Goal: Information Seeking & Learning: Understand process/instructions

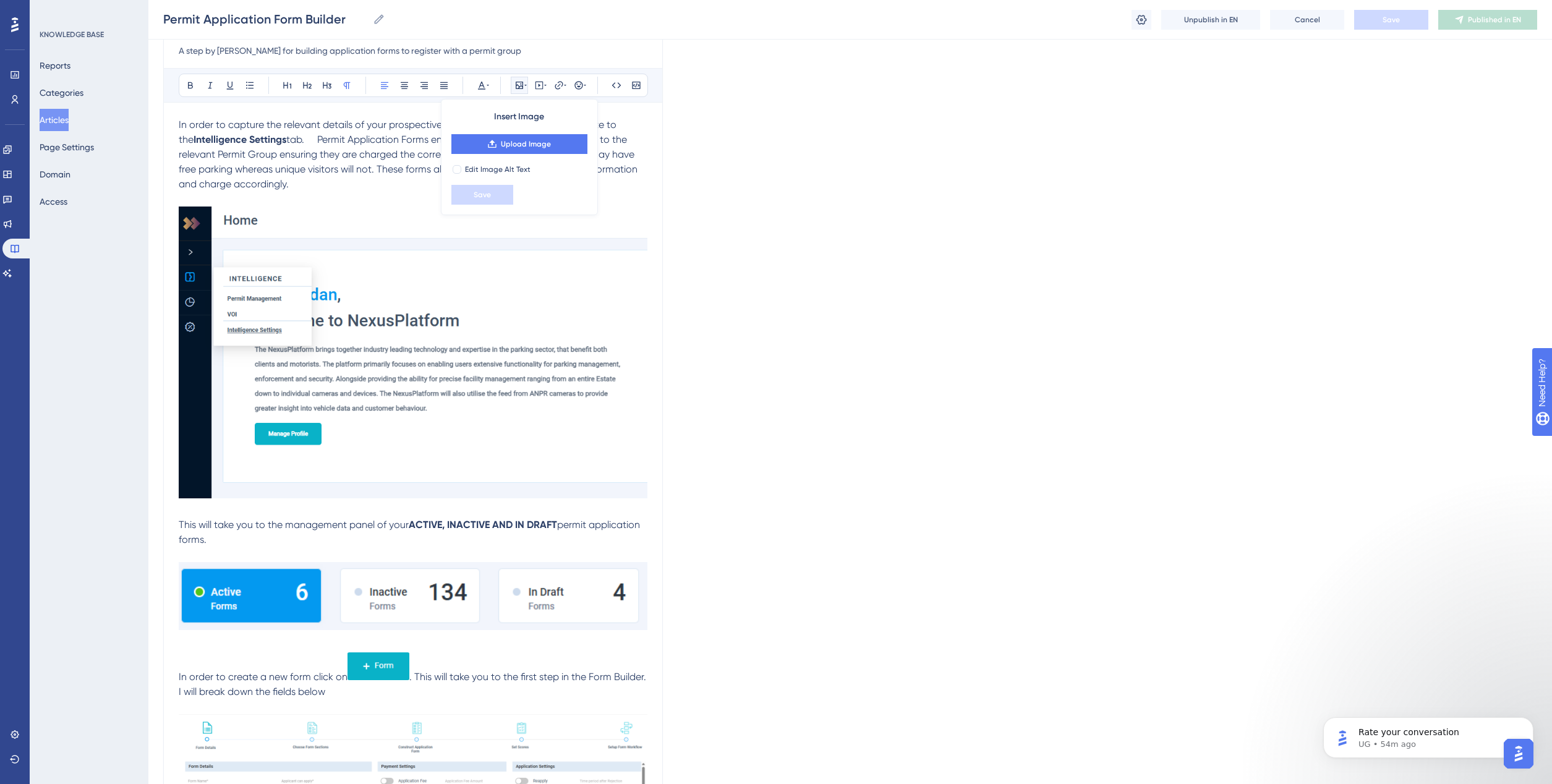
click at [1222, 25] on button "Unpublish in EN" at bounding box center [1210, 19] width 99 height 19
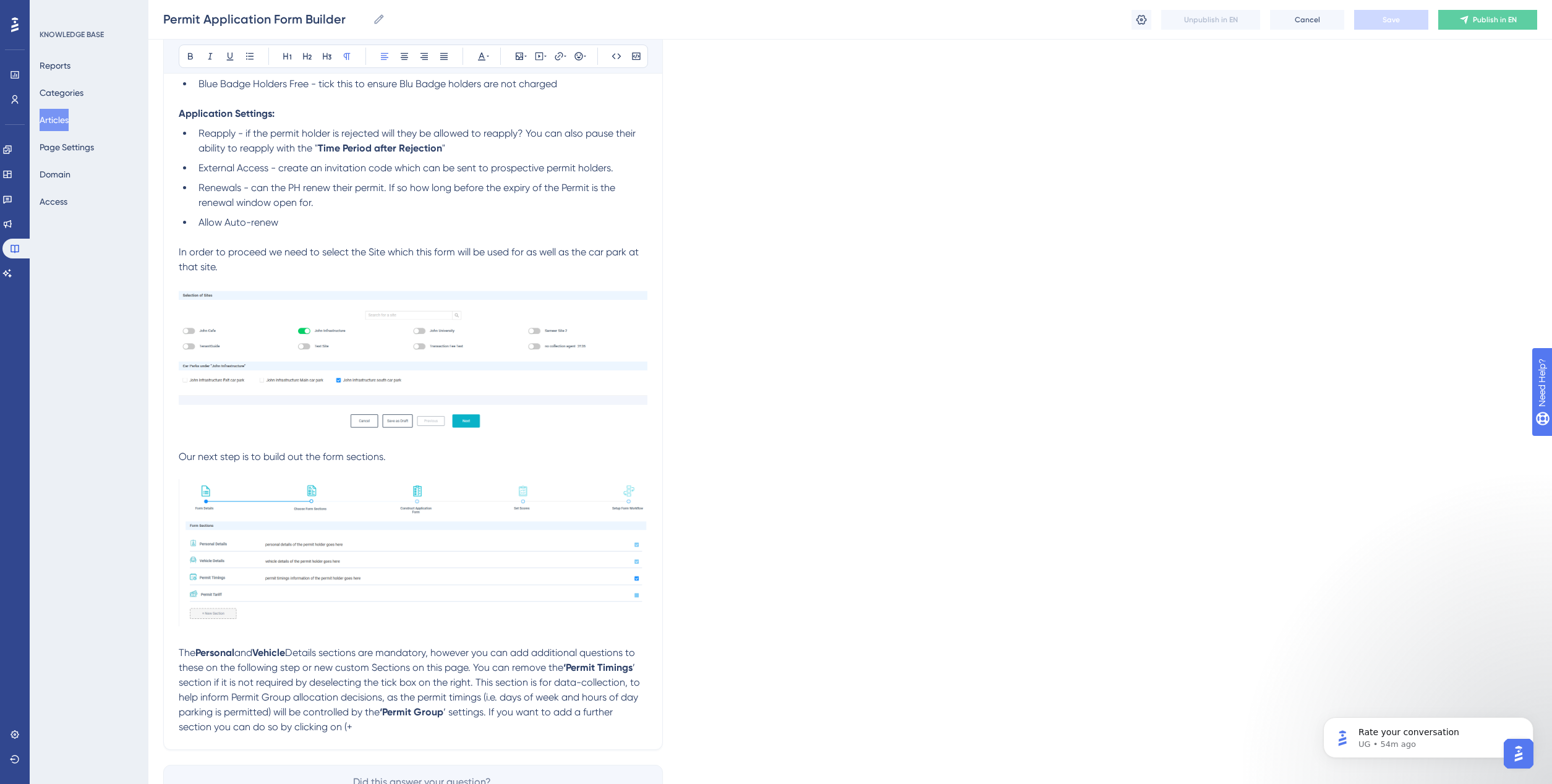
scroll to position [1304, 0]
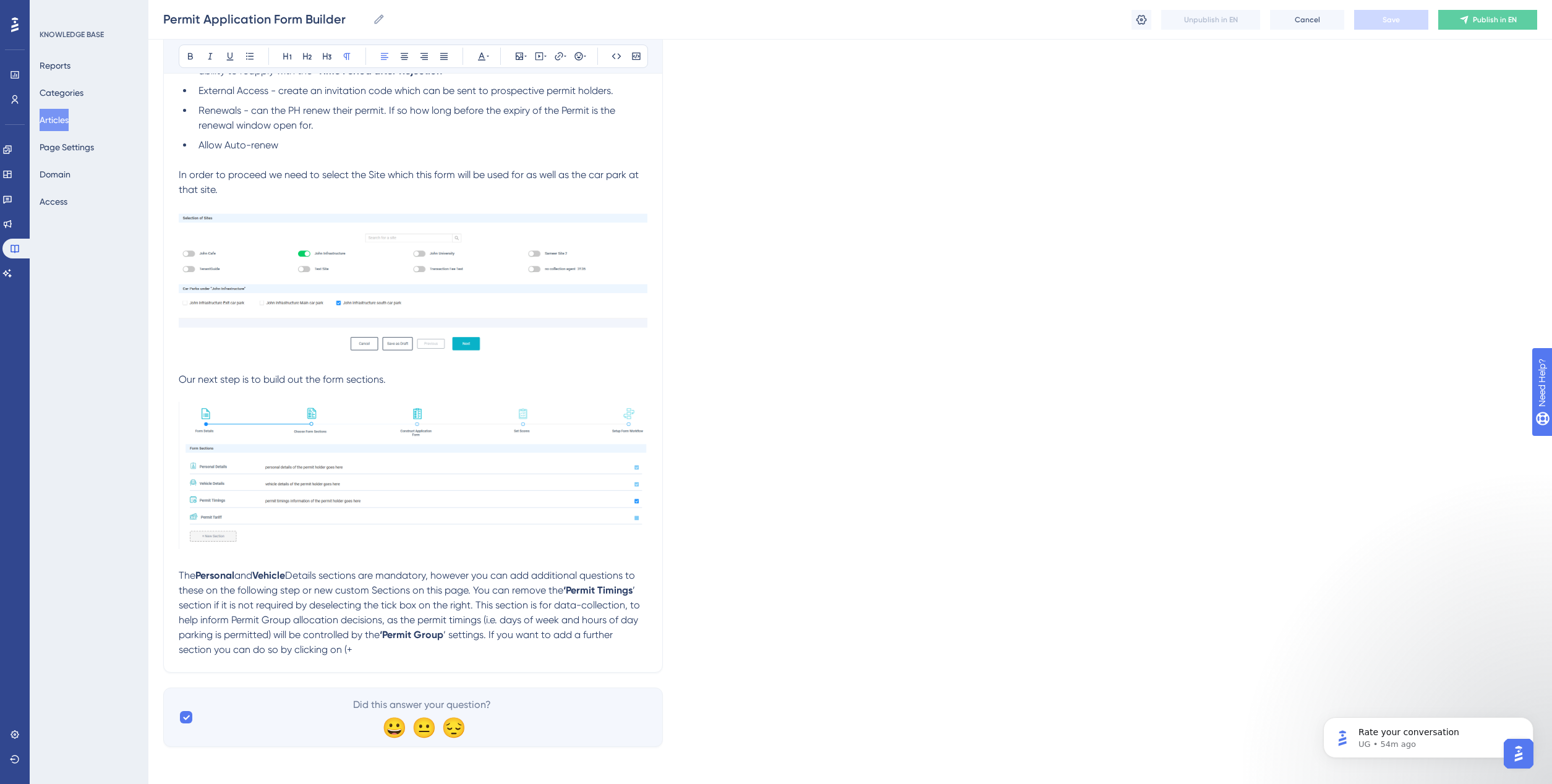
click at [367, 650] on p "The Personal and Vehicle Details sections are mandatory, however you can add ad…" at bounding box center [413, 613] width 469 height 89
drag, startPoint x: 413, startPoint y: 652, endPoint x: 351, endPoint y: 644, distance: 62.5
click at [351, 644] on p "The Personal and Vehicle Details sections are mandatory, however you can add ad…" at bounding box center [413, 613] width 469 height 89
click at [416, 644] on p "The Personal and Vehicle Details sections are mandatory, however you can add ad…" at bounding box center [413, 613] width 469 height 89
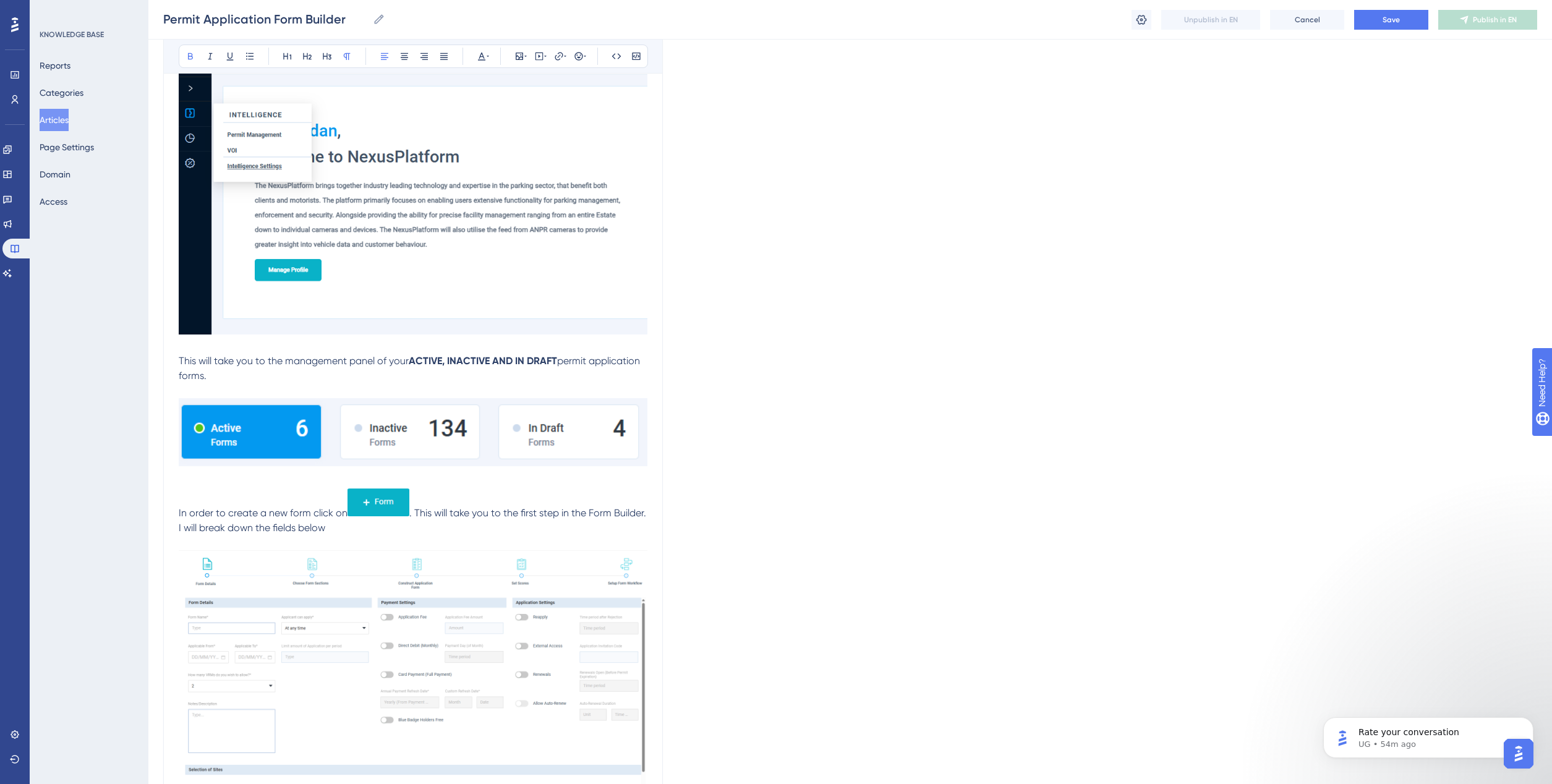
scroll to position [386, 0]
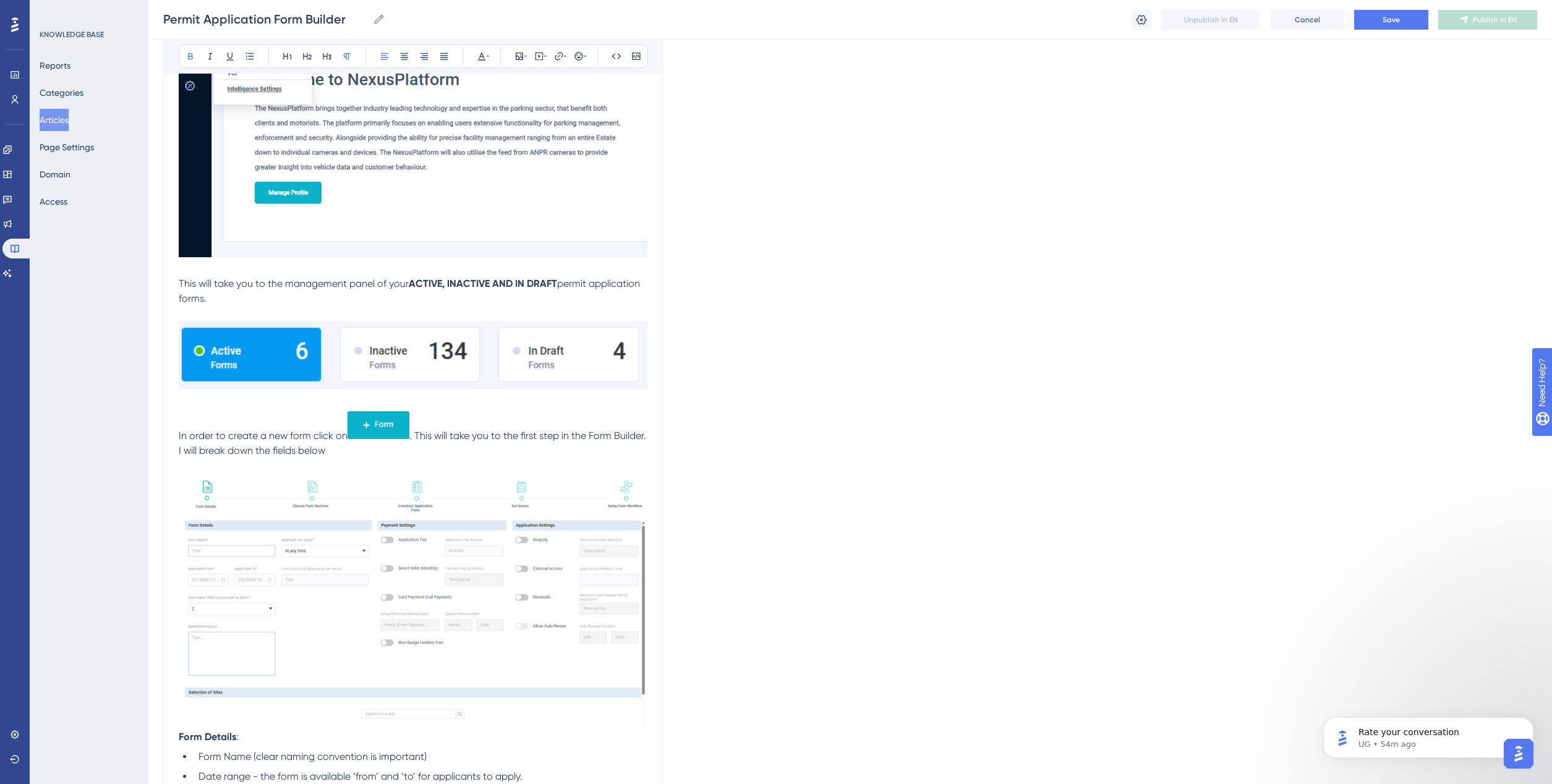
click at [191, 417] on p "In order to create a new form click on . This will take you to the first step i…" at bounding box center [413, 433] width 469 height 50
click at [180, 417] on p "In order to create a new form click on . This will take you to the first step i…" at bounding box center [413, 433] width 469 height 50
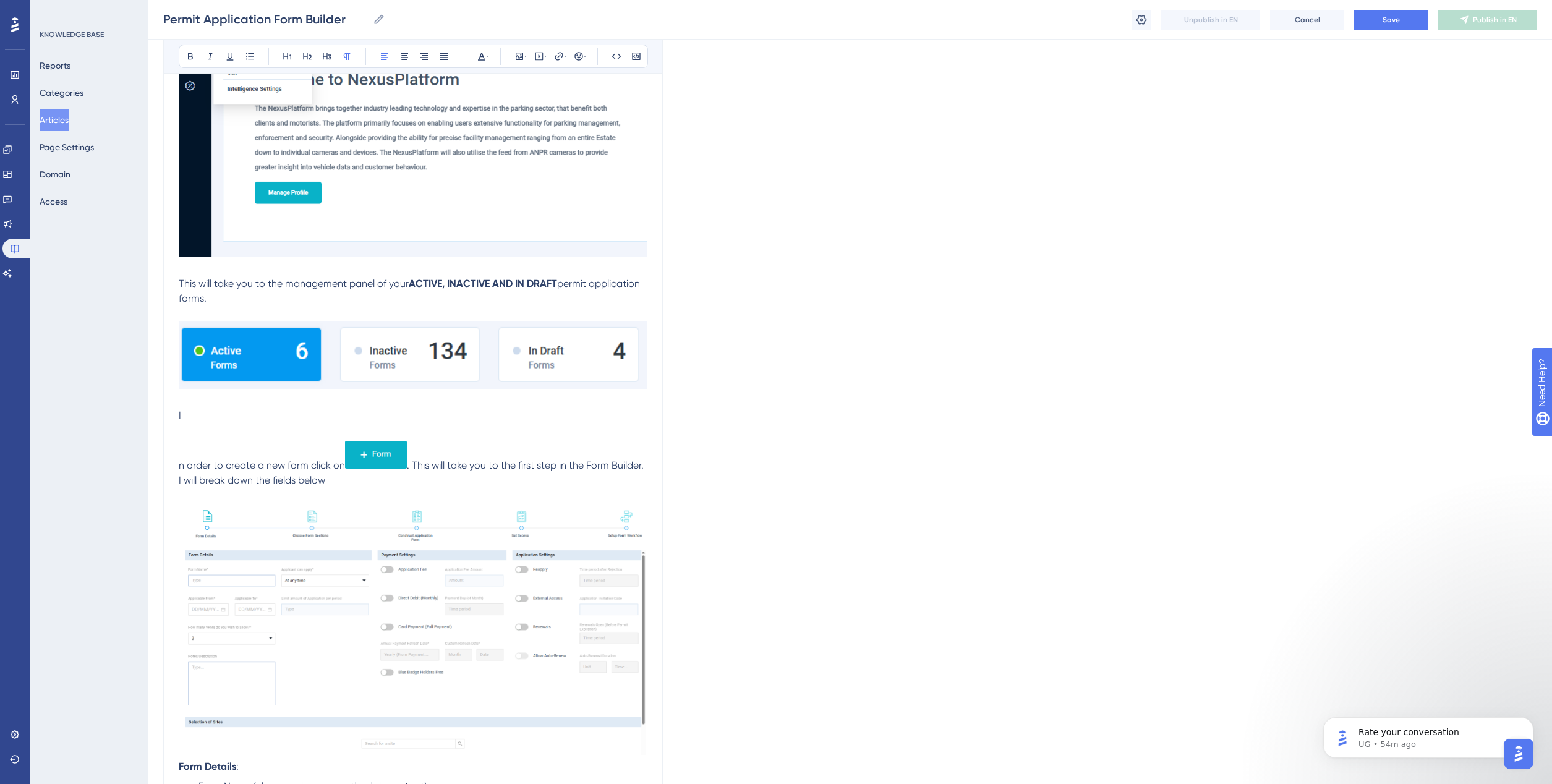
click at [179, 466] on span "n order to create a new form click on" at bounding box center [262, 465] width 167 height 12
drag, startPoint x: 194, startPoint y: 416, endPoint x: 171, endPoint y: 416, distance: 23.0
click at [171, 416] on div "Permit Application Form Builer A step by [PERSON_NAME] for building application…" at bounding box center [412, 686] width 499 height 1868
drag, startPoint x: 209, startPoint y: 418, endPoint x: 146, endPoint y: 408, distance: 63.8
click at [148, 408] on div "Performance Users Engagement Widgets Feedback Product Updates Knowledge Base AI…" at bounding box center [850, 664] width 1404 height 2100
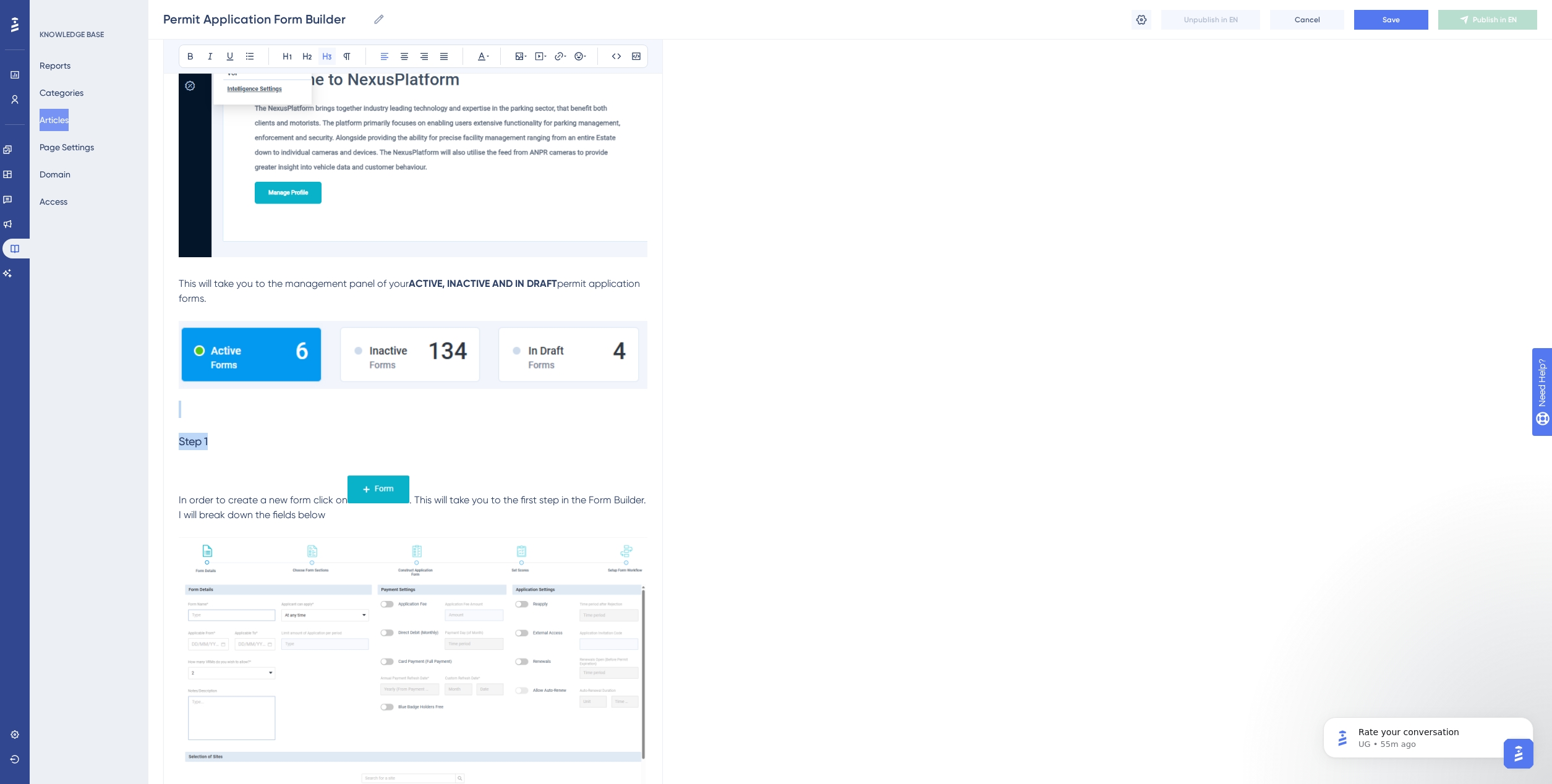
click at [331, 56] on icon at bounding box center [327, 56] width 8 height 6
click at [191, 60] on icon at bounding box center [190, 56] width 10 height 10
click at [230, 58] on icon at bounding box center [230, 56] width 6 height 8
click at [252, 449] on h3 "Step 1" at bounding box center [413, 441] width 469 height 32
click at [238, 438] on h3 "Step 1" at bounding box center [413, 441] width 469 height 32
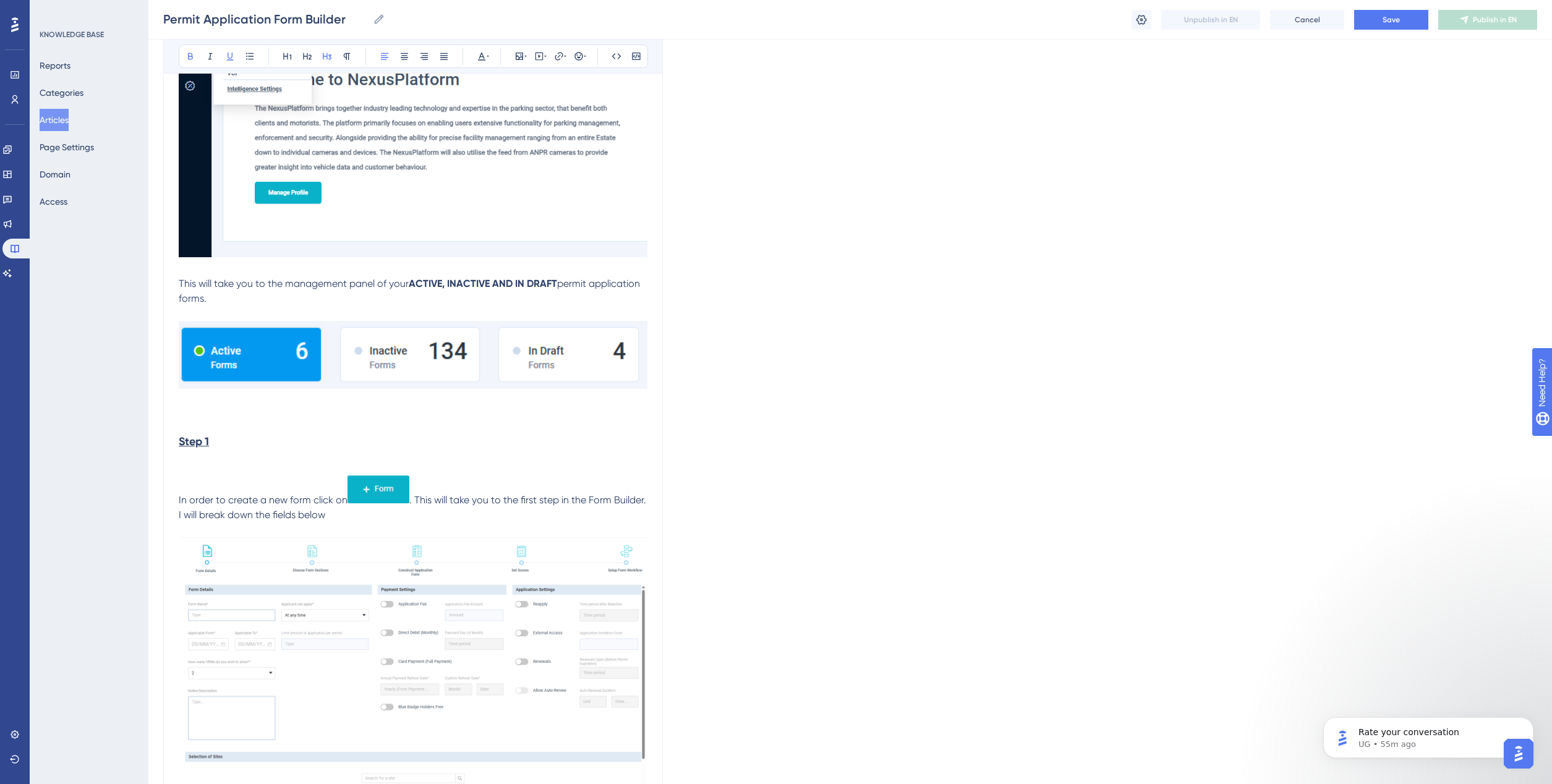
click at [603, 536] on p at bounding box center [413, 529] width 469 height 15
drag, startPoint x: 211, startPoint y: 434, endPoint x: 148, endPoint y: 443, distance: 63.6
click at [148, 443] on div "Performance Users Engagement Widgets Feedback Product Updates Knowledge Base AI…" at bounding box center [850, 681] width 1404 height 2134
click at [486, 54] on icon at bounding box center [487, 56] width 3 height 10
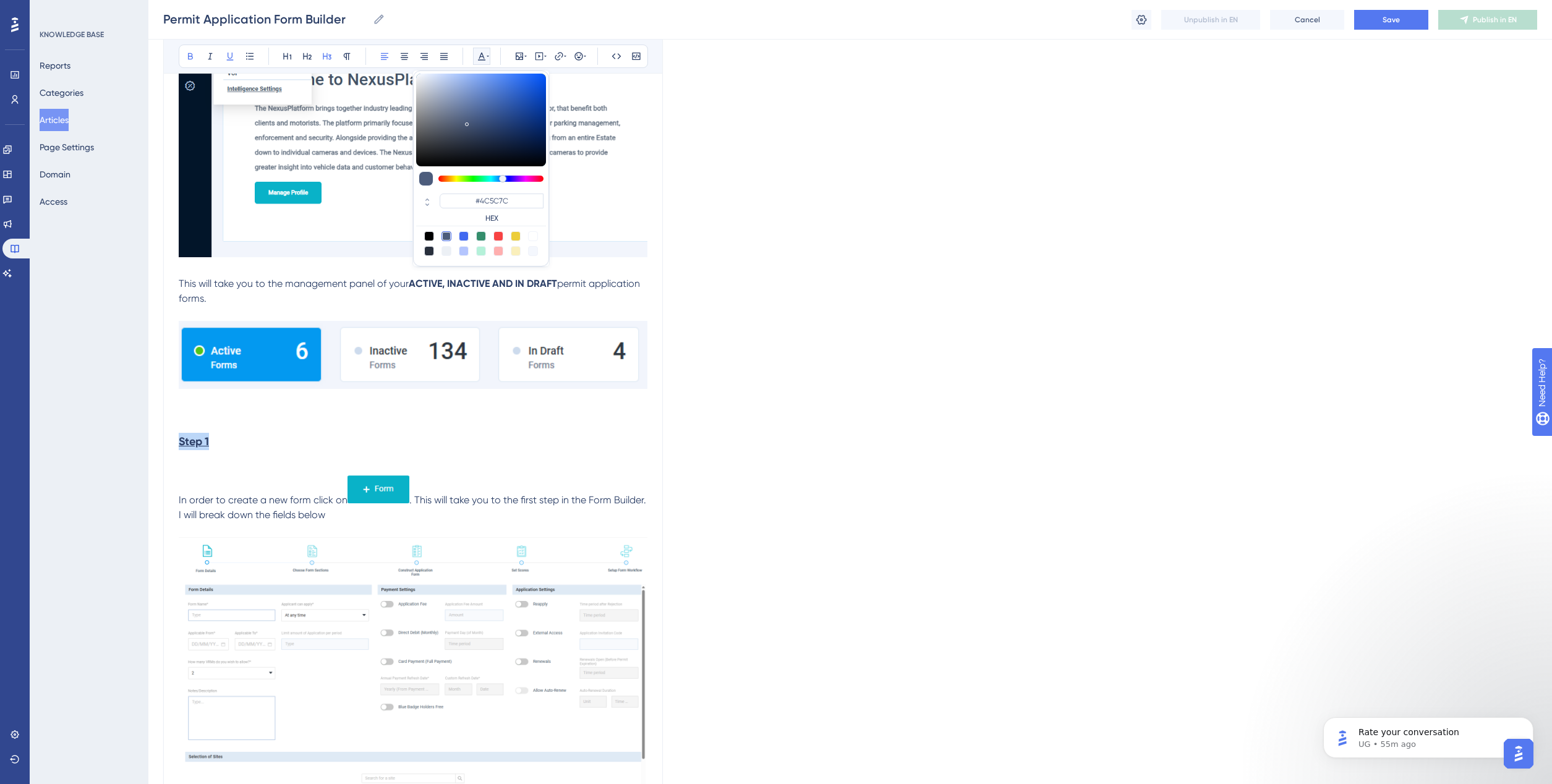
click at [481, 239] on div at bounding box center [481, 236] width 10 height 10
type input "#358E6C"
click at [323, 427] on h3 "Step 1" at bounding box center [413, 441] width 469 height 32
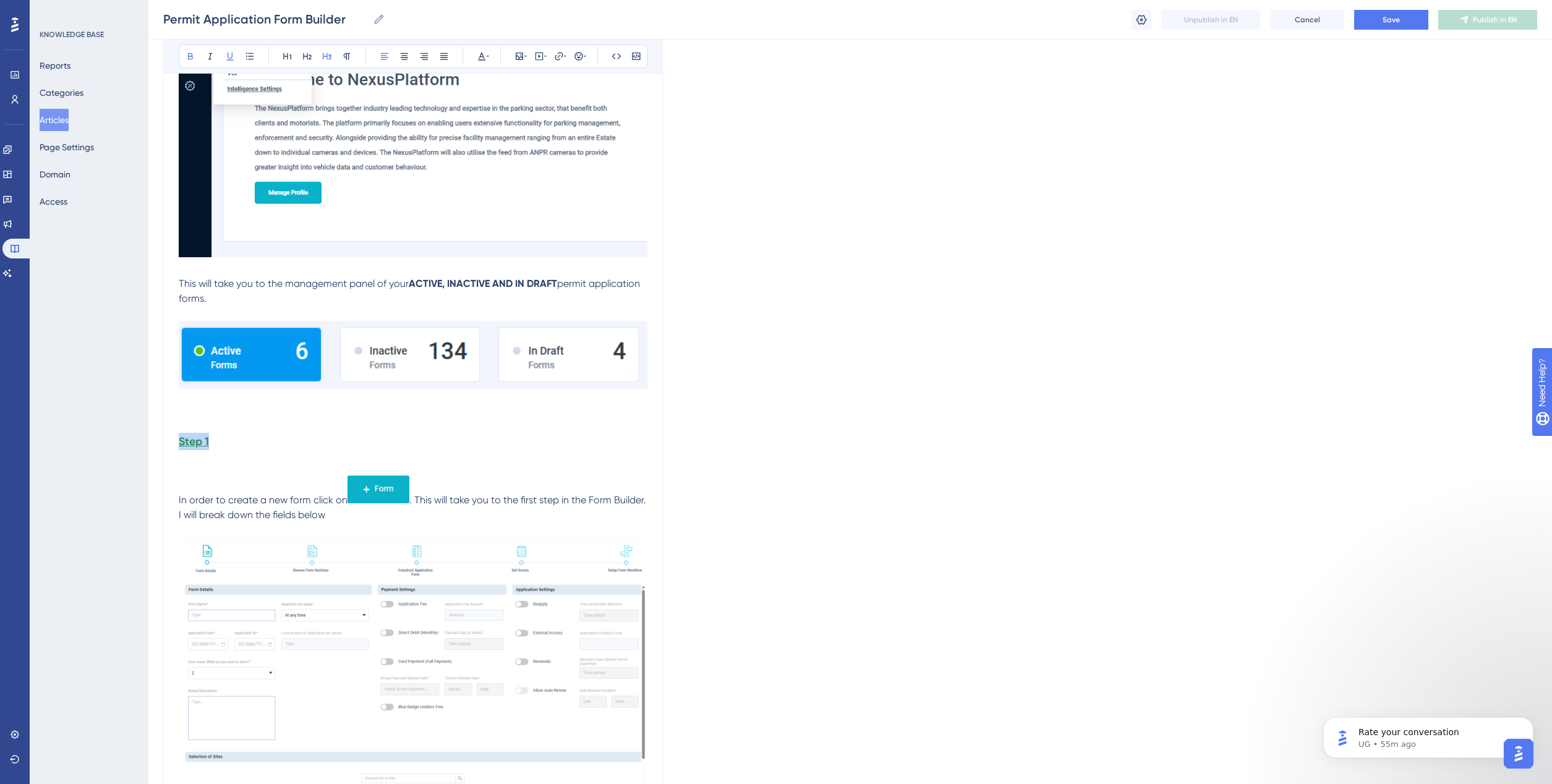
drag, startPoint x: 227, startPoint y: 442, endPoint x: 176, endPoint y: 442, distance: 51.0
click at [176, 442] on div "Permit Application Form Builer A step by [PERSON_NAME] for building application…" at bounding box center [412, 703] width 499 height 1902
copy strong "Step 1"
click at [288, 443] on h3 "Step 1" at bounding box center [413, 441] width 469 height 32
click at [181, 414] on h3 at bounding box center [413, 409] width 469 height 32
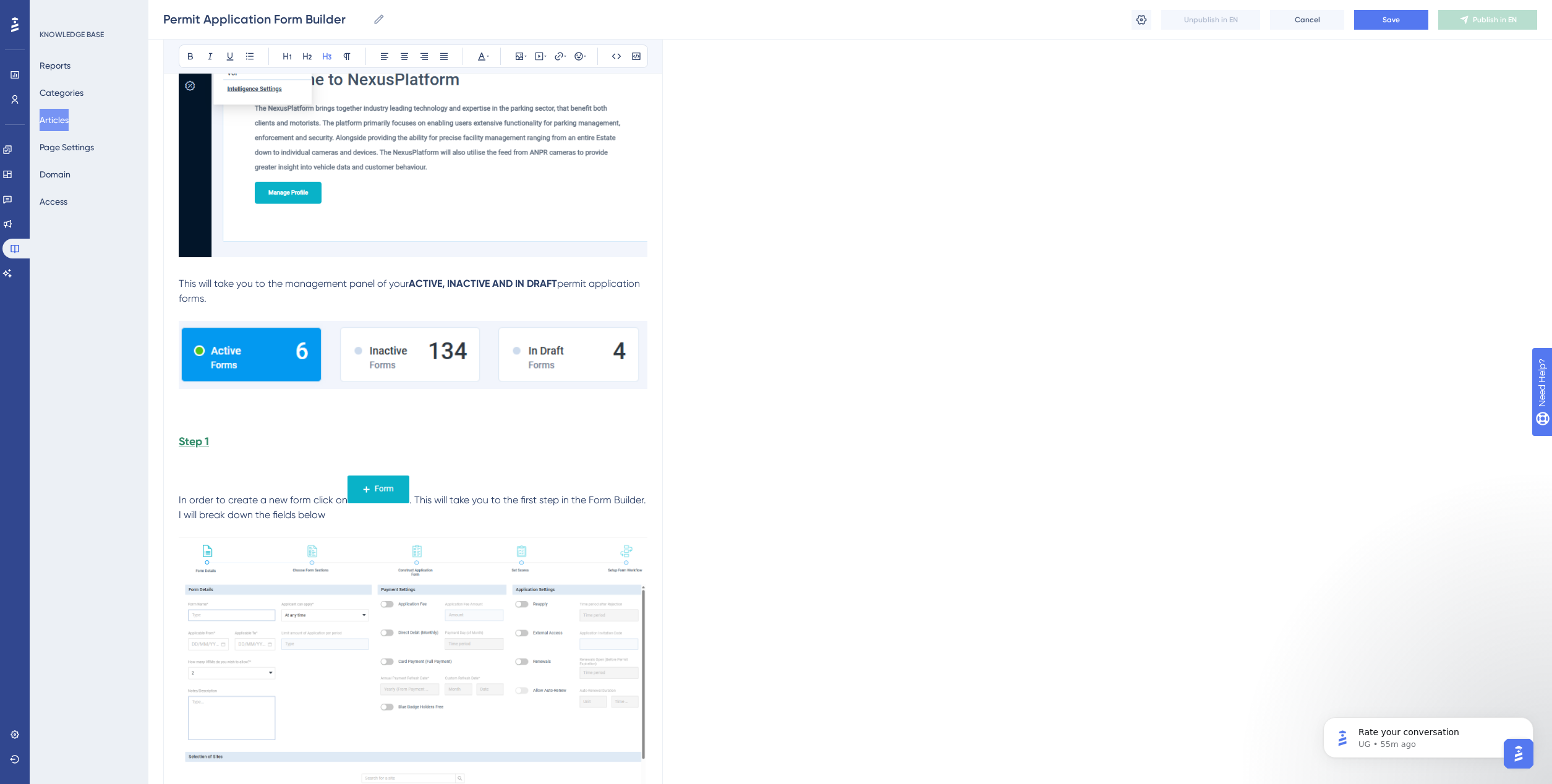
click at [180, 429] on h3 "Step 1" at bounding box center [413, 441] width 469 height 32
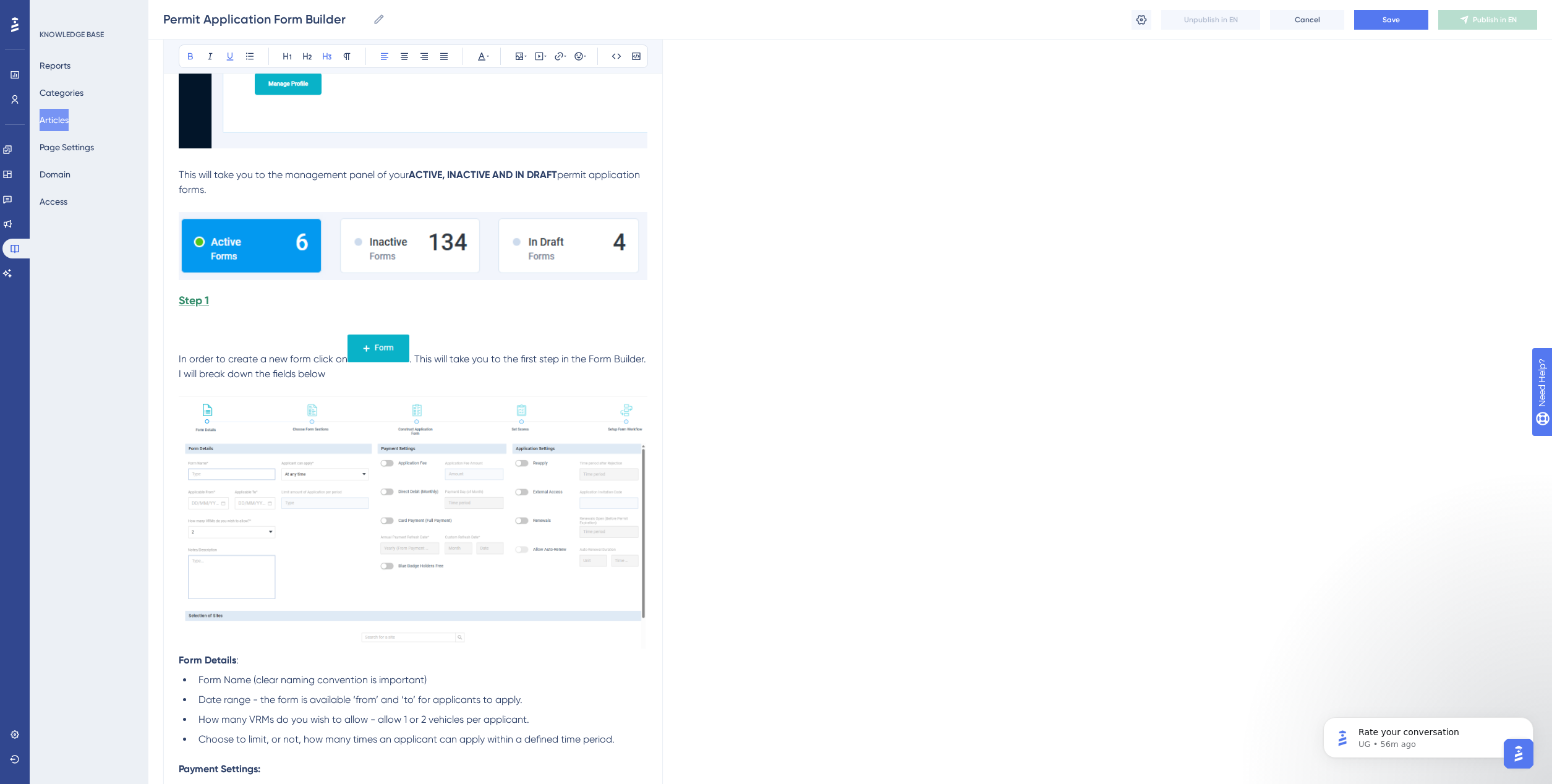
scroll to position [464, 0]
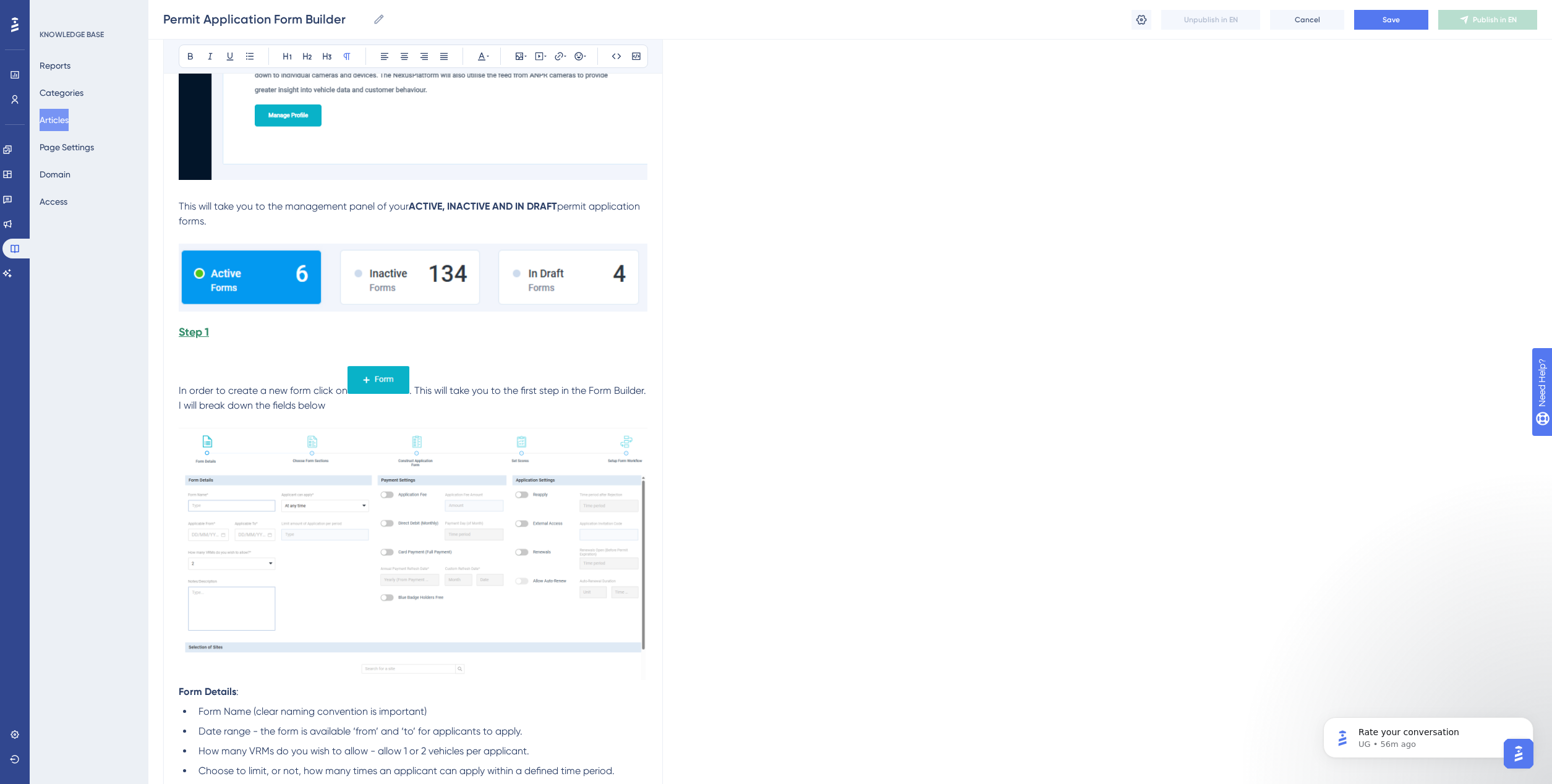
click at [194, 356] on p at bounding box center [413, 355] width 469 height 15
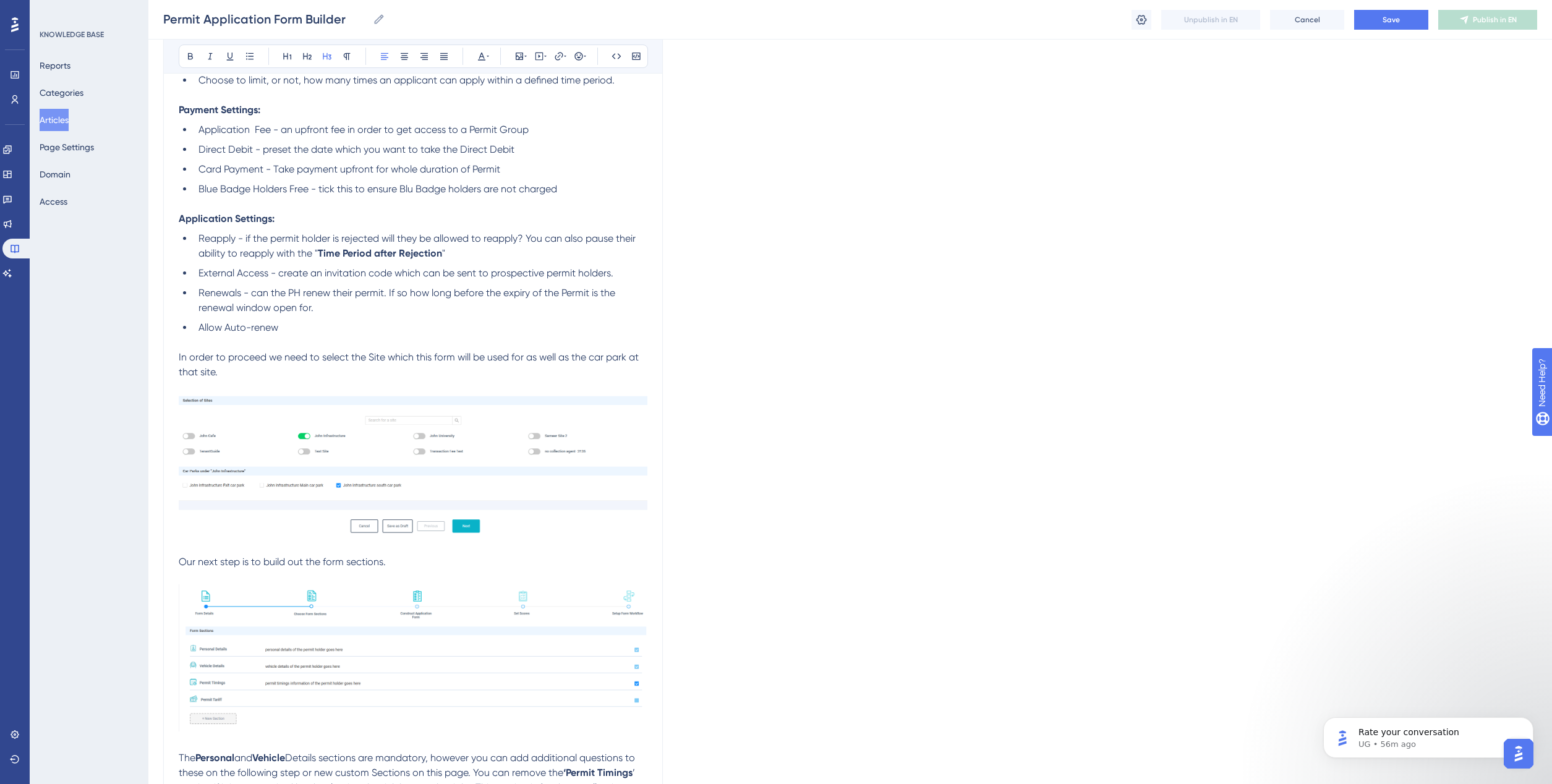
scroll to position [1159, 0]
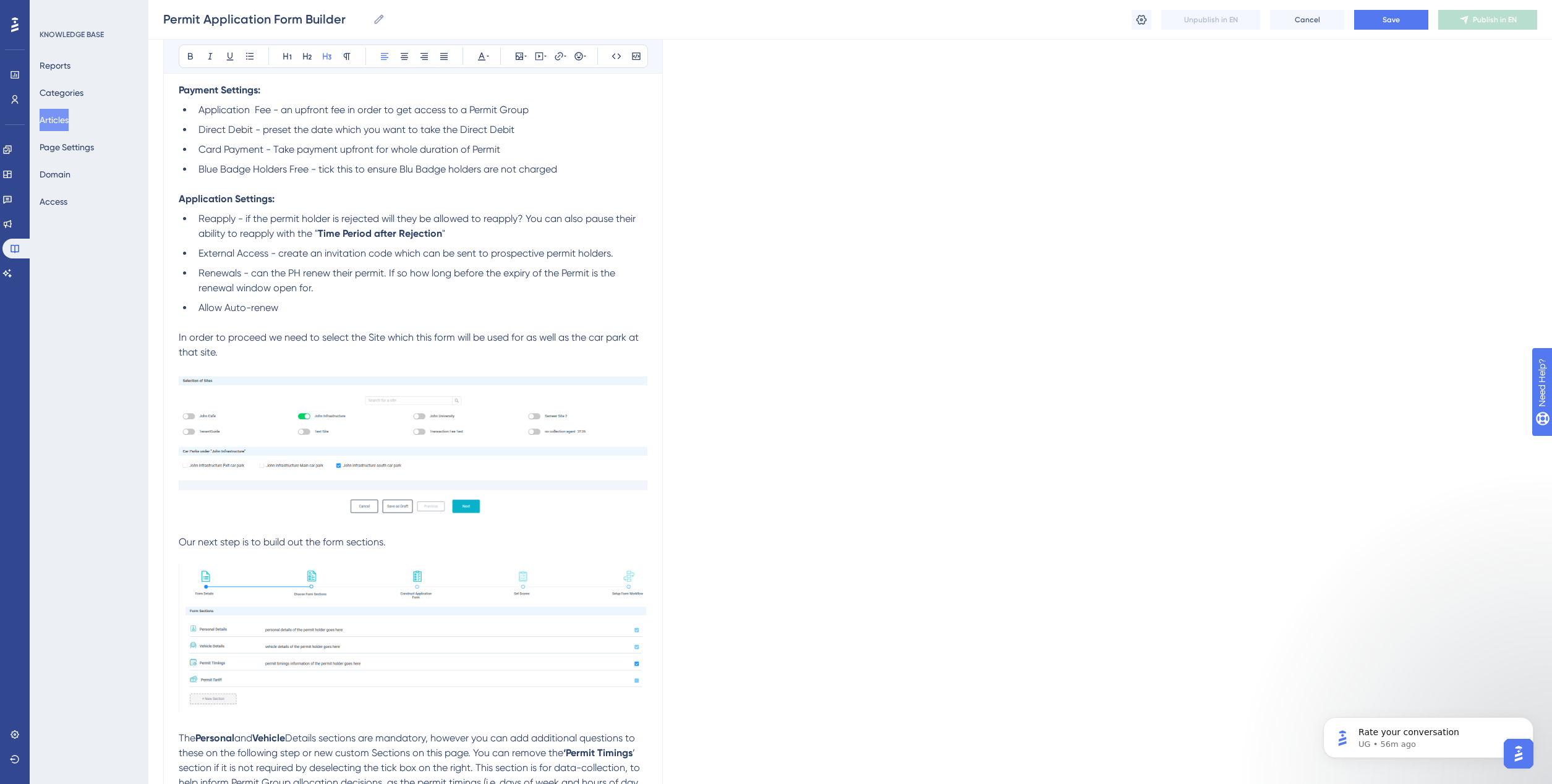
click at [181, 541] on span "Our next step is to build out the form sections." at bounding box center [282, 541] width 207 height 12
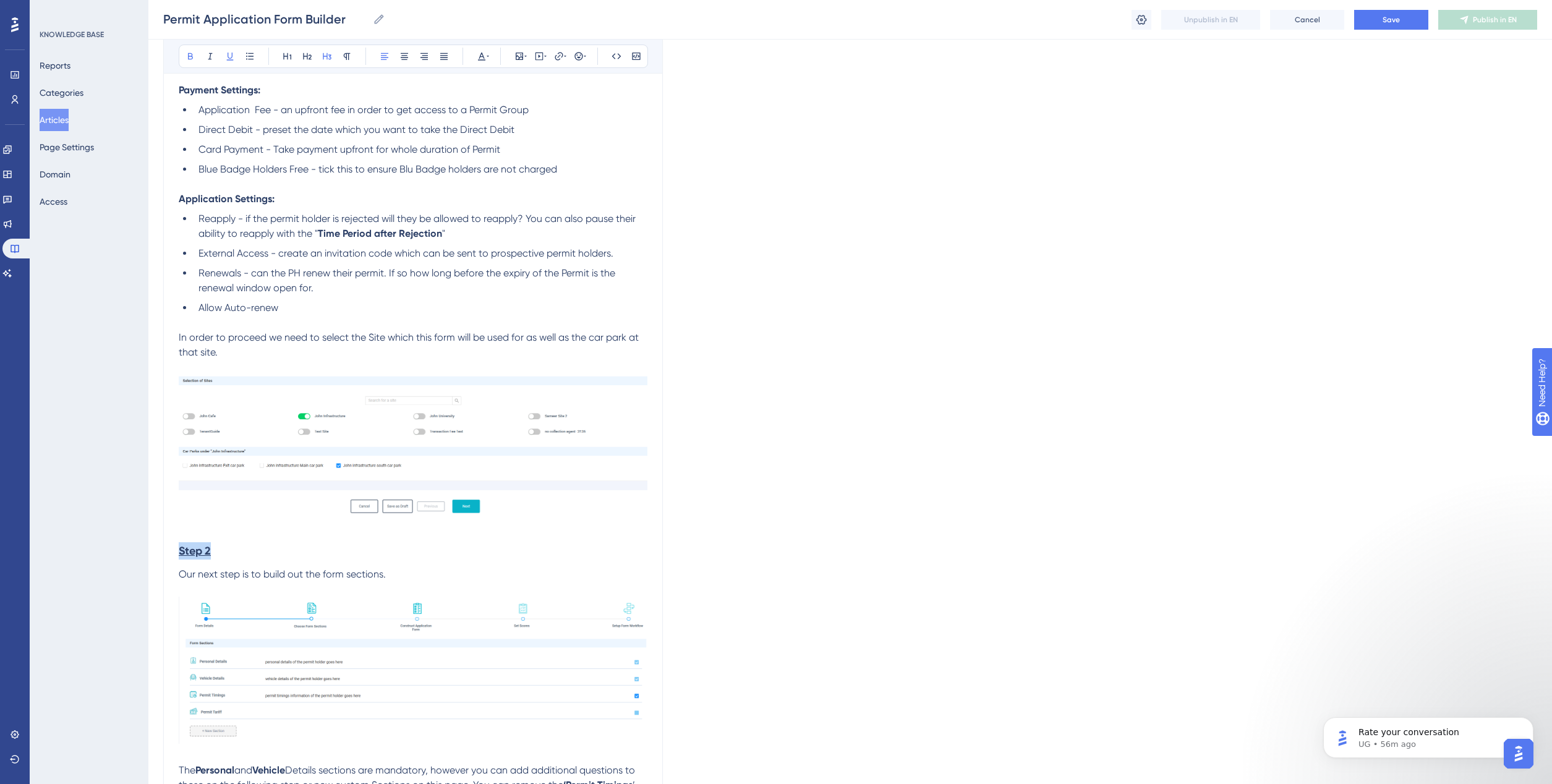
click at [480, 55] on icon at bounding box center [482, 56] width 10 height 10
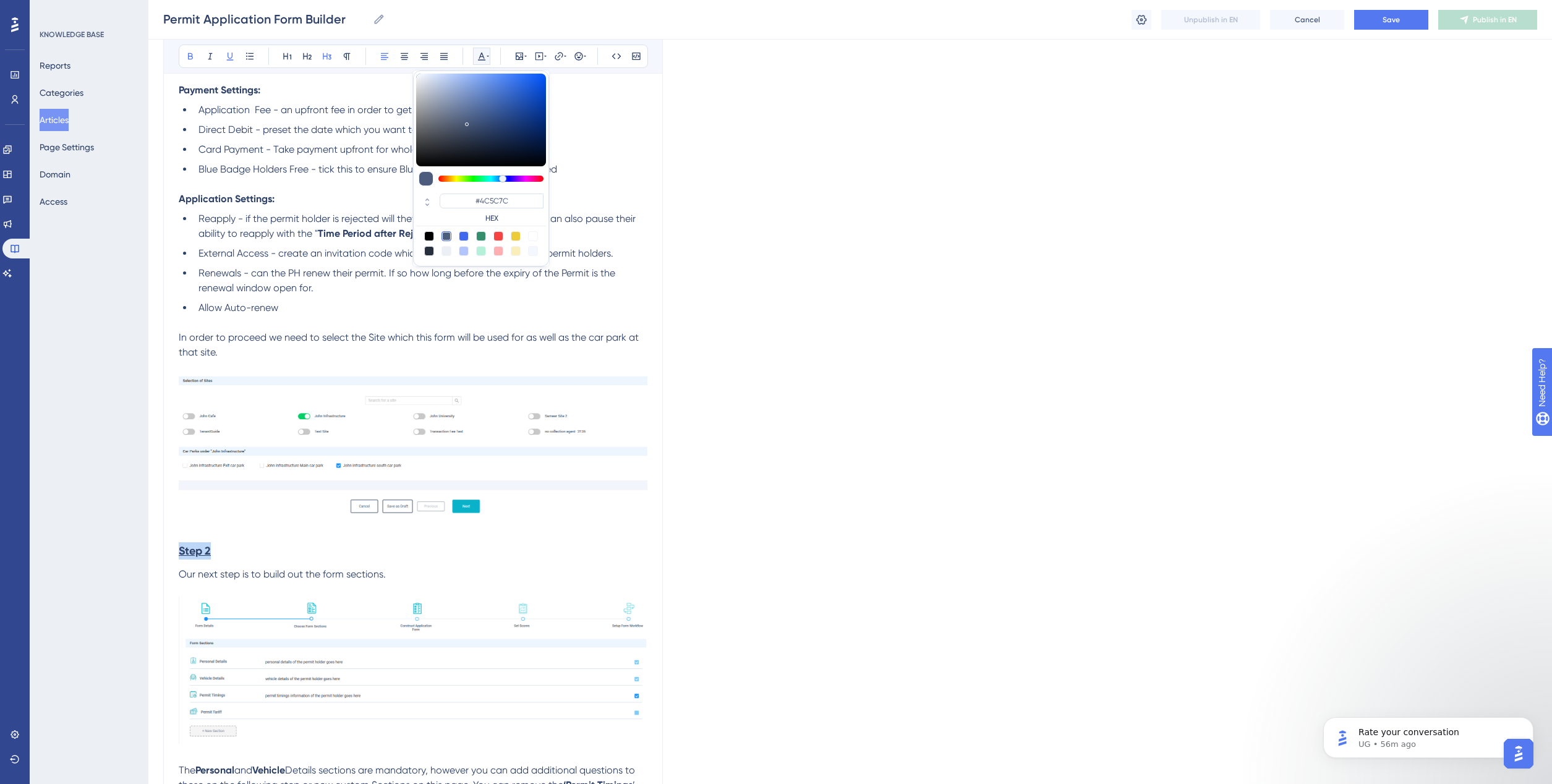
click at [481, 235] on div at bounding box center [481, 236] width 10 height 10
type input "#358E6C"
drag, startPoint x: 284, startPoint y: 541, endPoint x: 232, endPoint y: 554, distance: 53.6
click at [282, 544] on h3 "Step 2" at bounding box center [413, 551] width 469 height 32
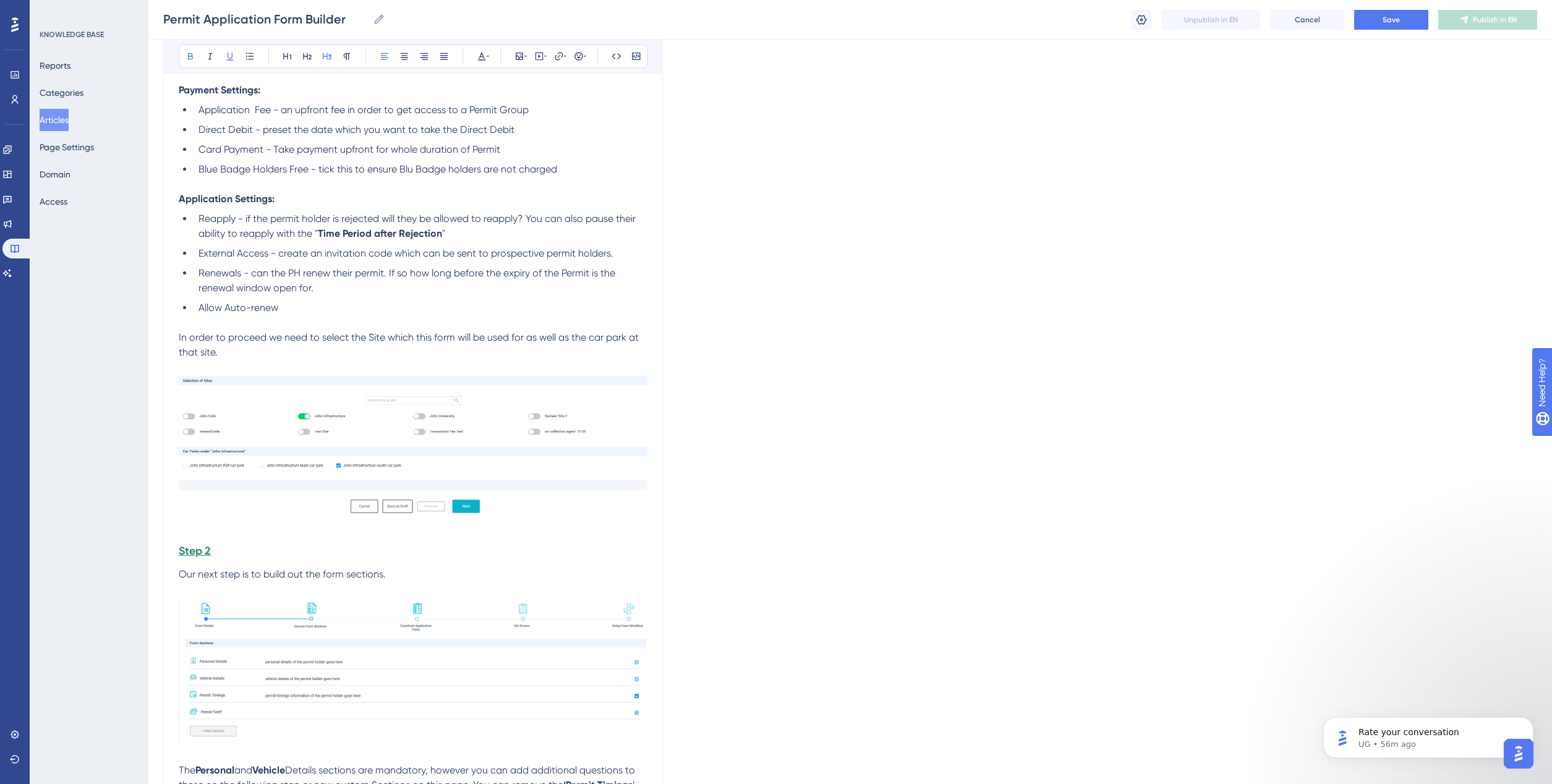
click at [401, 584] on p at bounding box center [413, 589] width 469 height 15
drag, startPoint x: 184, startPoint y: 552, endPoint x: 152, endPoint y: 551, distance: 32.0
copy strong "Step 2"
click at [354, 540] on h3 "Step 2" at bounding box center [413, 551] width 469 height 32
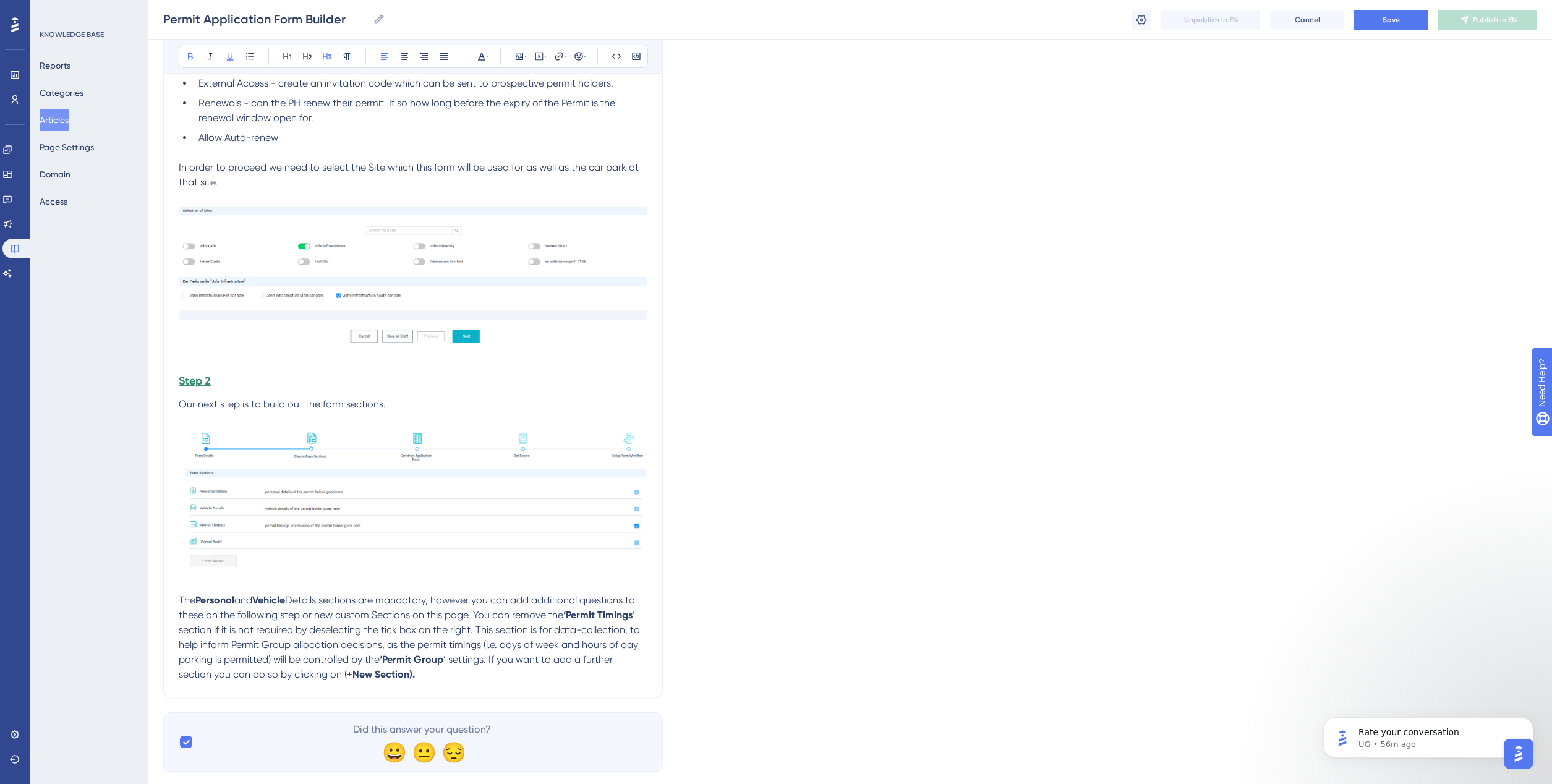
scroll to position [1355, 0]
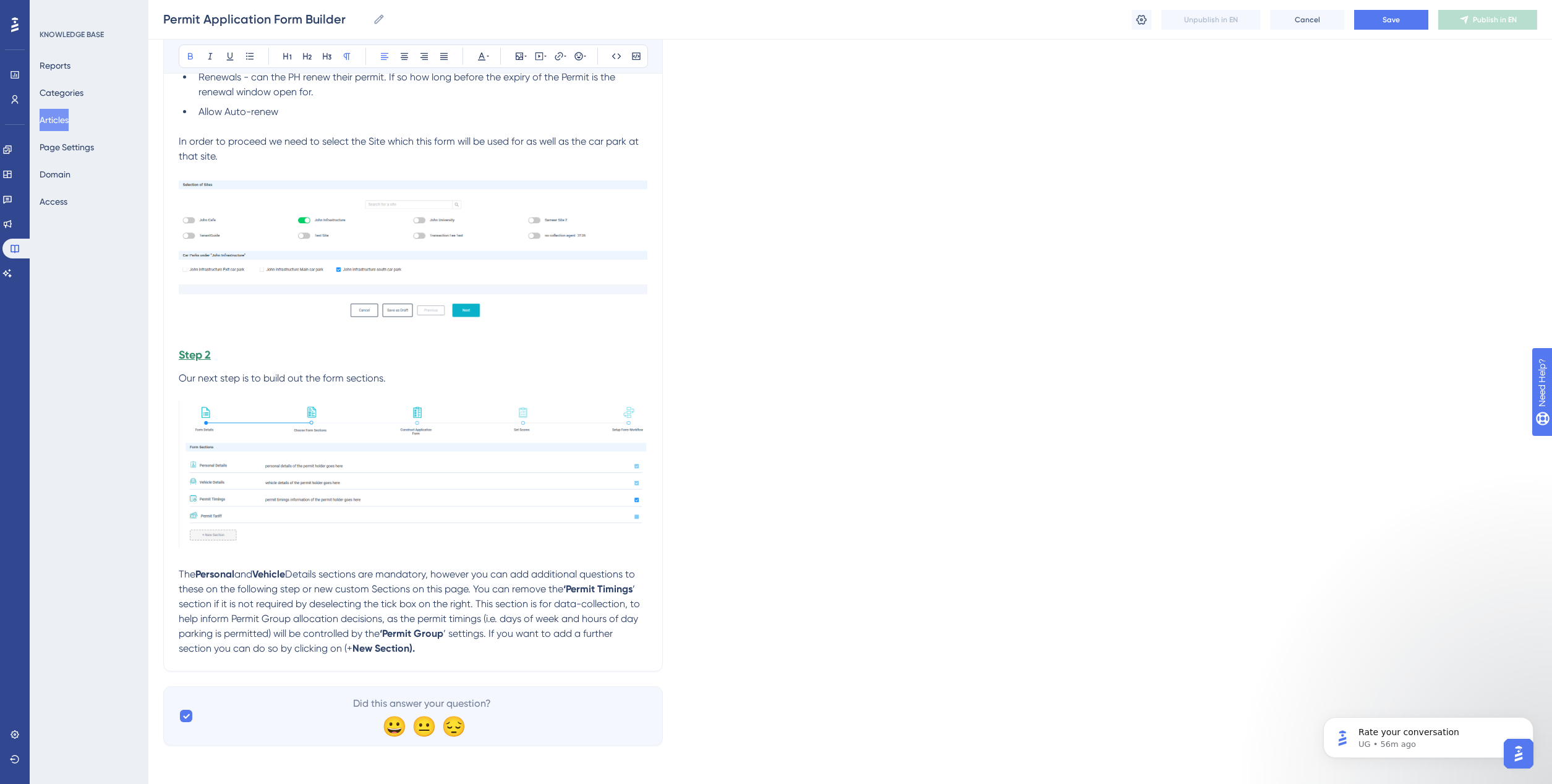
click at [431, 644] on p "The Personal and Vehicle Details sections are mandatory, however you can add ad…" at bounding box center [413, 611] width 469 height 89
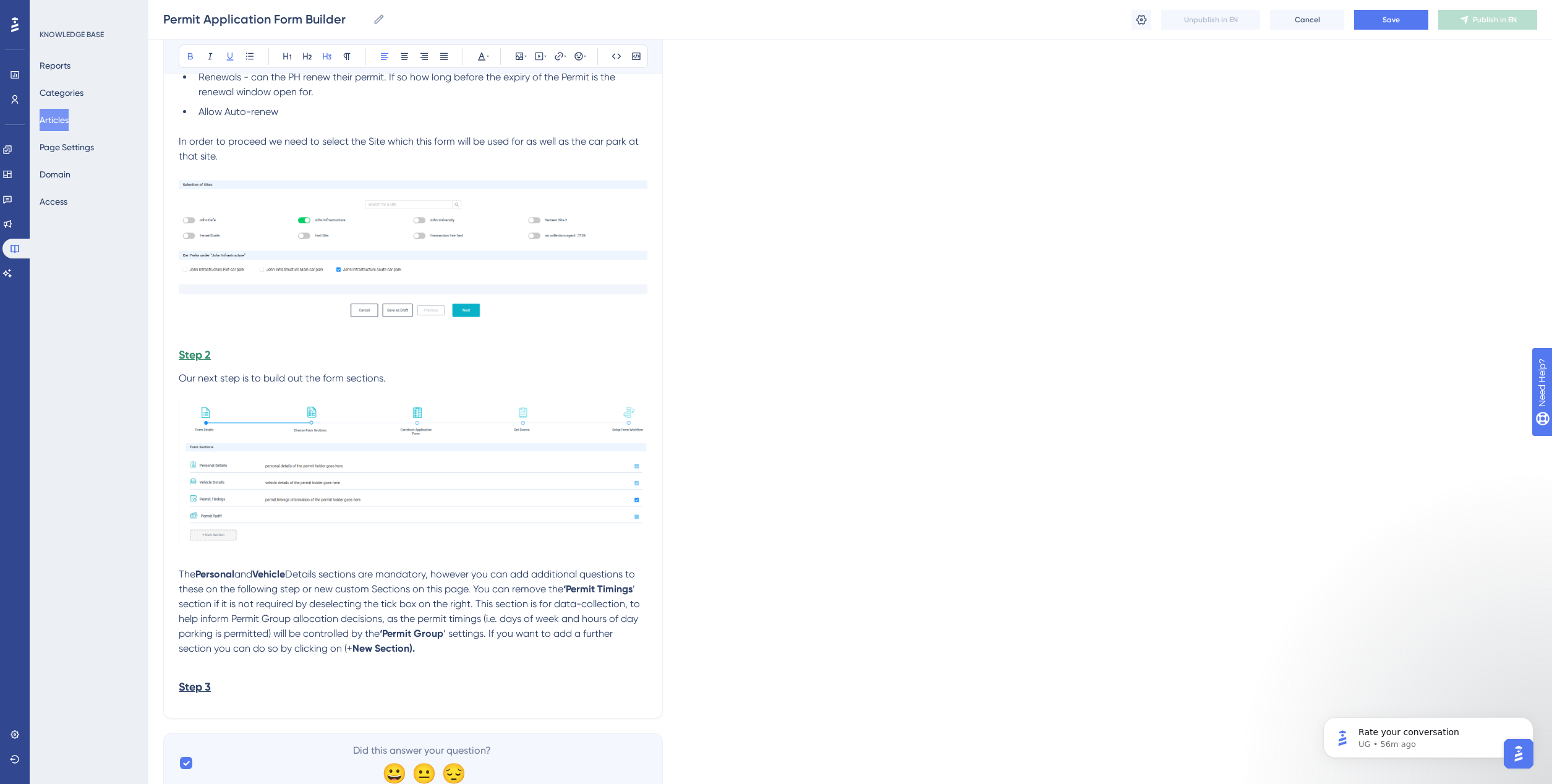
drag, startPoint x: 209, startPoint y: 696, endPoint x: 210, endPoint y: 690, distance: 6.1
click at [210, 693] on h3 "Step 3" at bounding box center [413, 686] width 469 height 32
drag, startPoint x: 211, startPoint y: 689, endPoint x: 171, endPoint y: 687, distance: 40.0
click at [487, 49] on button at bounding box center [482, 56] width 18 height 18
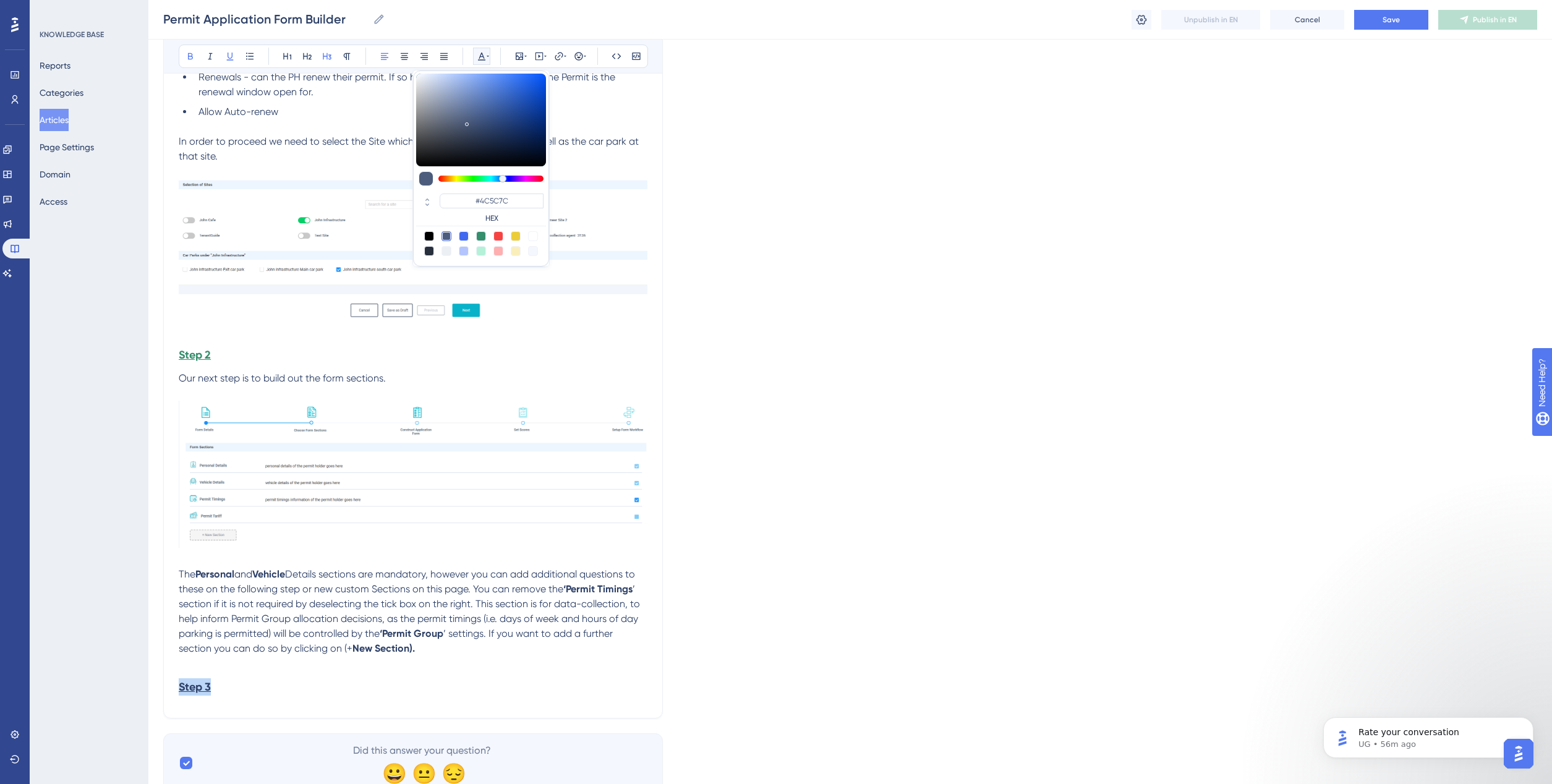
click at [485, 235] on div at bounding box center [481, 236] width 10 height 10
type input "#358E6C"
click at [307, 678] on h3 "Step 3" at bounding box center [413, 686] width 469 height 32
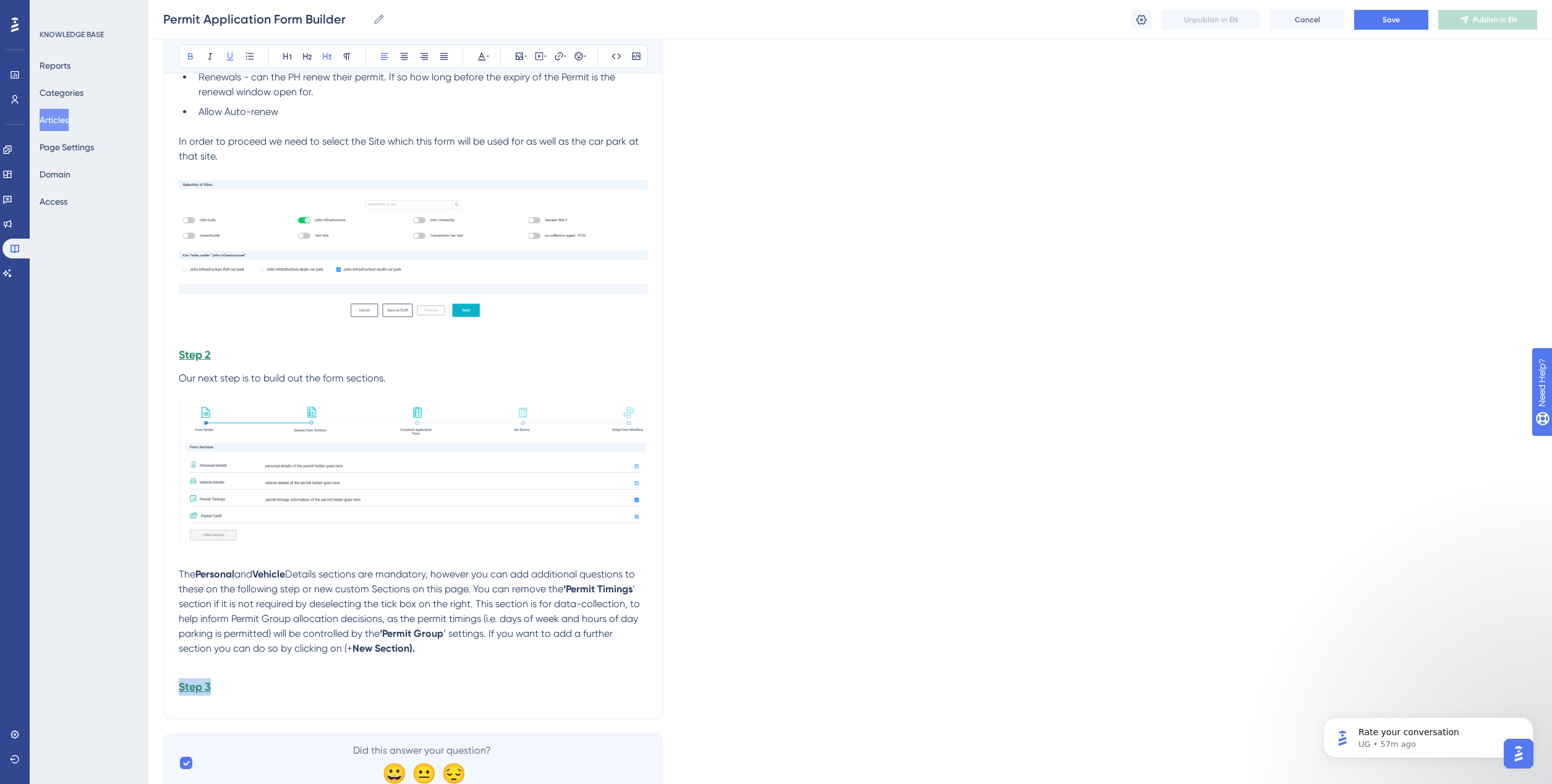
click at [304, 683] on h3 "Step 3" at bounding box center [413, 686] width 469 height 32
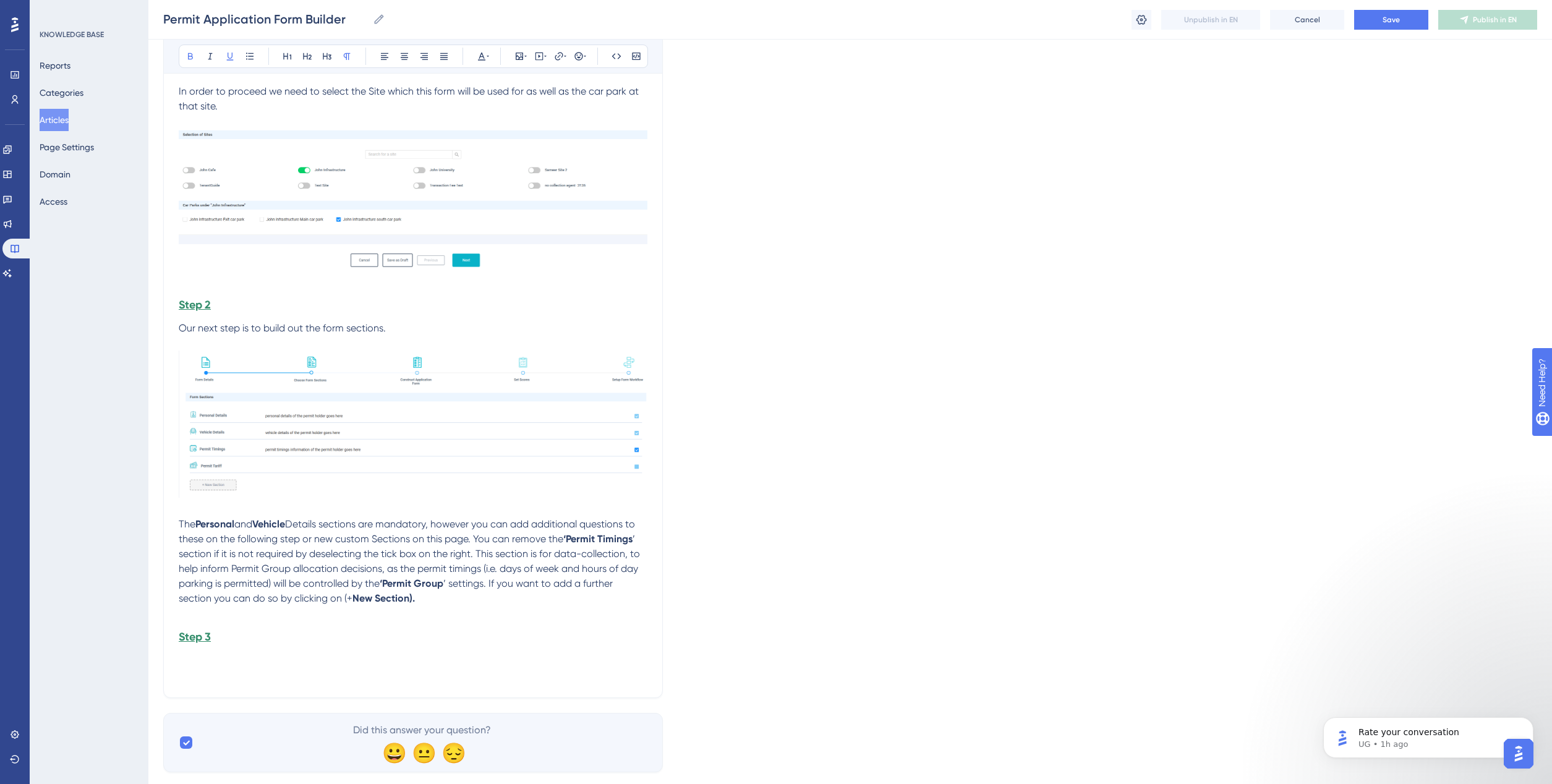
scroll to position [1432, 0]
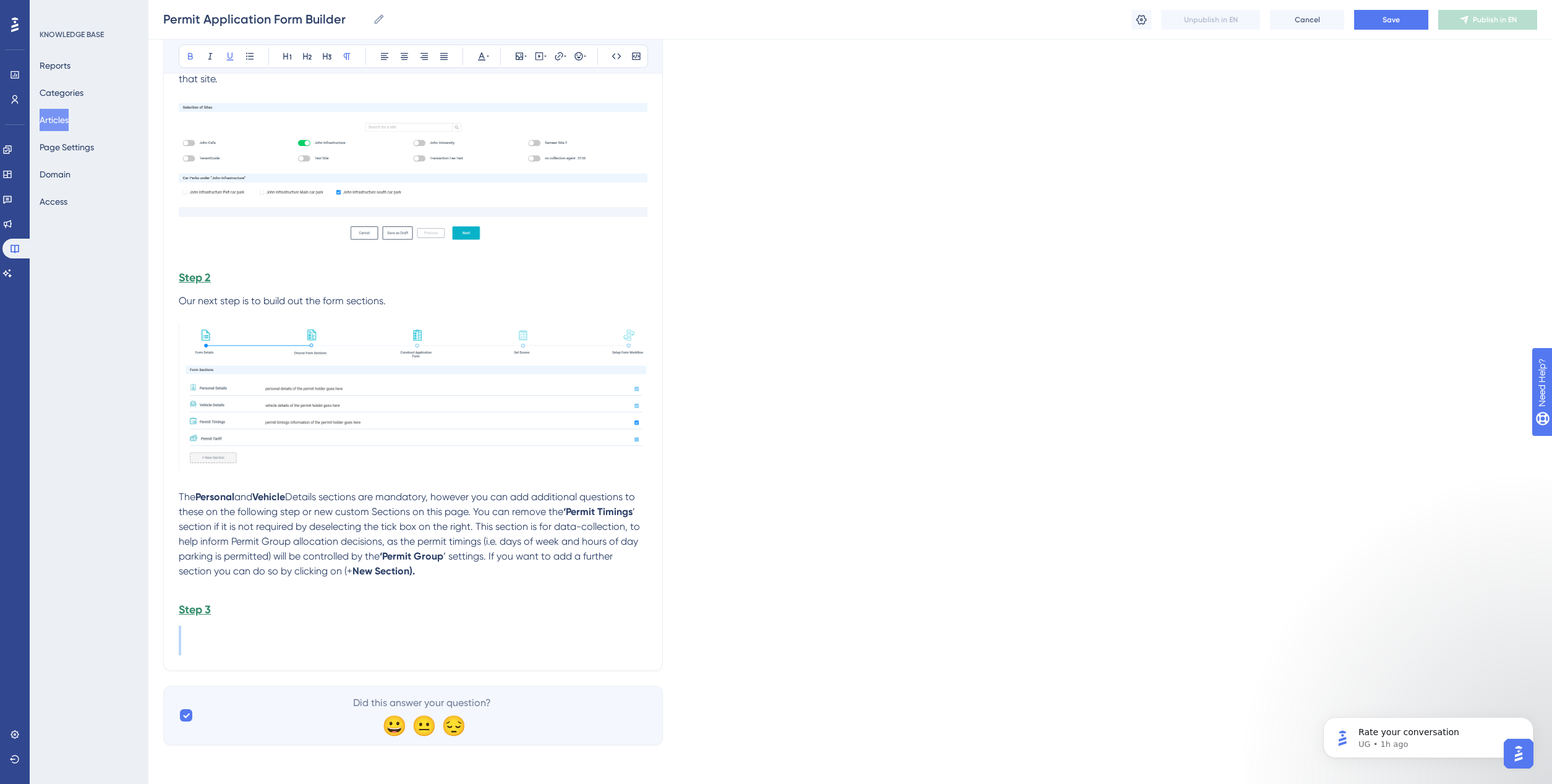
click at [207, 639] on p at bounding box center [413, 633] width 469 height 15
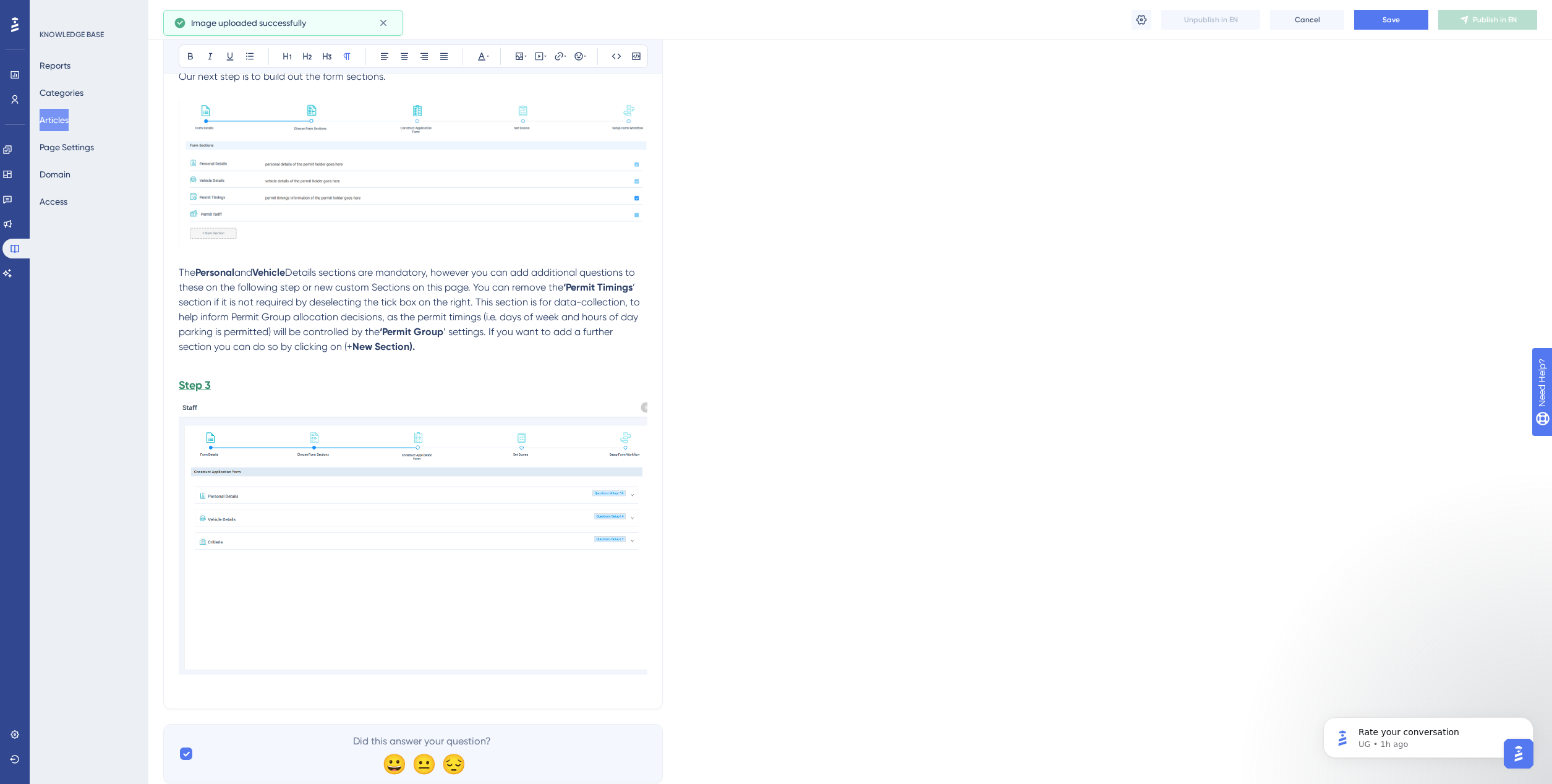
scroll to position [1663, 0]
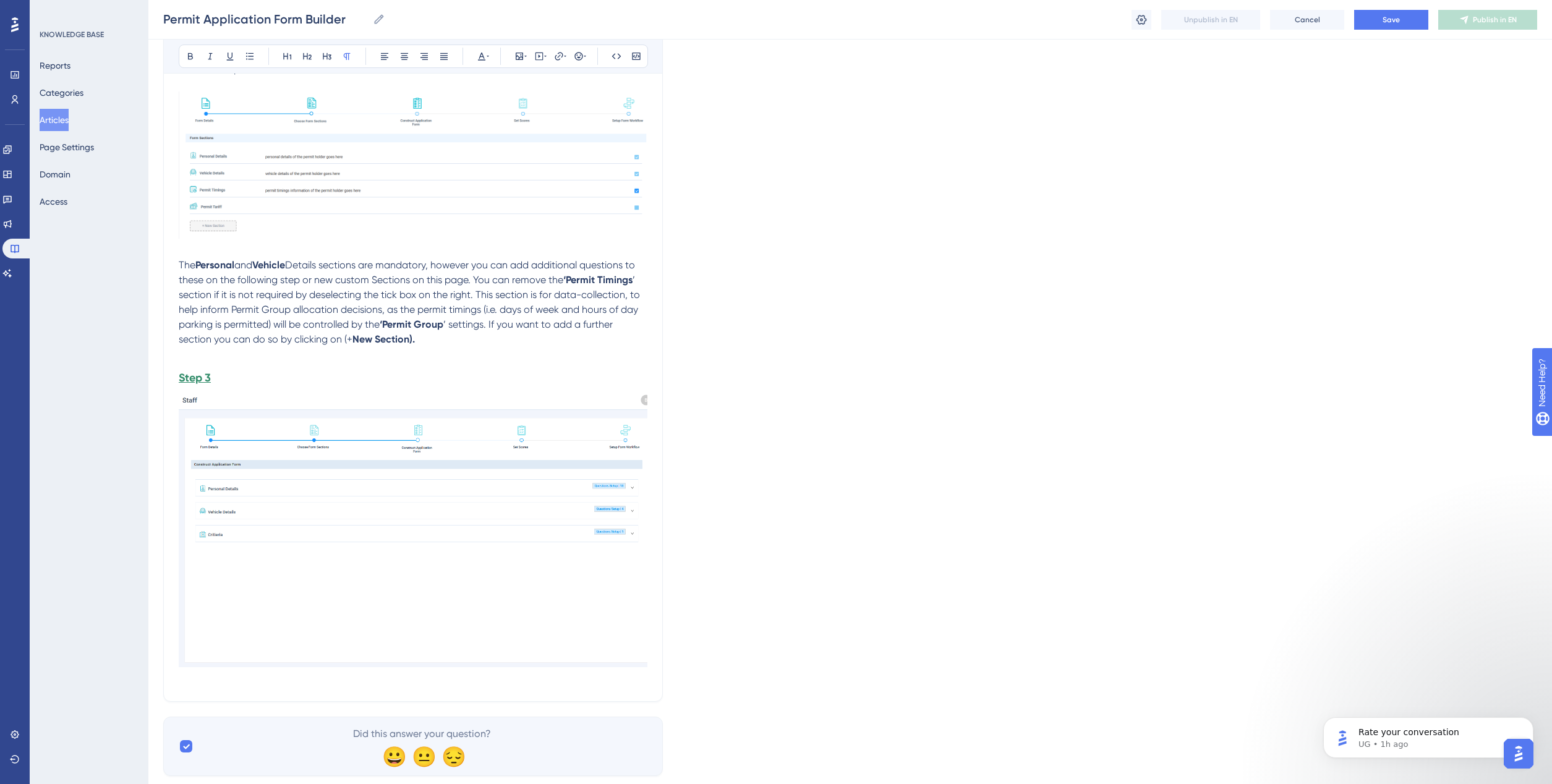
click at [242, 379] on h3 "Step 3" at bounding box center [413, 378] width 469 height 32
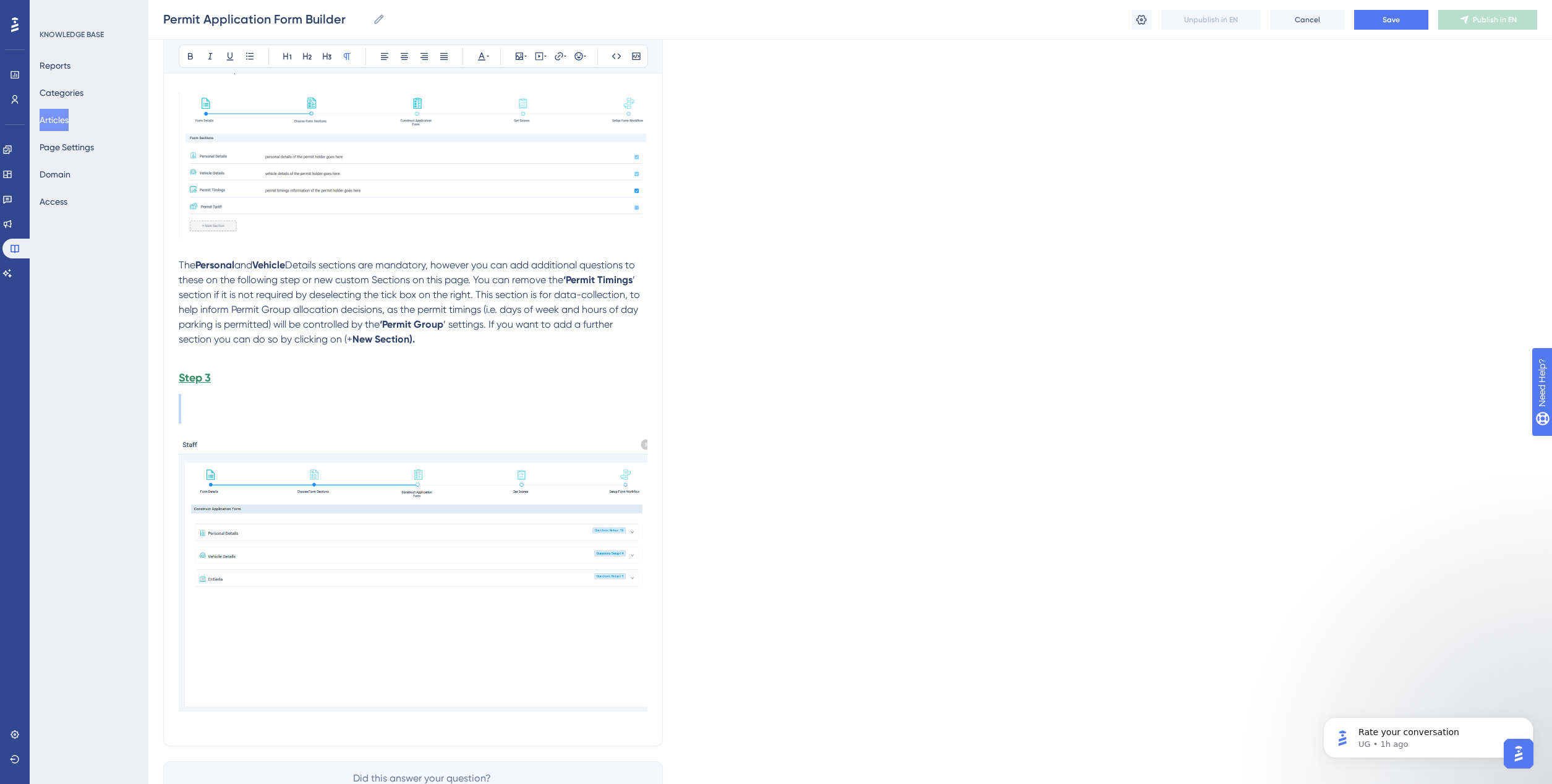
click at [190, 416] on p at bounding box center [413, 416] width 469 height 15
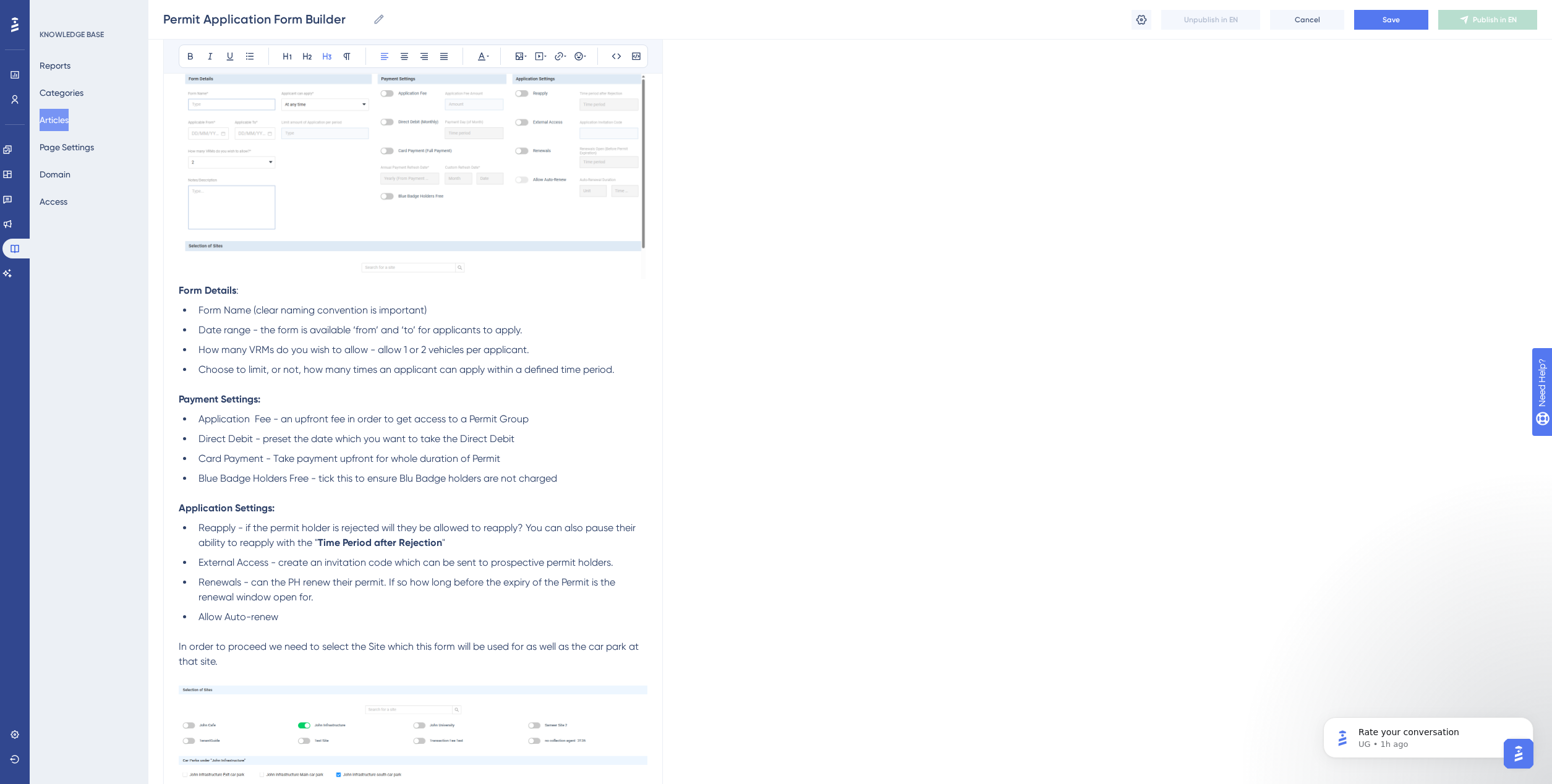
scroll to position [927, 0]
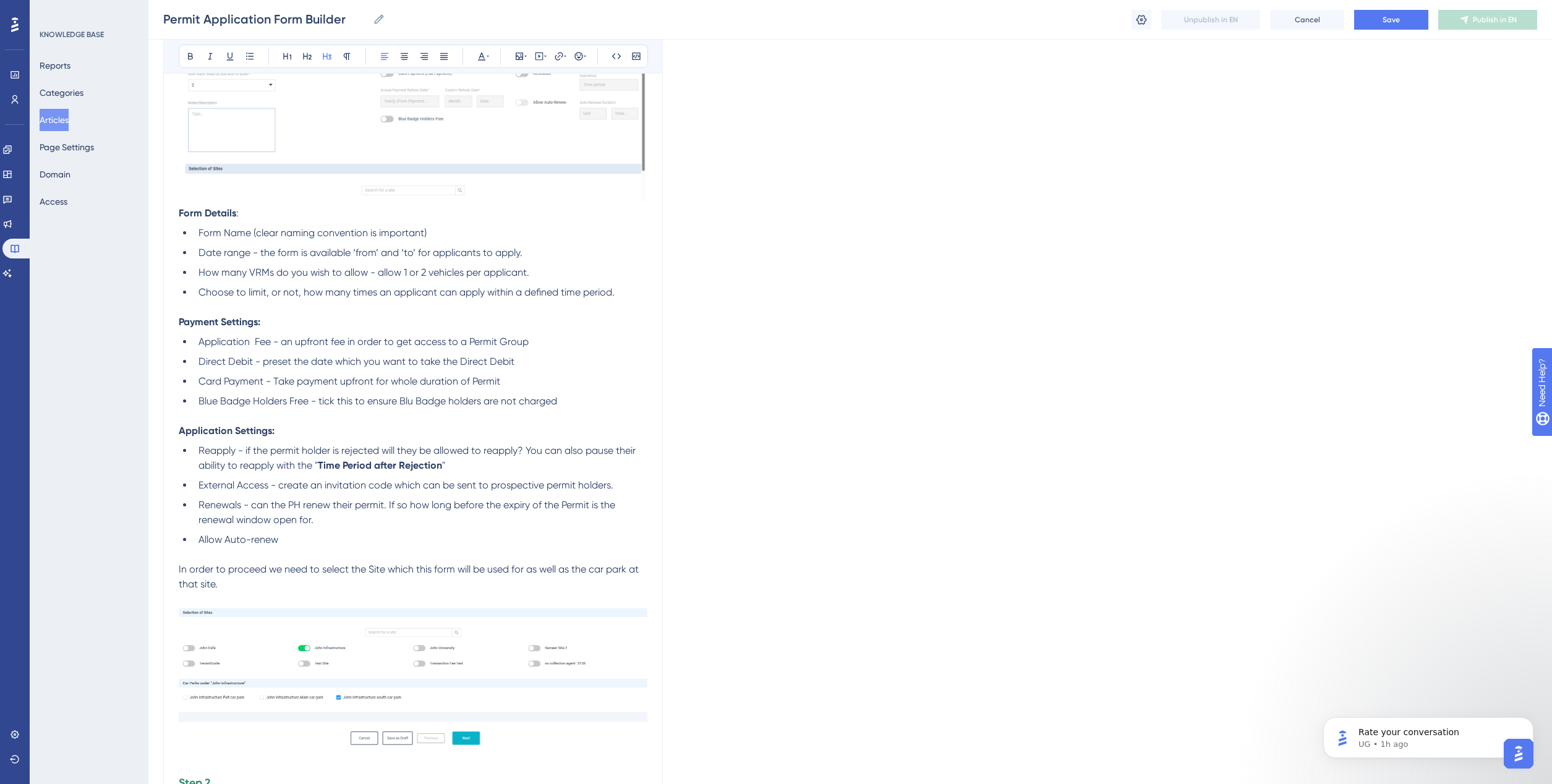
click at [406, 391] on ul "Application Fee - an upfront fee in order to get access to a Permit Group Direc…" at bounding box center [413, 371] width 469 height 74
click at [412, 402] on span "Blue Badge Holders Free - tick this to ensure Blu Badge holders are not charged" at bounding box center [377, 401] width 358 height 12
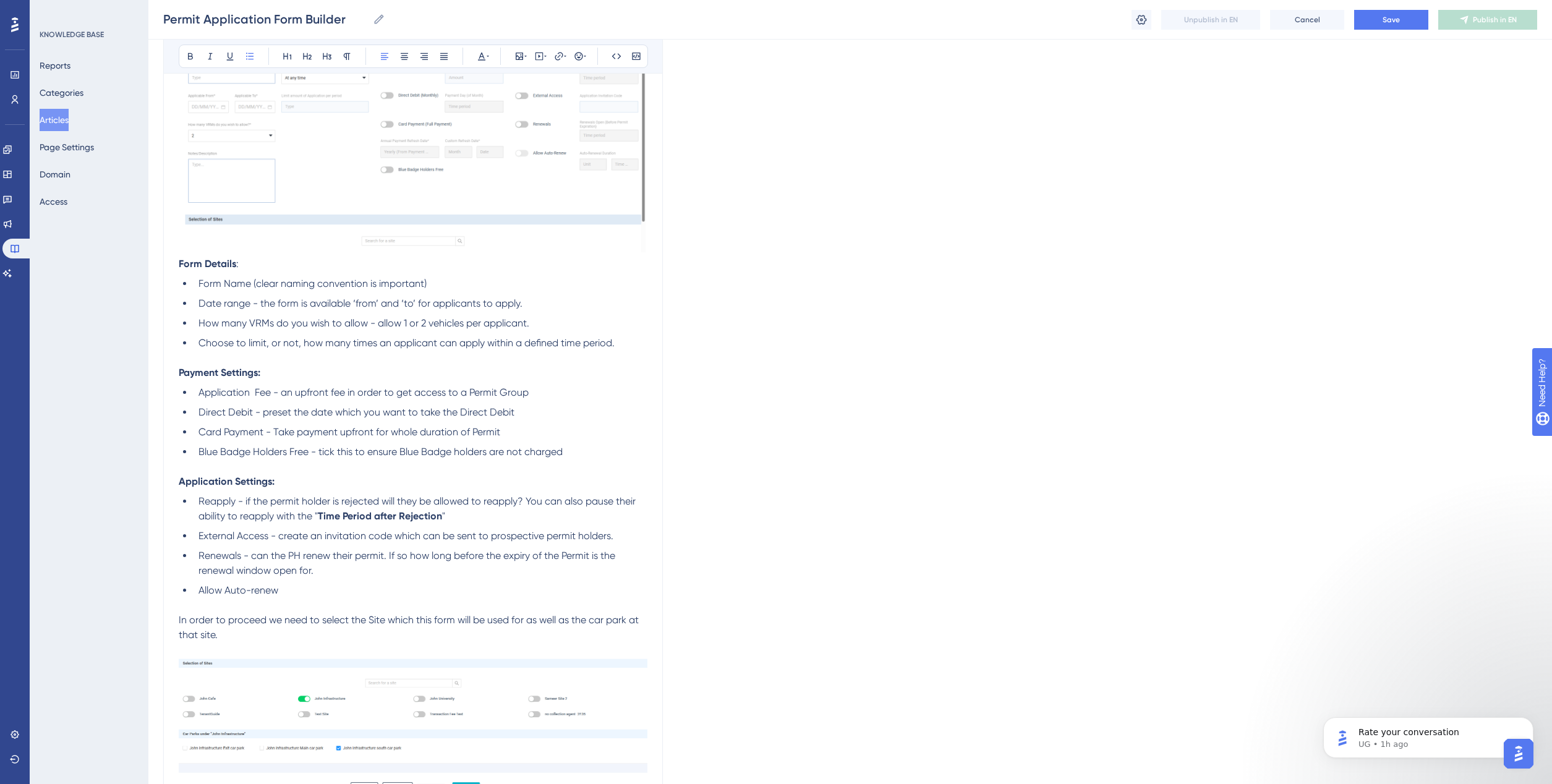
scroll to position [850, 0]
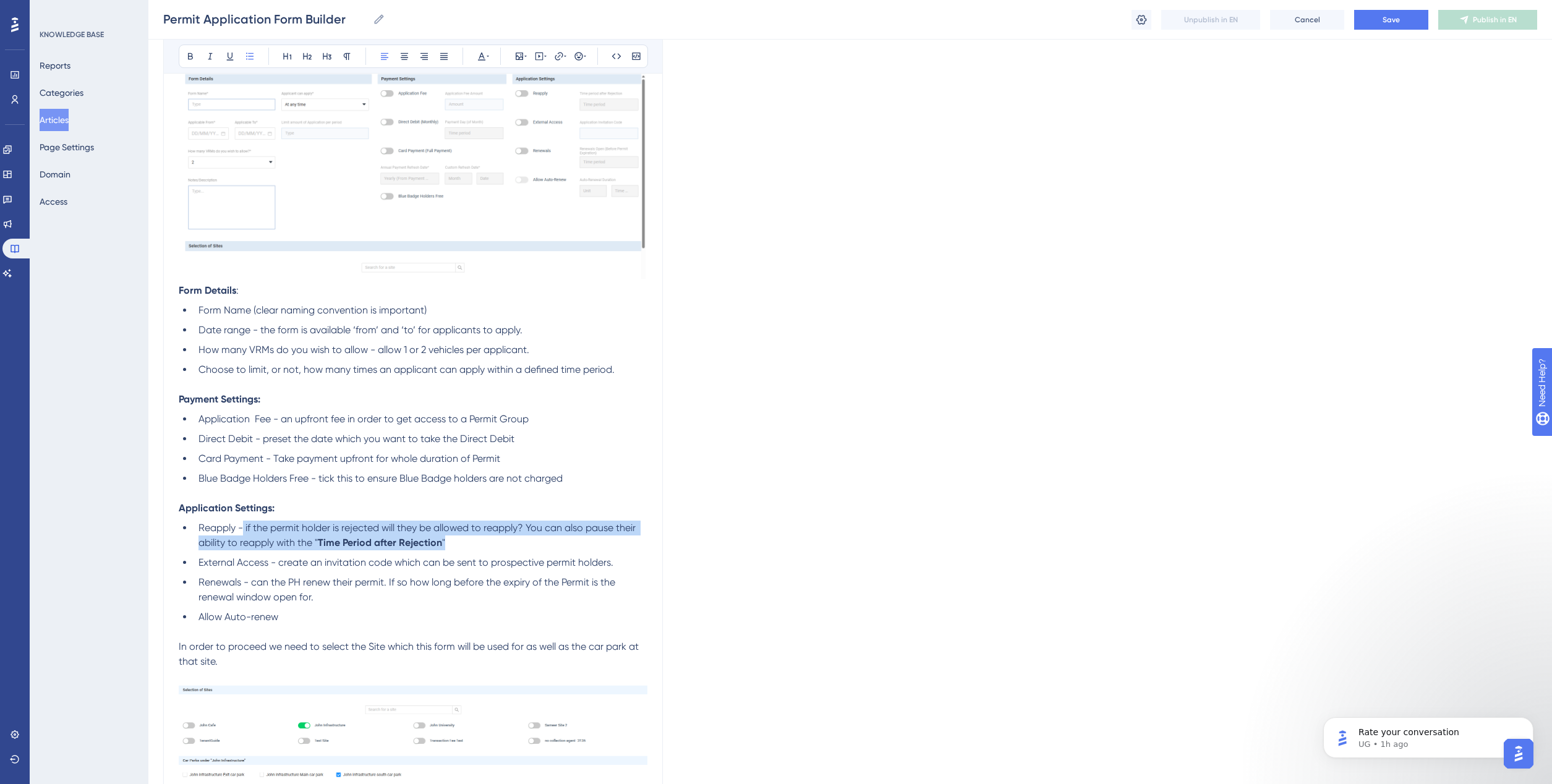
drag, startPoint x: 243, startPoint y: 526, endPoint x: 458, endPoint y: 538, distance: 215.3
click at [458, 538] on li "Reapply - if the permit holder is rejected will they be allowed to reapply? You…" at bounding box center [420, 535] width 454 height 30
click at [466, 541] on li "Reapply - if you reject a permt application the Applicant can reapply straight …" at bounding box center [420, 535] width 454 height 30
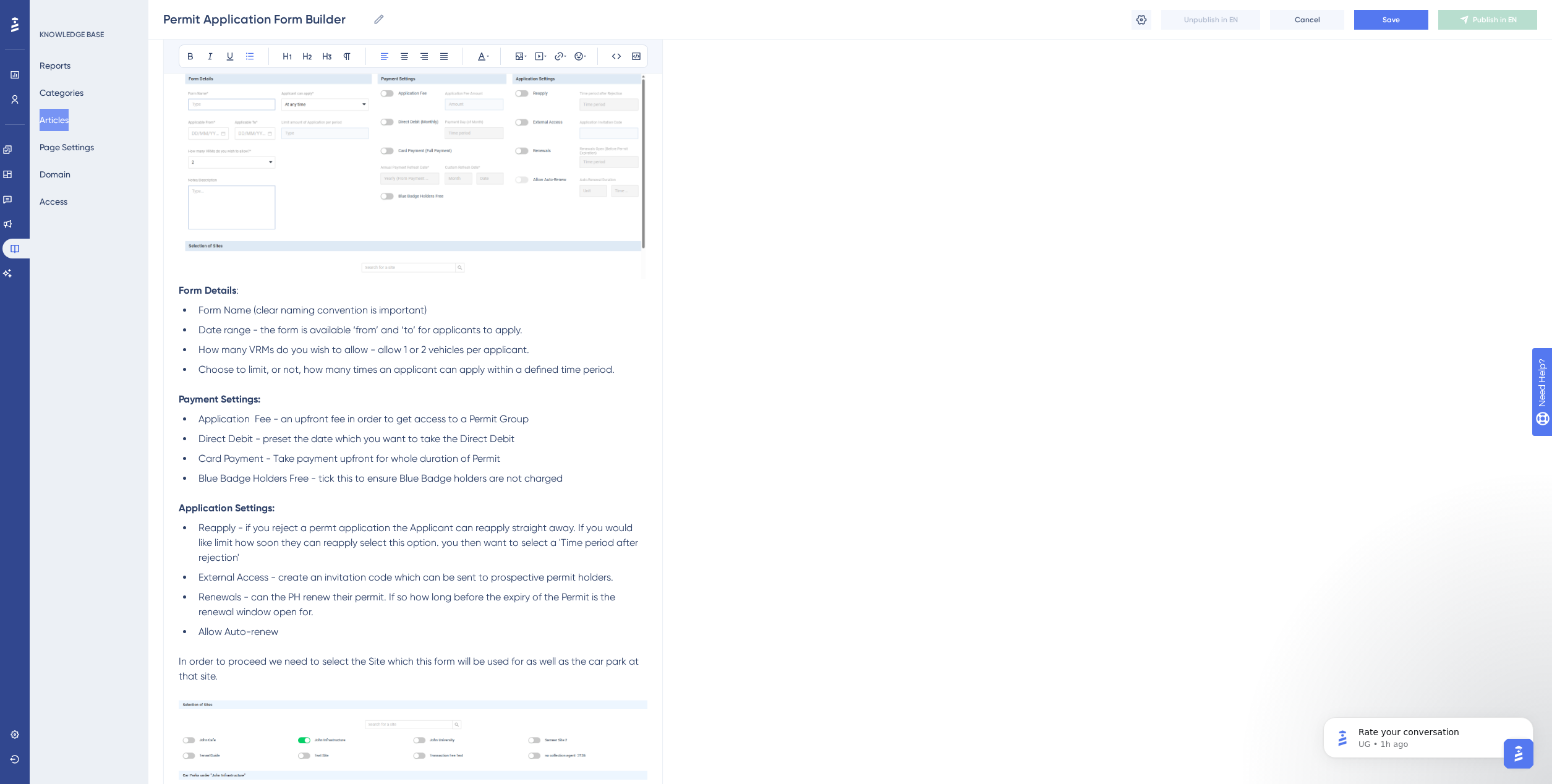
click at [215, 540] on span "Reapply - if you reject a permt application the Applicant can reapply straight …" at bounding box center [419, 542] width 442 height 42
click at [459, 541] on span "Reapply - if you reject a permt application the Applicant can reapply straight …" at bounding box center [416, 542] width 436 height 42
click at [282, 554] on li "Reapply - if you reject a permt application the Applicant can reapply straight …" at bounding box center [420, 542] width 454 height 44
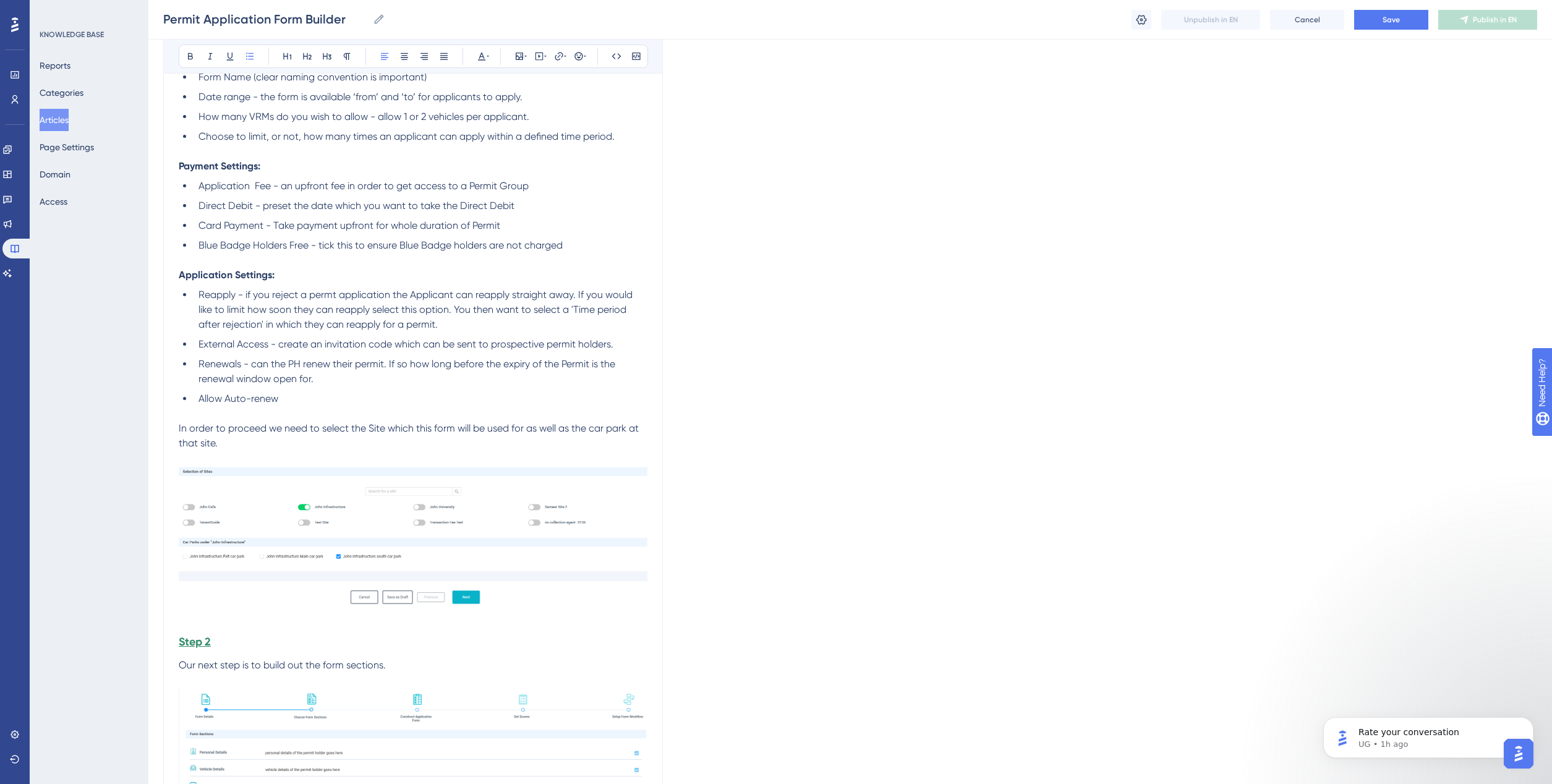
scroll to position [1081, 0]
click at [384, 430] on span "In order to proceed we need to select the Site which this form will be used for…" at bounding box center [409, 436] width 462 height 27
click at [635, 425] on span "In order to proceed we need to select the Site(s) which this form will be used …" at bounding box center [408, 436] width 459 height 27
click at [638, 430] on span "In order to proceed we need to select the Site(s) which this form will be used …" at bounding box center [408, 436] width 459 height 27
click at [1527, 717] on icon "Dismiss notification" at bounding box center [1530, 720] width 6 height 6
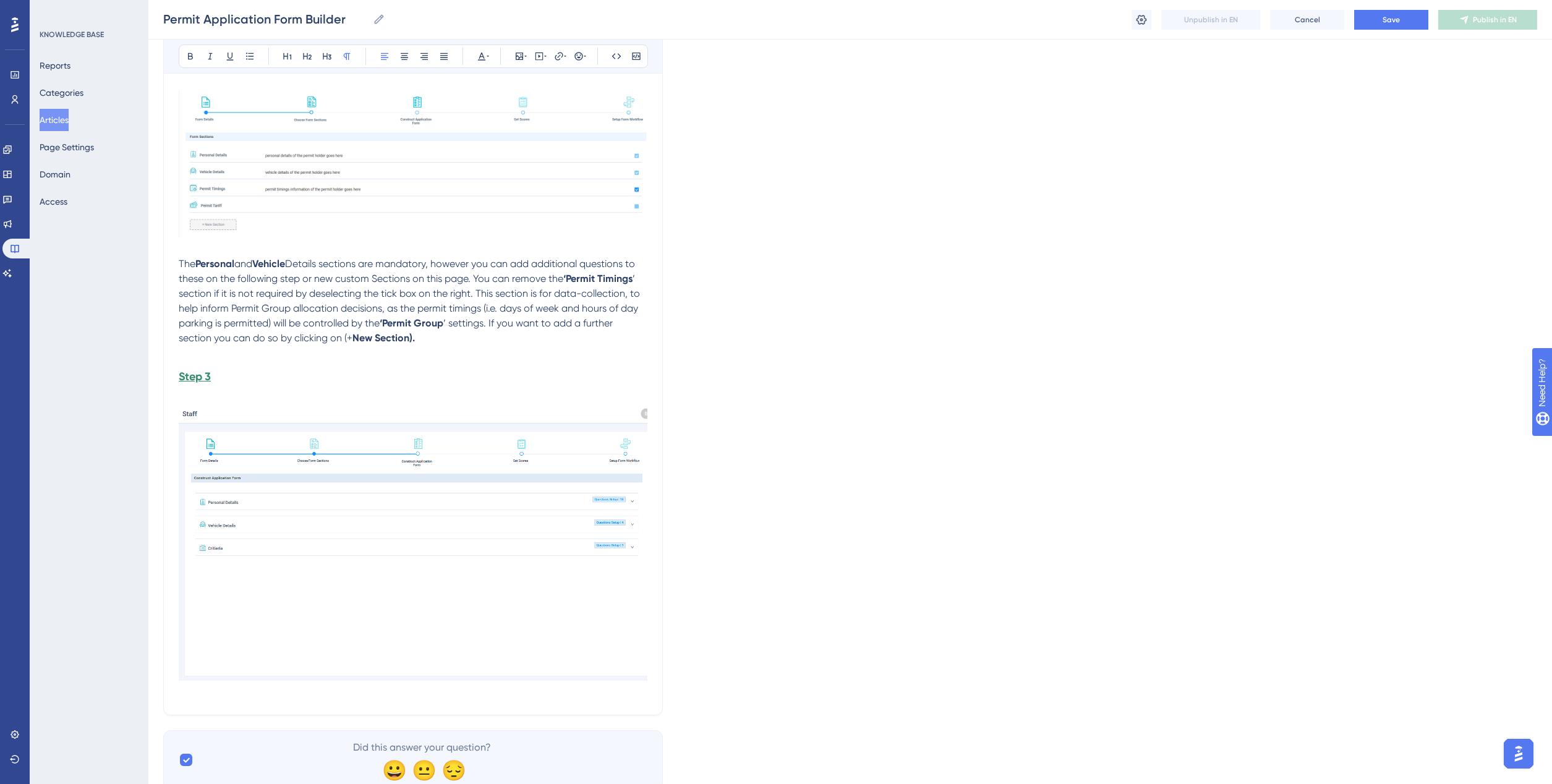
scroll to position [1699, 0]
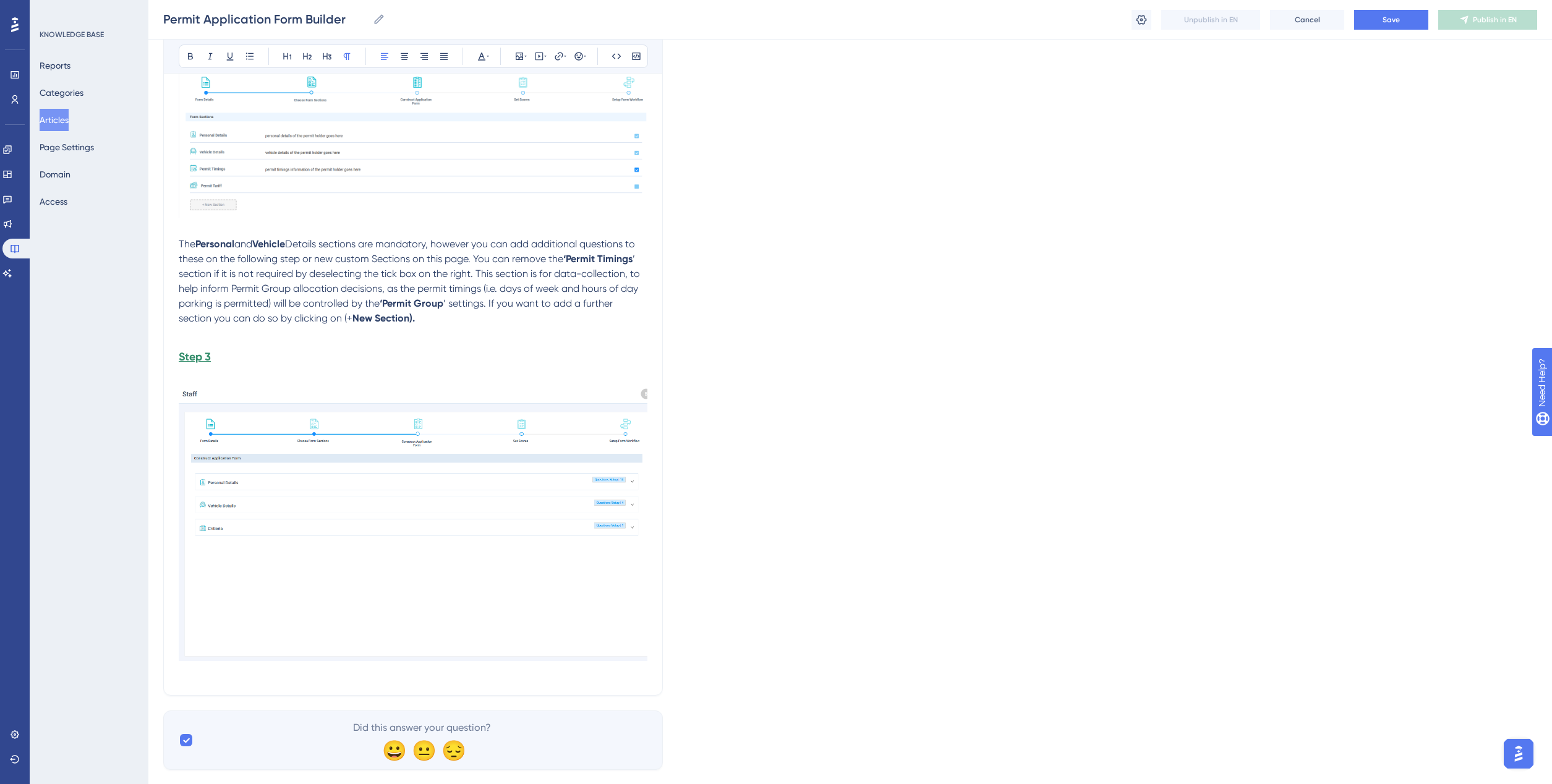
click at [249, 357] on h3 "Step 3" at bounding box center [413, 356] width 469 height 32
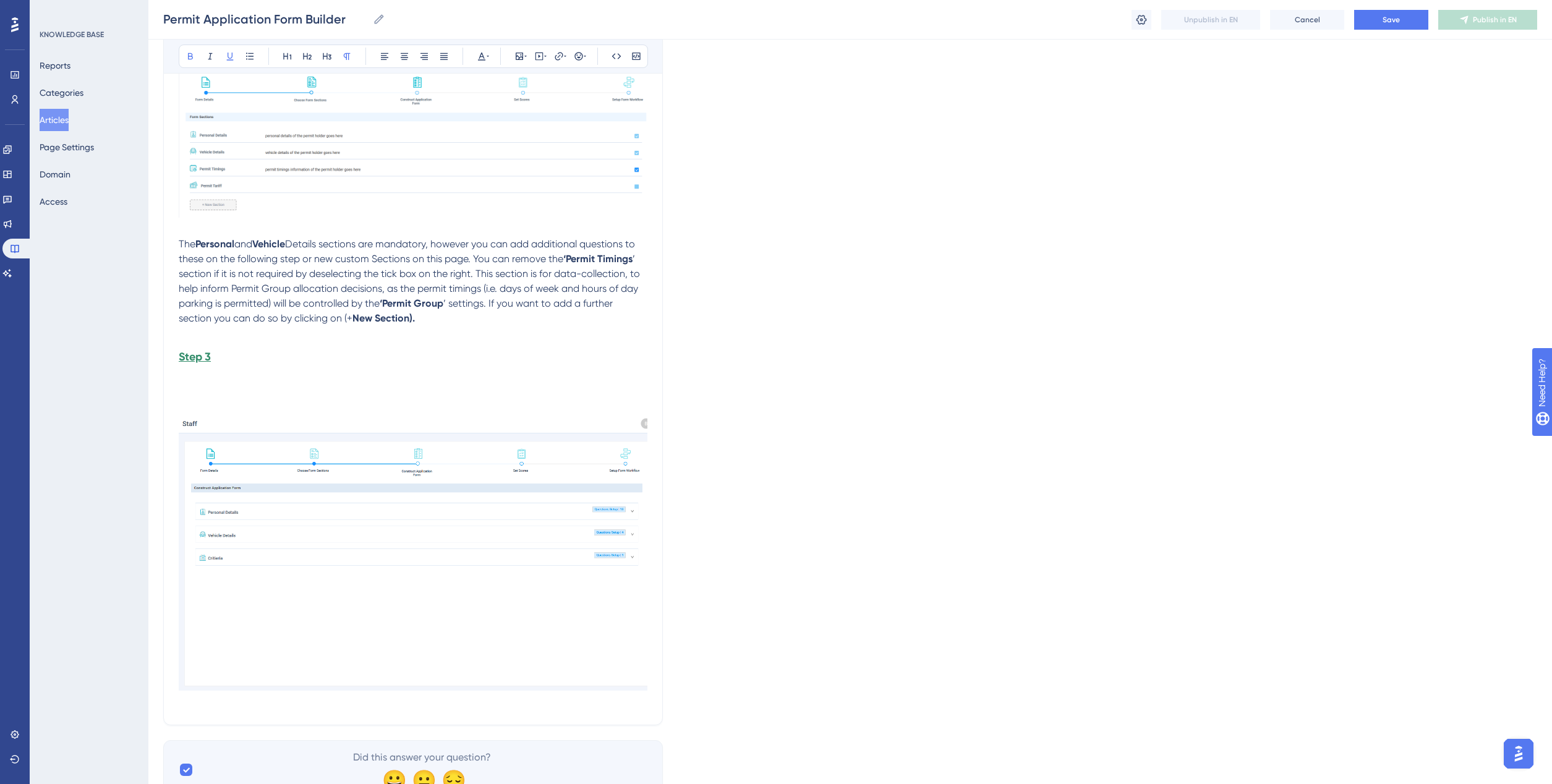
scroll to position [1753, 0]
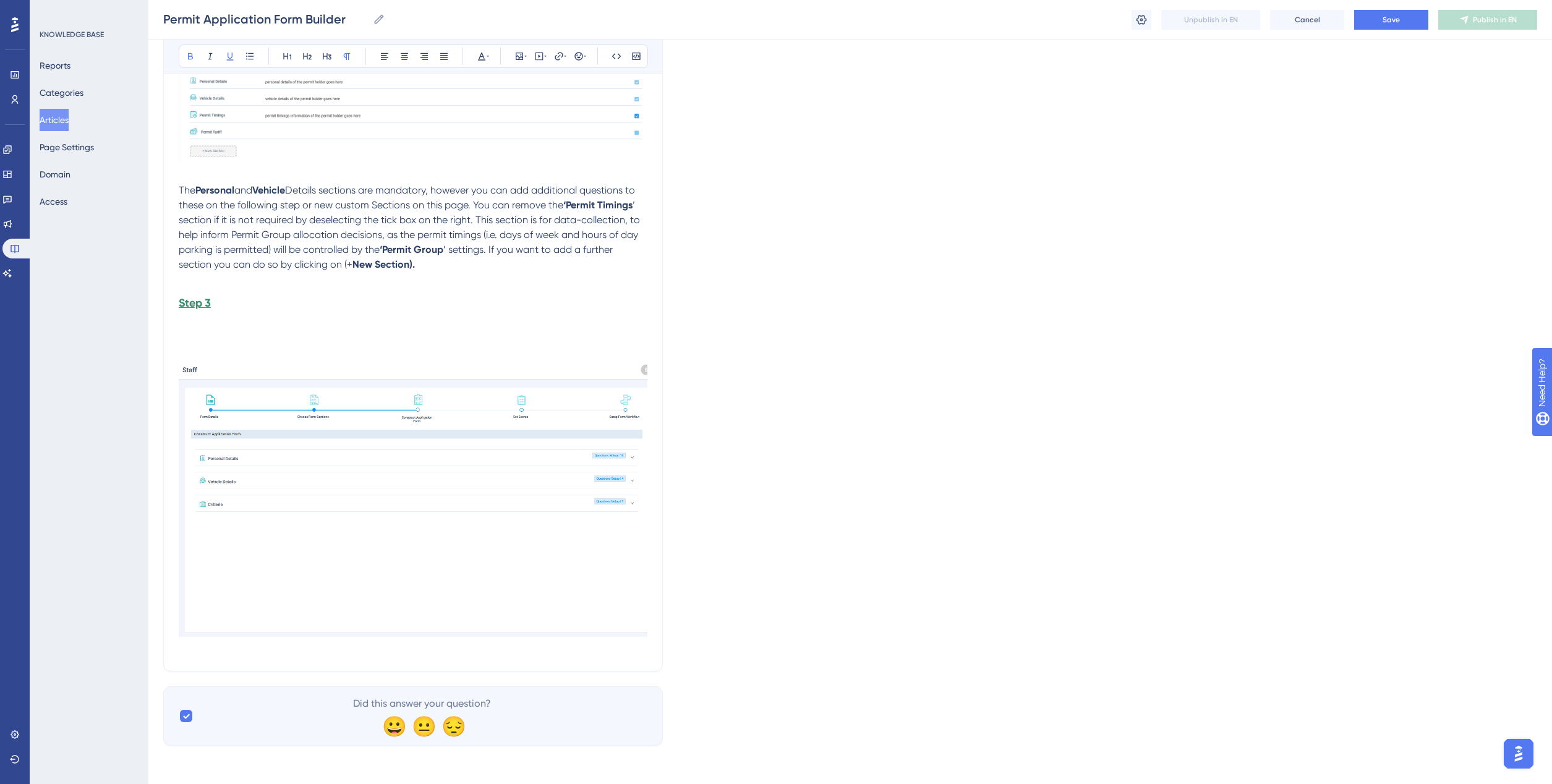
click at [199, 567] on img at bounding box center [413, 500] width 469 height 273
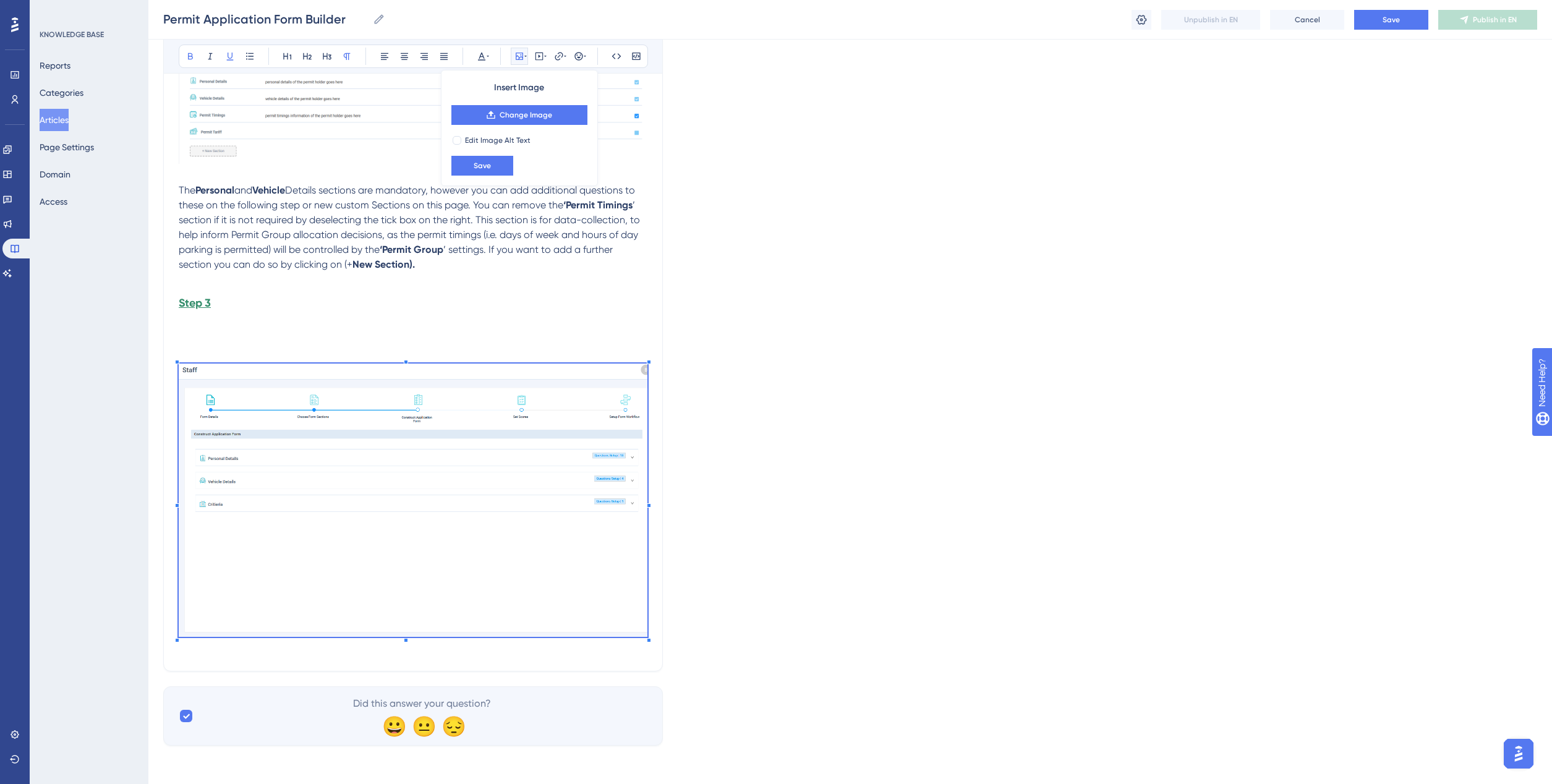
click at [201, 328] on p at bounding box center [413, 327] width 469 height 15
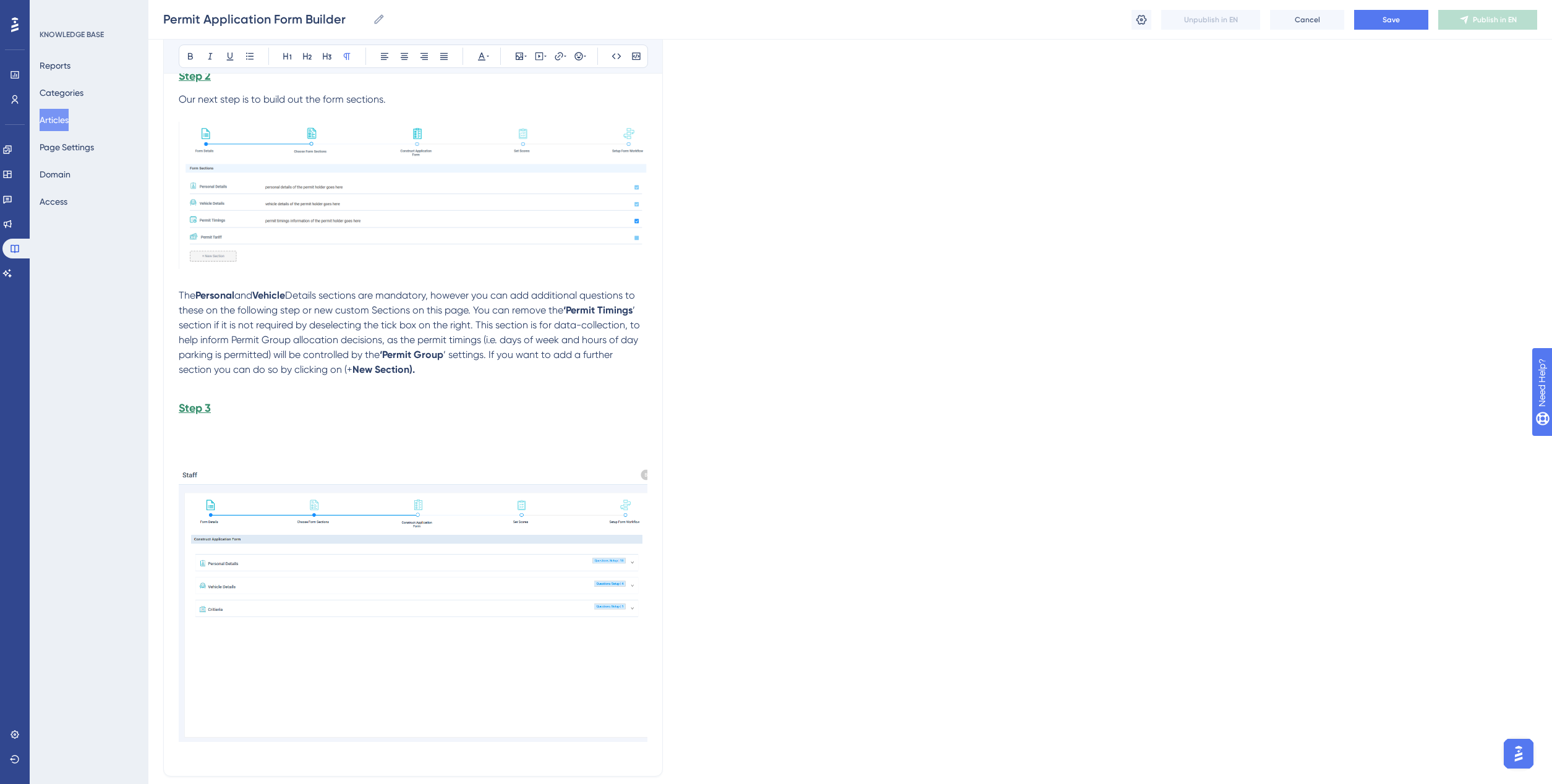
scroll to position [1676, 0]
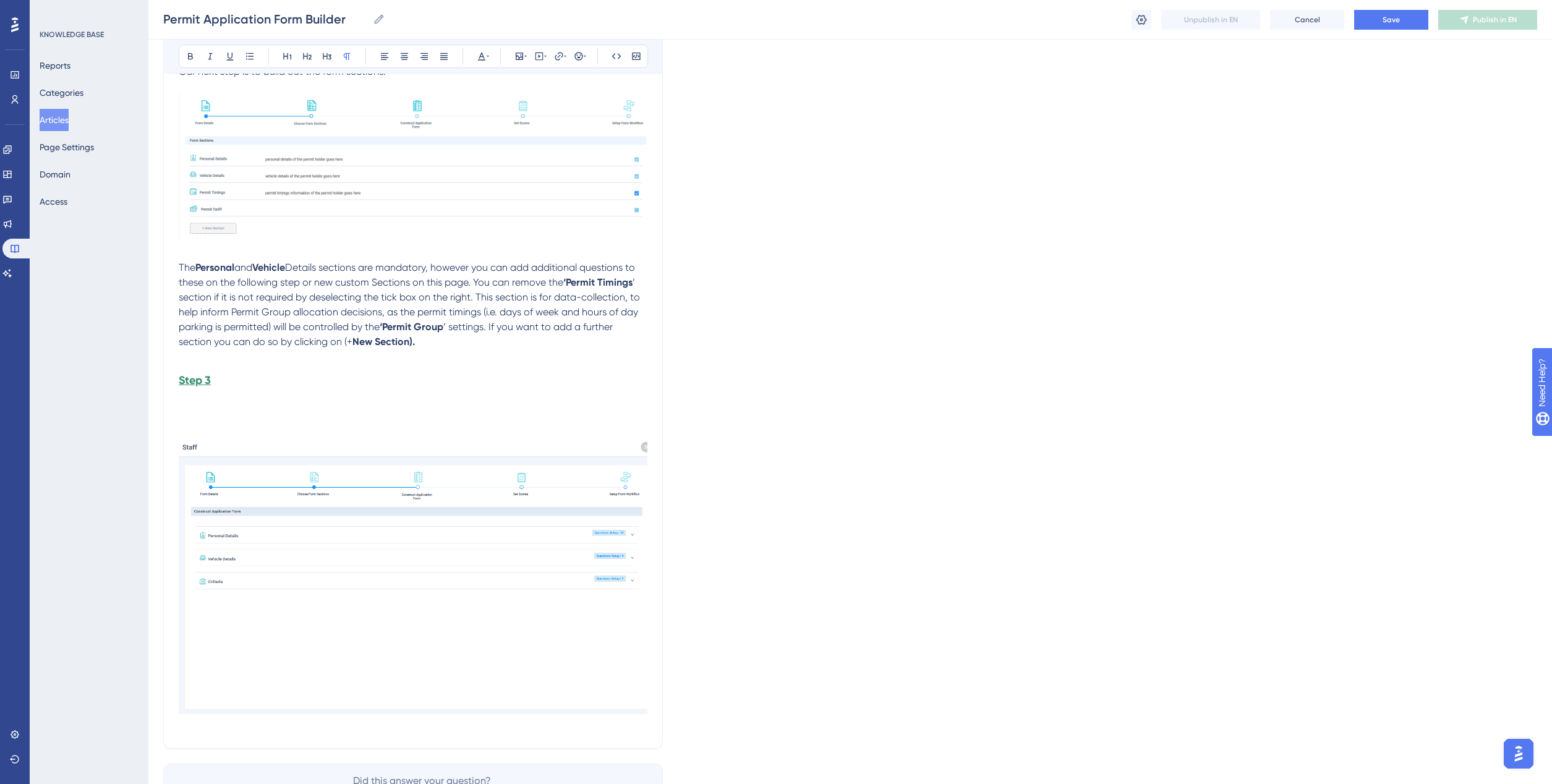
click at [183, 404] on p at bounding box center [413, 404] width 469 height 15
click at [488, 569] on img at bounding box center [413, 577] width 469 height 273
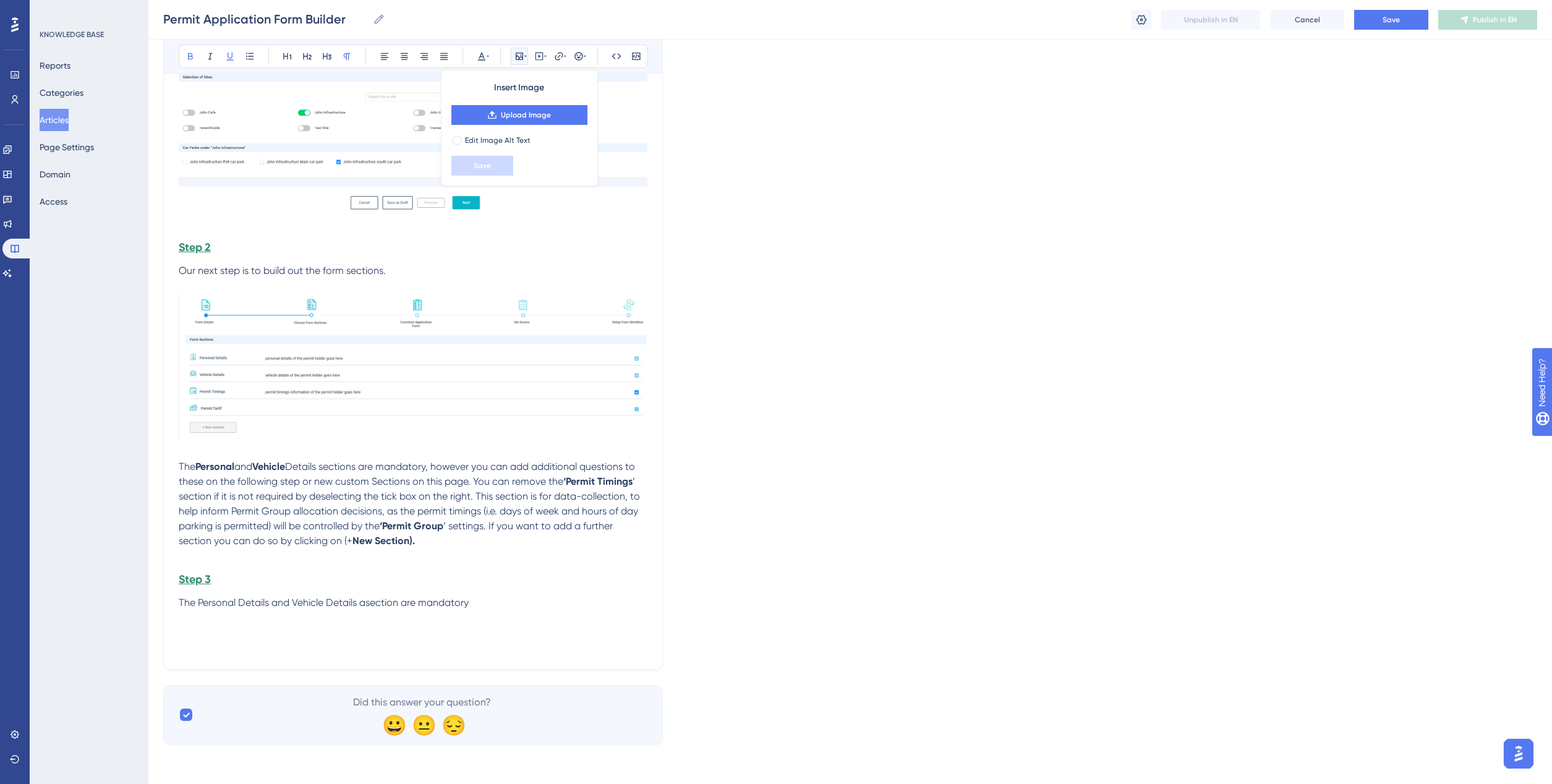
scroll to position [1477, 0]
click at [368, 604] on span "The Personal Details and Vehicle Details asection are mandatory" at bounding box center [323, 602] width 290 height 12
click at [393, 604] on span "The Personal Details and Vehicle Details section are mandatory" at bounding box center [320, 602] width 283 height 12
click at [198, 600] on span "The Personal Details and Vehicle Details sections are mandatory" at bounding box center [322, 602] width 288 height 12
drag, startPoint x: 200, startPoint y: 600, endPoint x: 270, endPoint y: 609, distance: 70.6
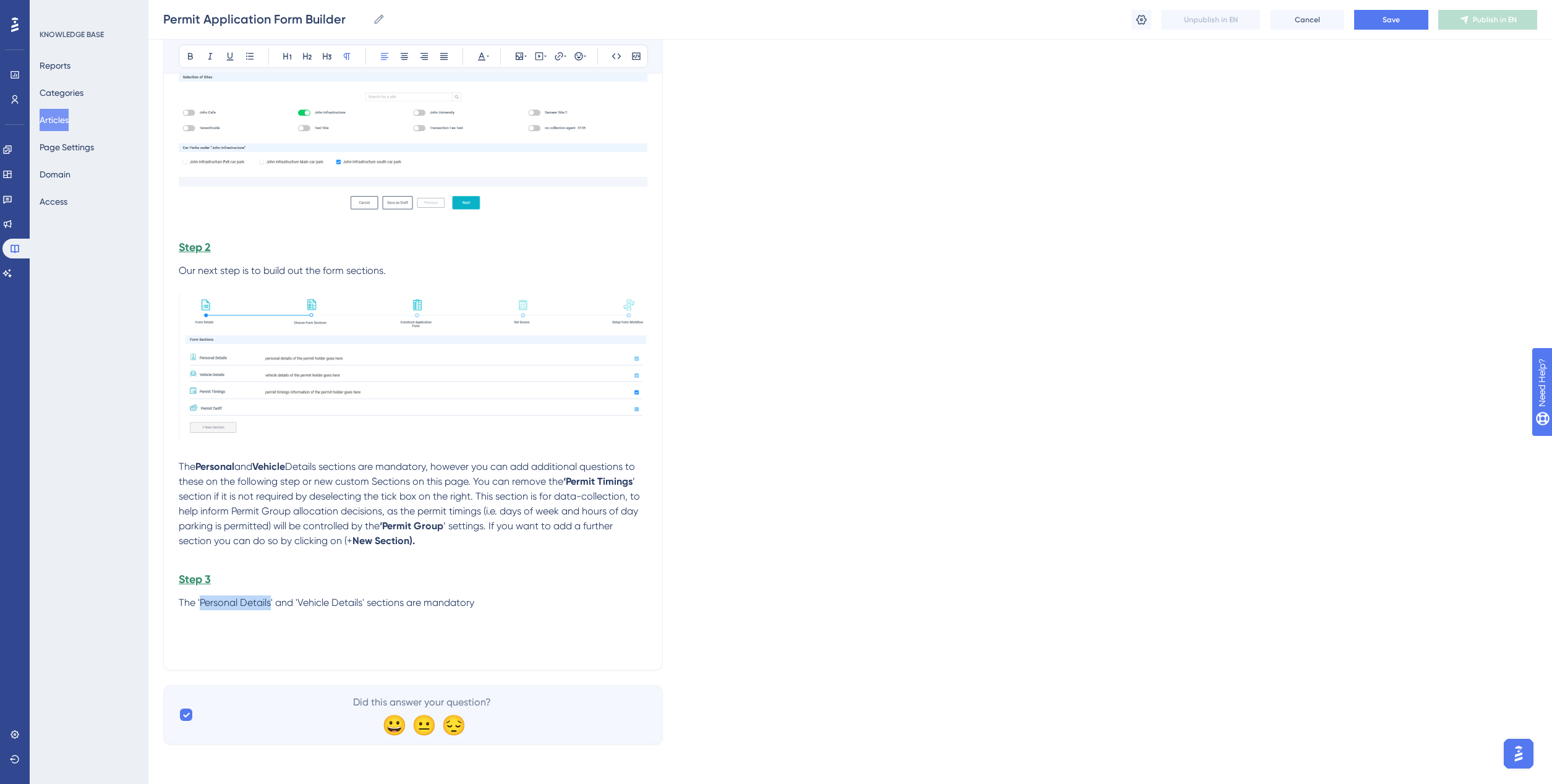
click at [270, 609] on p "The 'Personal Details' and 'Vehicle Details' sections are mandatory" at bounding box center [413, 603] width 469 height 15
click at [396, 604] on span "' and 'Vehicle Details' sections are mandatory" at bounding box center [374, 602] width 204 height 12
drag, startPoint x: 300, startPoint y: 600, endPoint x: 362, endPoint y: 609, distance: 62.6
click at [362, 609] on p "The ' Personal Details ' and 'Vehicle Details' sections are mandatory" at bounding box center [413, 603] width 469 height 15
click at [360, 604] on span "' and 'Vehicle Details' sections are mandatory" at bounding box center [374, 602] width 204 height 12
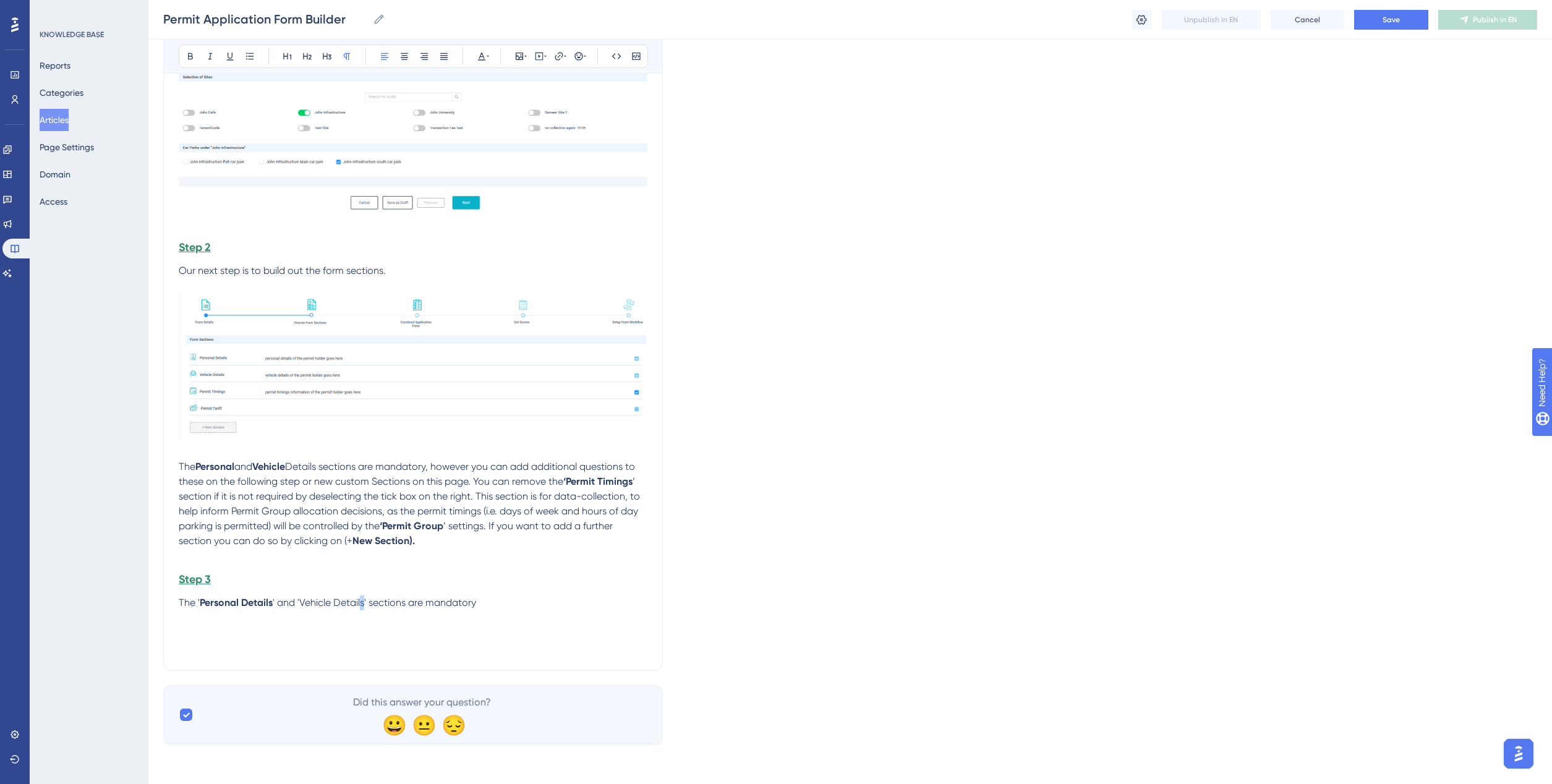
click at [360, 604] on span "' and 'Vehicle Details' sections are mandatory" at bounding box center [374, 602] width 204 height 12
drag, startPoint x: 362, startPoint y: 604, endPoint x: 323, endPoint y: 596, distance: 39.8
click at [323, 596] on span "' and 'Vehicle Details' sections are mandatory" at bounding box center [374, 602] width 204 height 12
click at [362, 603] on span "' and 'Vehicle Details' sections are mandatory" at bounding box center [374, 602] width 204 height 12
drag, startPoint x: 362, startPoint y: 604, endPoint x: 354, endPoint y: 604, distance: 8.0
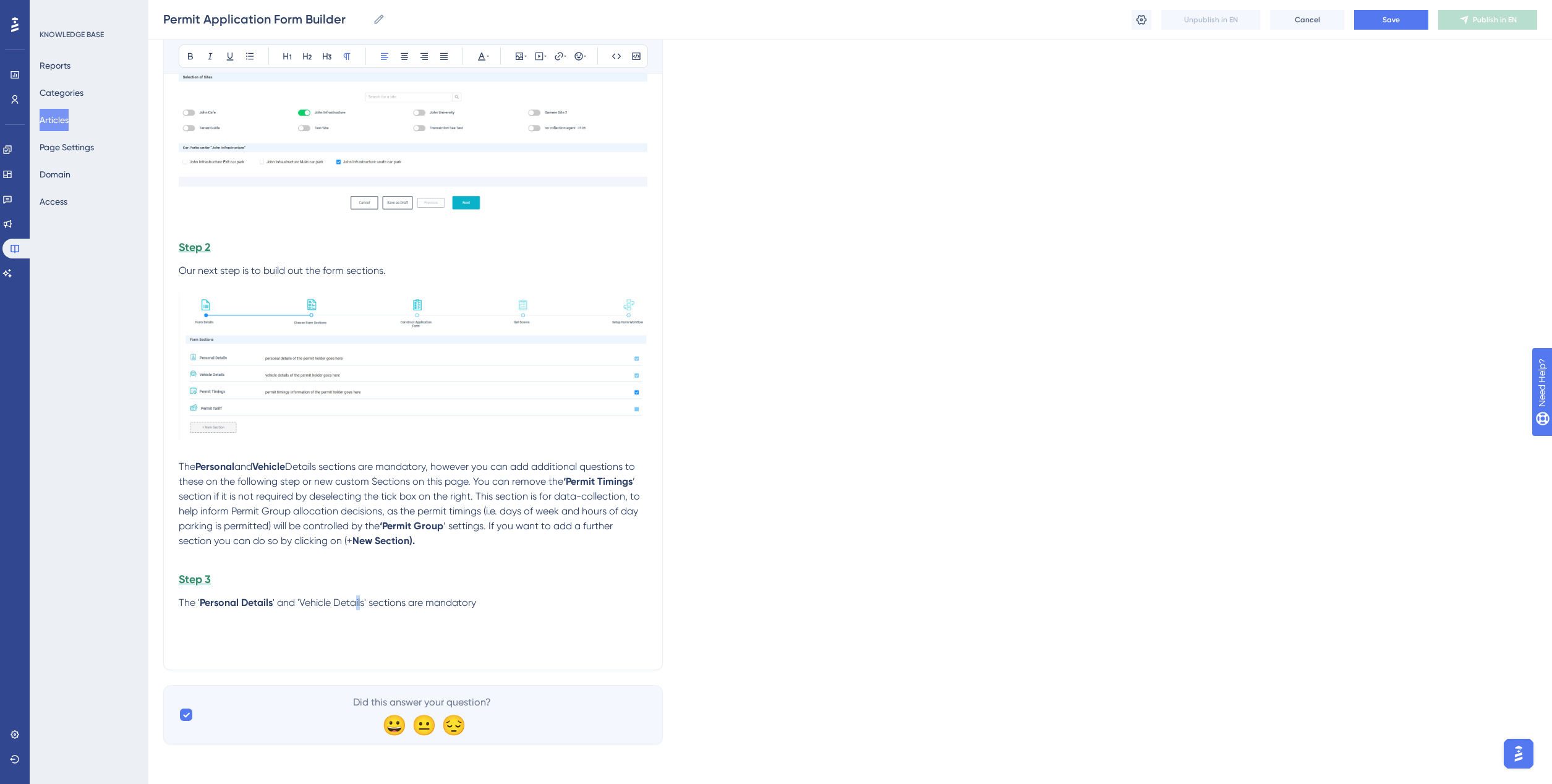
click at [354, 604] on span "' and 'Vehicle Details' sections are mandatory" at bounding box center [374, 602] width 204 height 12
drag, startPoint x: 365, startPoint y: 604, endPoint x: 308, endPoint y: 603, distance: 57.0
click at [303, 600] on span "' and 'Vehicle Details' sections are mandatory" at bounding box center [374, 602] width 204 height 12
click at [503, 604] on p "The ' Personal Details ' and 'V ehicle Details ' sections are mandatory" at bounding box center [413, 603] width 469 height 15
click at [298, 604] on span "' and 'V" at bounding box center [288, 602] width 32 height 12
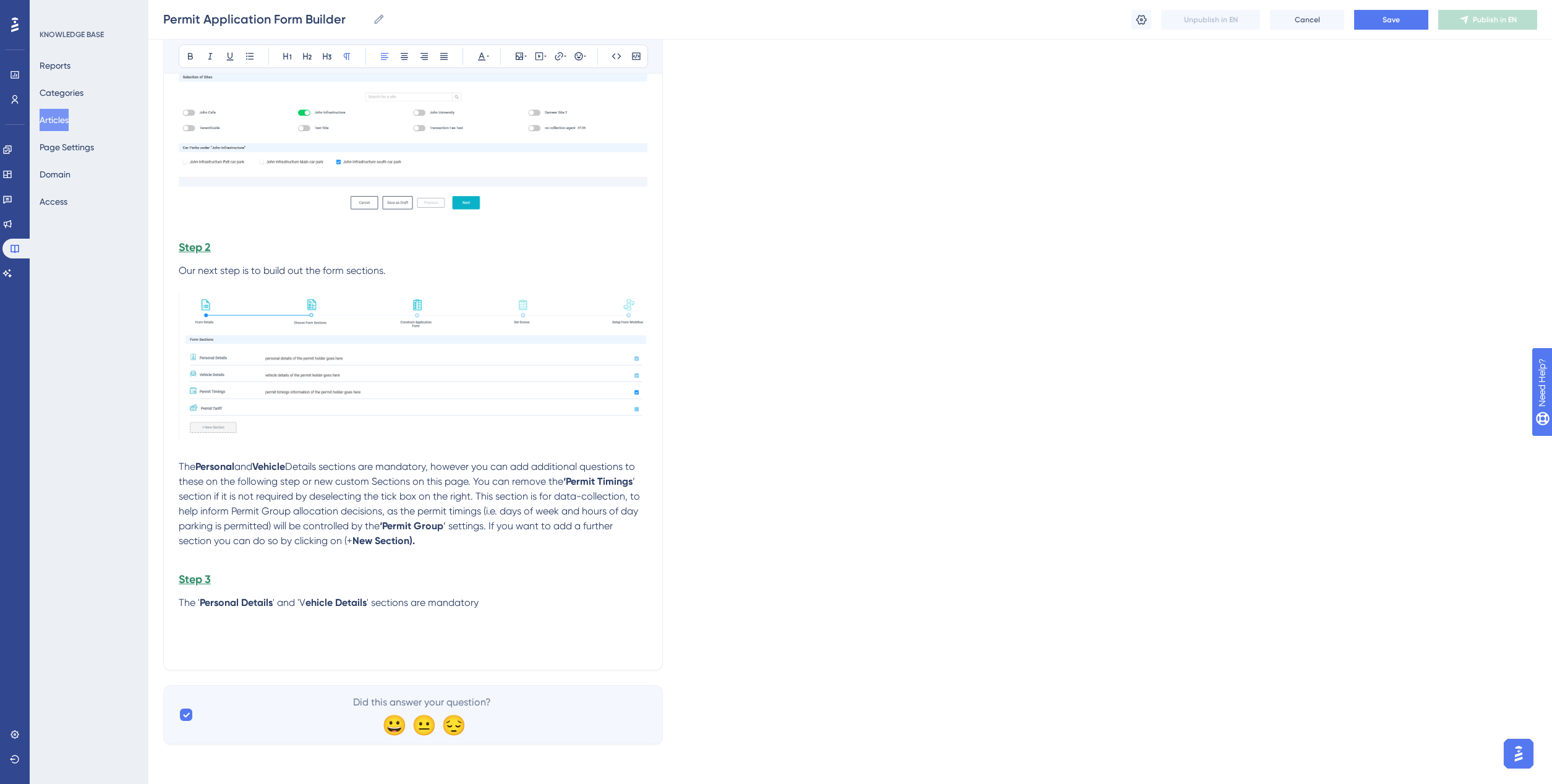
click at [303, 604] on span "' and 'V" at bounding box center [288, 602] width 32 height 12
drag, startPoint x: 300, startPoint y: 603, endPoint x: 307, endPoint y: 604, distance: 7.1
click at [307, 604] on p "The ' Personal Details ' and 'V ehicle Details ' sections are mandatory" at bounding box center [413, 603] width 469 height 15
click at [514, 602] on p "The ' Personal Details ' and ' Vehicle Details ' sections are mandatory" at bounding box center [413, 603] width 469 height 15
click at [521, 56] on icon at bounding box center [519, 56] width 10 height 10
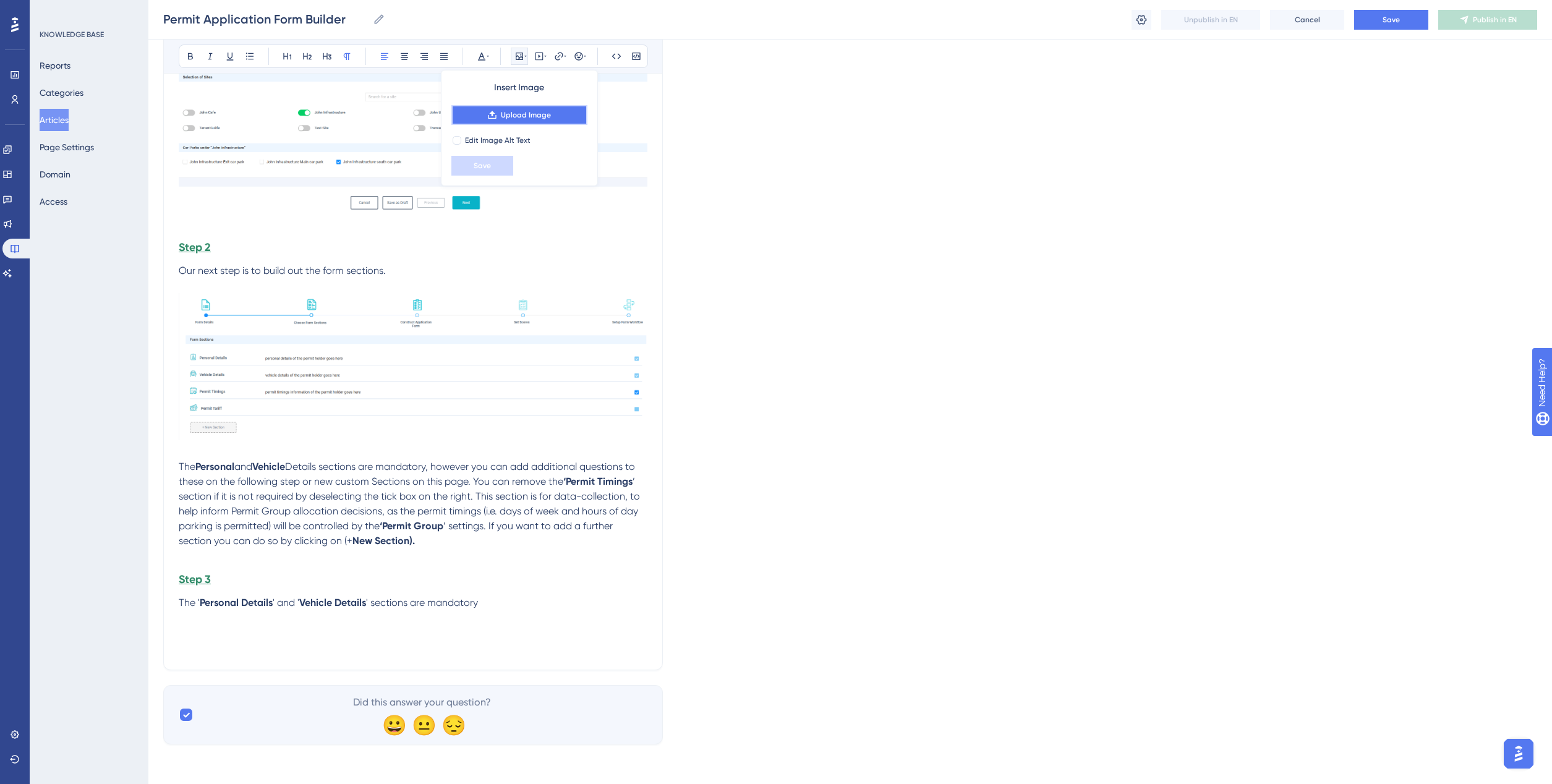
click at [510, 109] on button "Upload Image" at bounding box center [519, 115] width 136 height 19
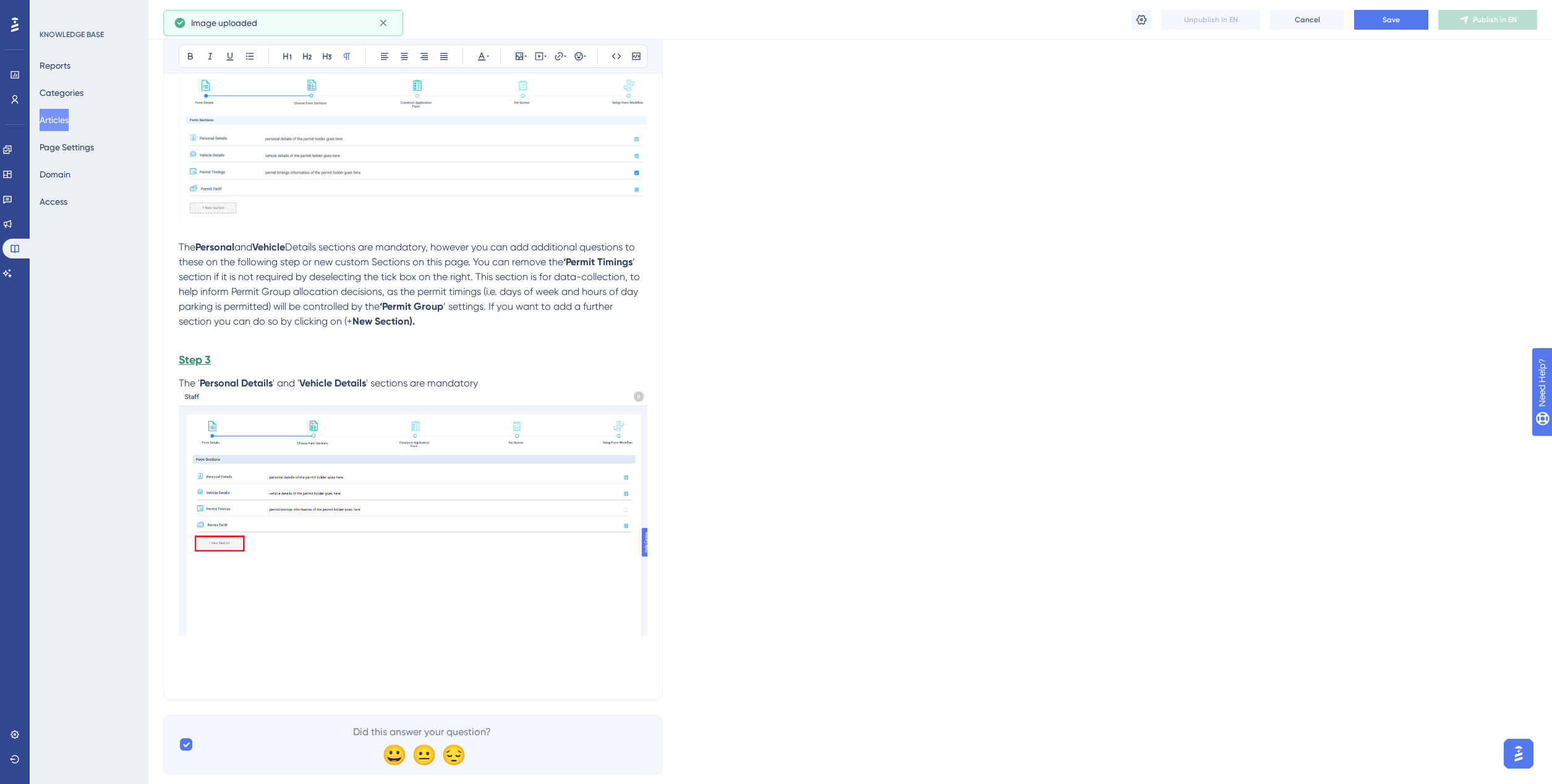
scroll to position [1725, 0]
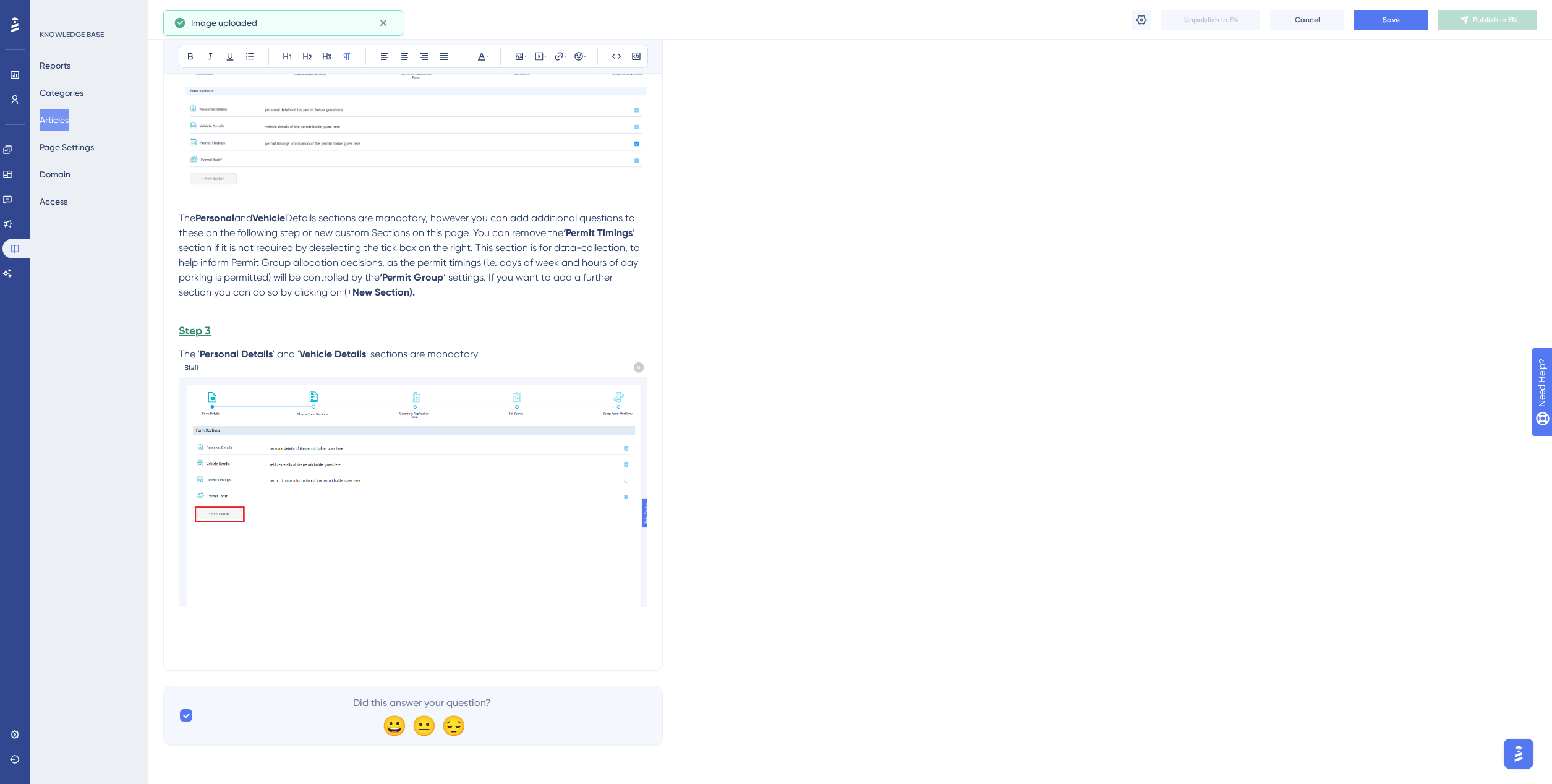
click at [501, 351] on p "The ' Personal Details ' and ' Vehicle Details ' sections are mandatory" at bounding box center [413, 479] width 469 height 264
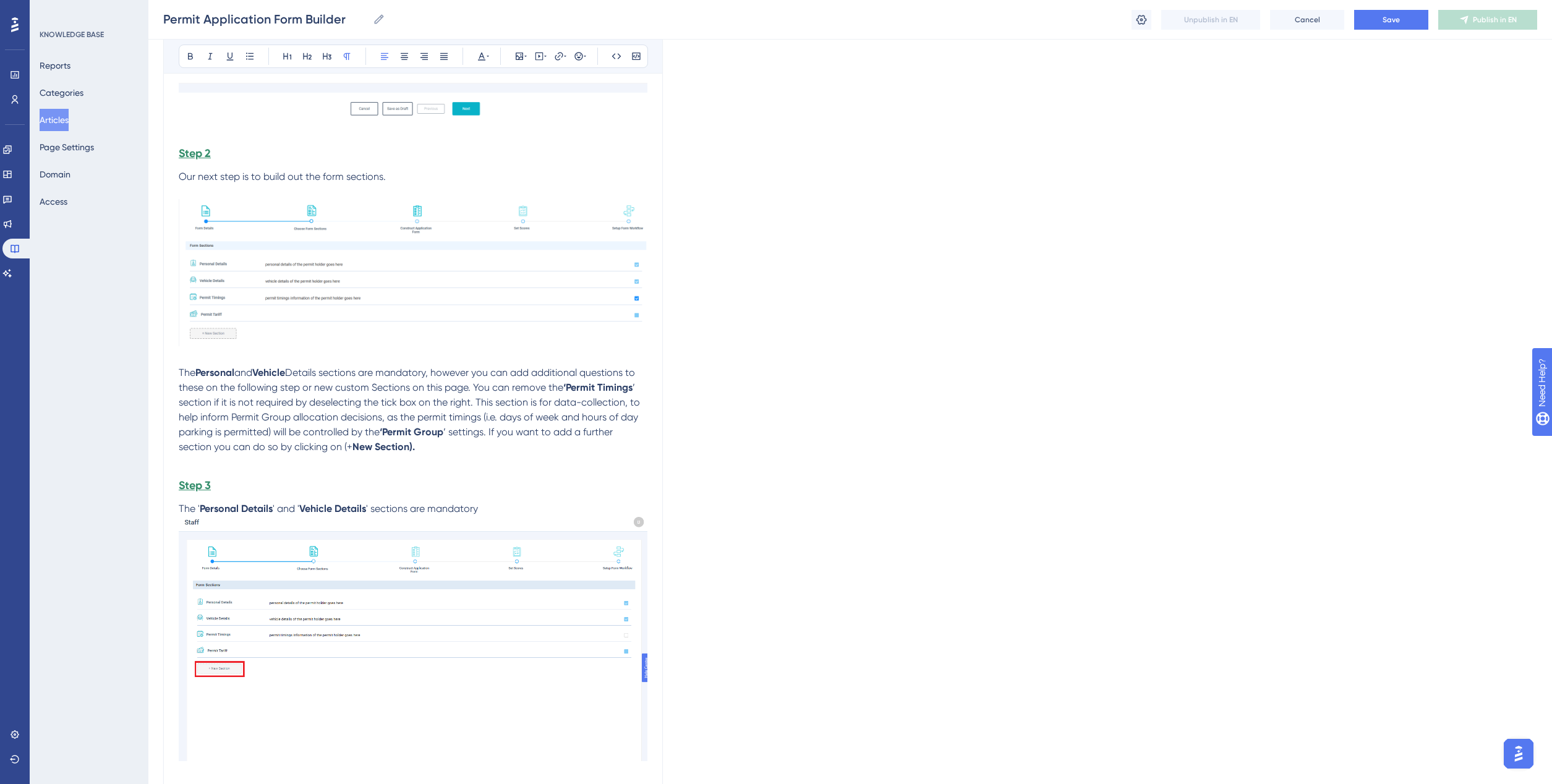
scroll to position [1649, 0]
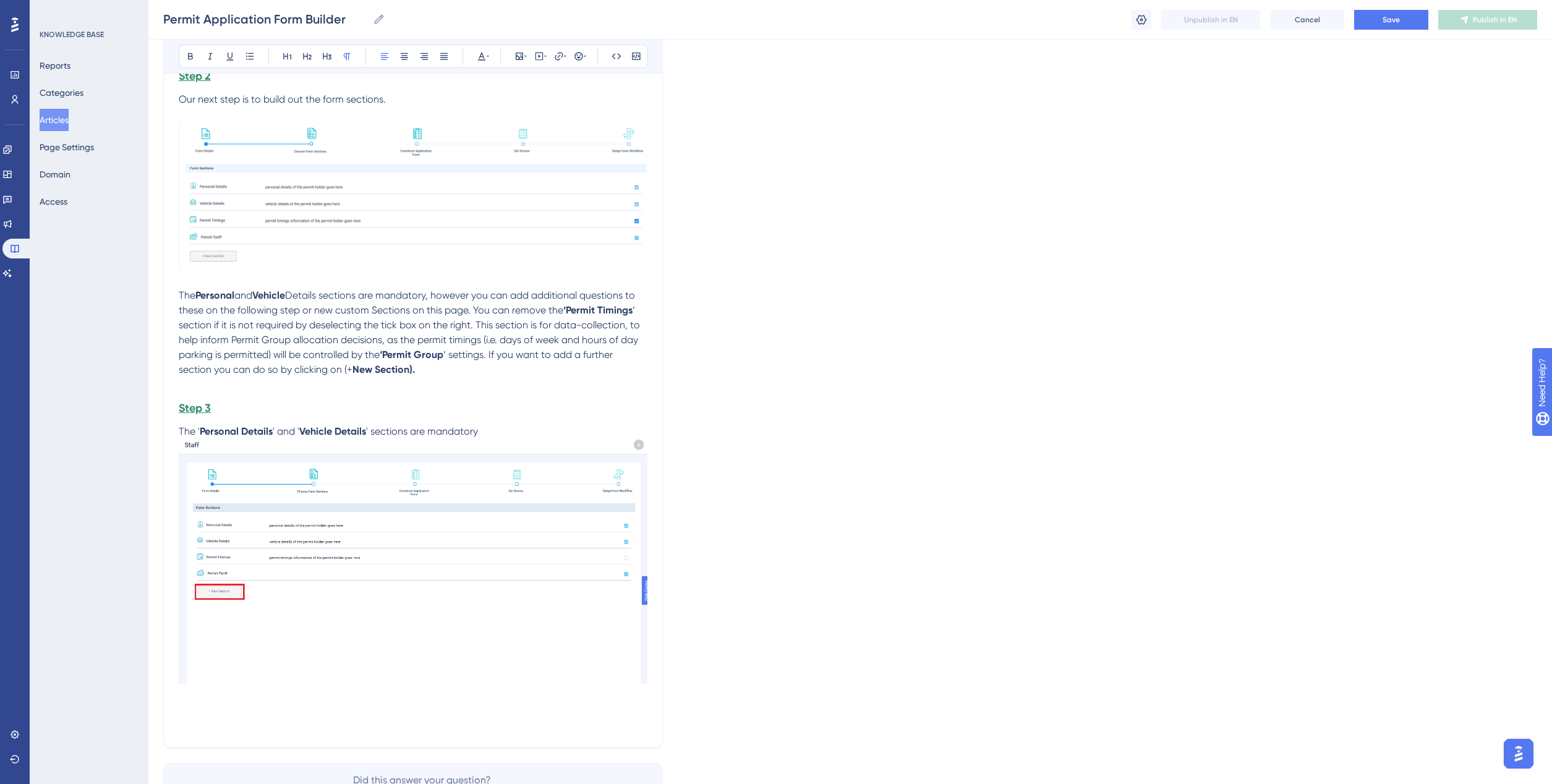
click at [319, 218] on img at bounding box center [413, 195] width 469 height 147
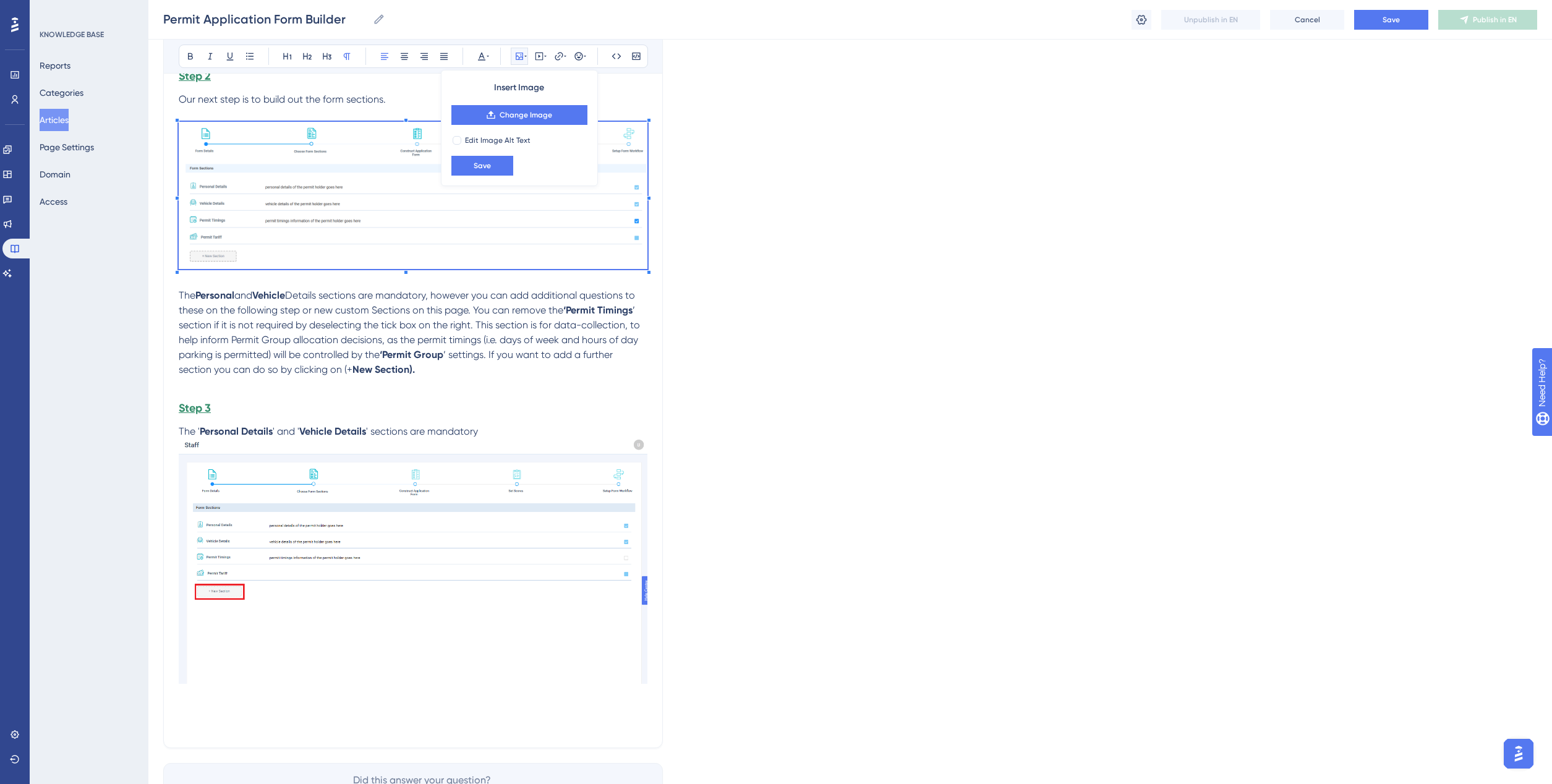
scroll to position [1574, 0]
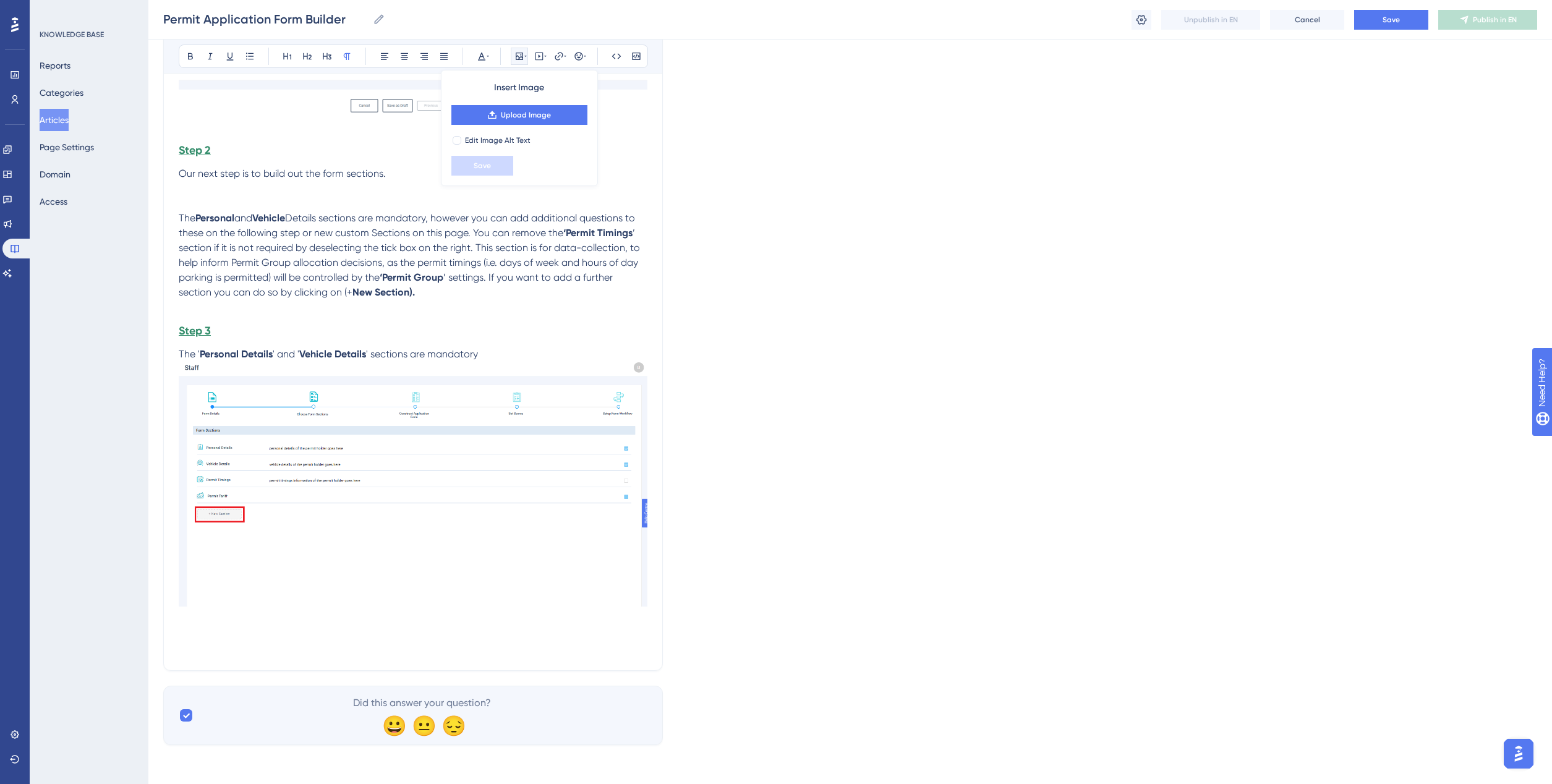
click at [316, 456] on img at bounding box center [413, 484] width 469 height 244
click at [189, 201] on p at bounding box center [413, 204] width 469 height 15
click at [309, 432] on img at bounding box center [413, 484] width 469 height 244
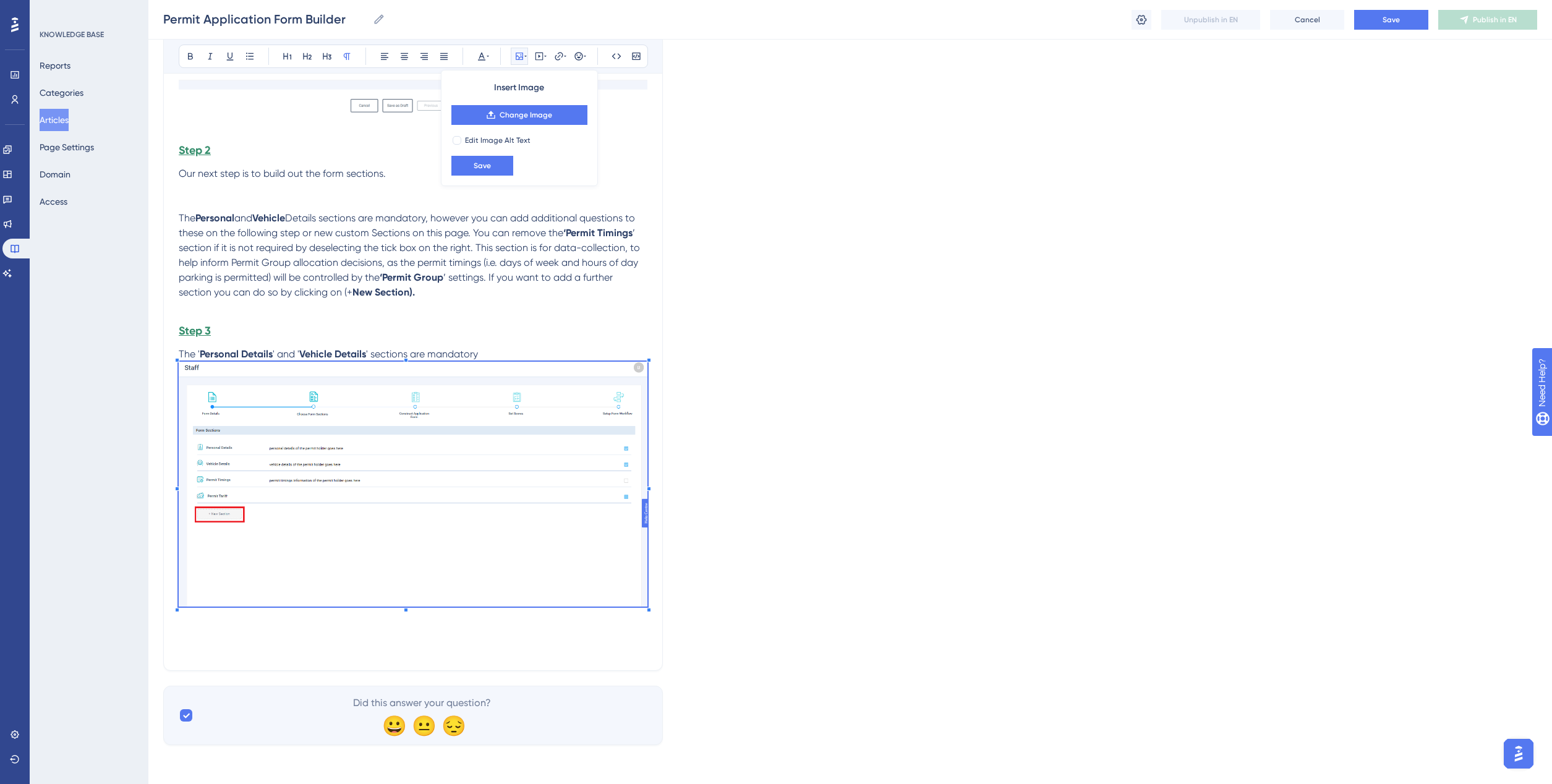
click at [309, 432] on img at bounding box center [413, 484] width 469 height 244
click at [455, 139] on div at bounding box center [457, 140] width 8 height 8
click at [455, 139] on icon at bounding box center [457, 140] width 5 height 10
checkbox input "false"
click at [467, 467] on img at bounding box center [413, 484] width 469 height 244
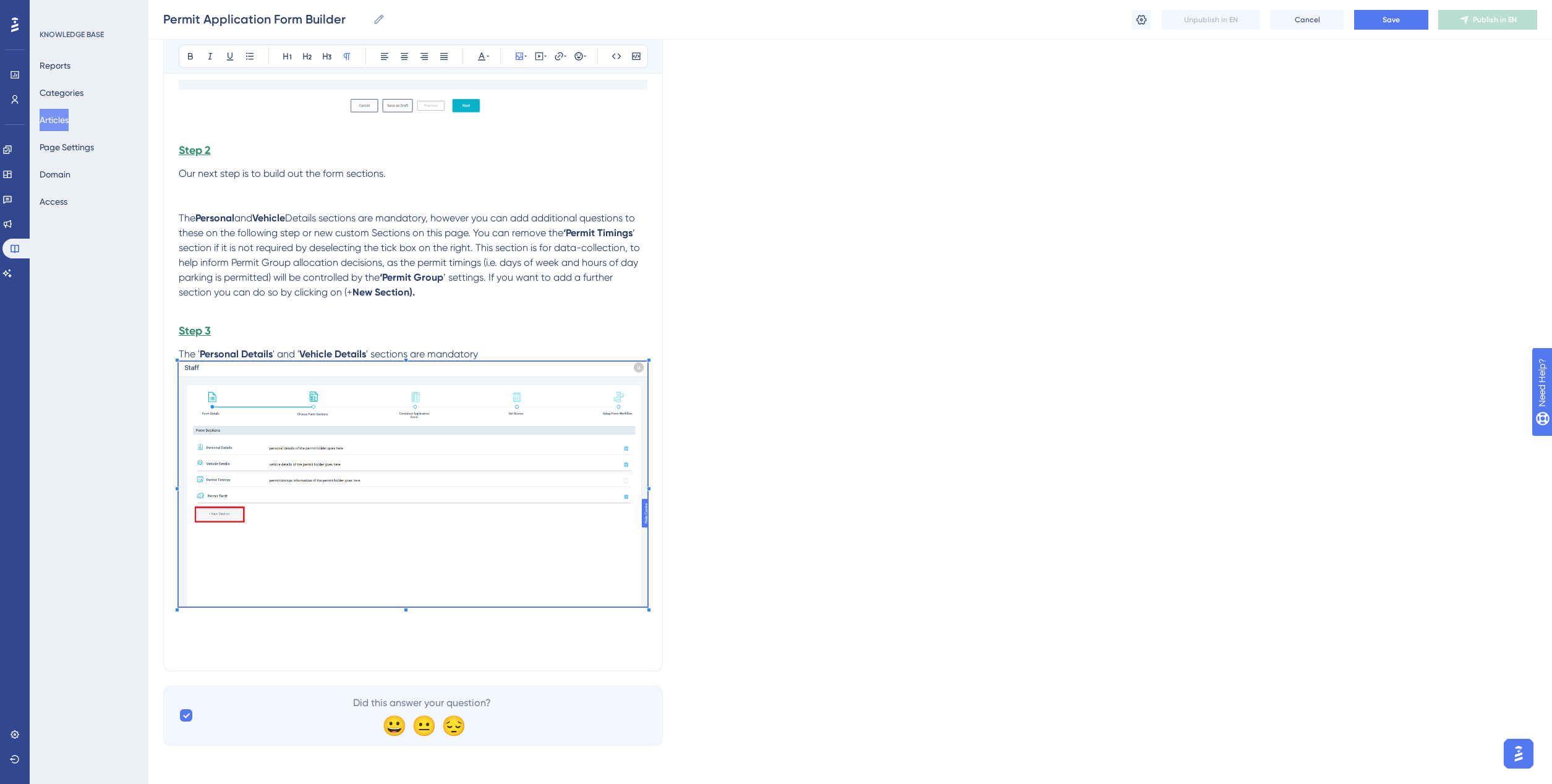
scroll to position [1325, 0]
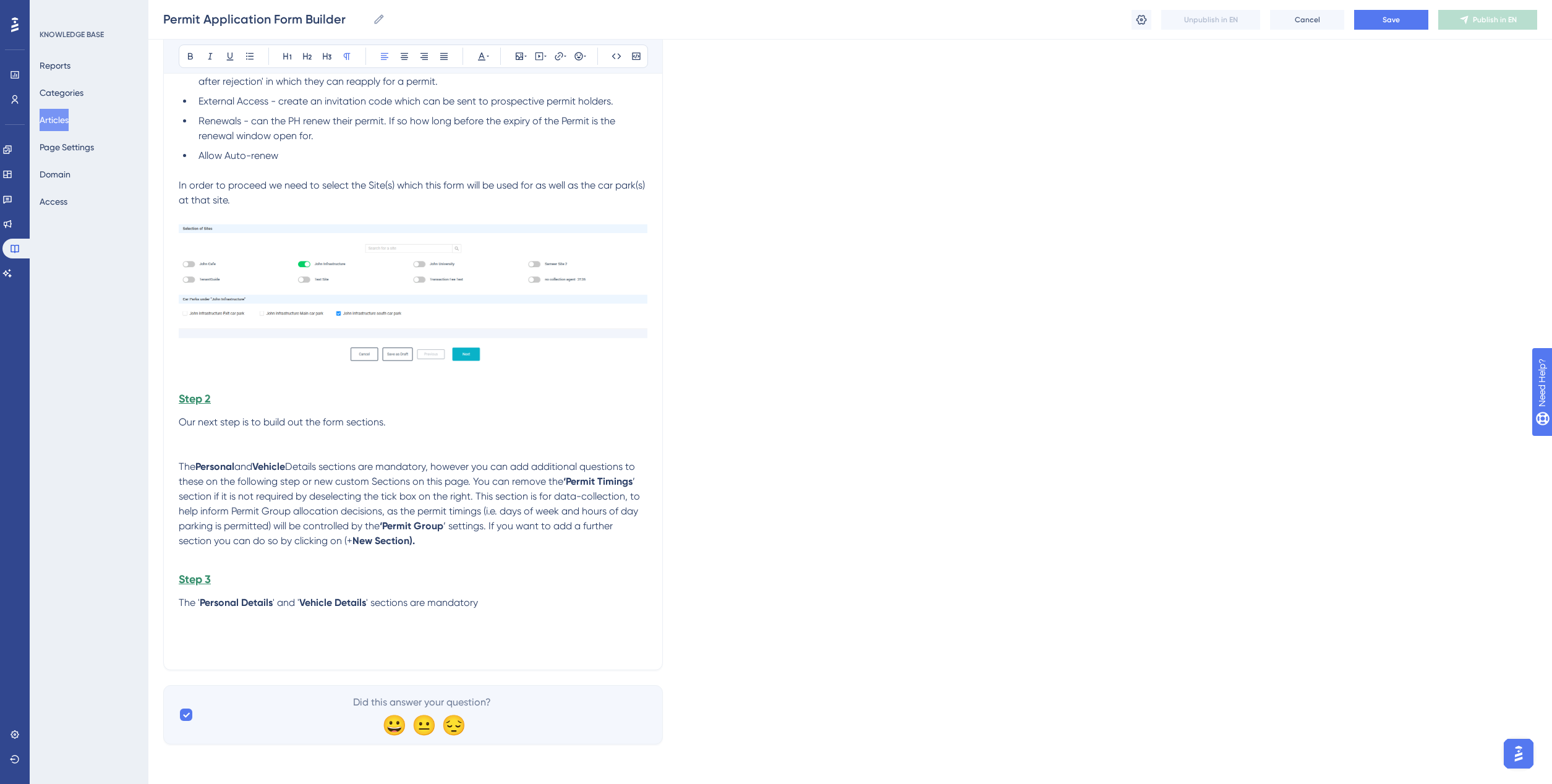
click at [189, 444] on p at bounding box center [413, 452] width 469 height 15
click at [181, 439] on p at bounding box center [413, 437] width 469 height 15
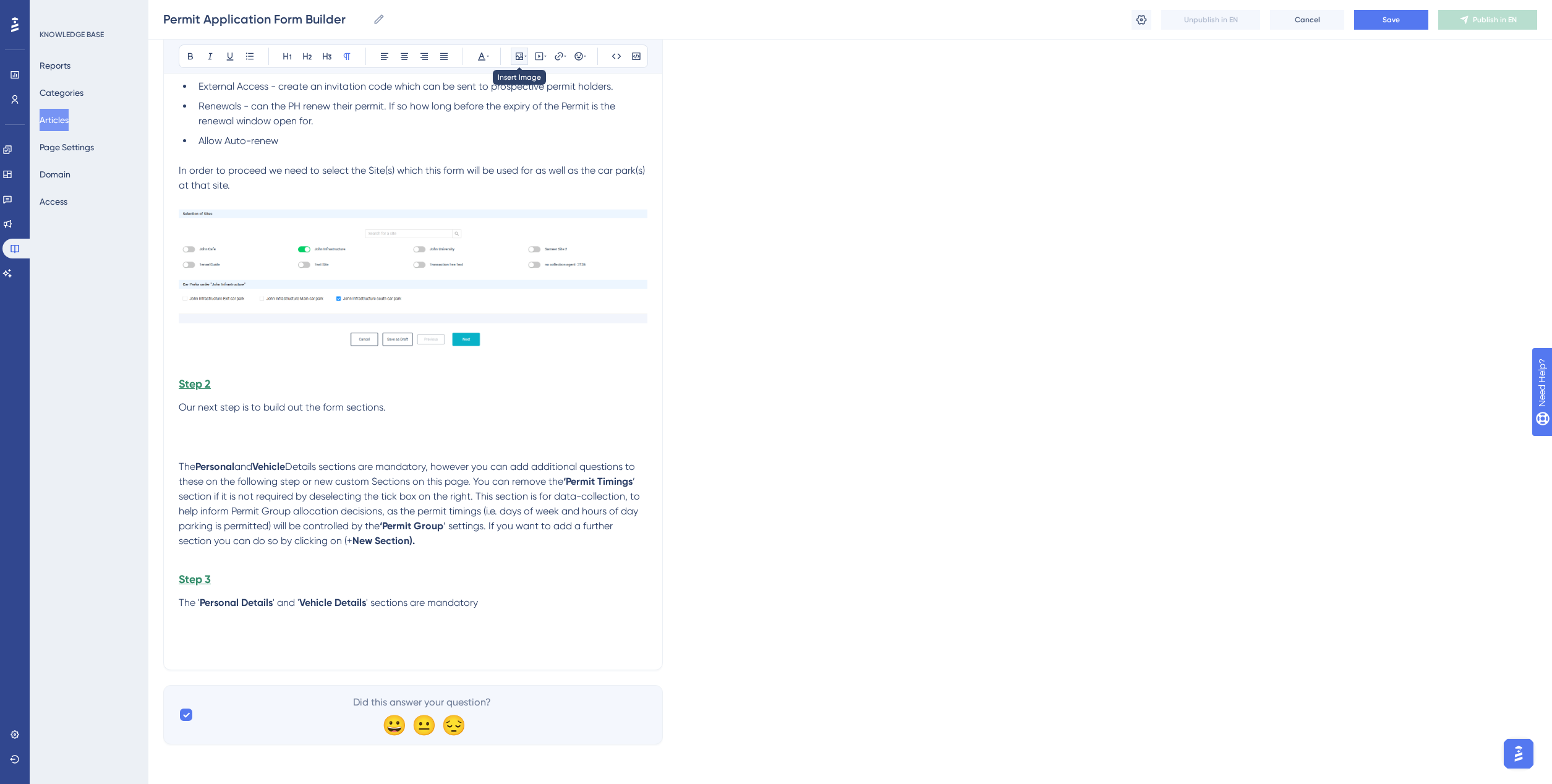
click at [519, 51] on icon at bounding box center [519, 56] width 10 height 10
click at [518, 117] on span "Upload Image" at bounding box center [526, 115] width 50 height 10
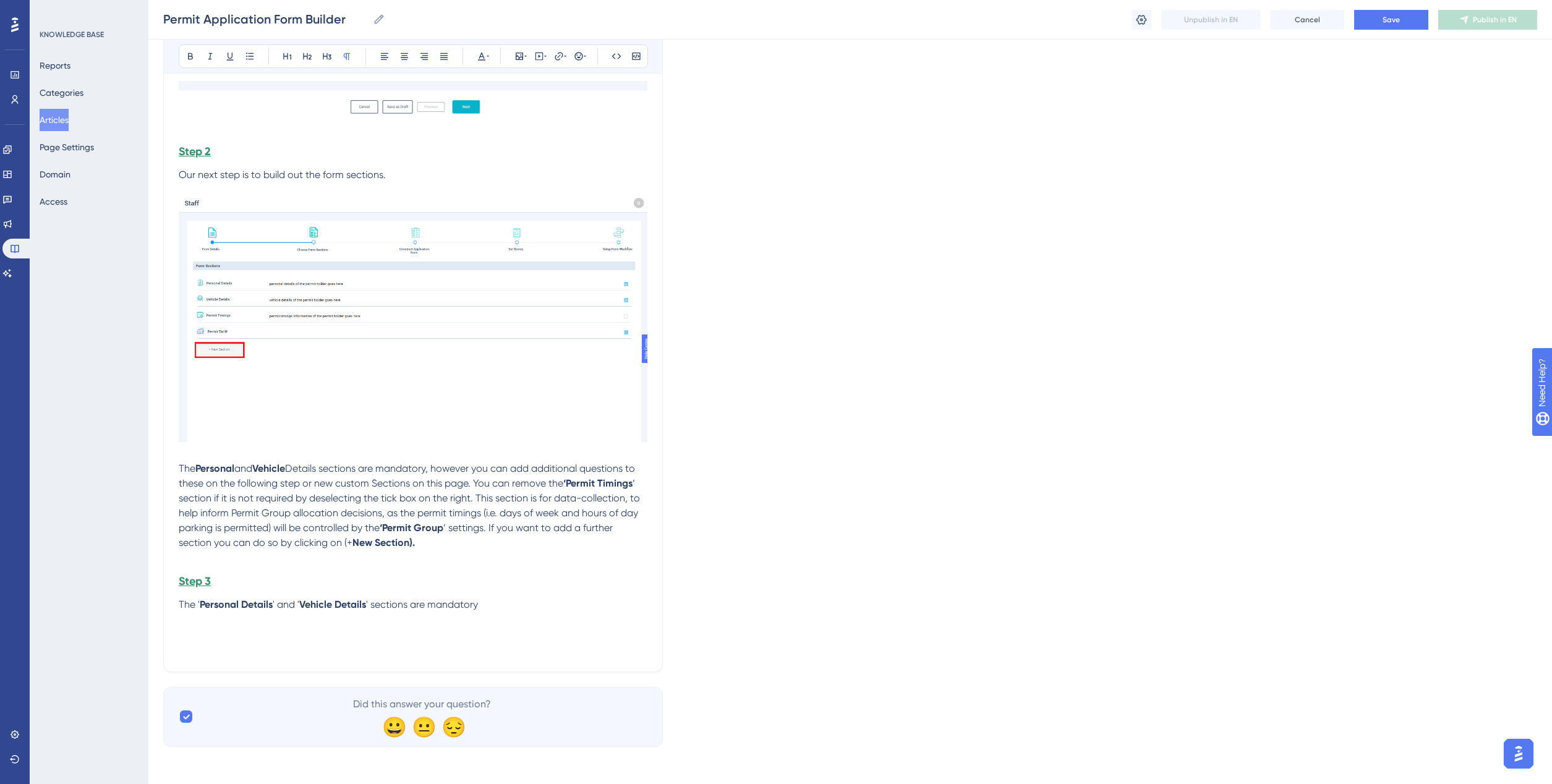
scroll to position [1574, 0]
click at [479, 541] on p "The Personal and Vehicle Details sections are mandatory, however you can add ad…" at bounding box center [413, 504] width 469 height 89
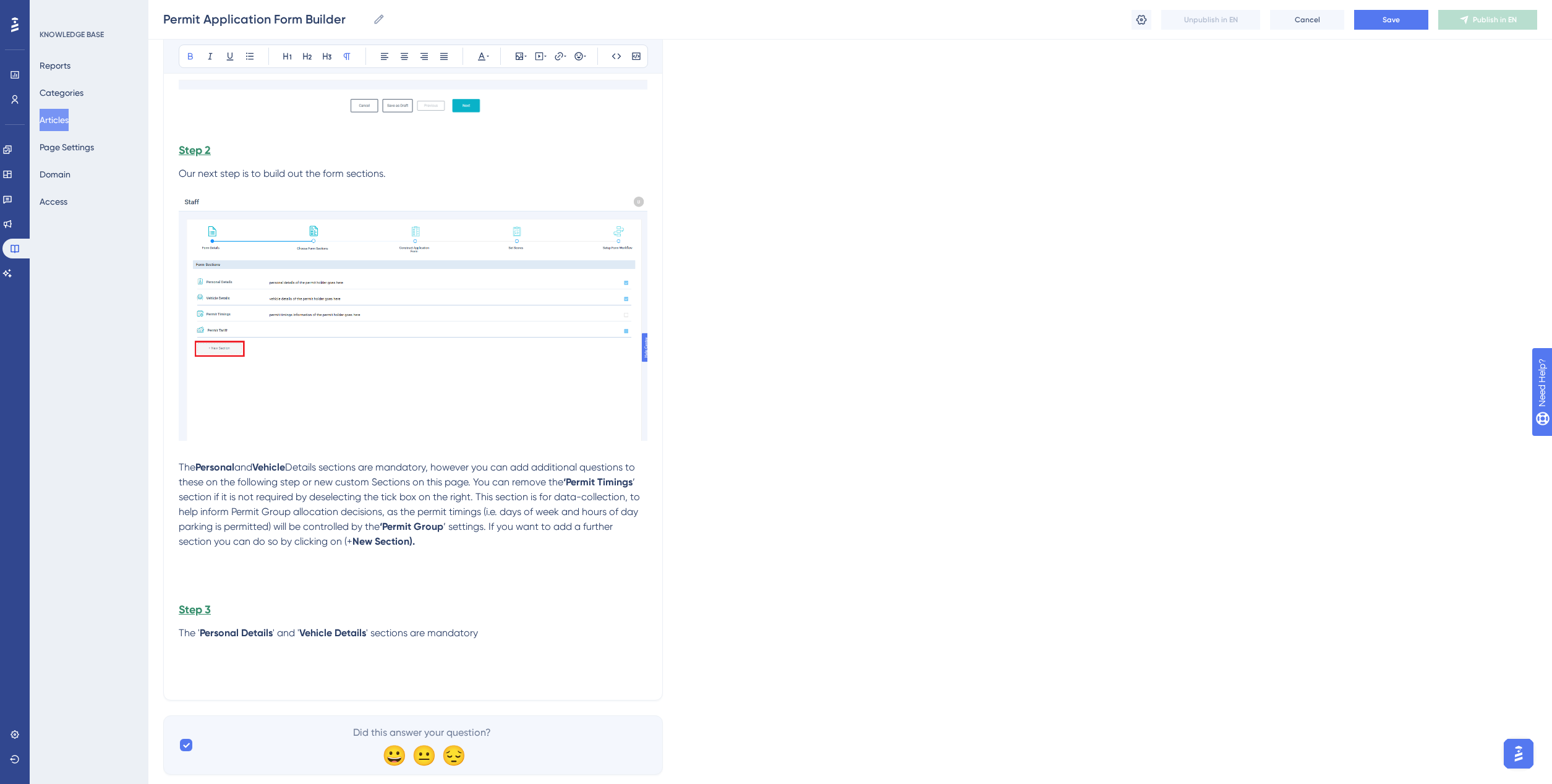
click at [187, 570] on p at bounding box center [413, 571] width 469 height 15
click at [519, 57] on icon at bounding box center [519, 56] width 7 height 7
click at [511, 116] on span "Upload Image" at bounding box center [526, 115] width 50 height 10
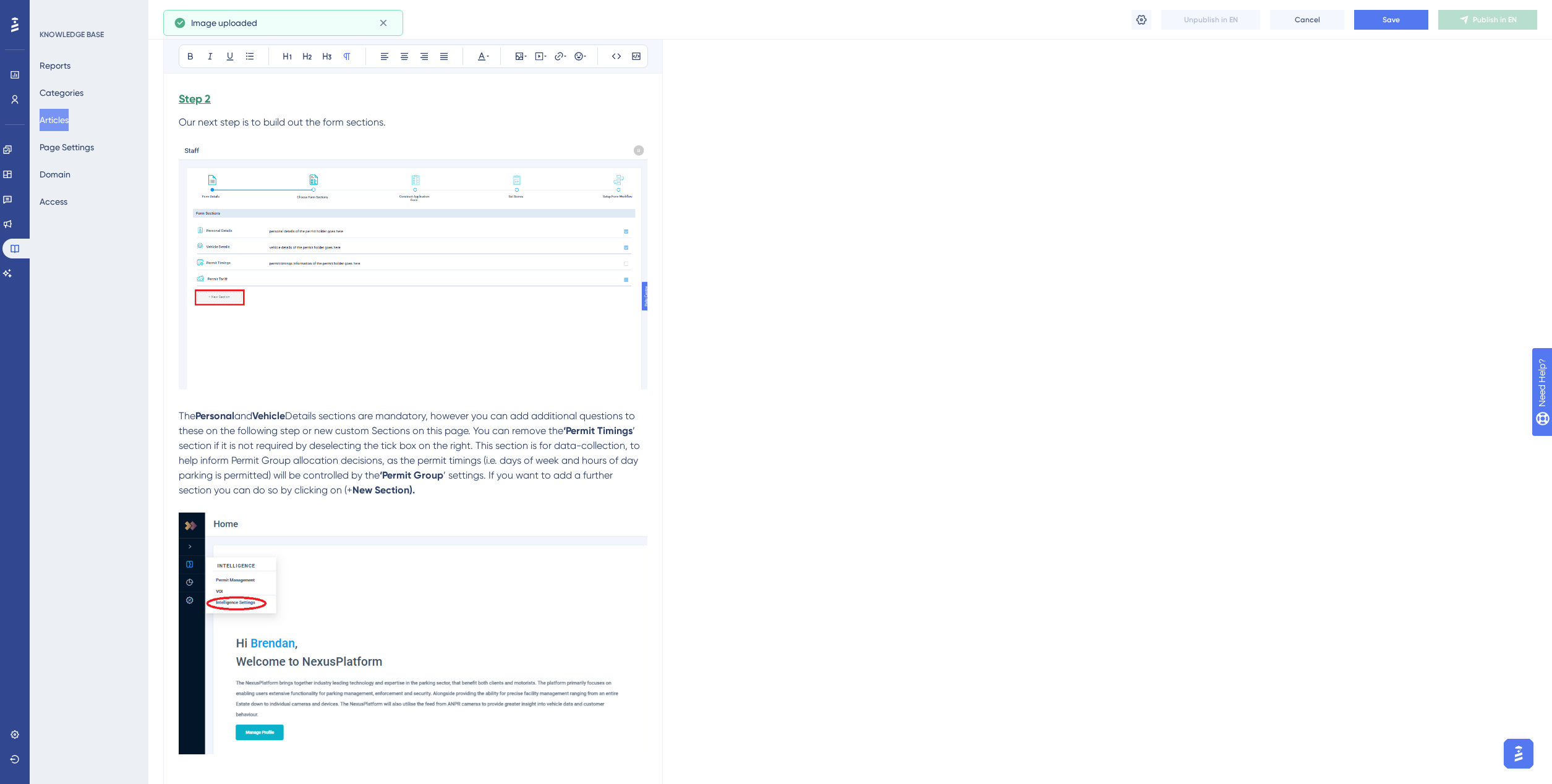
scroll to position [1806, 0]
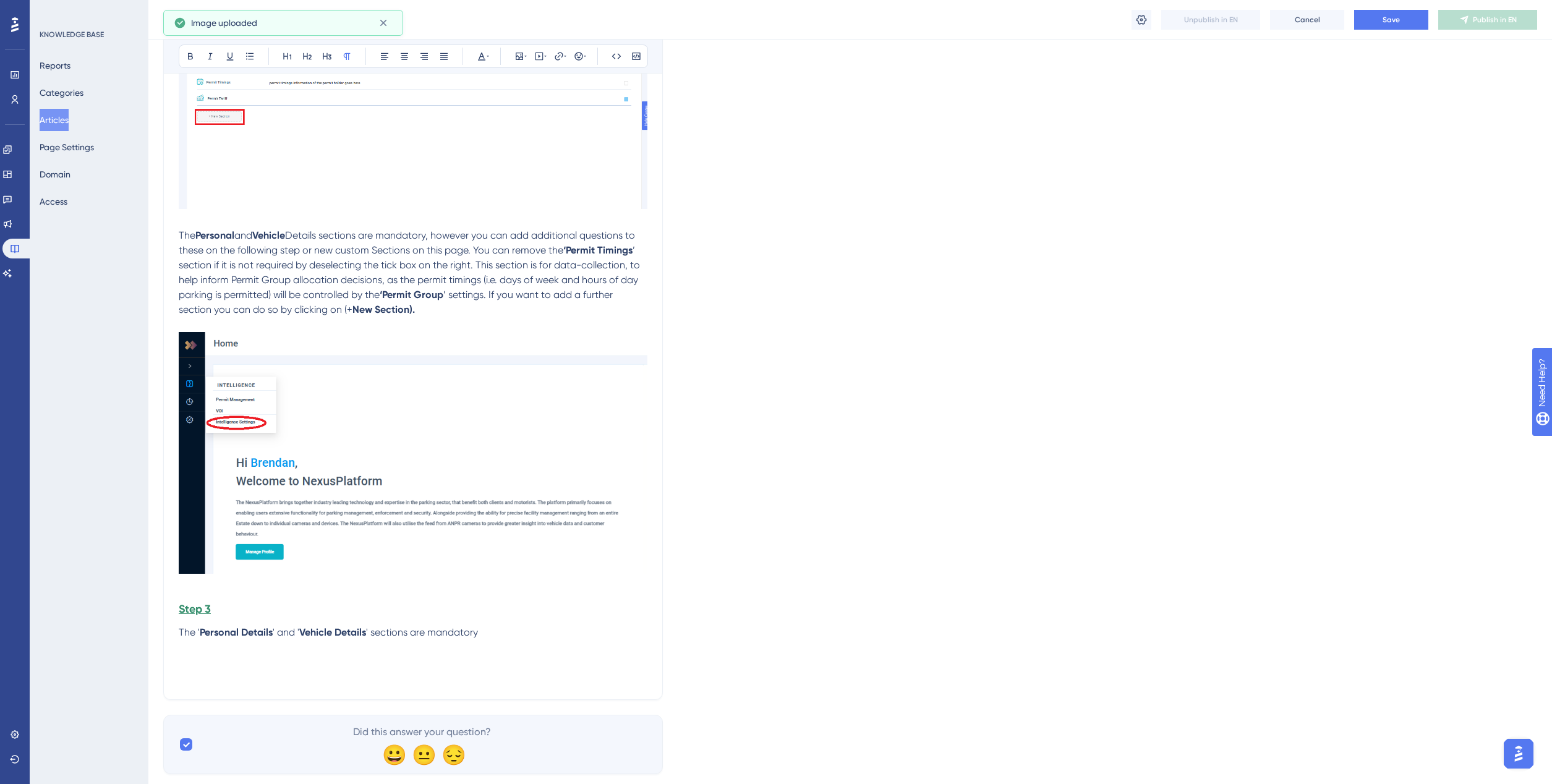
click at [408, 453] on img at bounding box center [413, 453] width 469 height 242
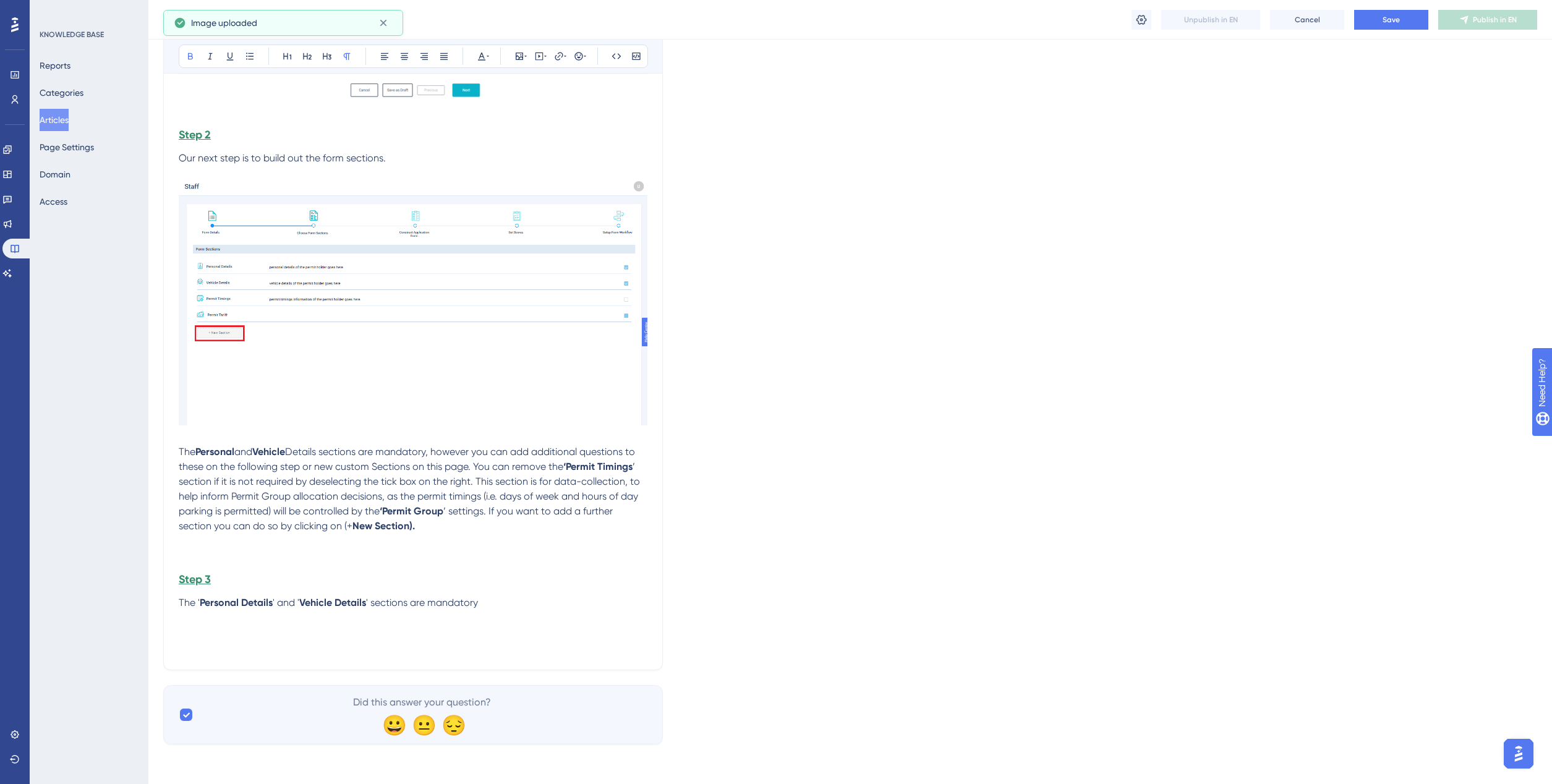
scroll to position [1589, 0]
click at [519, 56] on icon at bounding box center [519, 56] width 10 height 10
click at [529, 113] on span "Upload Image" at bounding box center [526, 115] width 50 height 10
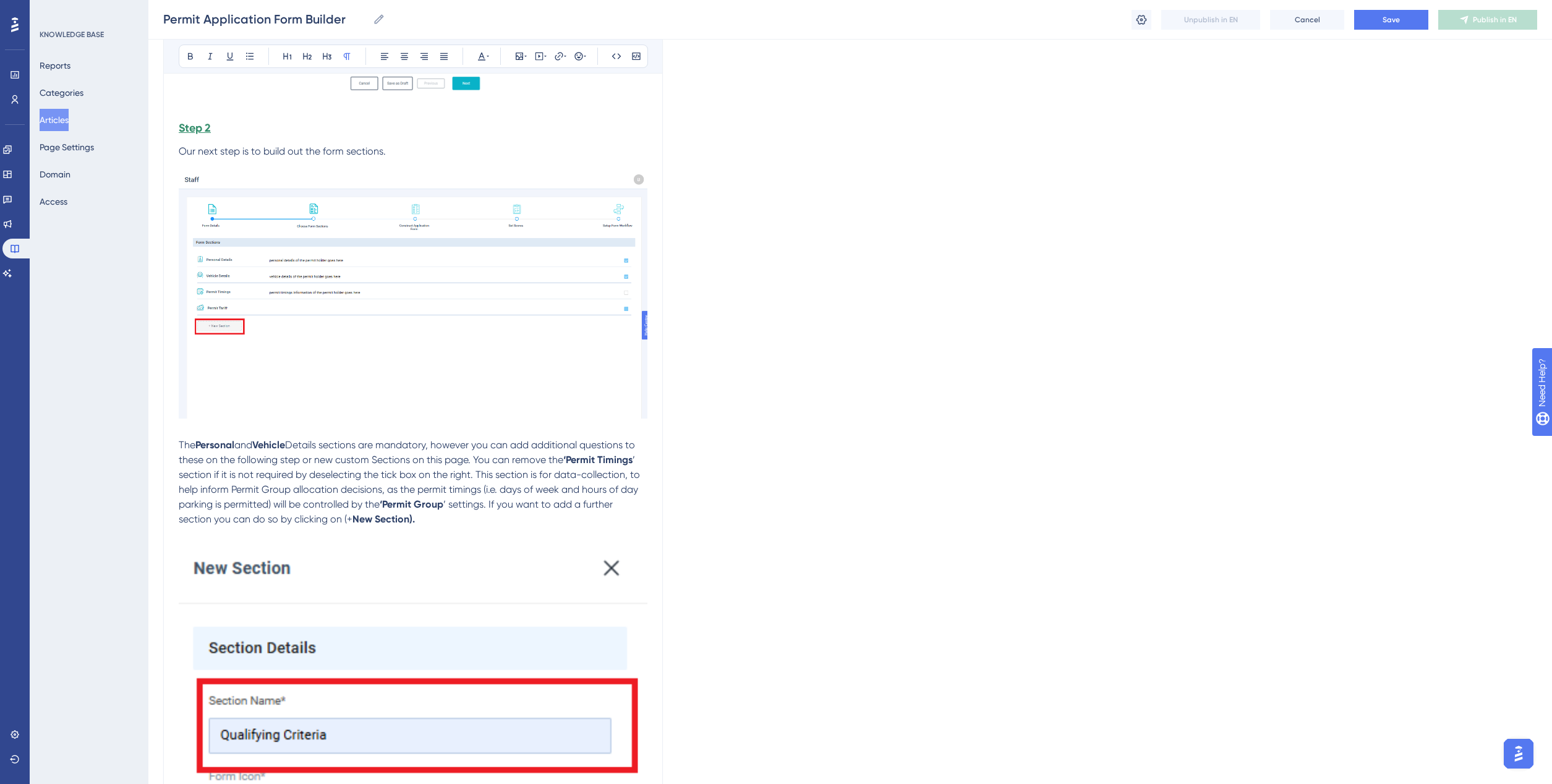
scroll to position [1641, 0]
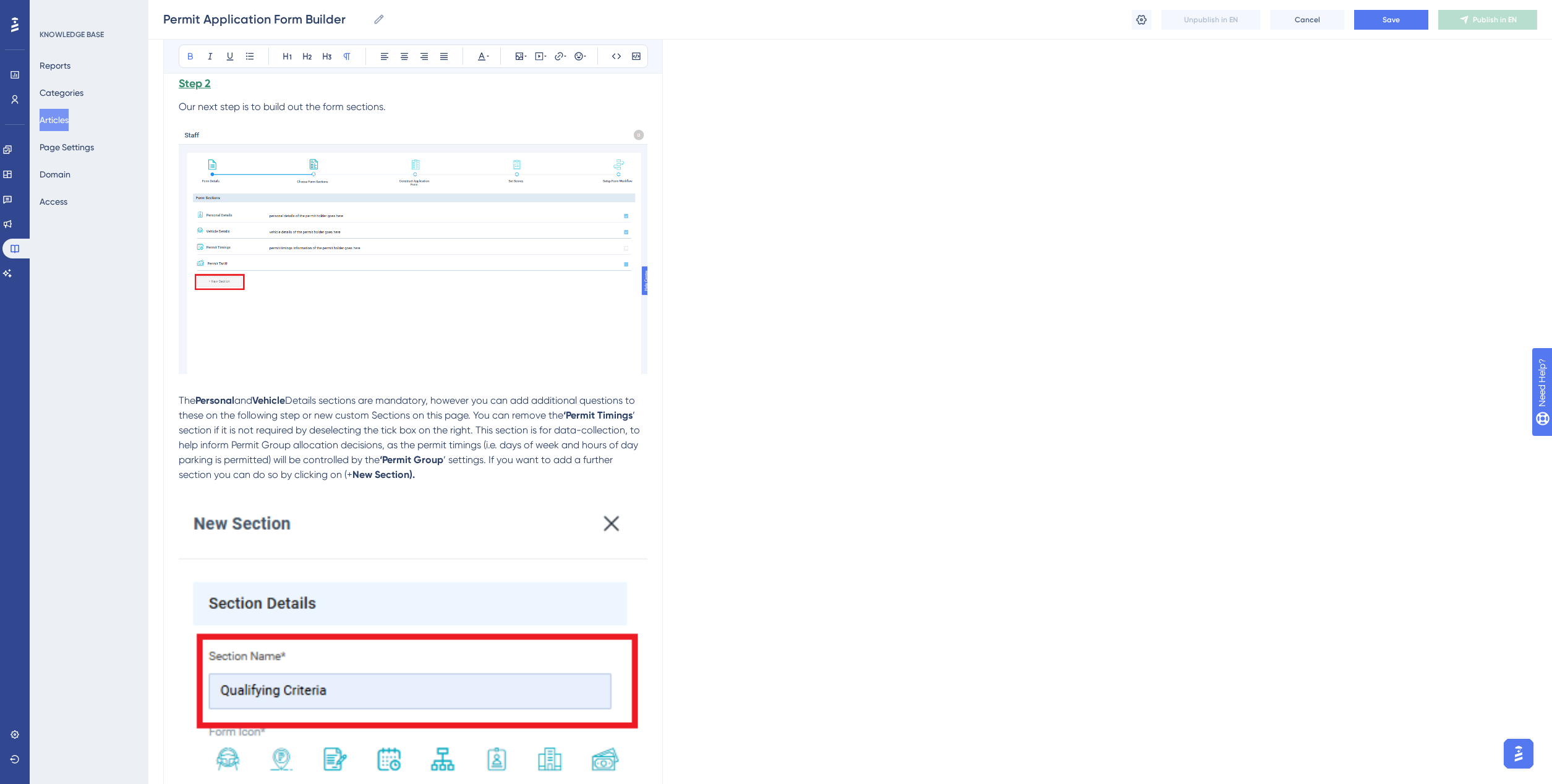
click at [189, 492] on p at bounding box center [413, 490] width 469 height 15
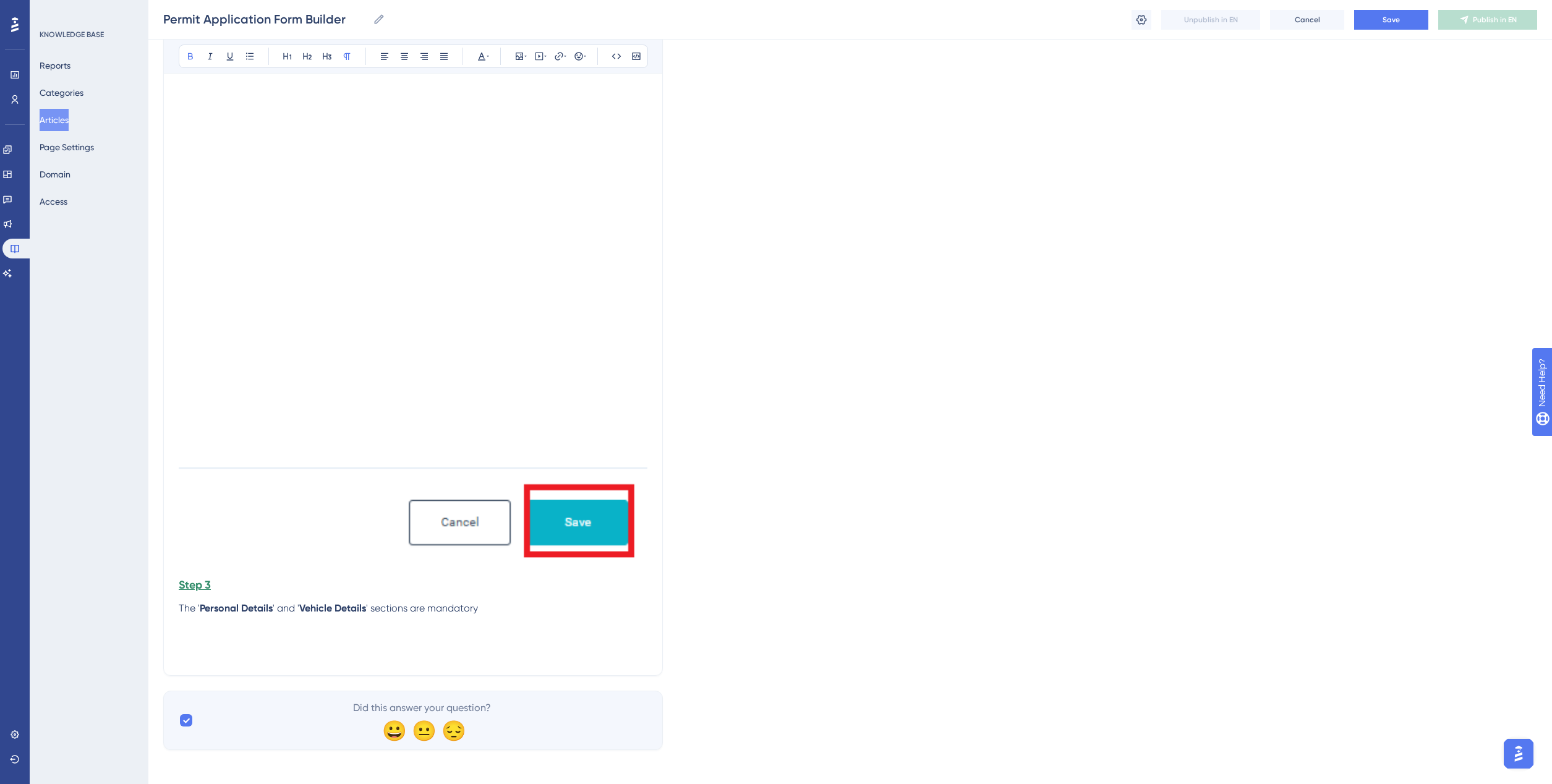
scroll to position [2722, 0]
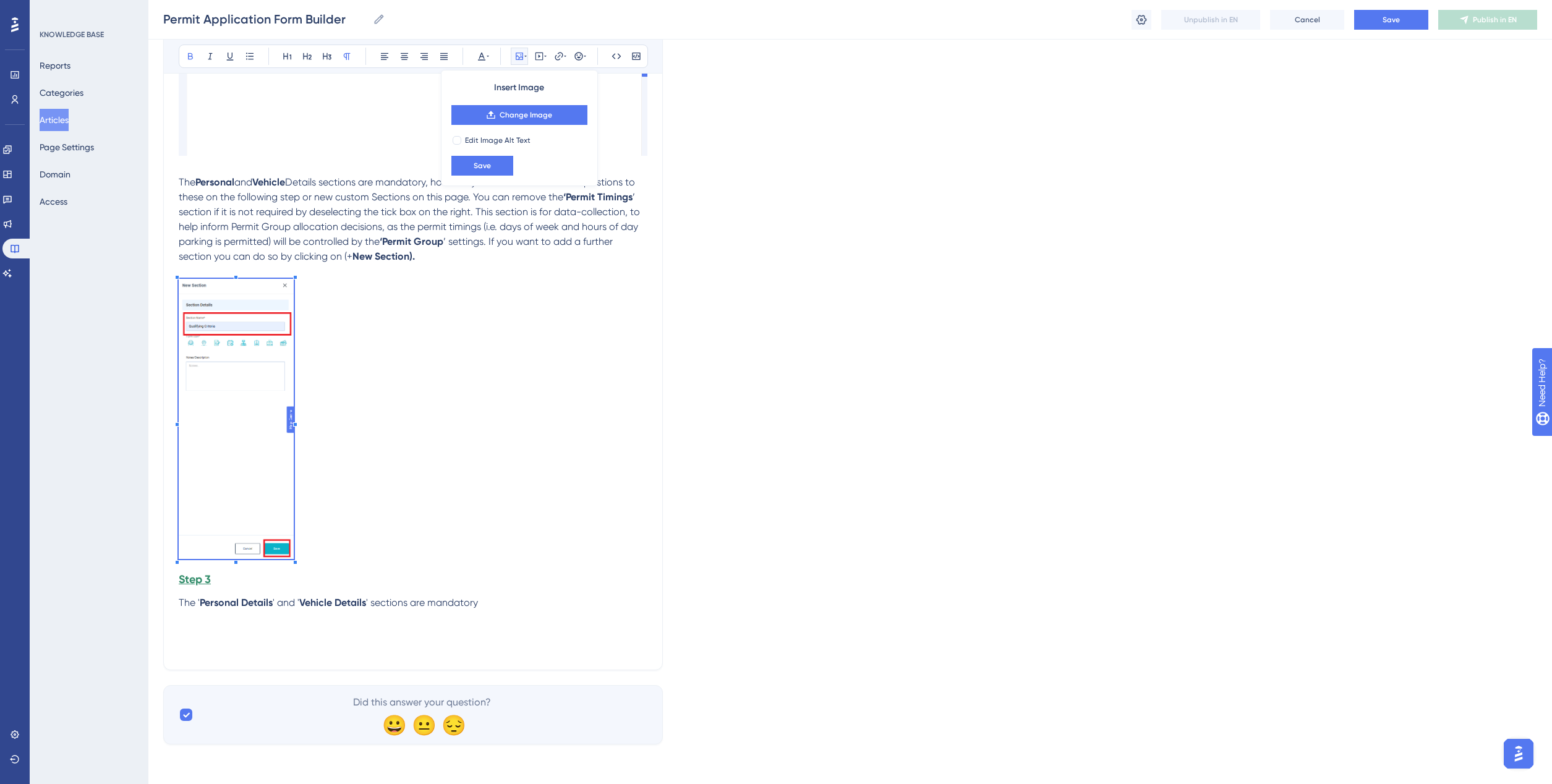
scroll to position [1845, 0]
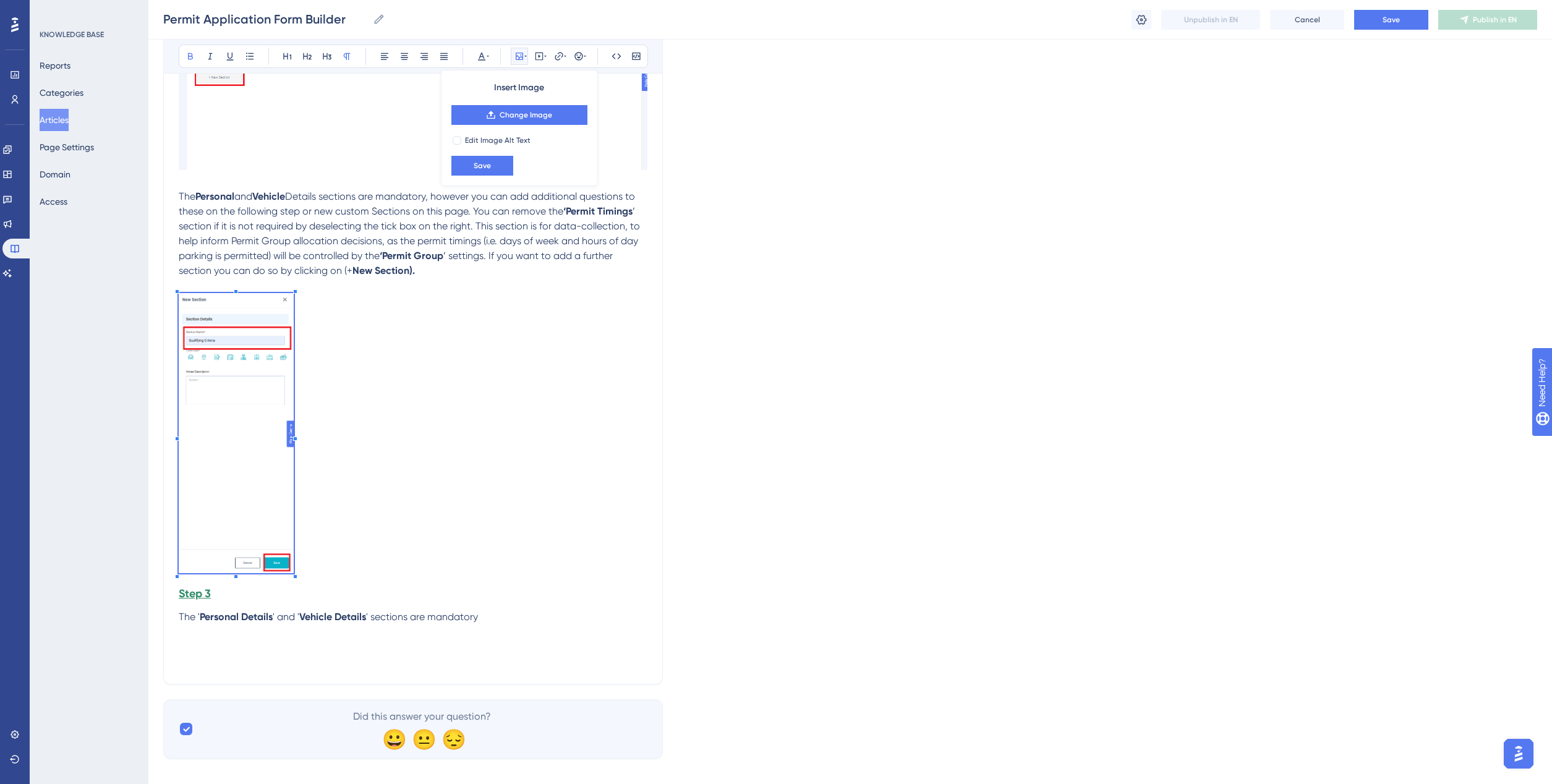
click at [291, 327] on p at bounding box center [413, 434] width 469 height 284
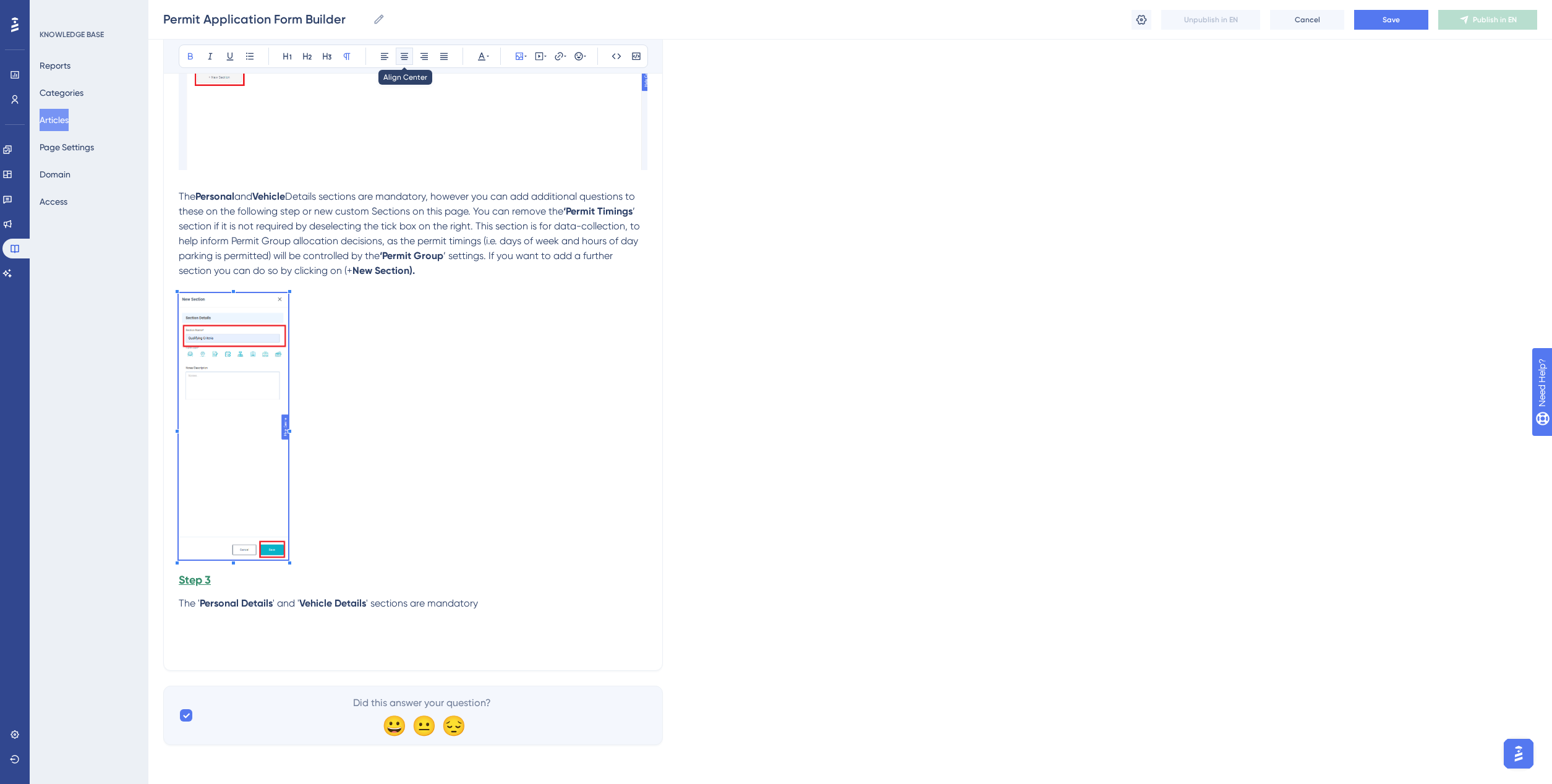
click at [401, 58] on icon at bounding box center [404, 56] width 10 height 10
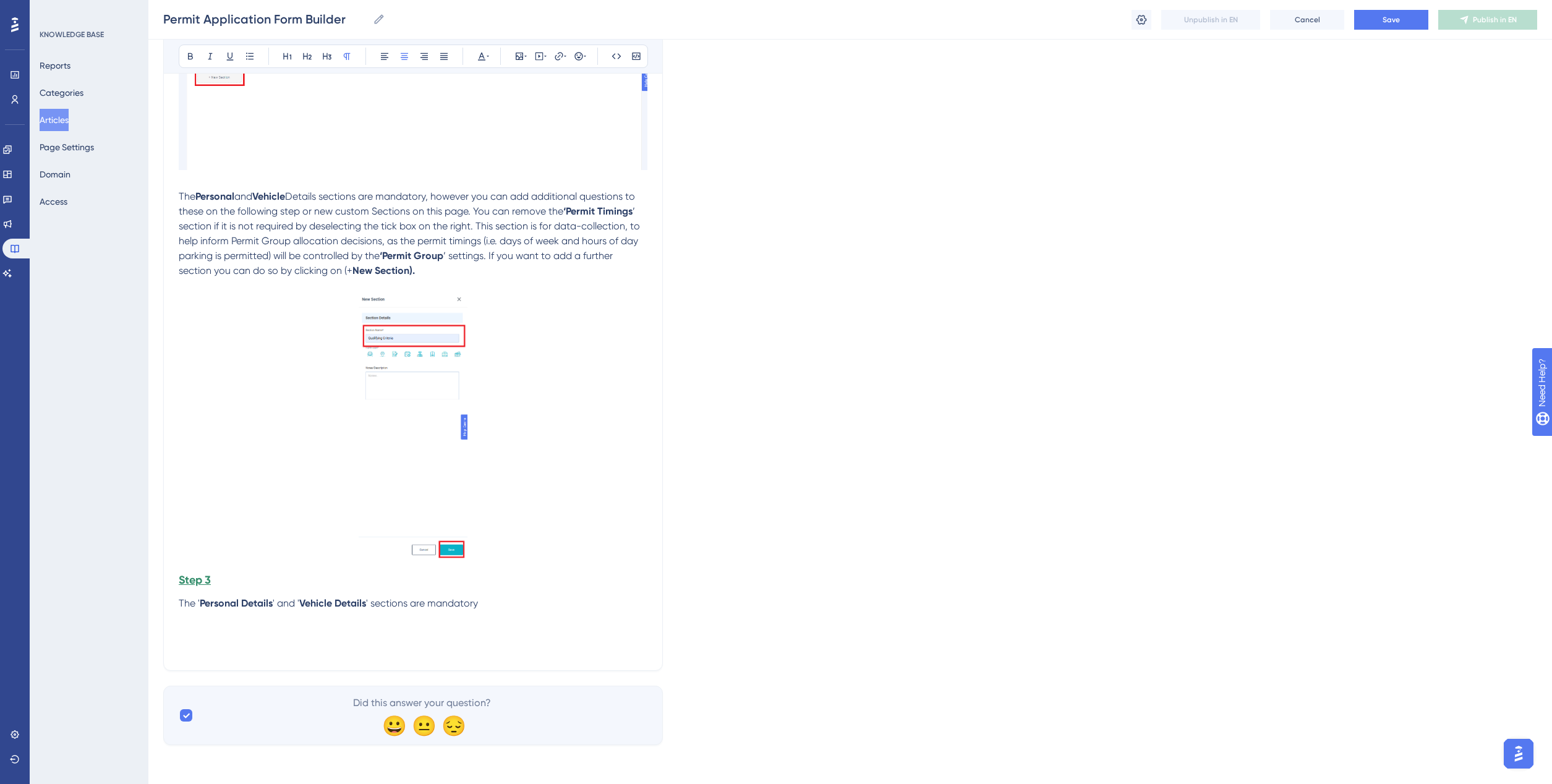
drag, startPoint x: 601, startPoint y: 416, endPoint x: 576, endPoint y: 401, distance: 29.2
click at [600, 414] on p at bounding box center [413, 428] width 469 height 270
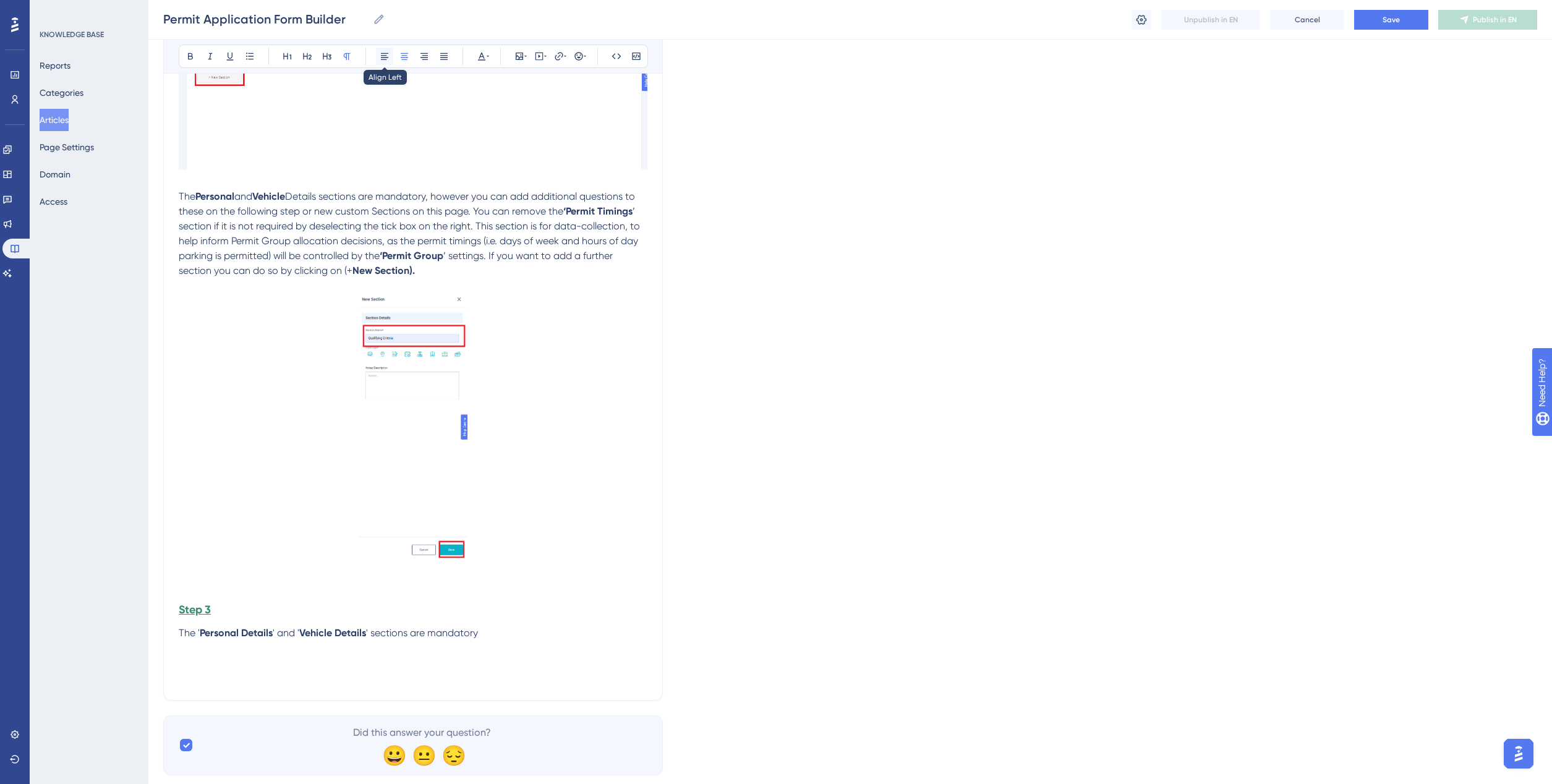
click at [379, 58] on button at bounding box center [384, 56] width 18 height 18
click at [477, 588] on p "Fill out the 'Section Name" choose an icon then select 'Save'" at bounding box center [413, 586] width 469 height 15
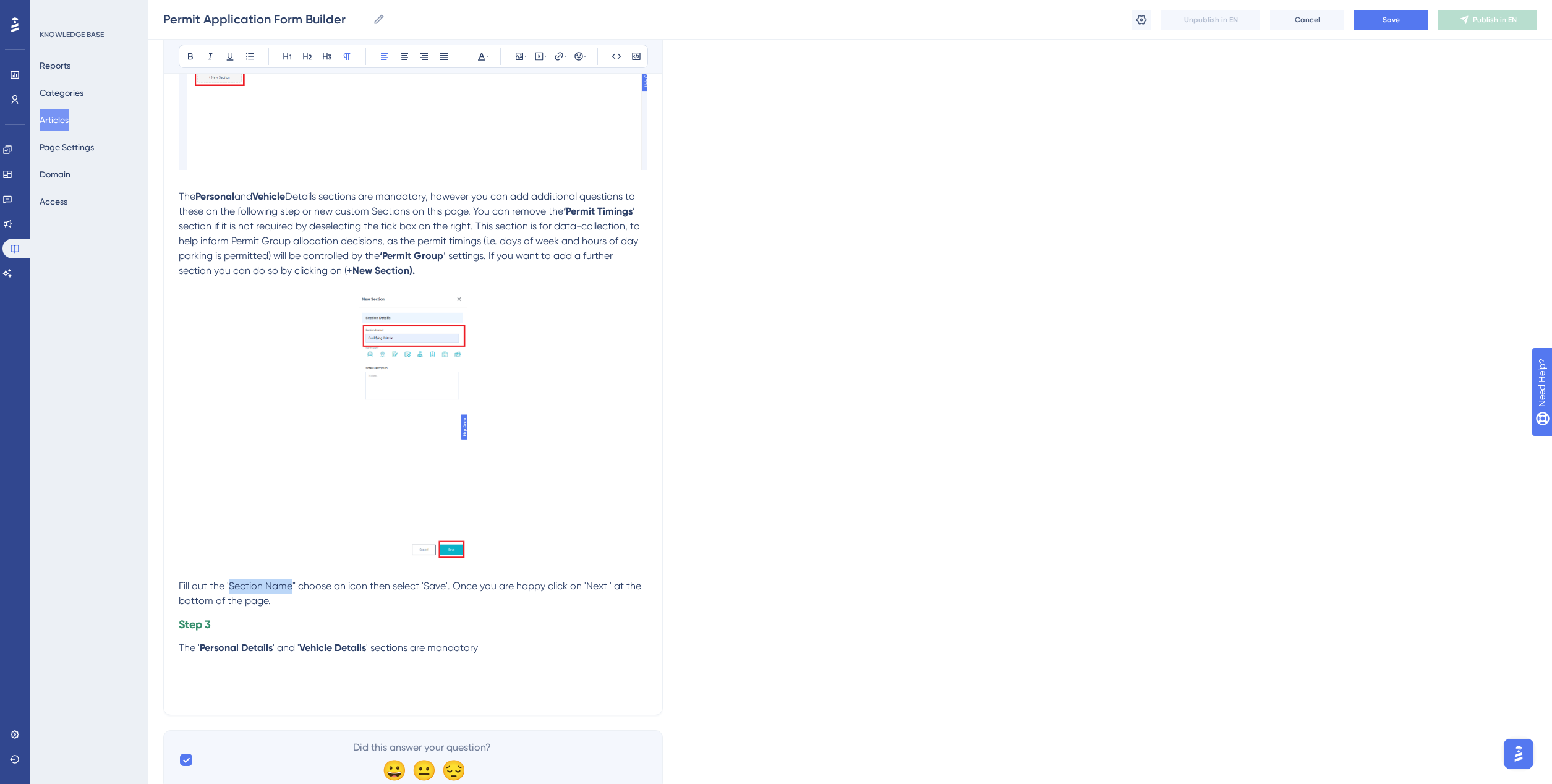
drag, startPoint x: 229, startPoint y: 587, endPoint x: 291, endPoint y: 584, distance: 62.1
click at [291, 584] on span "Fill out the 'Section Name" choose an icon then select 'Save'. Once you are hap…" at bounding box center [411, 592] width 465 height 27
drag, startPoint x: 297, startPoint y: 587, endPoint x: 298, endPoint y: 593, distance: 6.1
click at [297, 589] on span "Fill out the 'Section Name" choose an icon then select 'Save'. Once you are hap…" at bounding box center [411, 592] width 465 height 27
drag, startPoint x: 232, startPoint y: 585, endPoint x: 291, endPoint y: 586, distance: 59.0
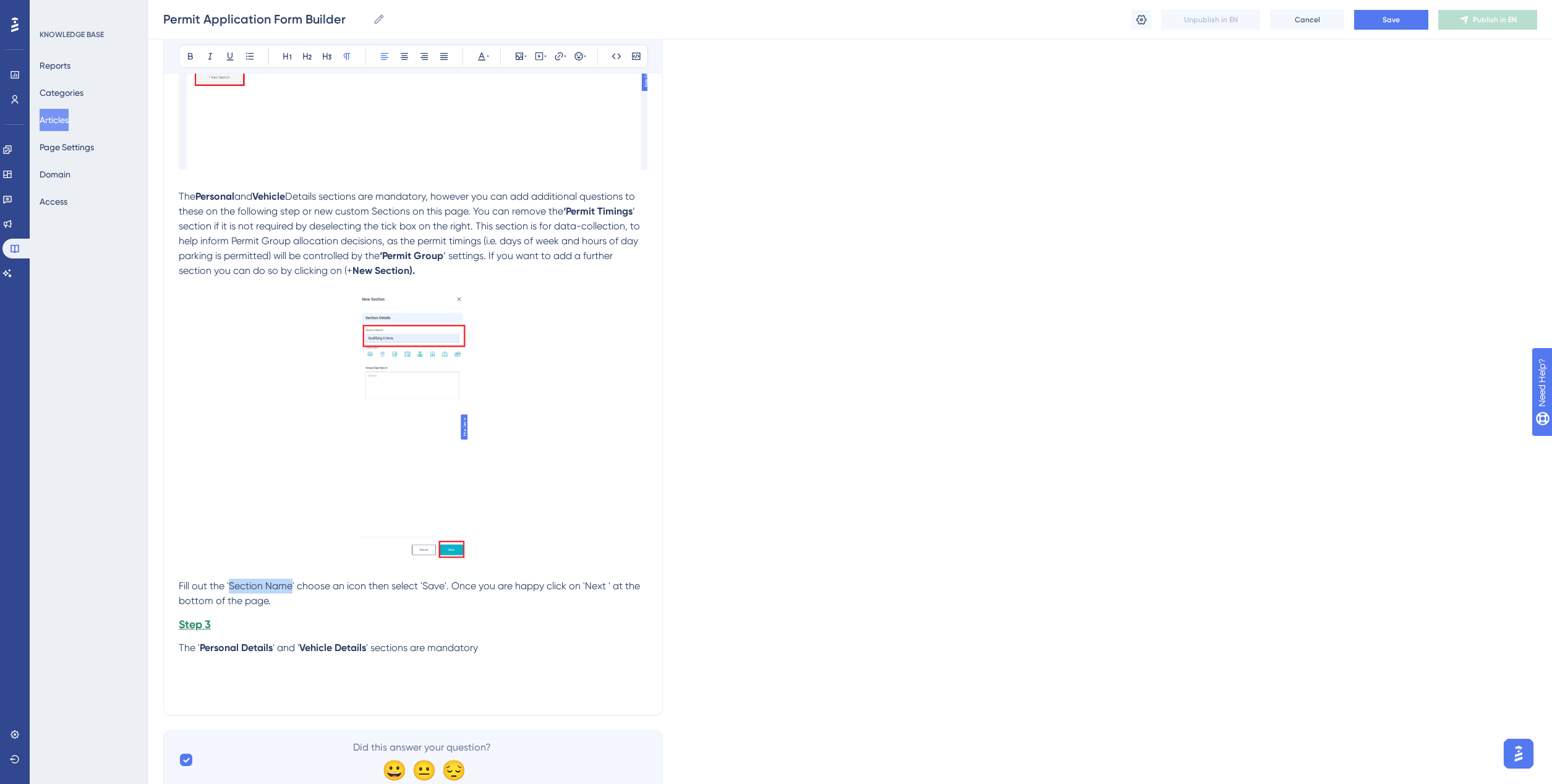
click at [291, 586] on span "Fill out the 'Section Name' choose an icon then select 'Save'. Once you are hap…" at bounding box center [410, 592] width 464 height 27
click at [458, 598] on p "Fill out the ' Section Name ' choose an icon then select 'Save'. Once you are h…" at bounding box center [413, 593] width 469 height 30
click at [429, 584] on span "' choose an icon then select 'Save'. Once you are happy click on 'Next ' at the…" at bounding box center [410, 592] width 464 height 27
click at [595, 582] on span "'. Once you are happy click on 'Next ' at the bottom of the page." at bounding box center [411, 592] width 465 height 27
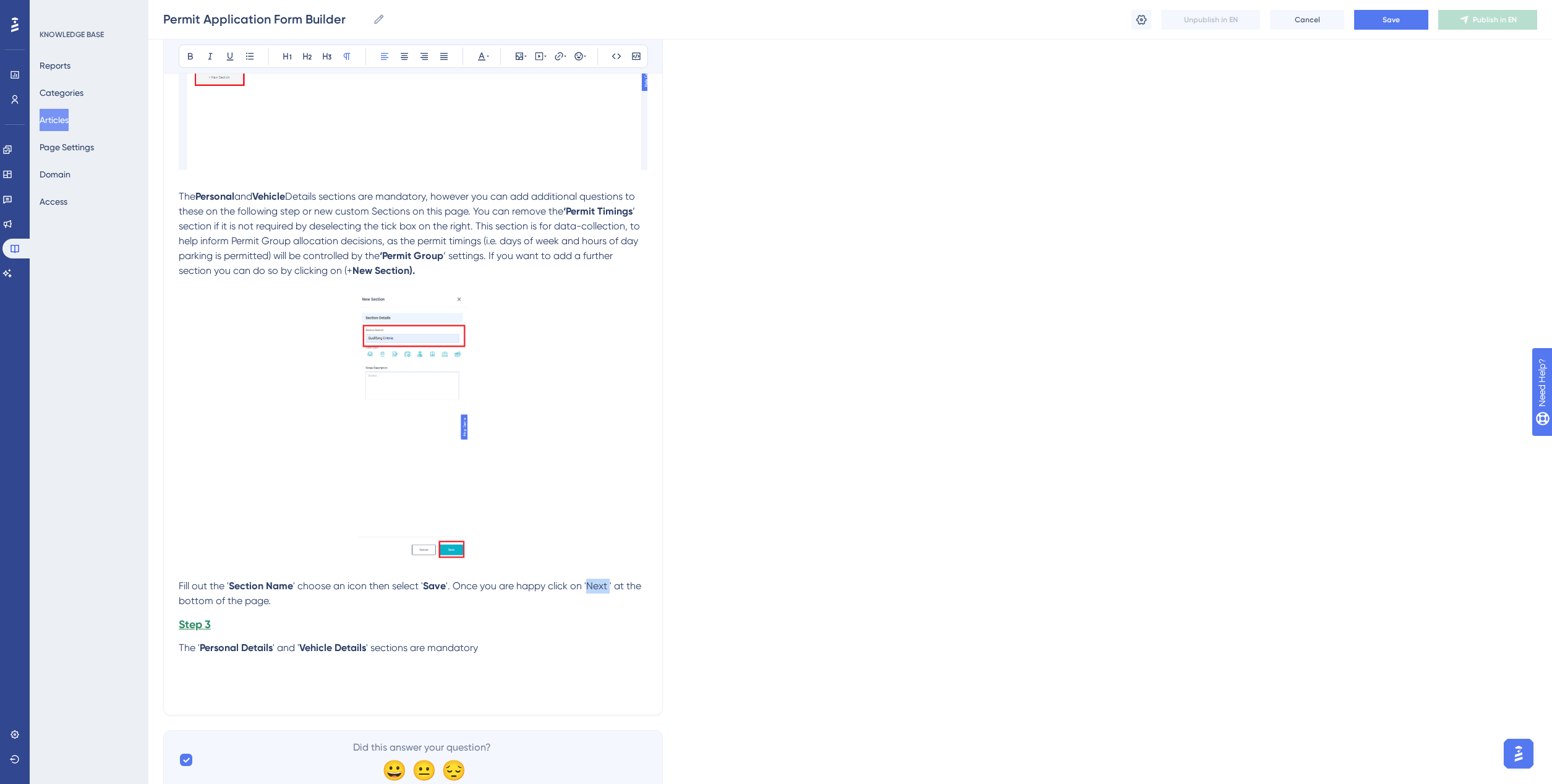
click at [595, 582] on span "'. Once you are happy click on 'Next ' at the bottom of the page." at bounding box center [411, 592] width 465 height 27
click at [396, 604] on p "Fill out the ' Section Name ' choose an icon then select ' Save '. Once you are…" at bounding box center [413, 593] width 469 height 30
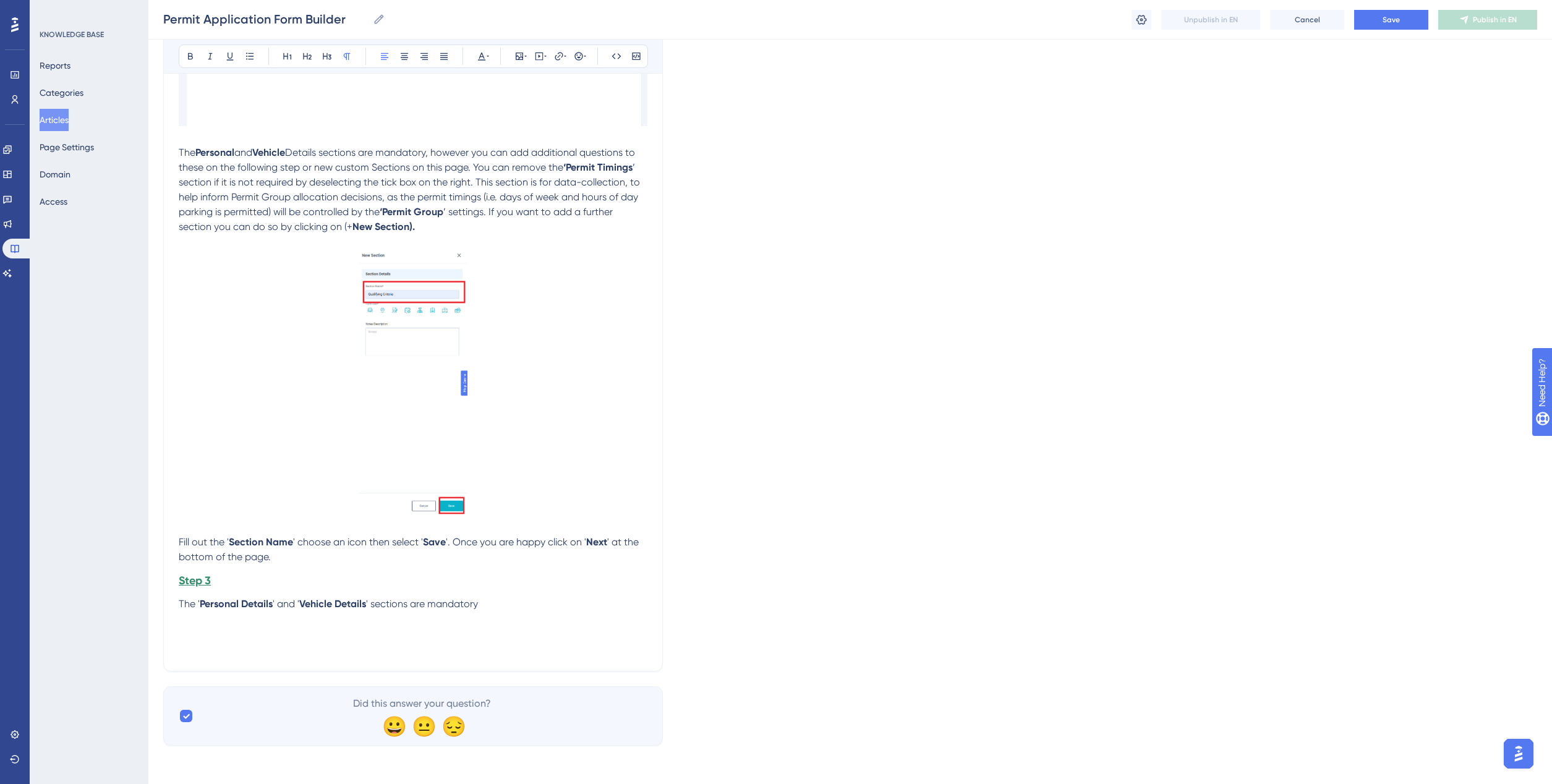
scroll to position [1889, 0]
click at [226, 576] on h3 "Step 3" at bounding box center [413, 579] width 469 height 32
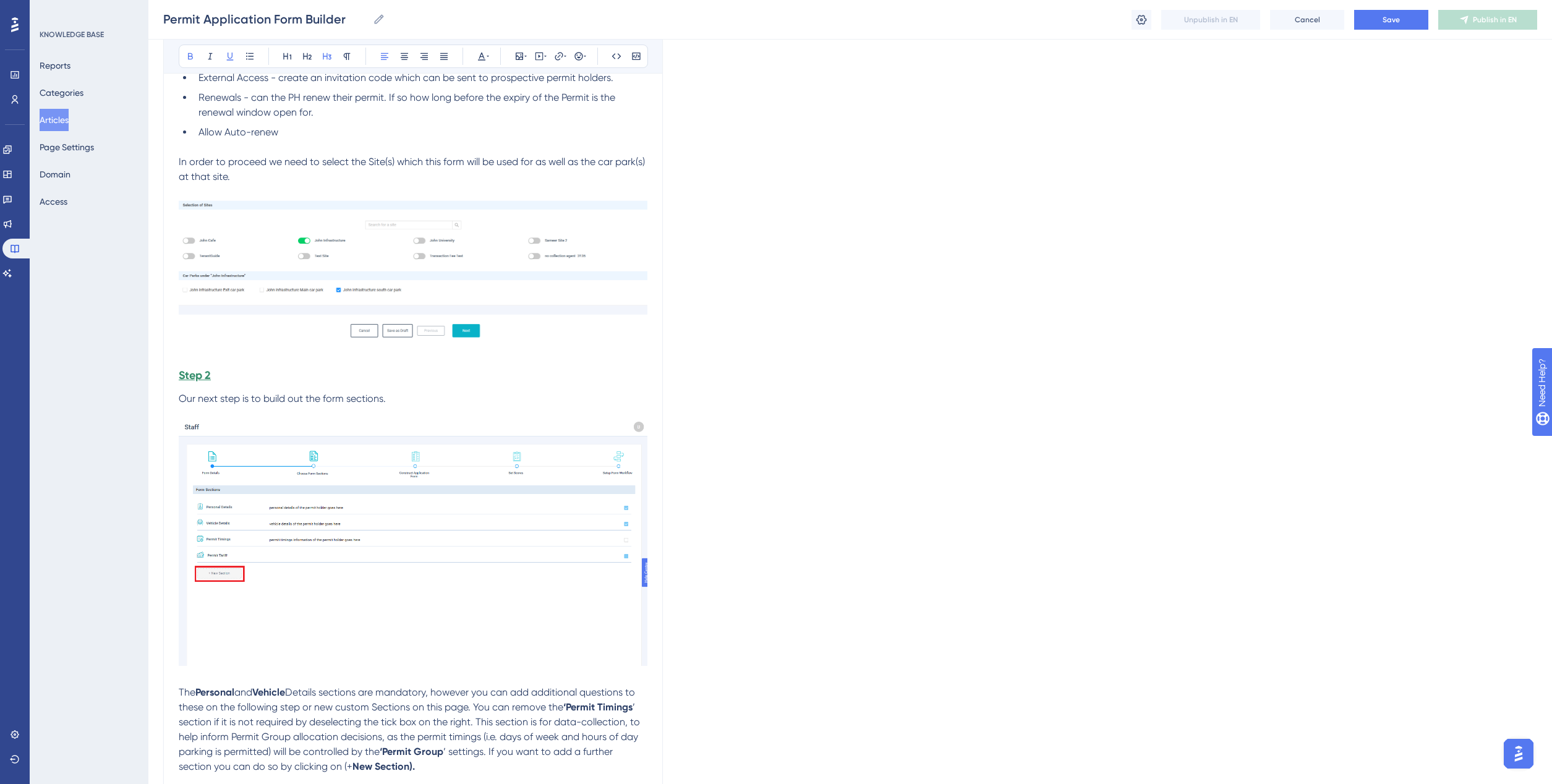
scroll to position [1349, 0]
click at [238, 372] on h3 "Step 2" at bounding box center [413, 376] width 469 height 32
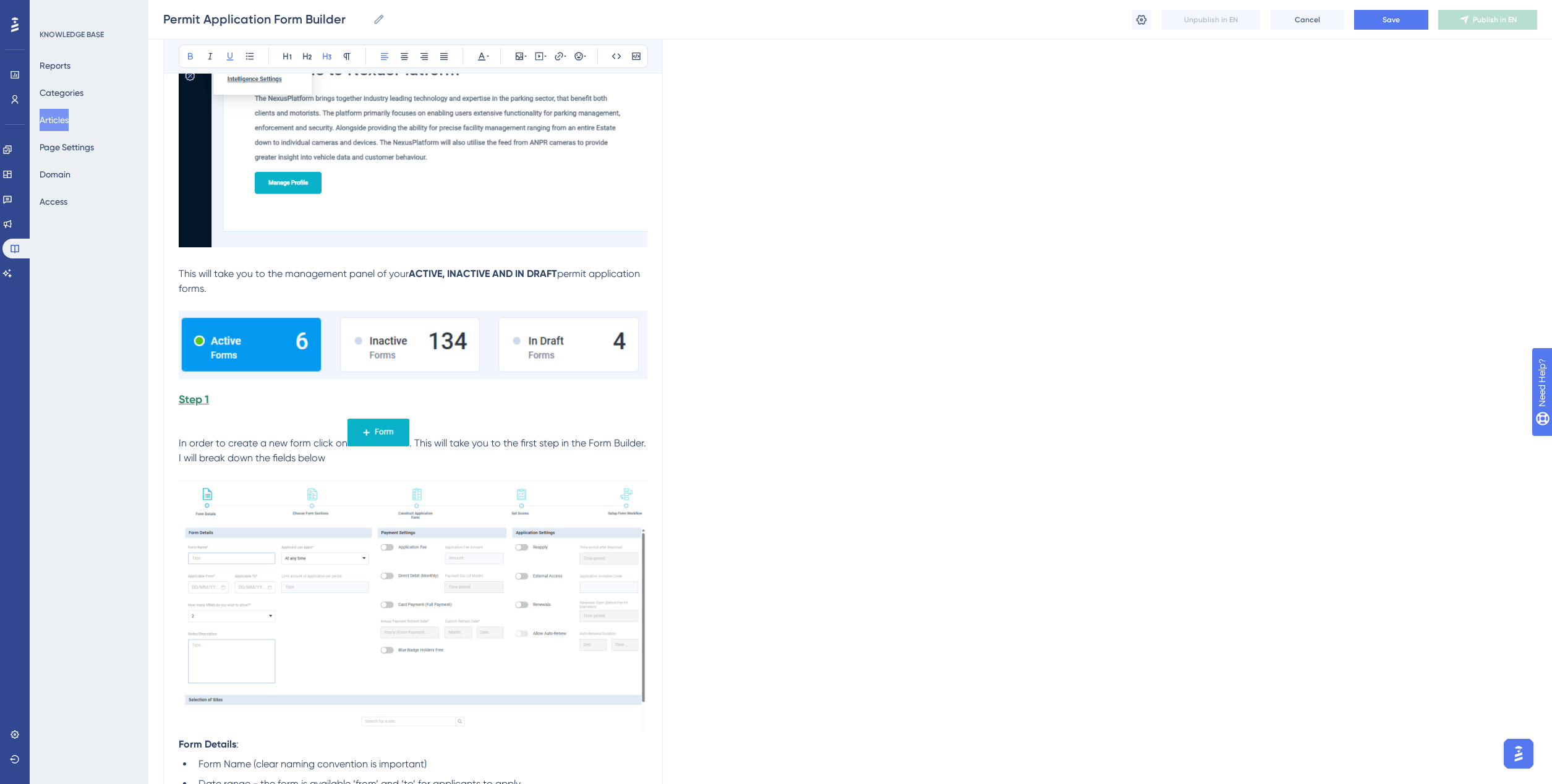
scroll to position [309, 0]
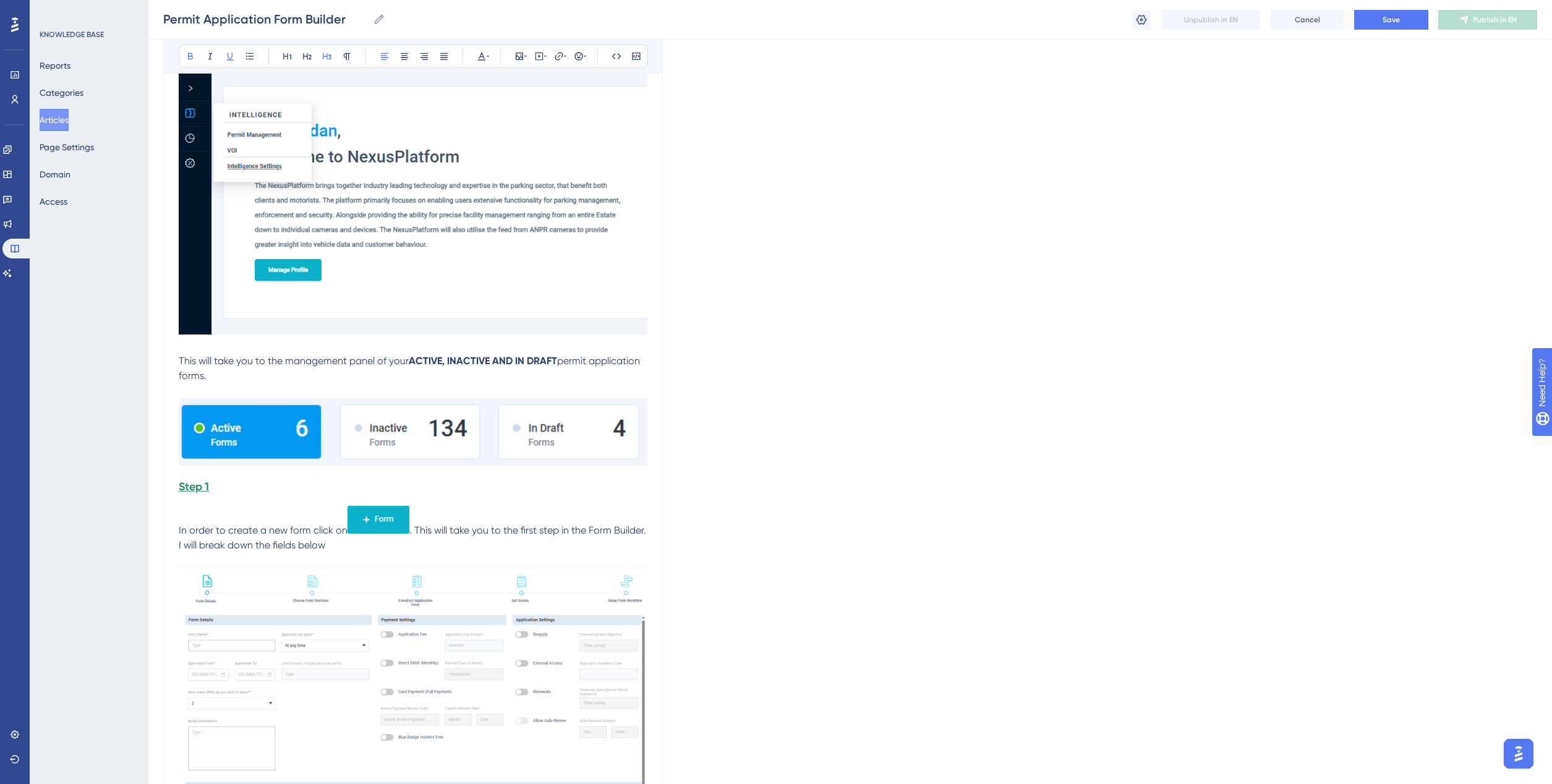
click at [232, 484] on h3 "Step 1" at bounding box center [413, 486] width 469 height 32
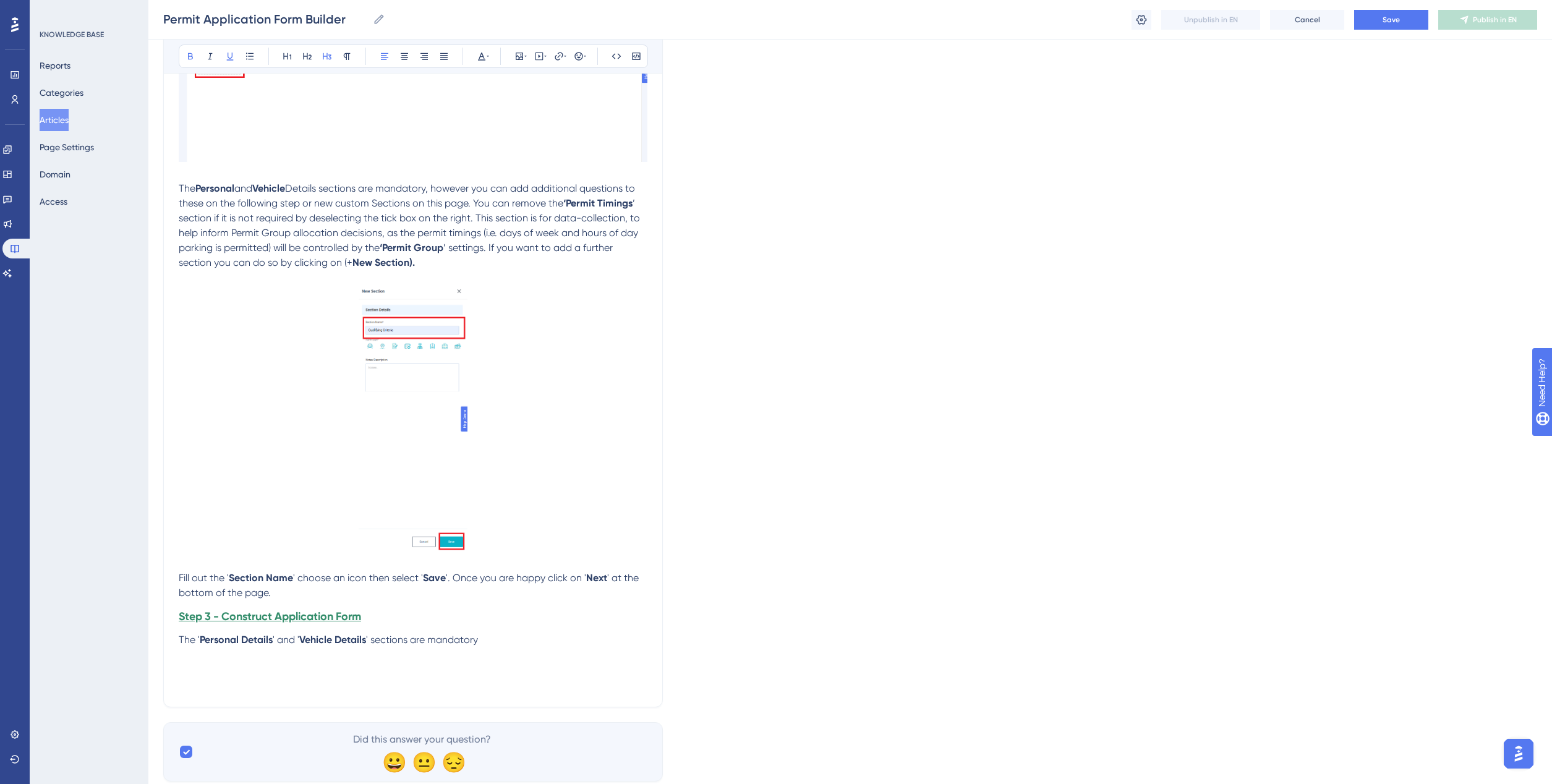
scroll to position [1889, 0]
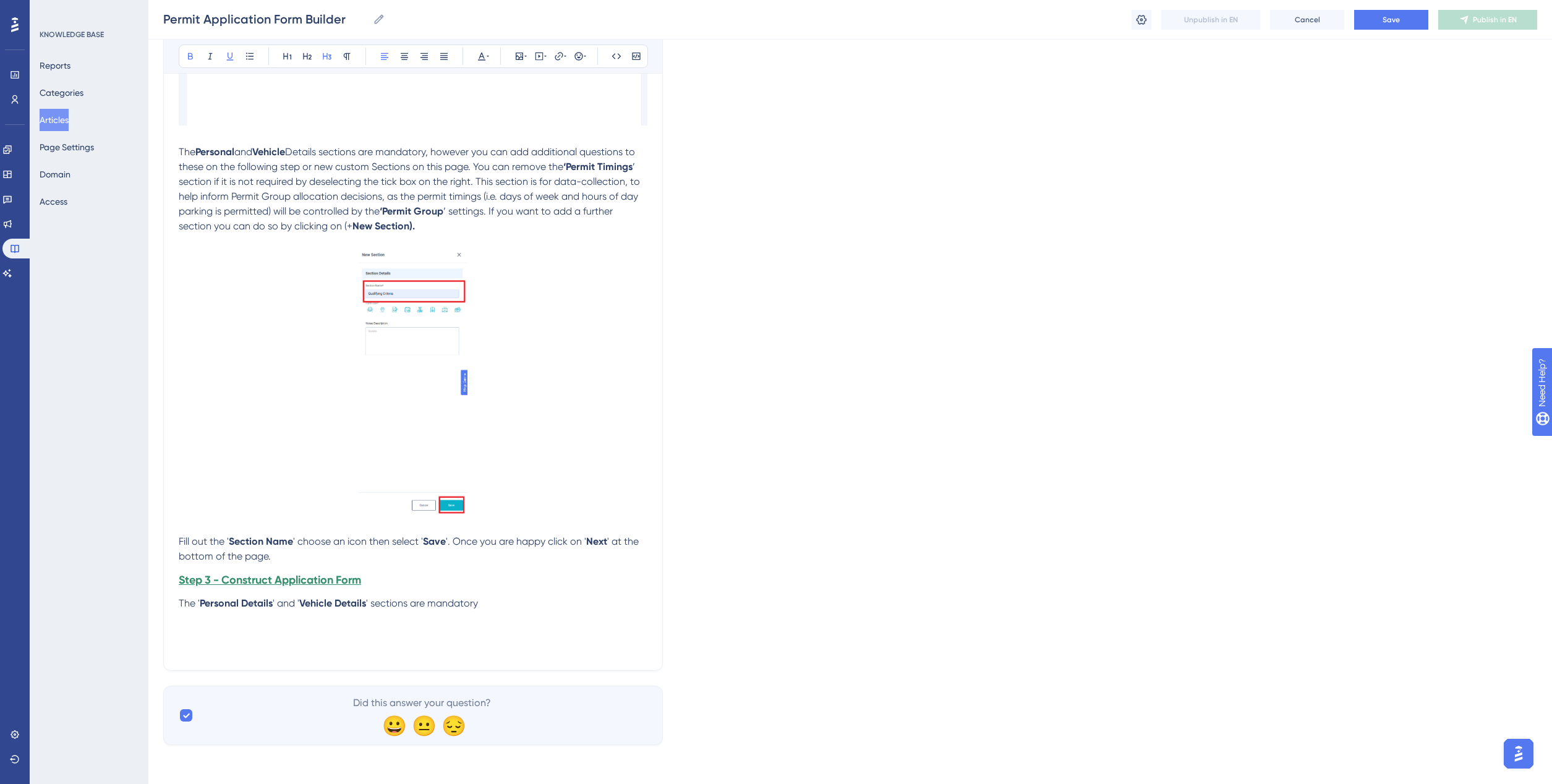
click at [507, 598] on p "The ' Personal Details ' and ' Vehicle Details ' sections are mandatory" at bounding box center [413, 604] width 469 height 15
click at [295, 554] on p "Fill out the ' Section Name ' choose an icon then select ' Save '. Once you are…" at bounding box center [413, 549] width 469 height 30
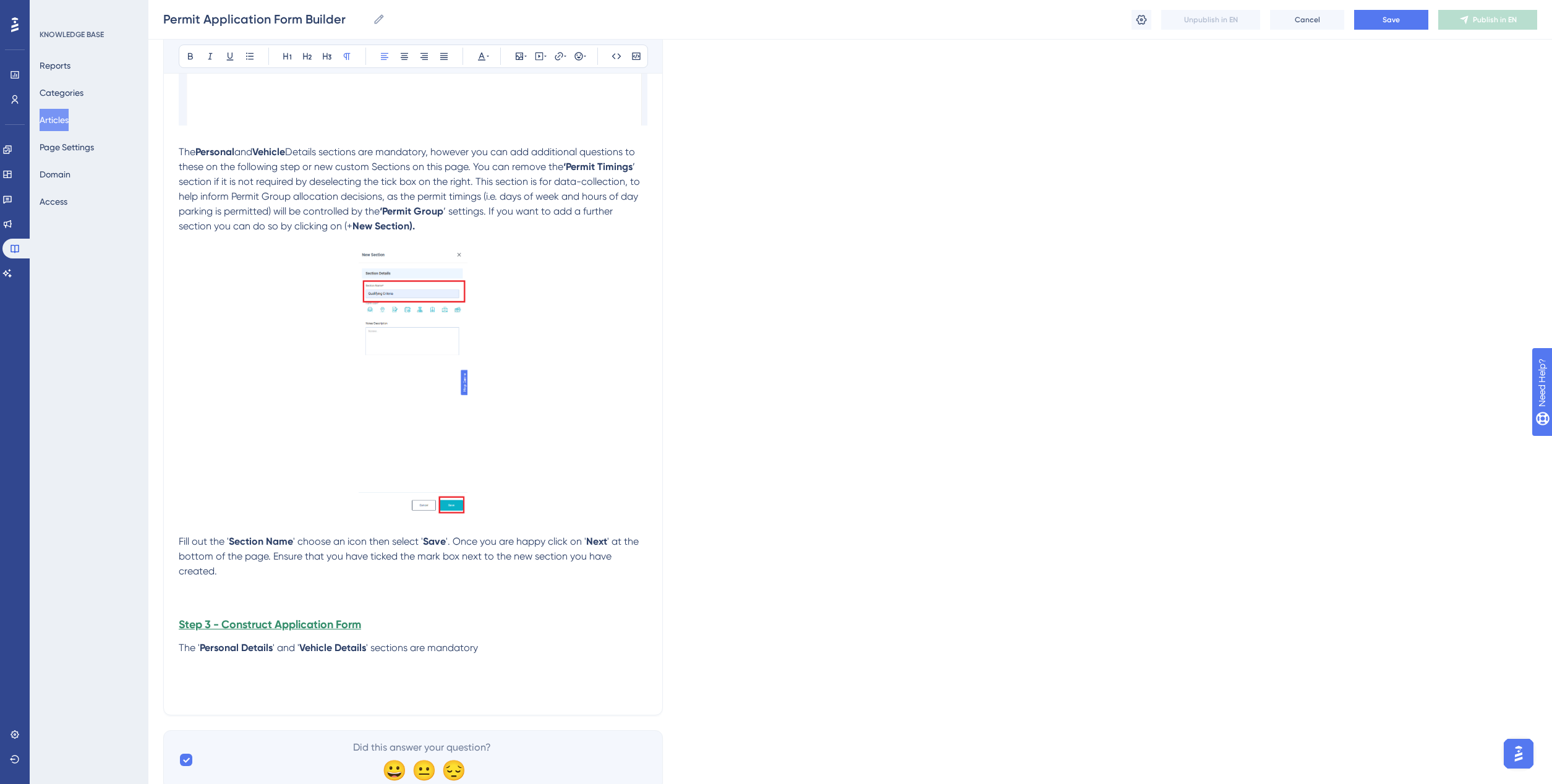
click at [207, 589] on p at bounding box center [413, 586] width 469 height 15
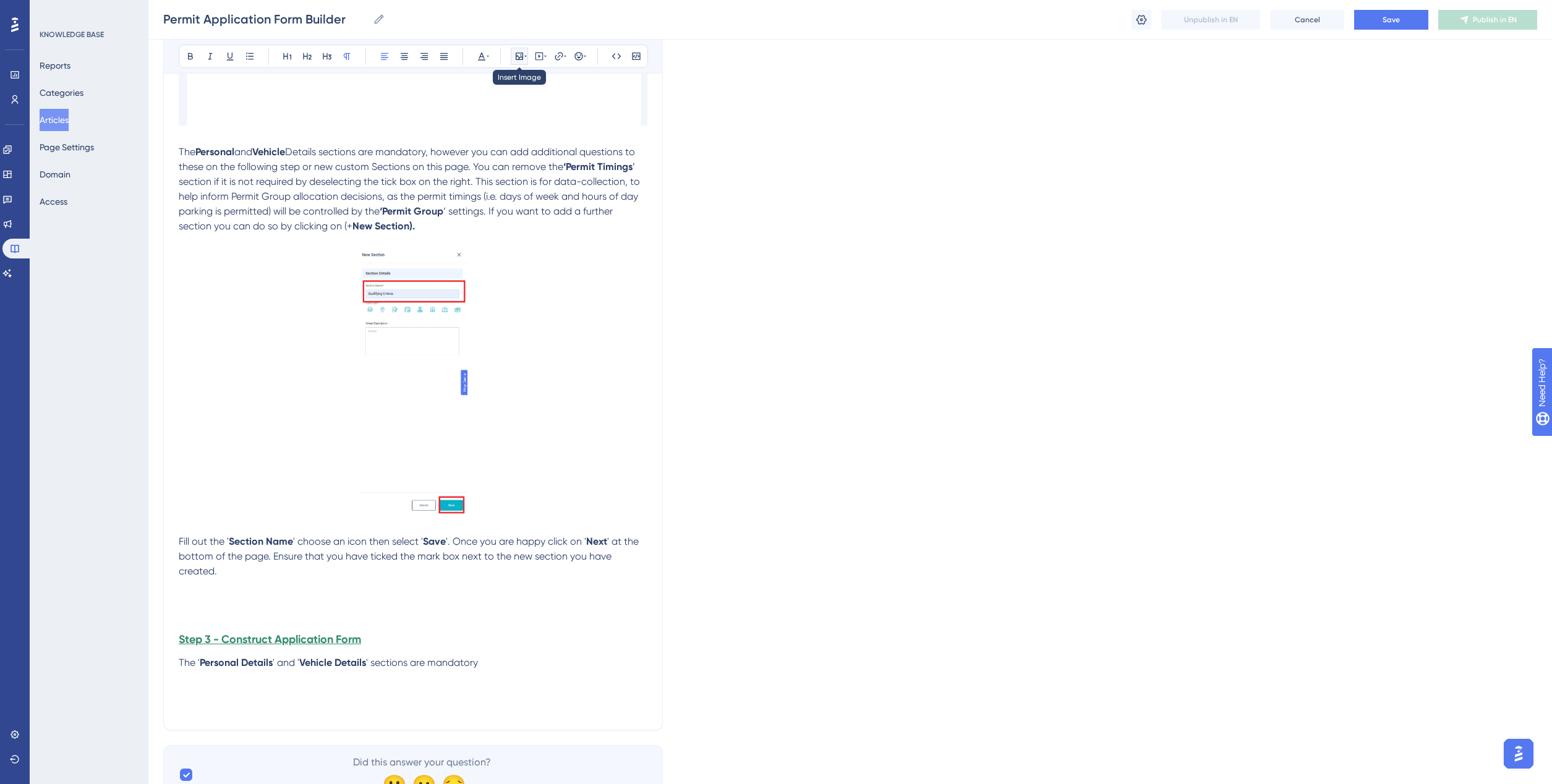
click at [523, 56] on icon at bounding box center [519, 56] width 10 height 10
click at [517, 118] on span "Upload Image" at bounding box center [526, 115] width 50 height 10
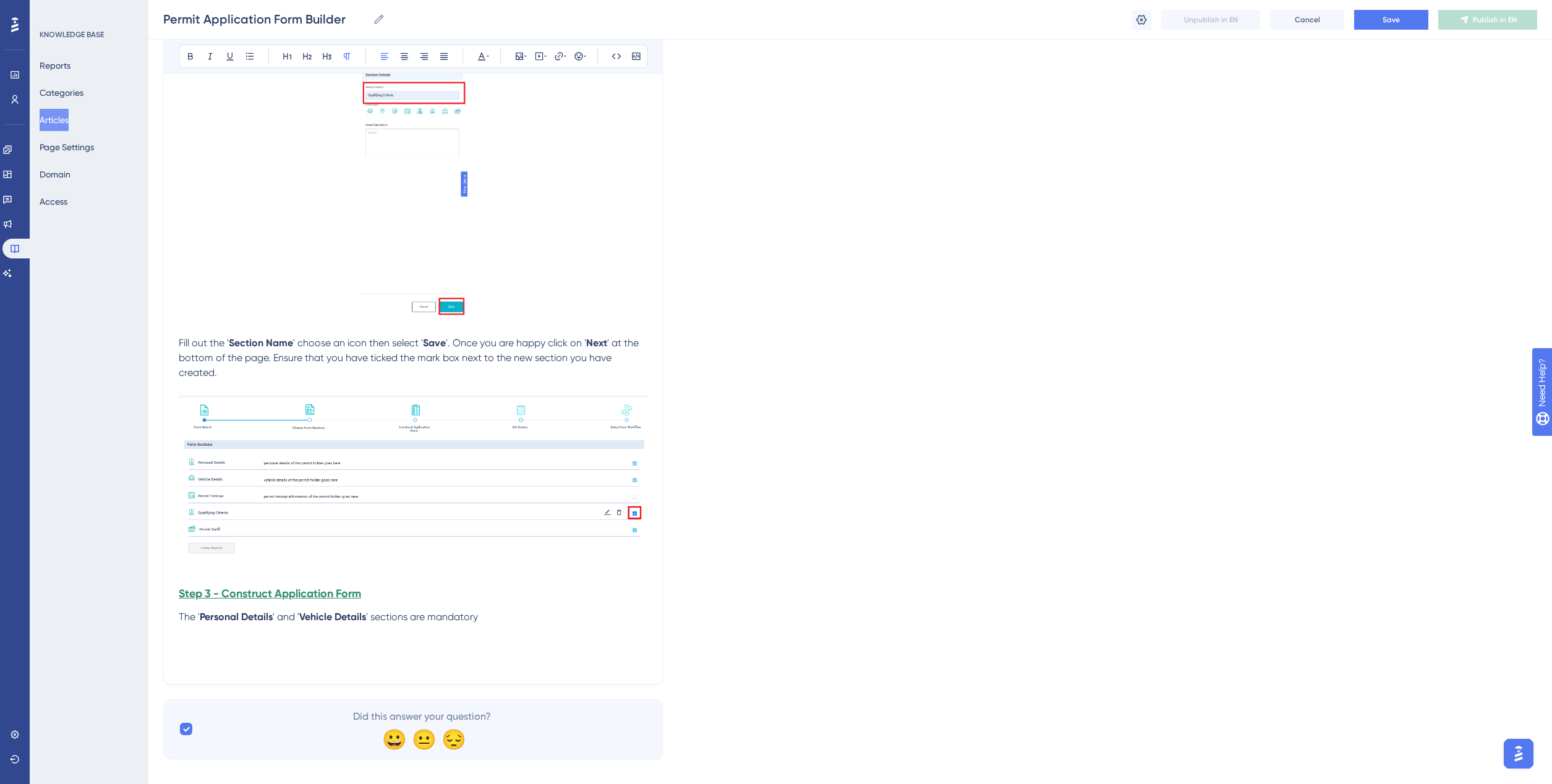
scroll to position [2101, 0]
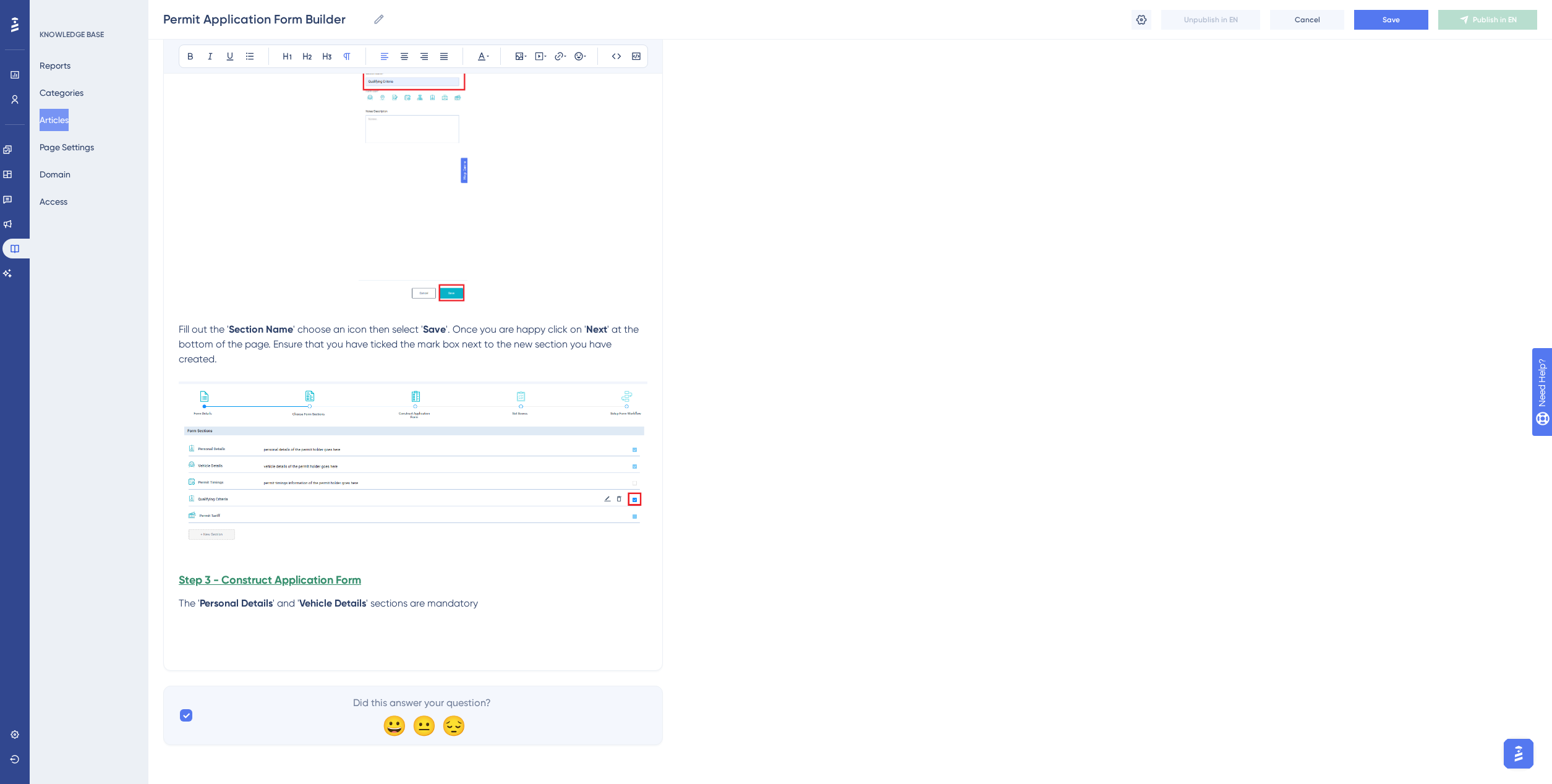
click at [531, 600] on p "The ' Personal Details ' and ' Vehicle Details ' sections are mandatory" at bounding box center [413, 604] width 469 height 15
click at [506, 616] on p at bounding box center [413, 618] width 469 height 15
click at [510, 603] on p "The ' Personal Details ' and ' Vehicle Details ' sections are mandatory" at bounding box center [413, 604] width 469 height 15
click at [569, 607] on span "' sections are mandatory. However your new Section can be customisable" at bounding box center [408, 610] width 459 height 27
drag, startPoint x: 272, startPoint y: 616, endPoint x: 178, endPoint y: 620, distance: 94.1
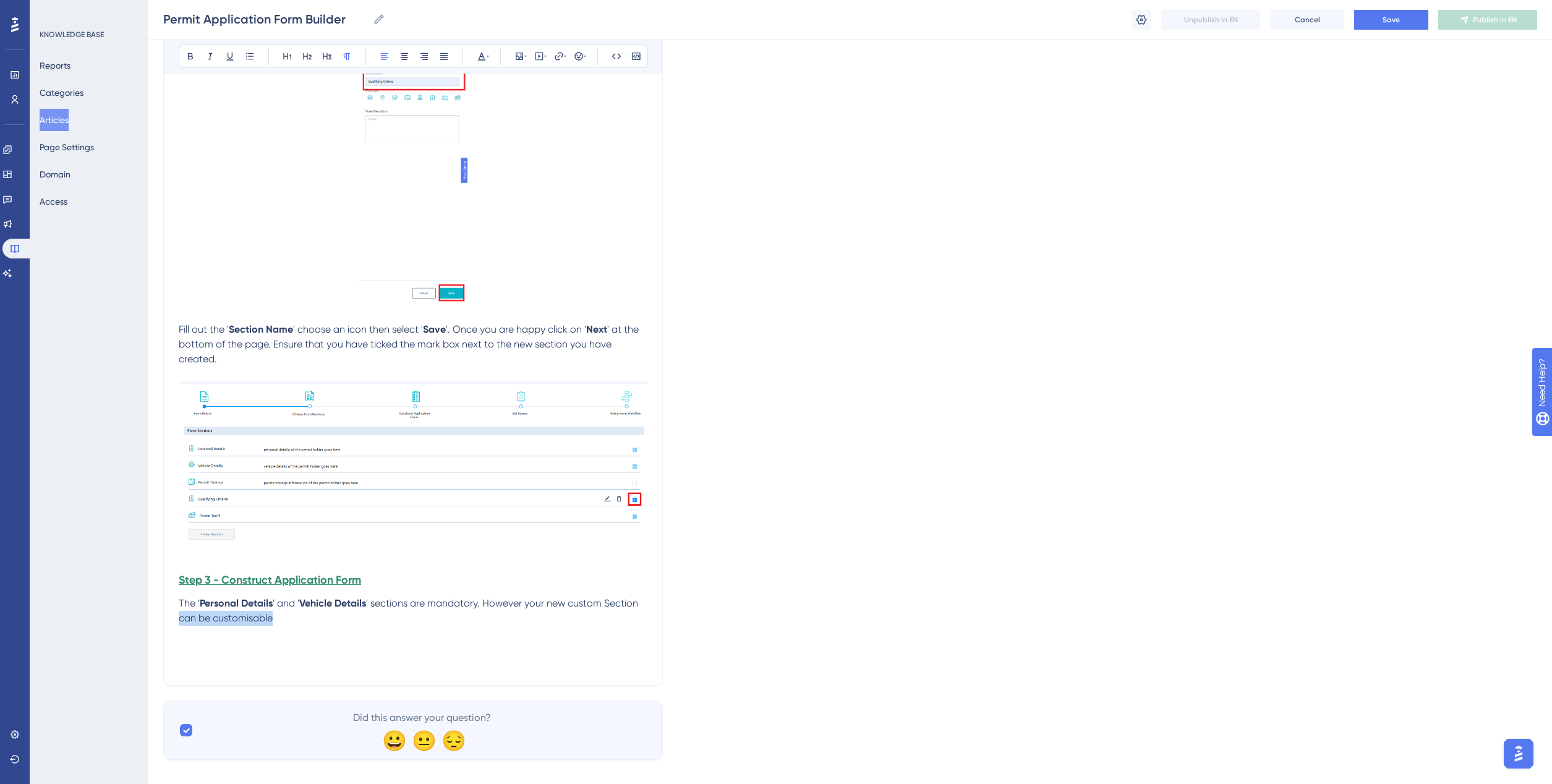
click at [445, 623] on p "The ' Personal Details ' and ' Vehicle Details ' sections are mandatory. Howeve…" at bounding box center [413, 611] width 469 height 30
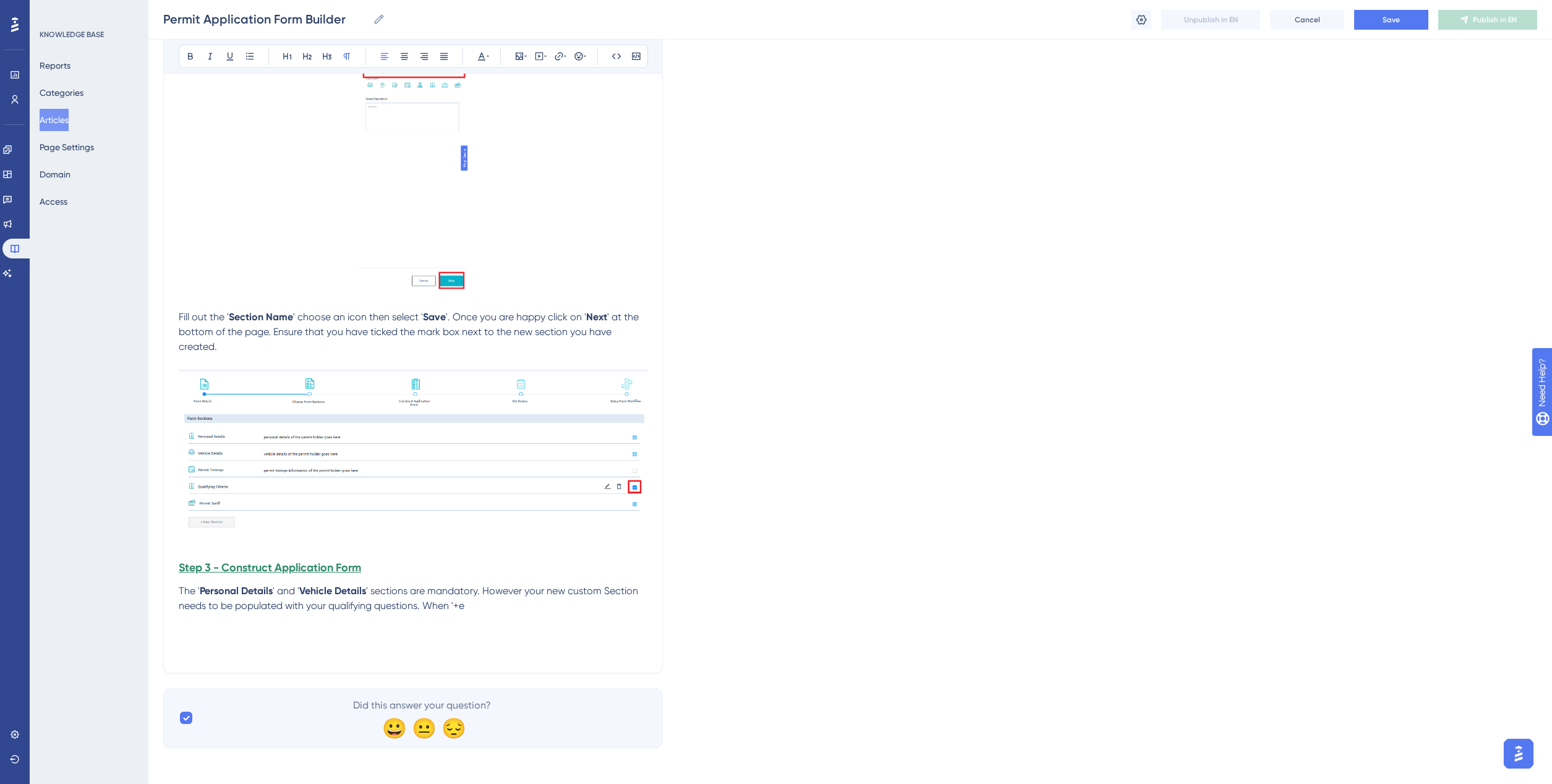
scroll to position [2115, 0]
click at [190, 650] on p at bounding box center [413, 648] width 469 height 15
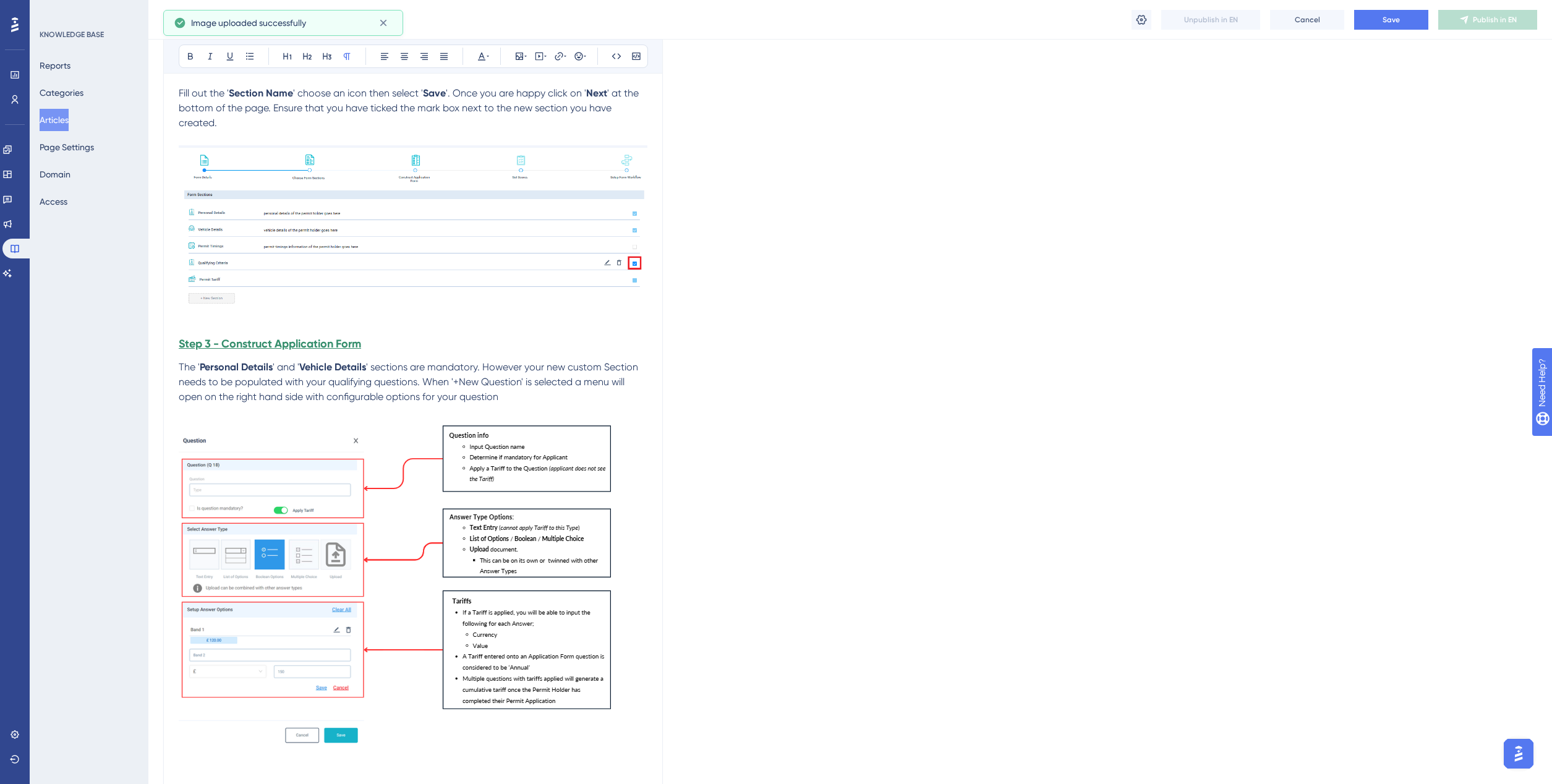
scroll to position [2424, 0]
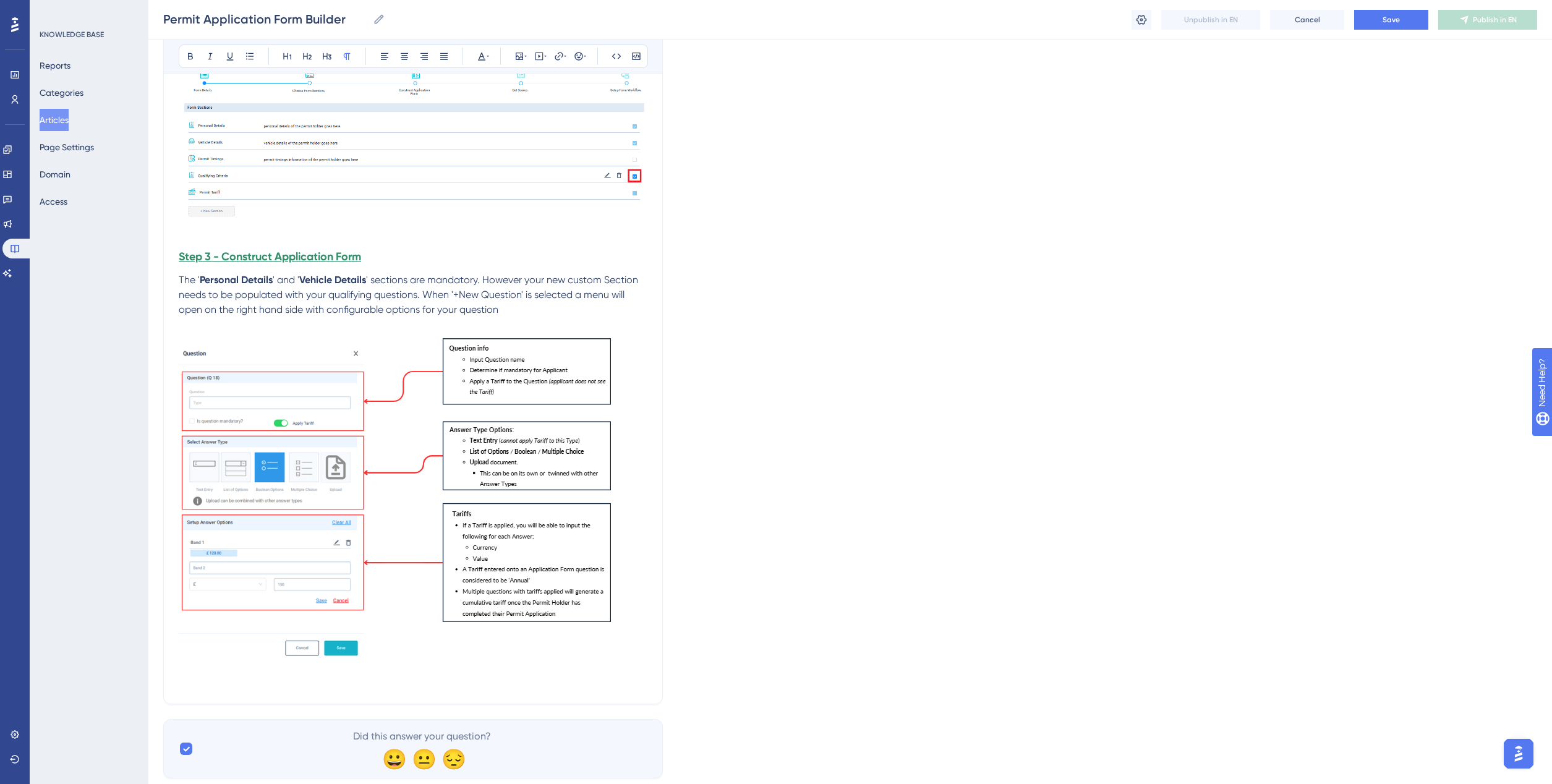
click at [494, 492] on img at bounding box center [408, 501] width 460 height 338
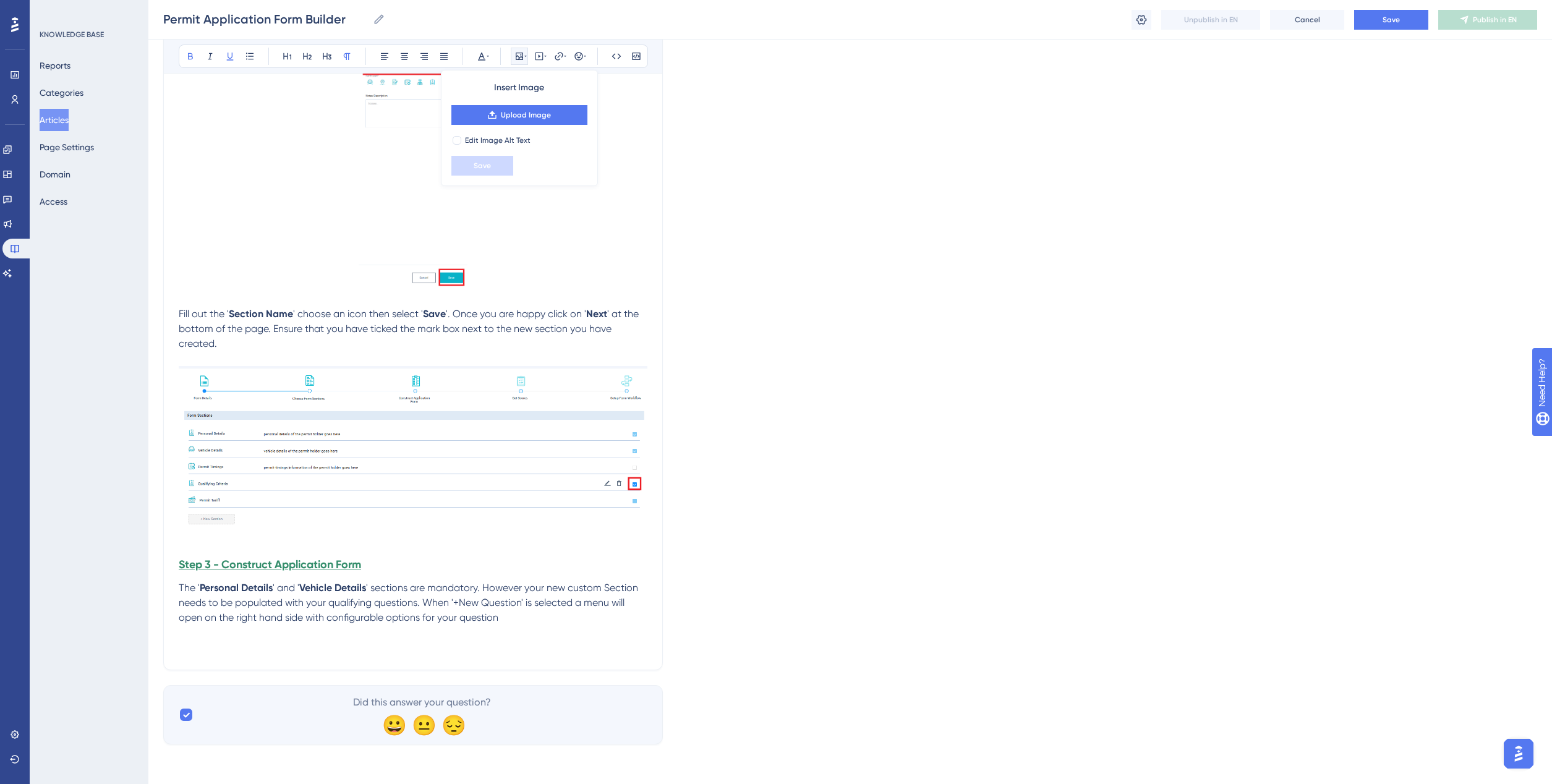
scroll to position [2115, 0]
click at [186, 643] on p at bounding box center [413, 648] width 469 height 15
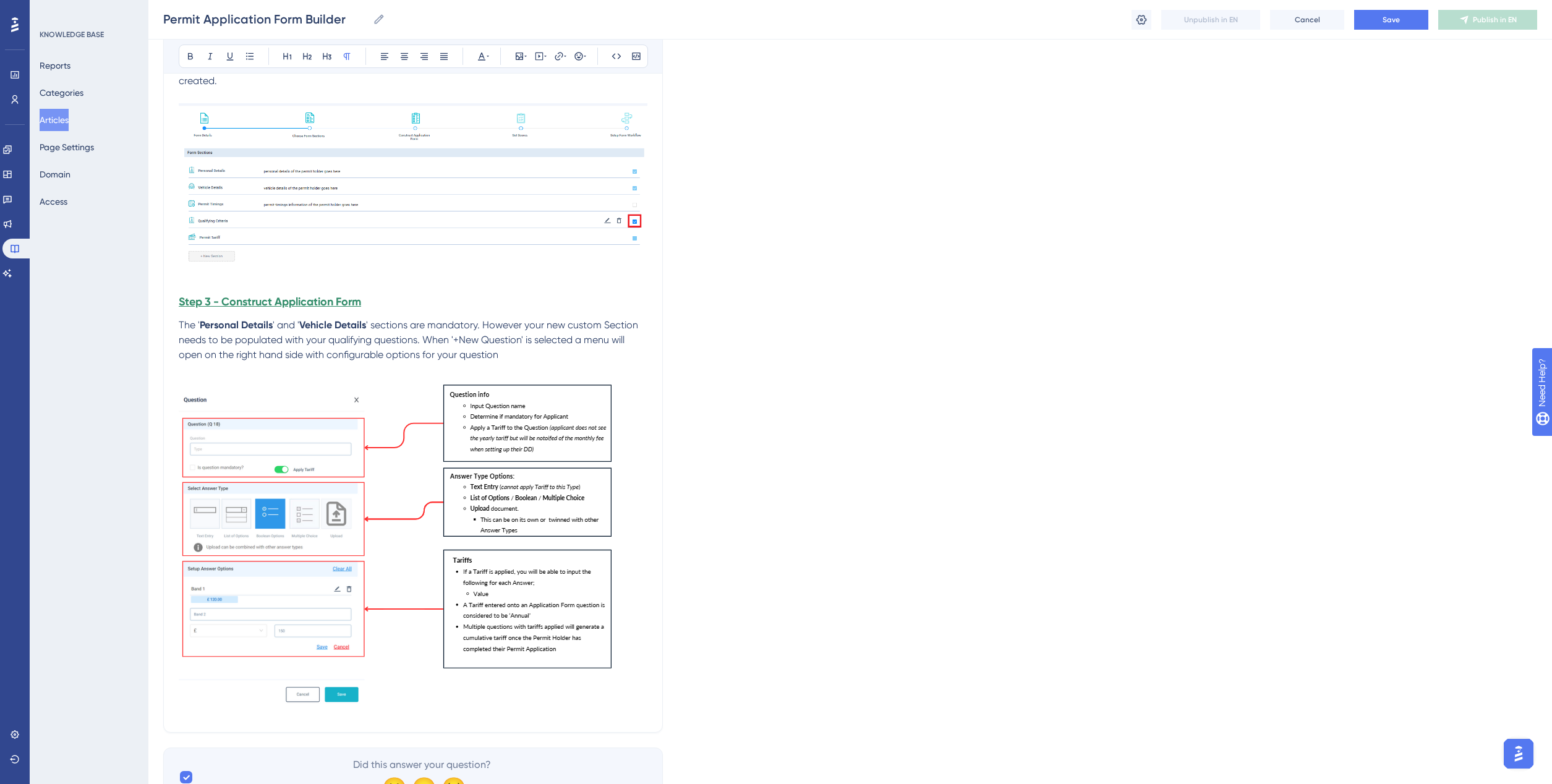
scroll to position [2441, 0]
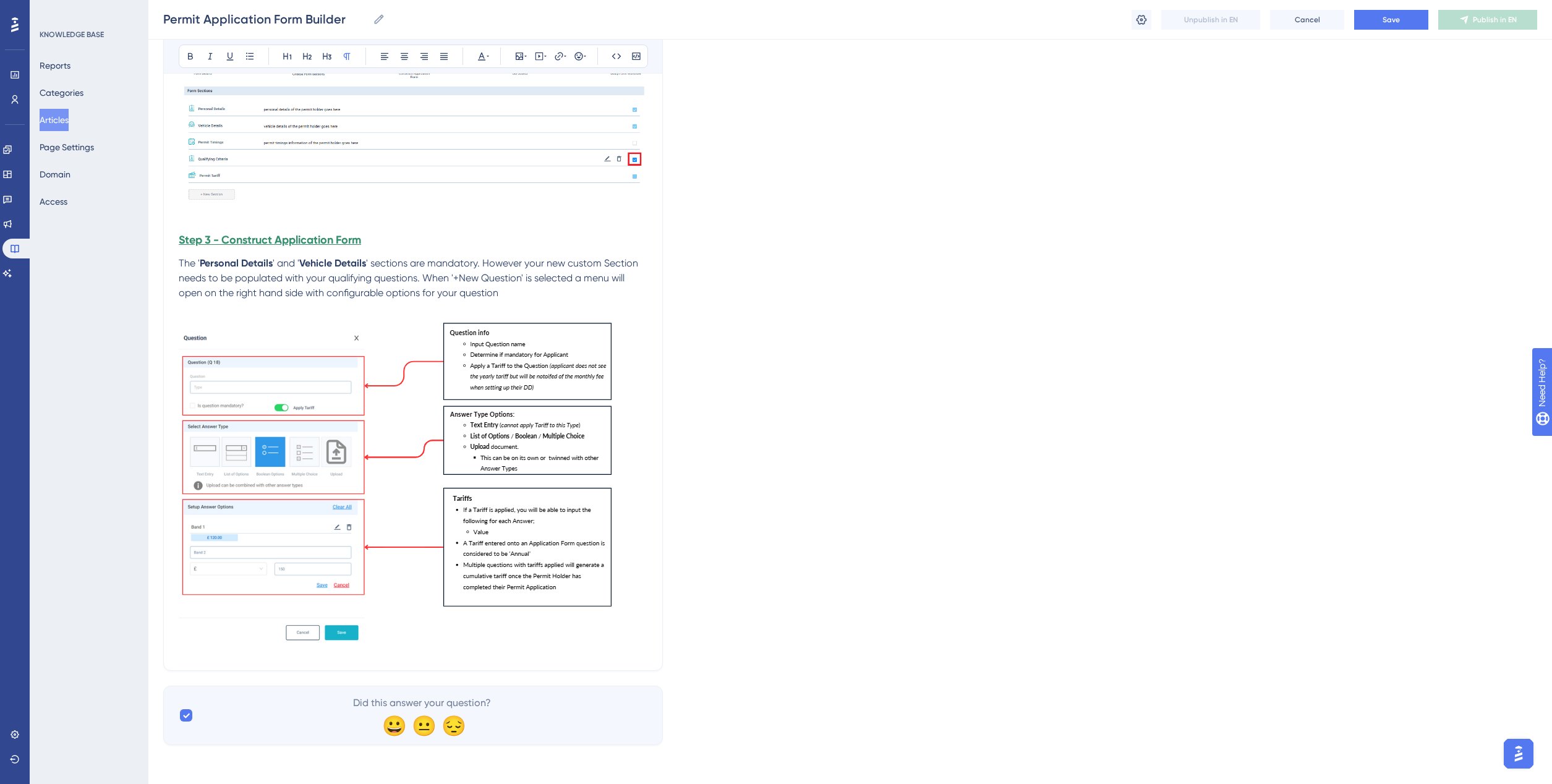
click at [560, 646] on img at bounding box center [408, 483] width 460 height 336
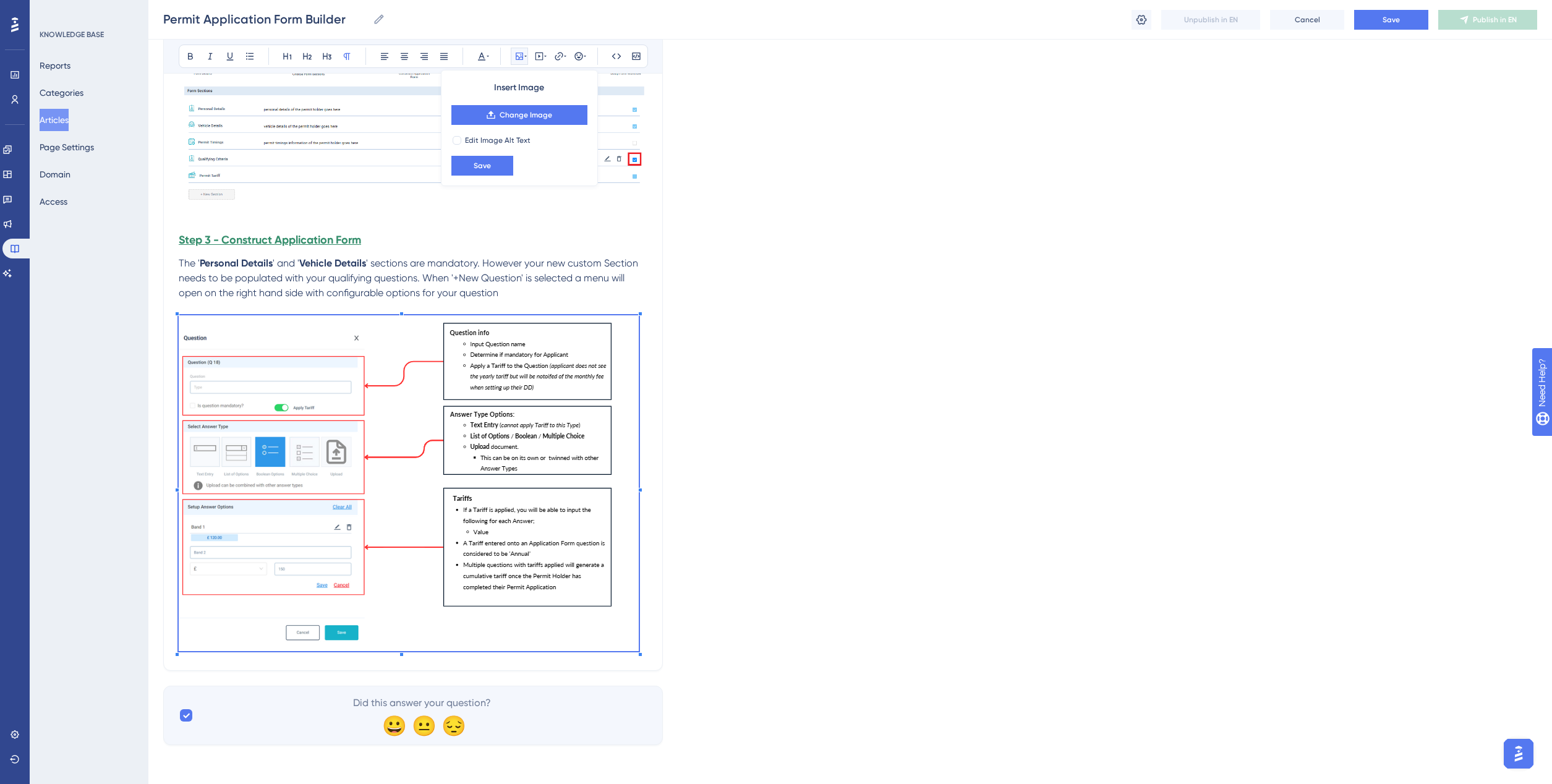
drag, startPoint x: 653, startPoint y: 631, endPoint x: 672, endPoint y: 618, distance: 23.0
click at [582, 306] on p at bounding box center [413, 307] width 469 height 15
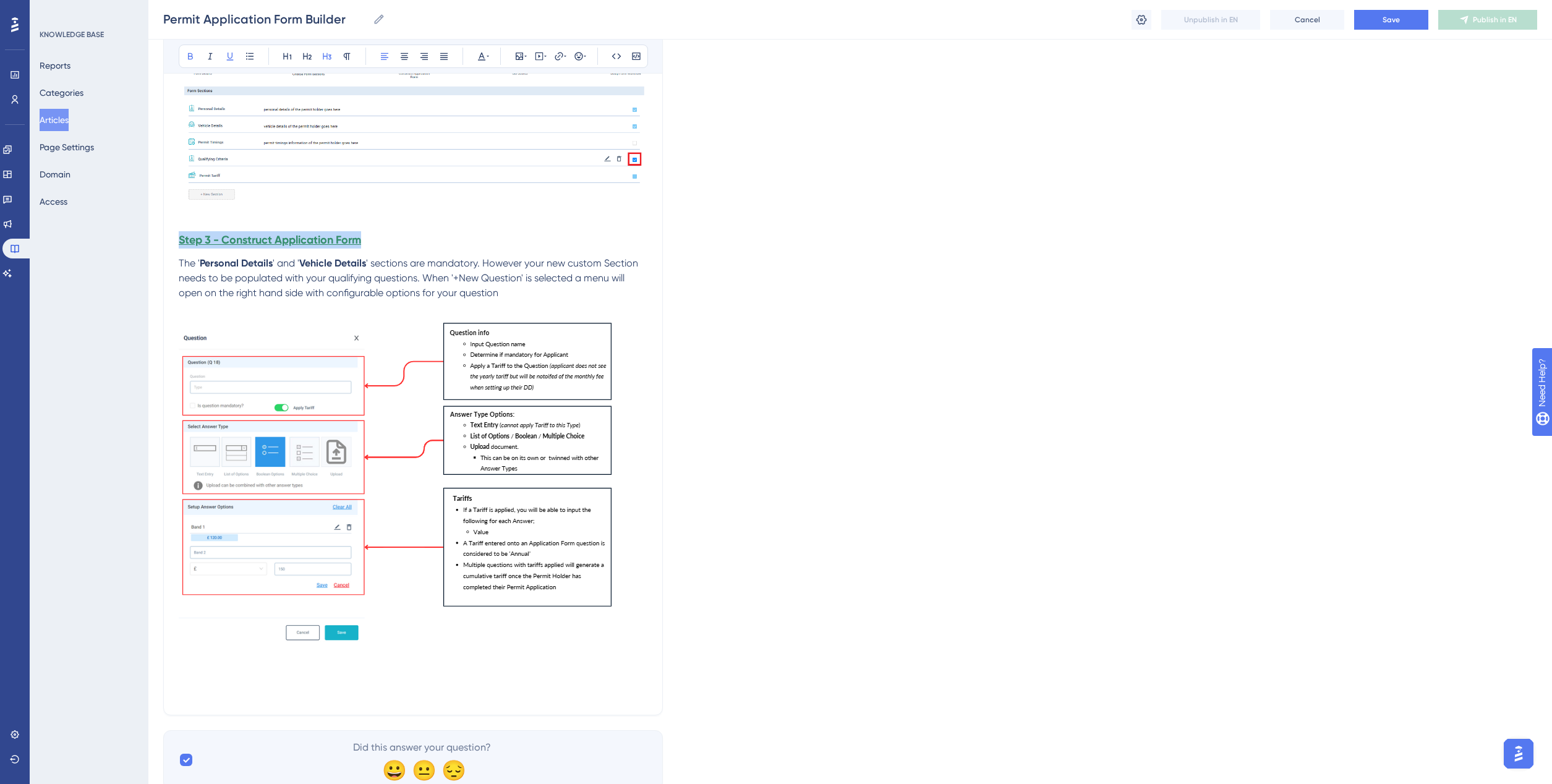
drag, startPoint x: 323, startPoint y: 243, endPoint x: 177, endPoint y: 248, distance: 146.1
copy strong "Step 3 - Construct Application Form"
click at [183, 678] on p at bounding box center [413, 678] width 469 height 15
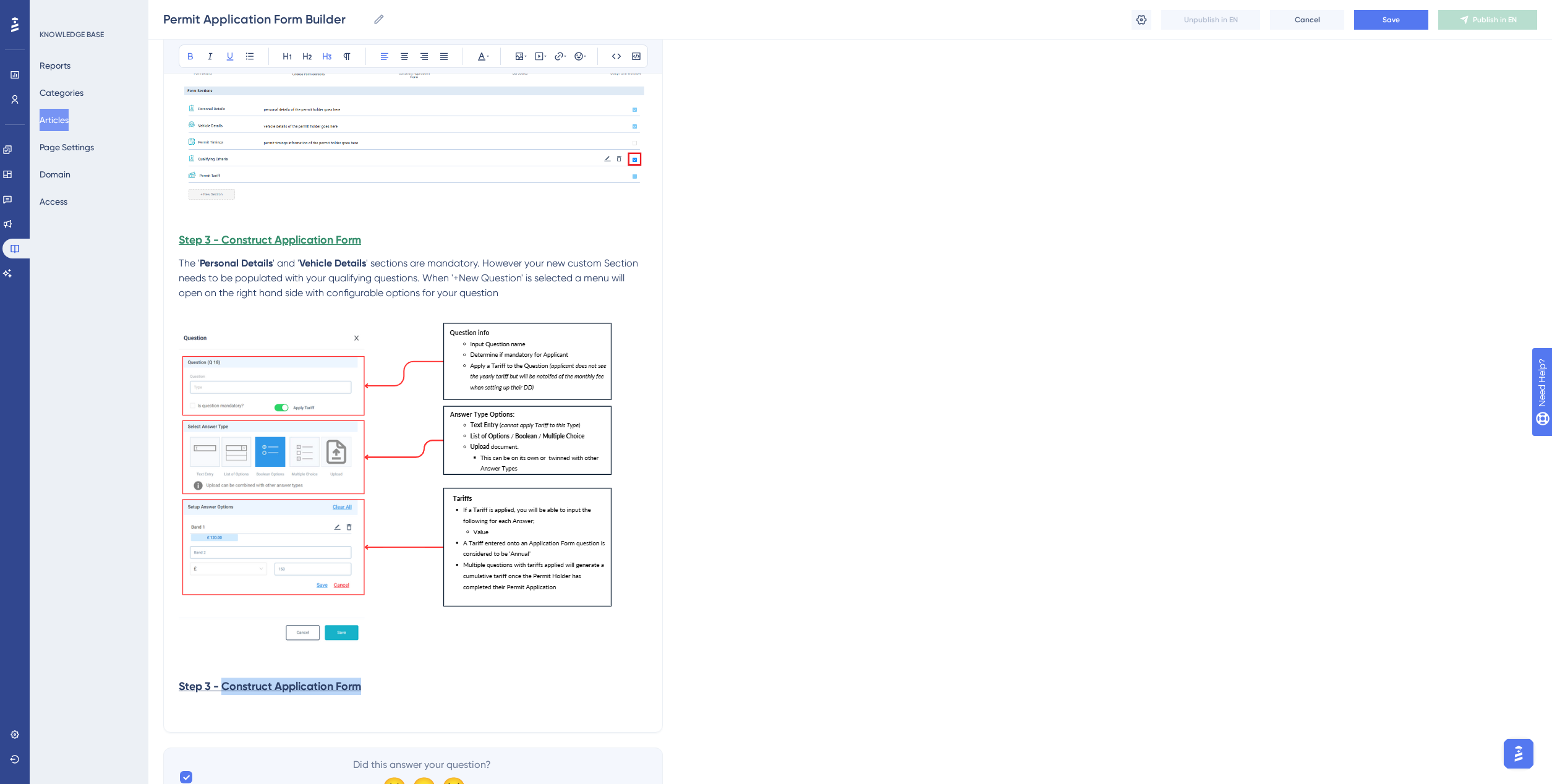
drag, startPoint x: 362, startPoint y: 688, endPoint x: 261, endPoint y: 651, distance: 107.6
click at [224, 681] on strong "Step 3 - Construct Application Form" at bounding box center [269, 686] width 182 height 14
drag, startPoint x: 372, startPoint y: 684, endPoint x: 156, endPoint y: 687, distance: 216.0
click at [473, 56] on button at bounding box center [482, 56] width 18 height 18
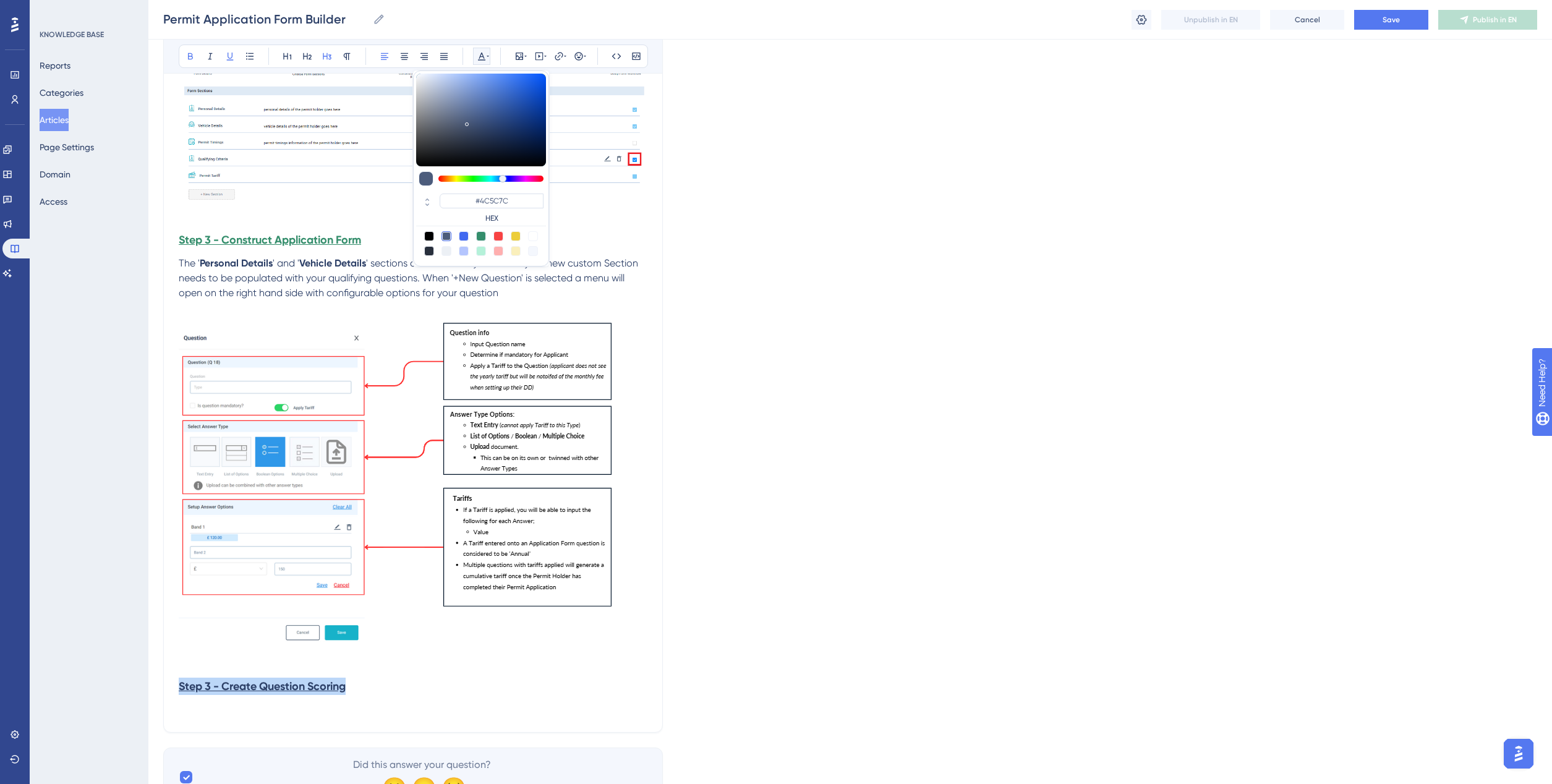
click at [481, 238] on div at bounding box center [481, 236] width 10 height 10
type input "#358E6C"
click at [490, 699] on h3 "Step 3 - Create Question Scoring" at bounding box center [413, 686] width 469 height 32
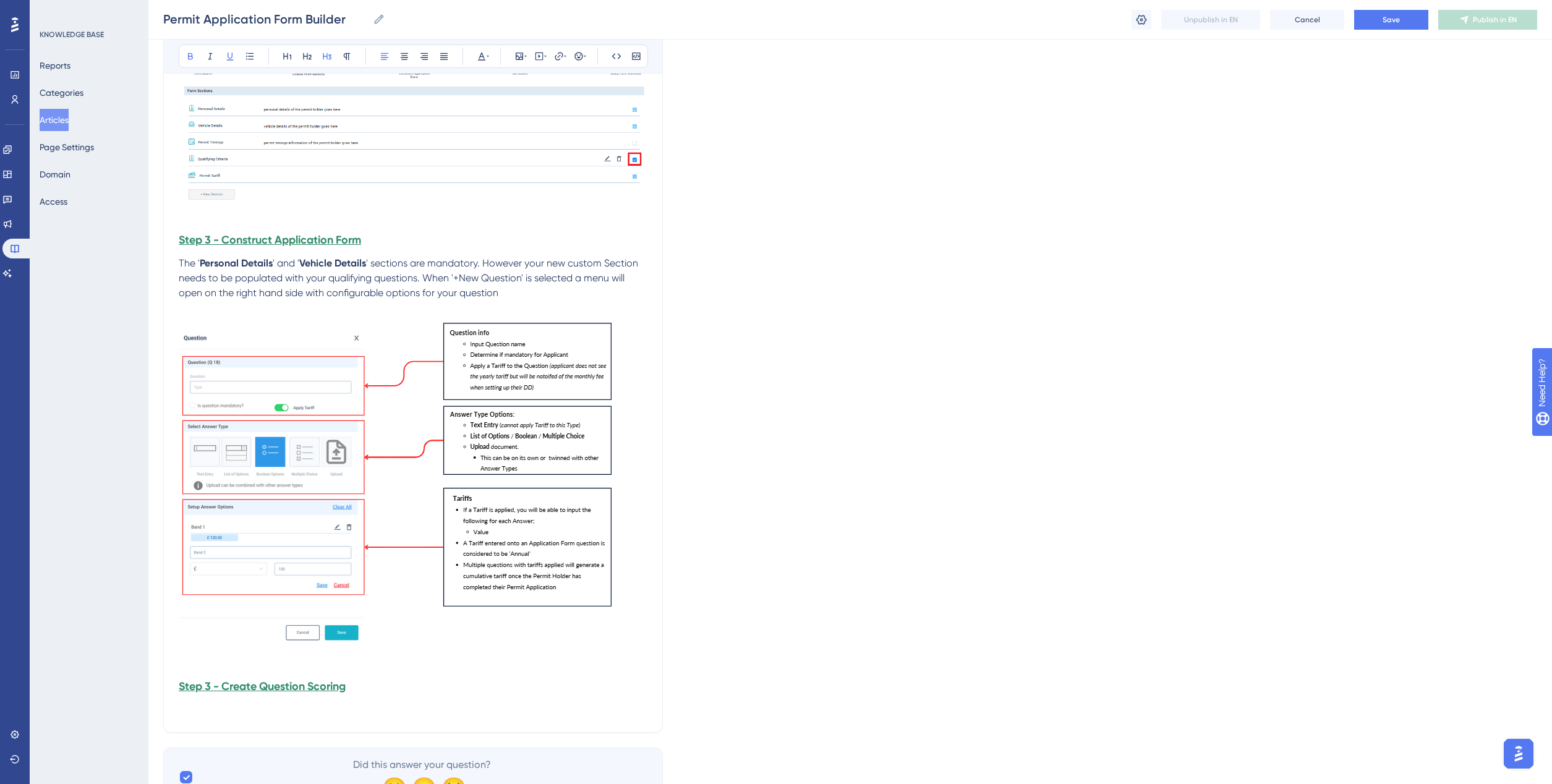
click at [195, 668] on p at bounding box center [413, 663] width 469 height 15
click at [185, 700] on p at bounding box center [413, 694] width 469 height 15
click at [397, 692] on p "If you are not adding scores to answers" at bounding box center [413, 694] width 469 height 15
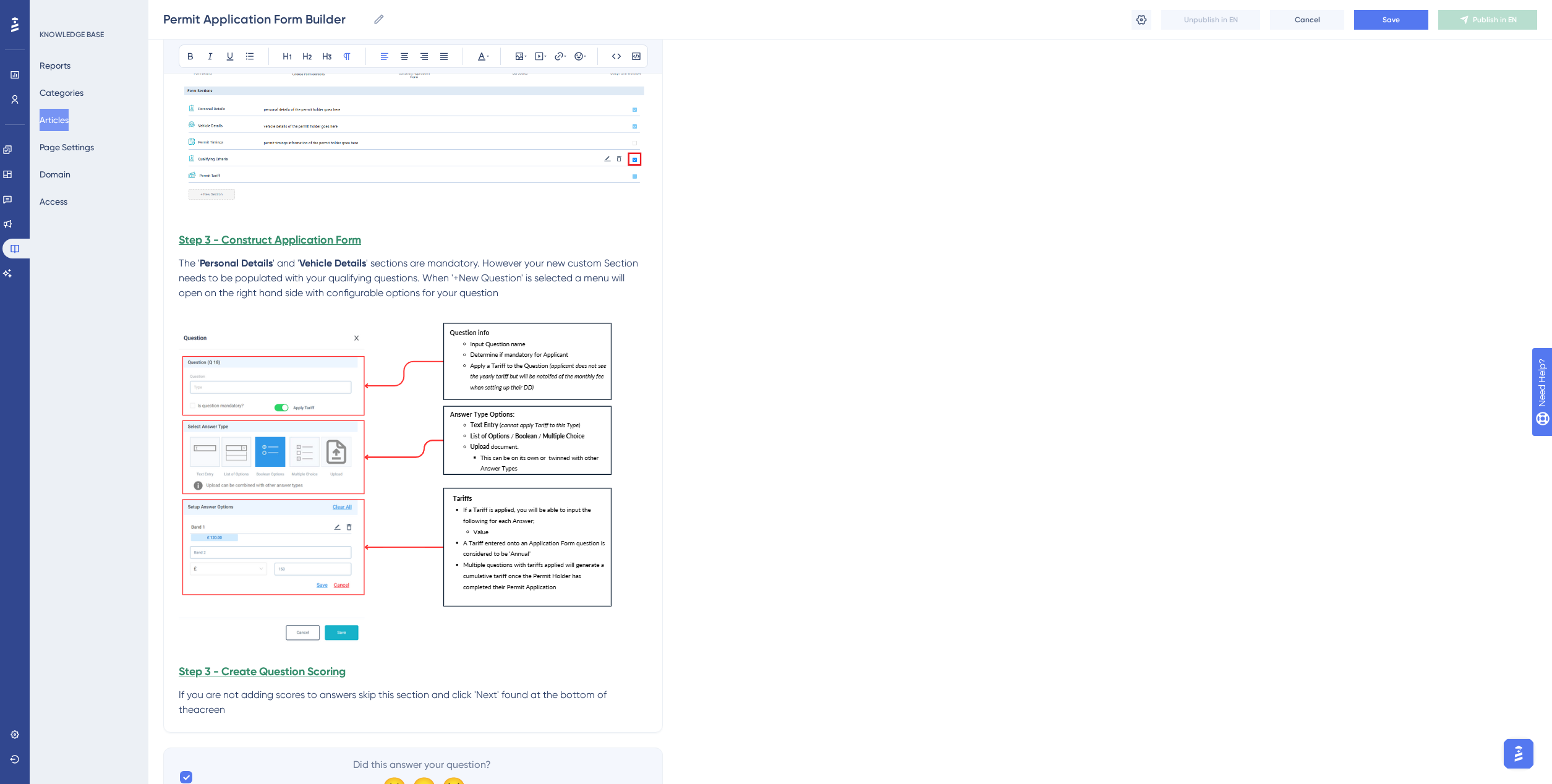
click at [190, 715] on span "If you are not adding scores to answers skip this section and click 'Next' foun…" at bounding box center [394, 702] width 431 height 27
click at [194, 712] on span "If you are not adding scores to answers skip this section and click 'Next' foun…" at bounding box center [394, 702] width 431 height 27
click at [211, 708] on p "If you are not adding scores to answers skip this section and click 'Next' foun…" at bounding box center [413, 702] width 469 height 30
drag, startPoint x: 223, startPoint y: 705, endPoint x: 208, endPoint y: 715, distance: 18.0
click at [223, 707] on p "If you are not adding scores to answers skip this section and click 'Next' foun…" at bounding box center [413, 702] width 469 height 30
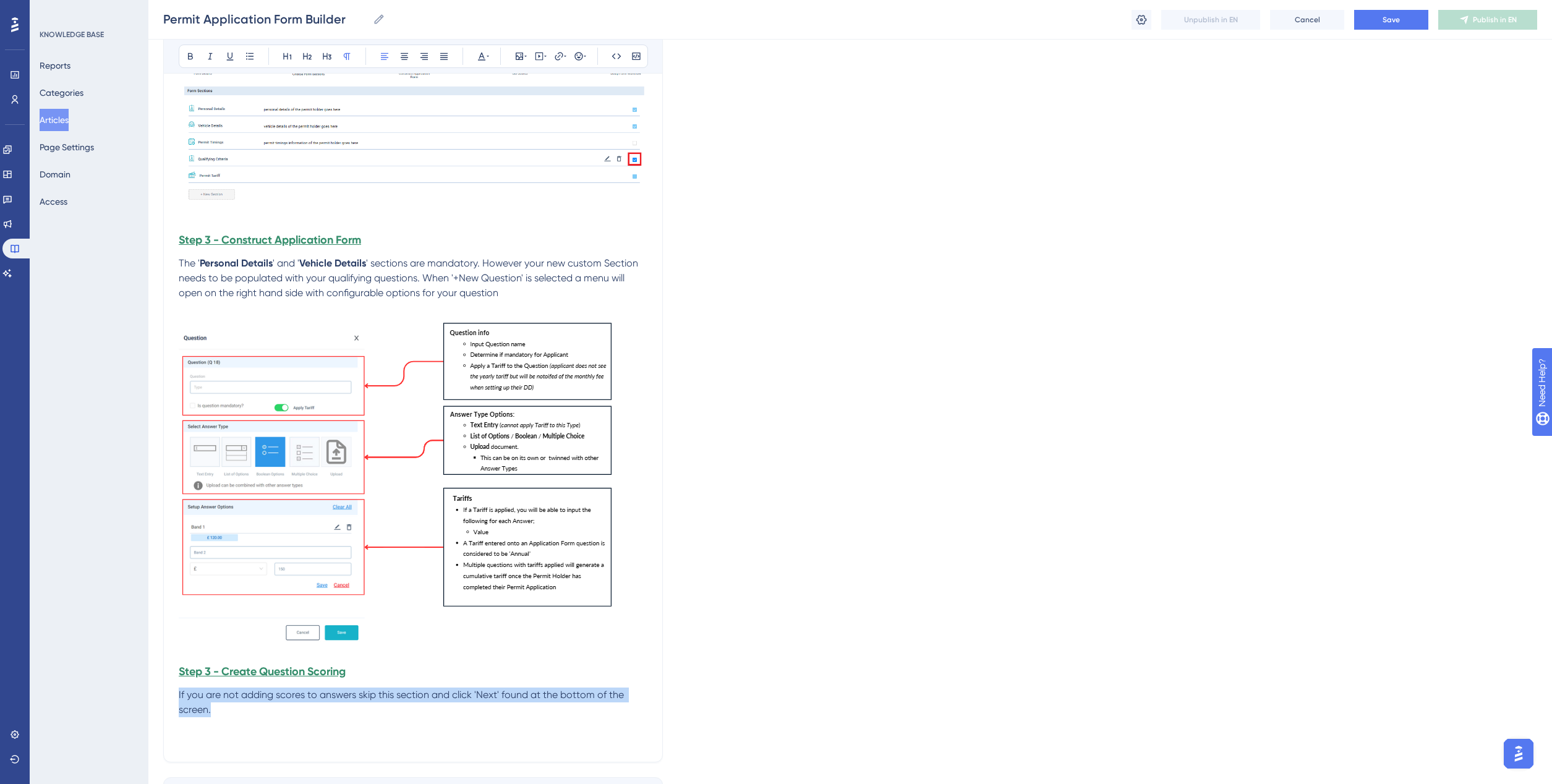
drag, startPoint x: 211, startPoint y: 705, endPoint x: 139, endPoint y: 687, distance: 74.2
click at [180, 691] on strong "If you are not adding scores to answers skip this section and click 'Next' foun…" at bounding box center [405, 702] width 453 height 27
click at [183, 737] on p at bounding box center [413, 740] width 469 height 15
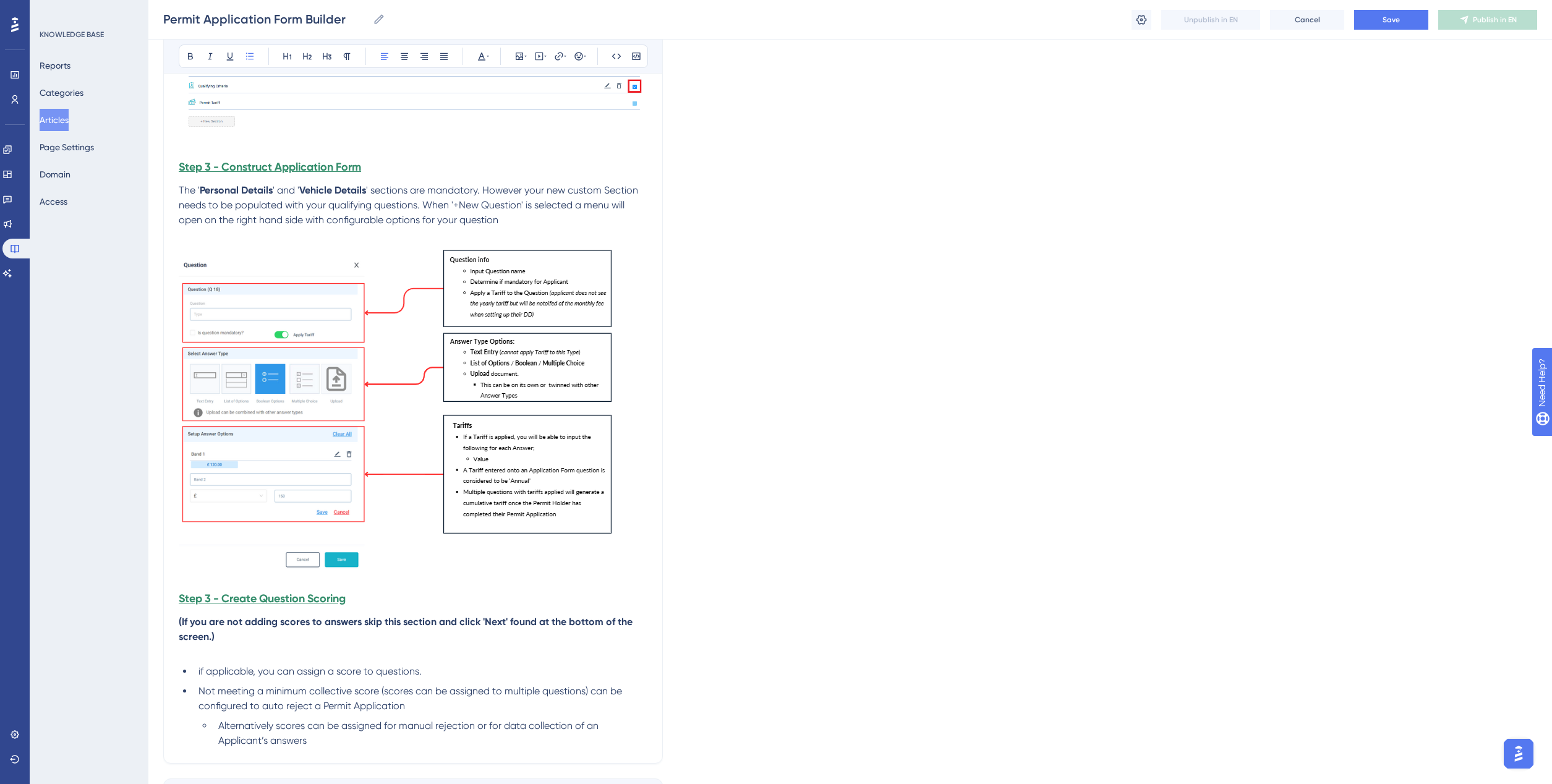
scroll to position [2542, 0]
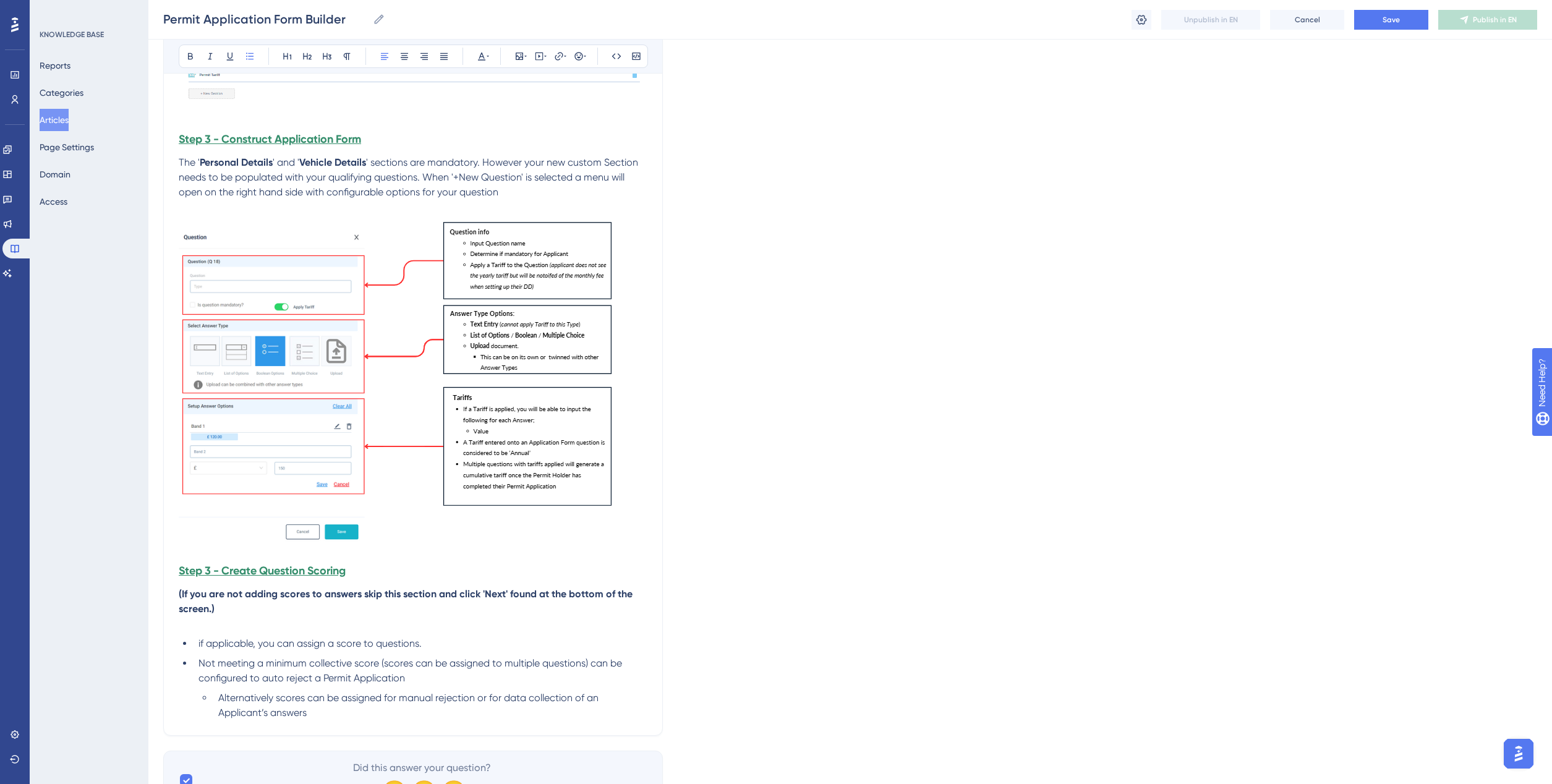
drag, startPoint x: 198, startPoint y: 642, endPoint x: 205, endPoint y: 653, distance: 13.0
click at [198, 644] on span "if applicable, you can assign a score to questions." at bounding box center [309, 642] width 223 height 12
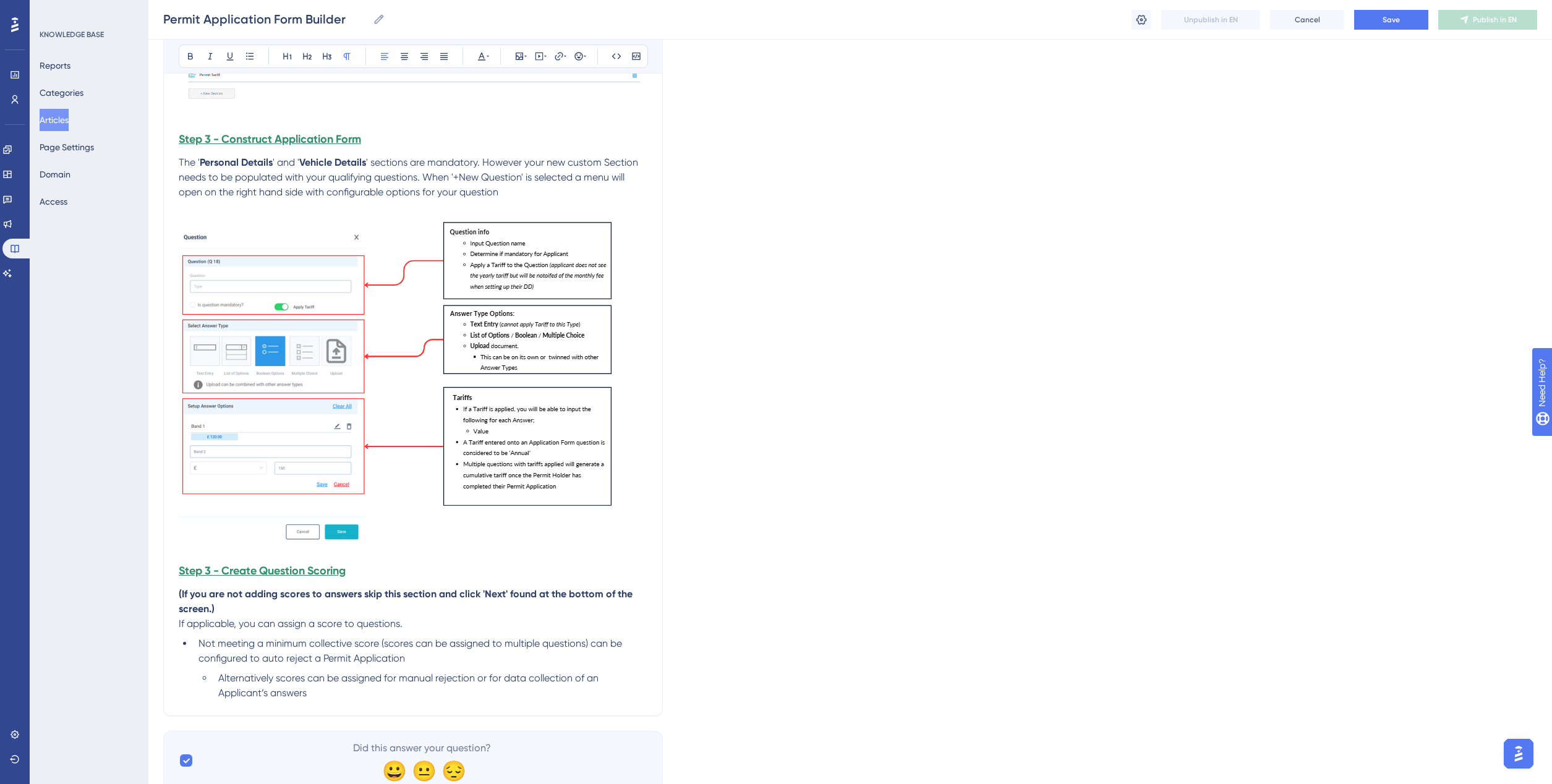
click at [242, 616] on p "If applicable, you can assign a score to questions." at bounding box center [413, 624] width 469 height 15
click at [219, 609] on p "(If you are not adding scores to answers skip this section and click 'Next' fou…" at bounding box center [413, 602] width 469 height 30
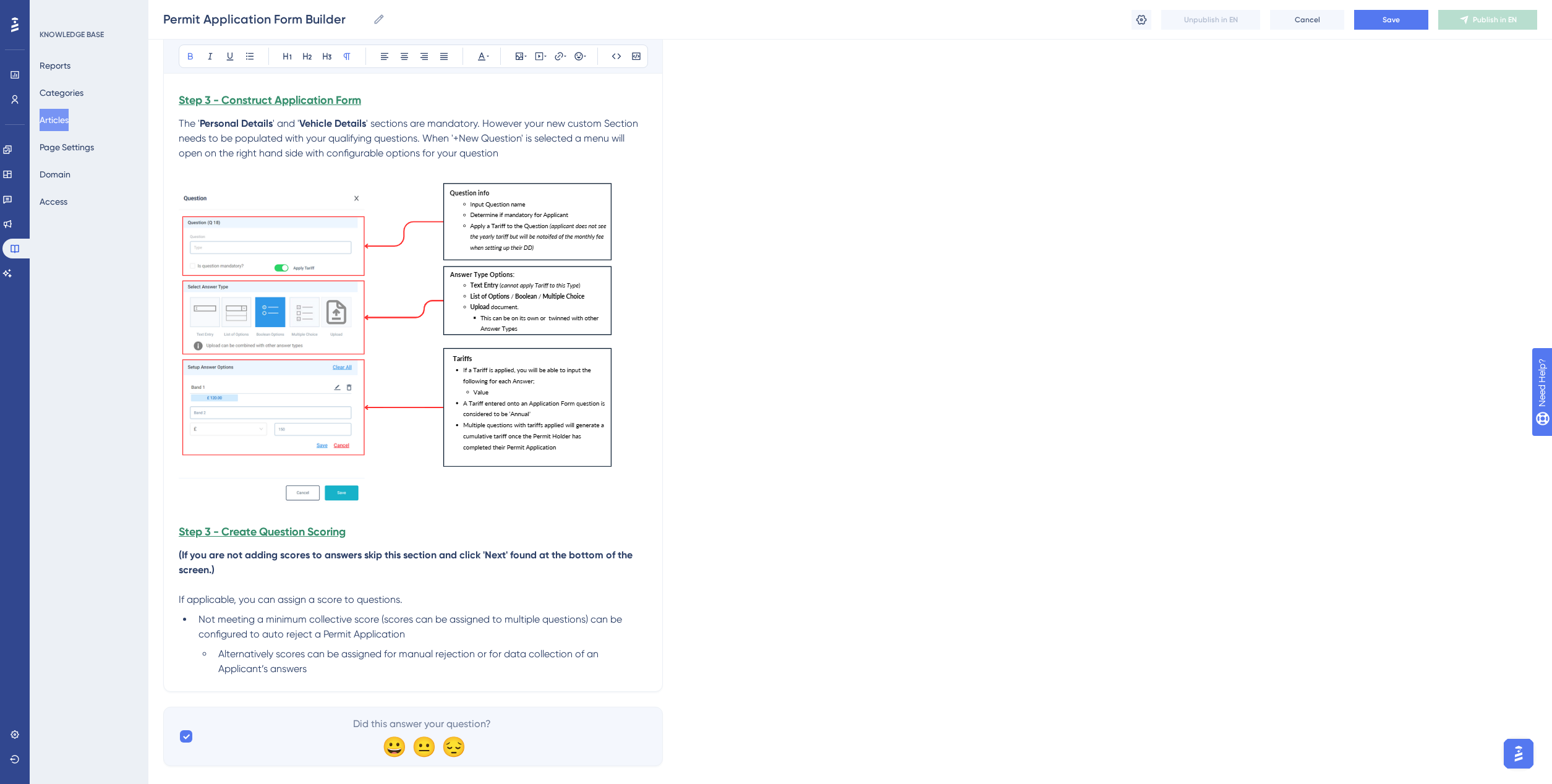
scroll to position [2603, 0]
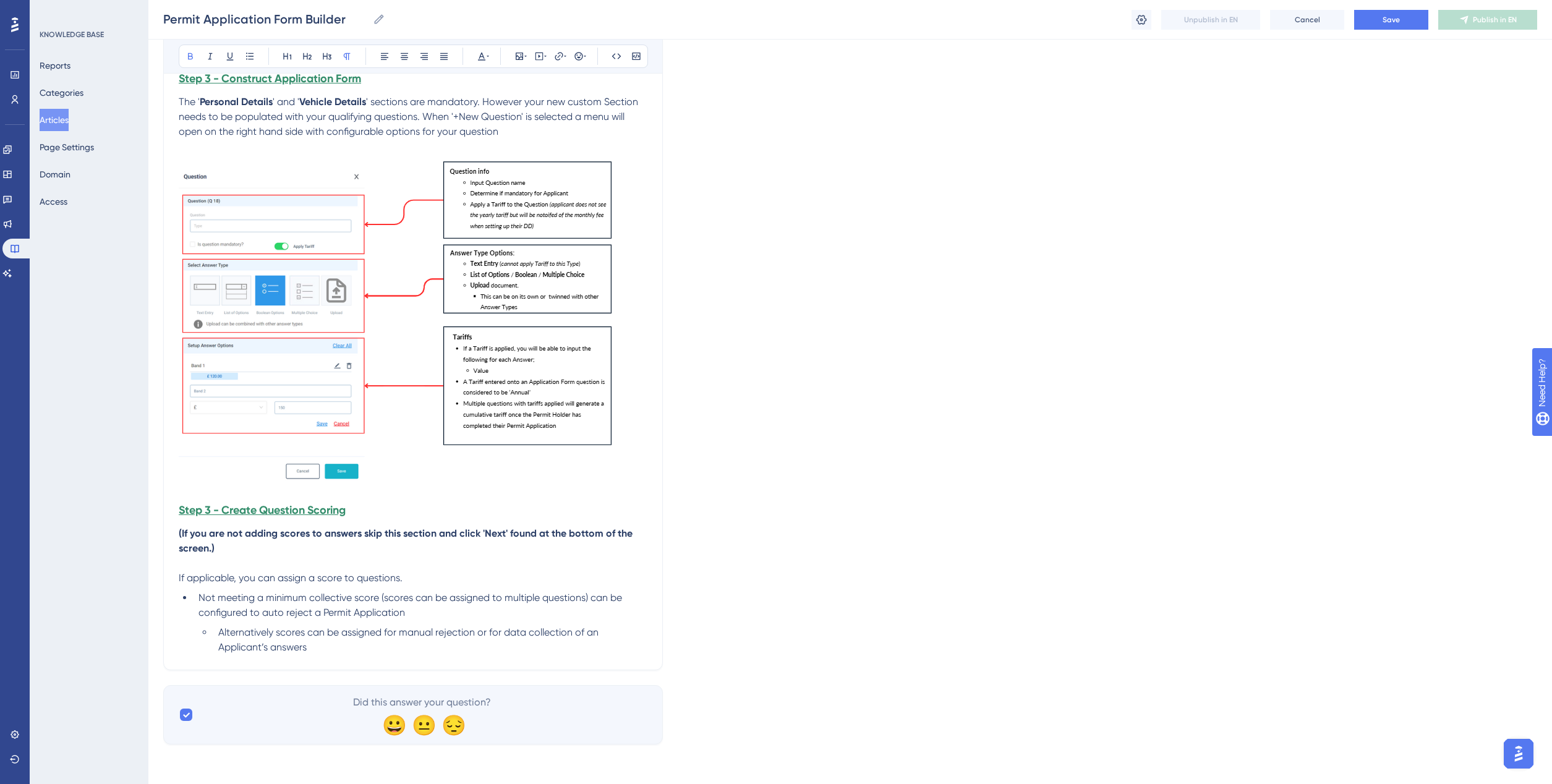
click at [332, 646] on li "Alternatively scores can be assigned for manual rejection or for data collectio…" at bounding box center [430, 640] width 434 height 30
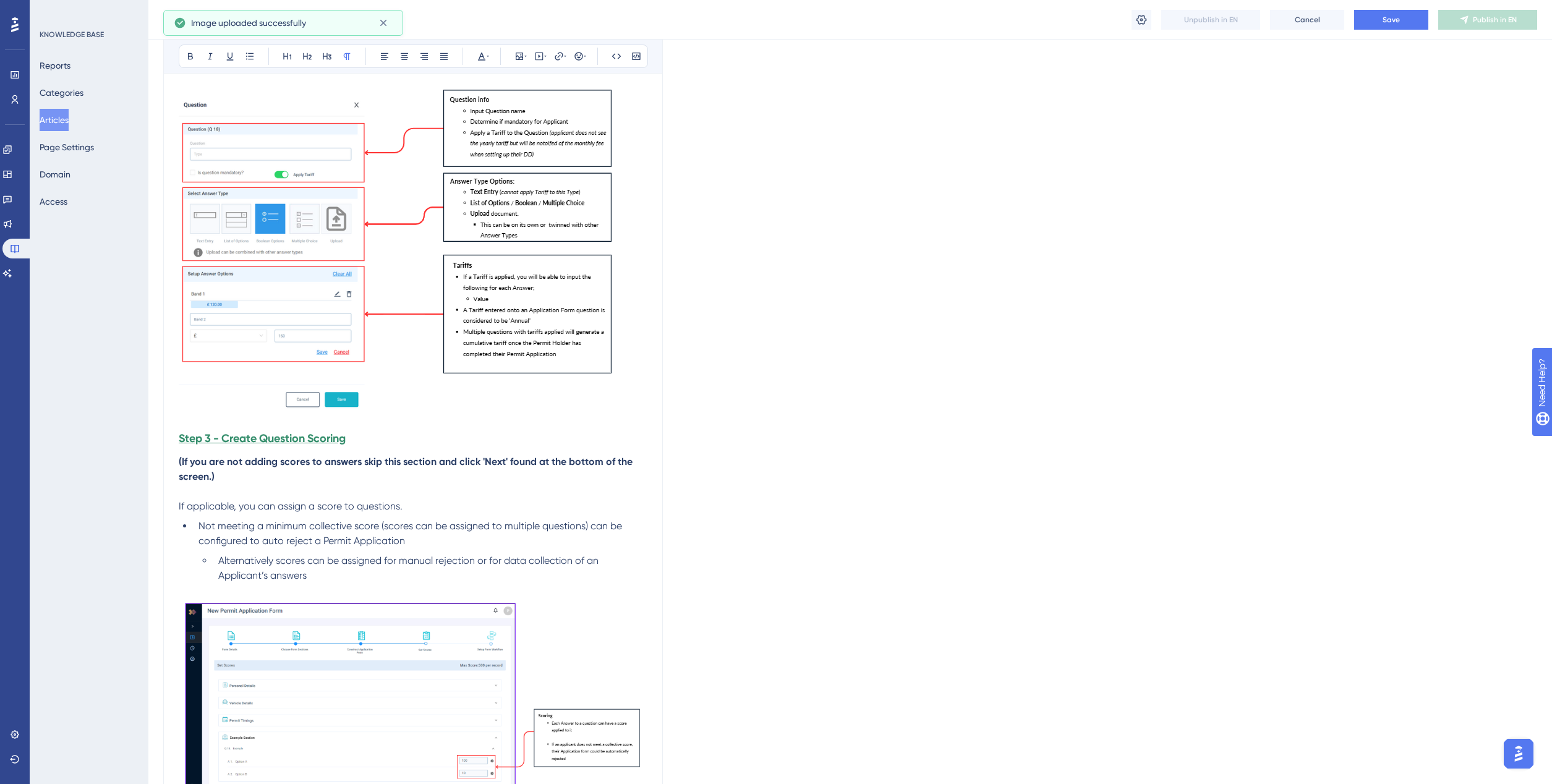
scroll to position [2834, 0]
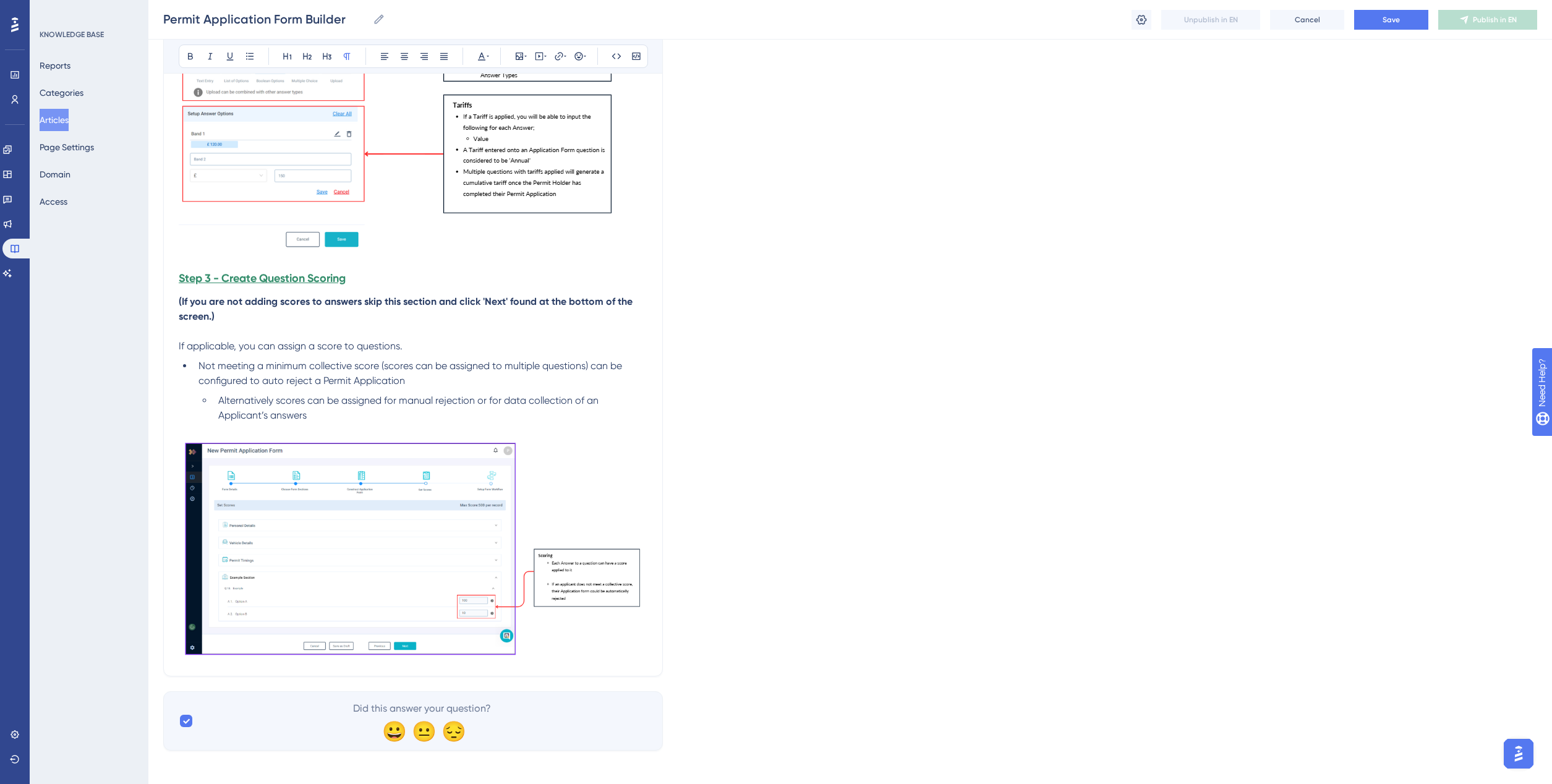
click at [573, 653] on img at bounding box center [413, 547] width 469 height 218
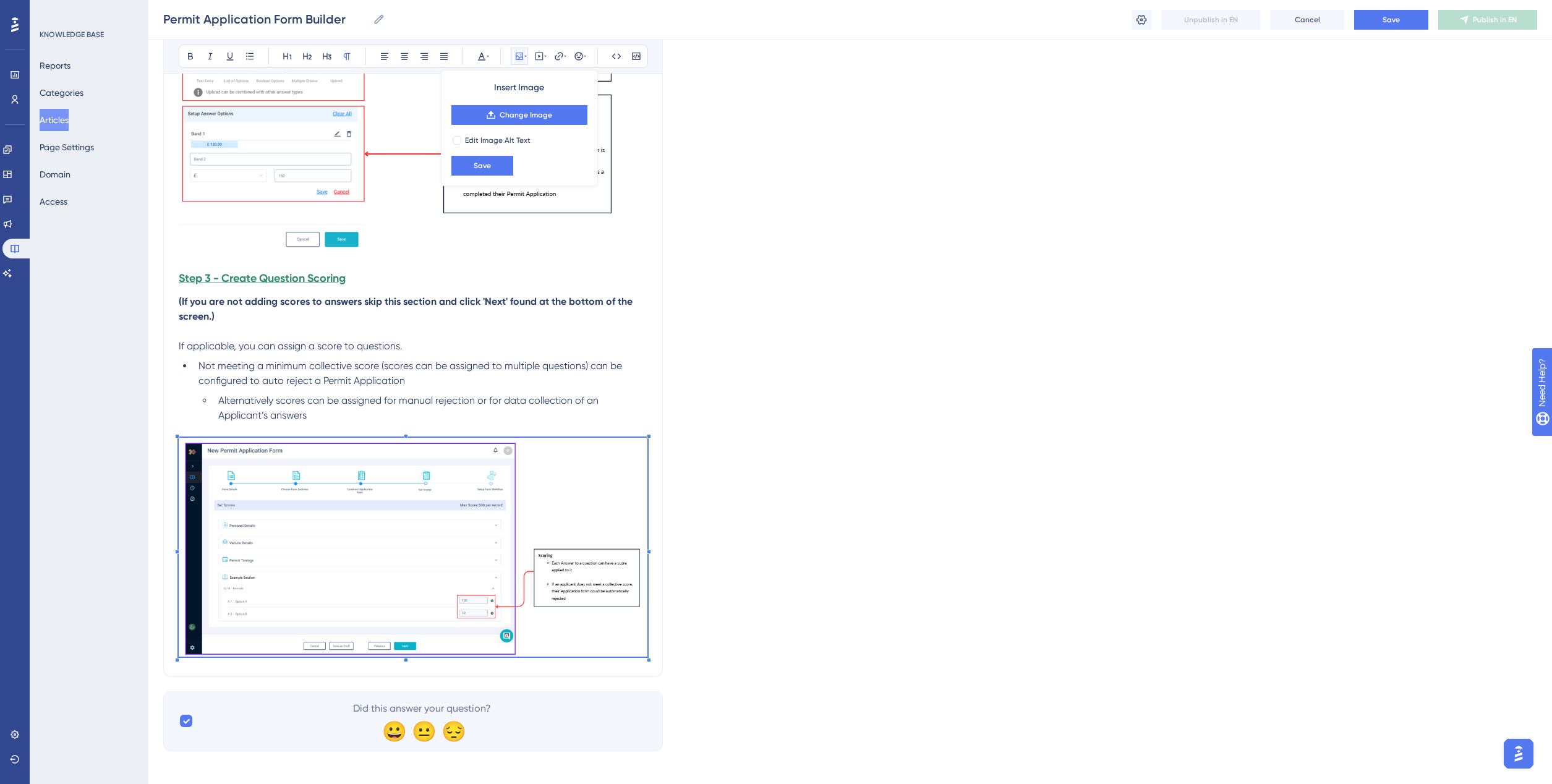
drag, startPoint x: 480, startPoint y: 427, endPoint x: 465, endPoint y: 429, distance: 15.1
click at [480, 429] on p at bounding box center [413, 430] width 469 height 15
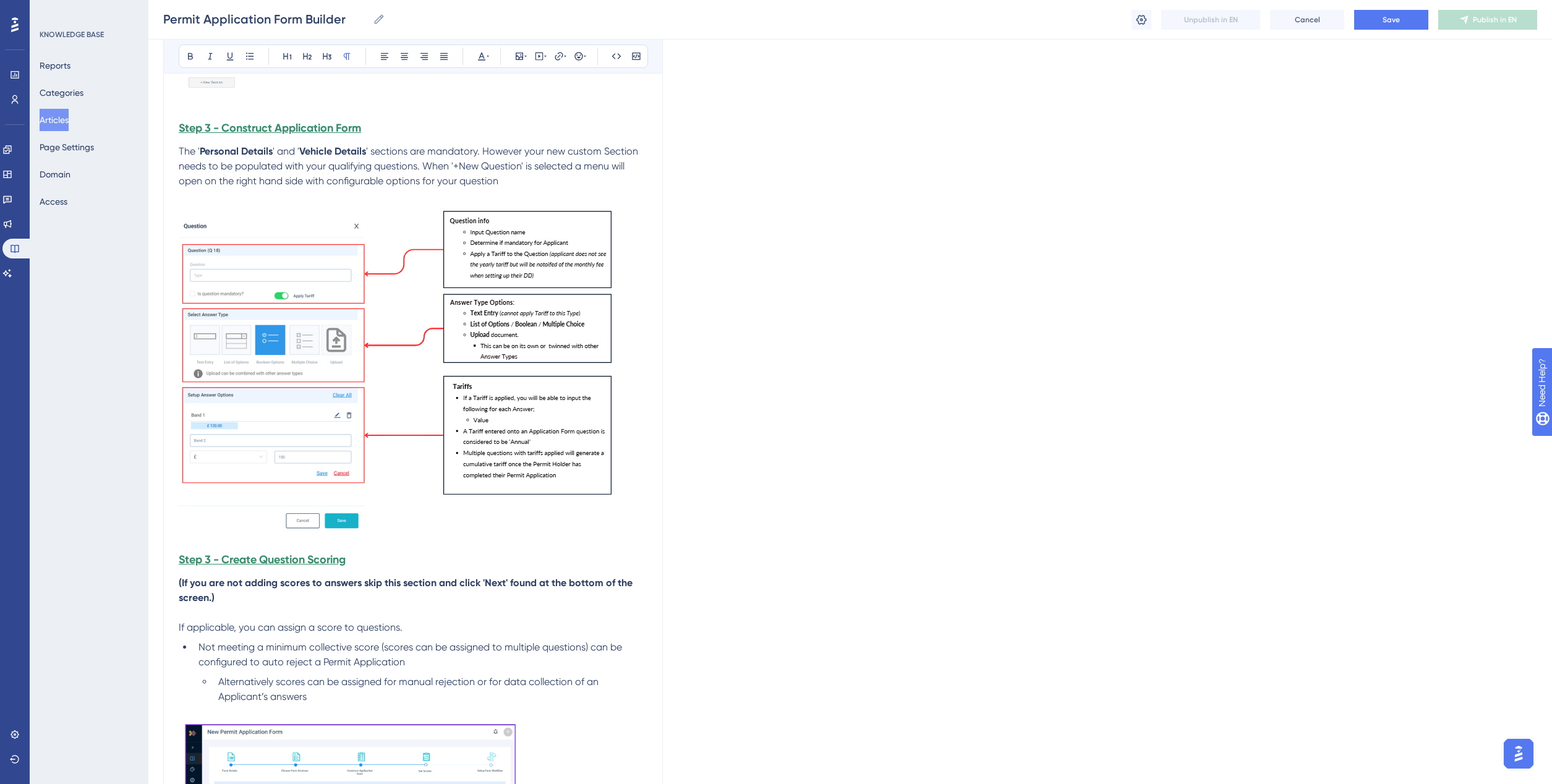
scroll to position [2680, 0]
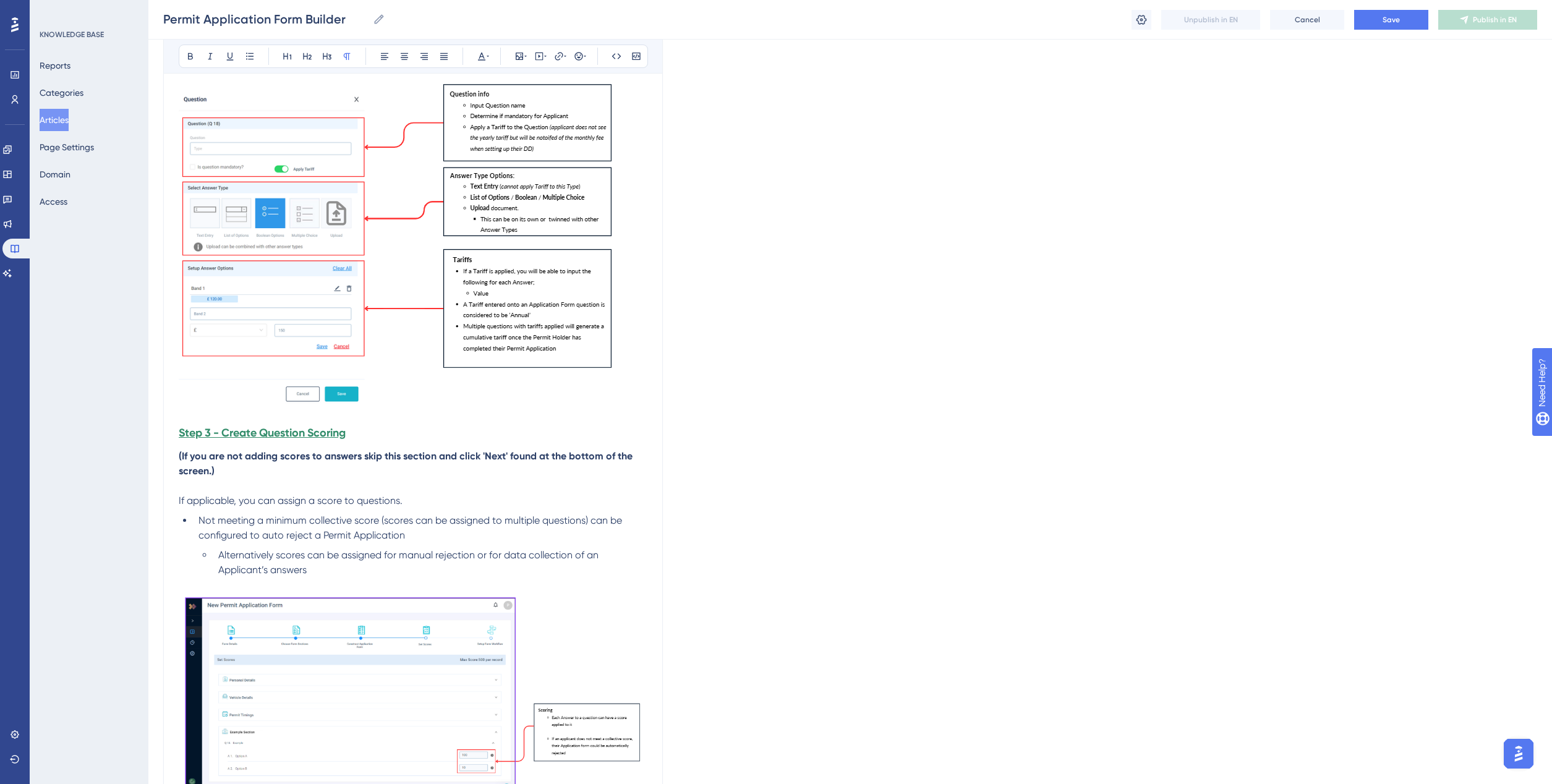
click at [211, 436] on strong "Step 3 - Create Question Scoring" at bounding box center [262, 432] width 167 height 14
drag, startPoint x: 294, startPoint y: 432, endPoint x: 143, endPoint y: 453, distance: 152.5
drag, startPoint x: 193, startPoint y: 428, endPoint x: 362, endPoint y: 428, distance: 169.0
click at [362, 428] on h3 "Step 4 - Create Question Scoring" at bounding box center [413, 432] width 469 height 32
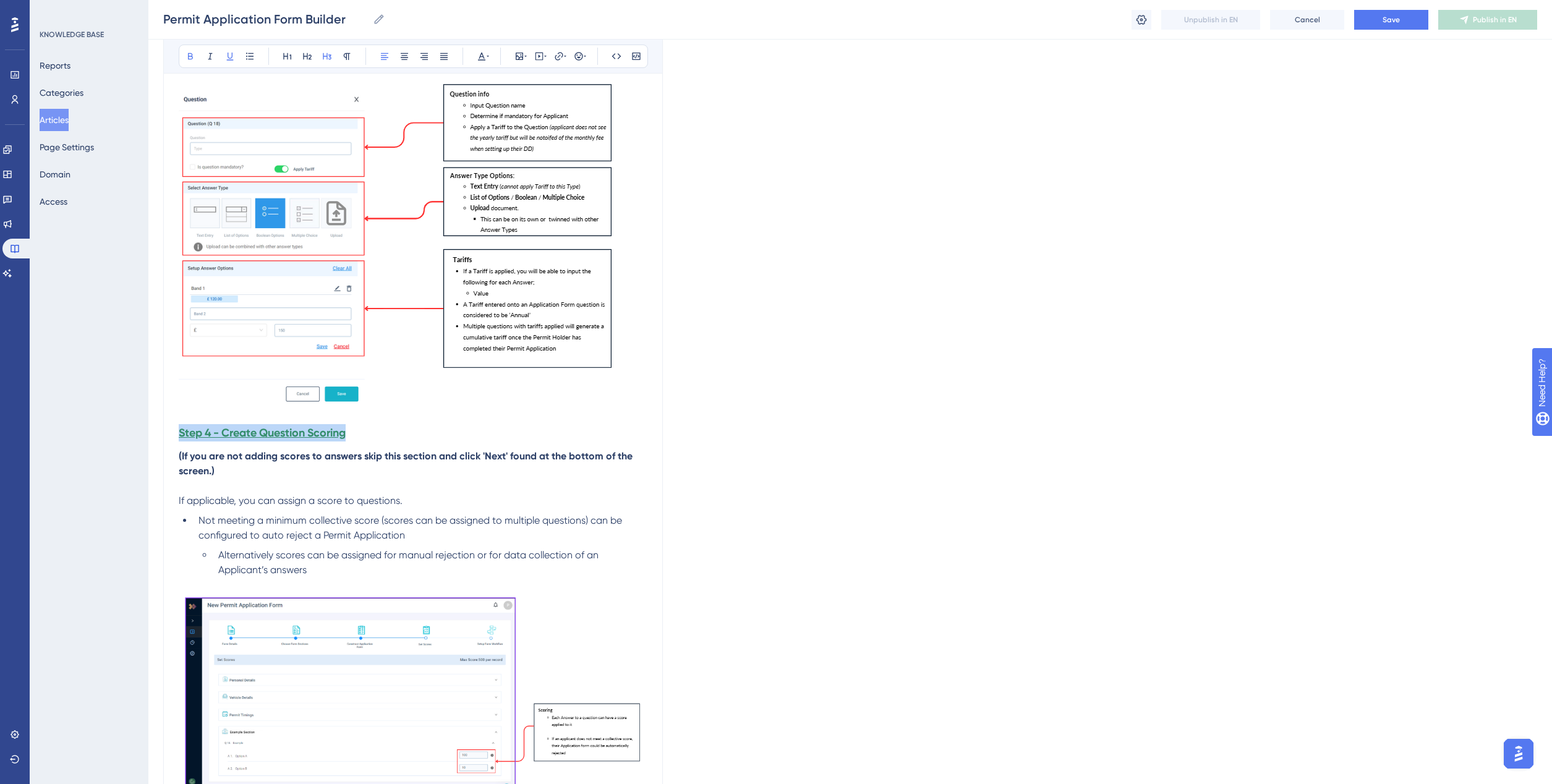
copy strong "Step 4 - Create Question Scoring"
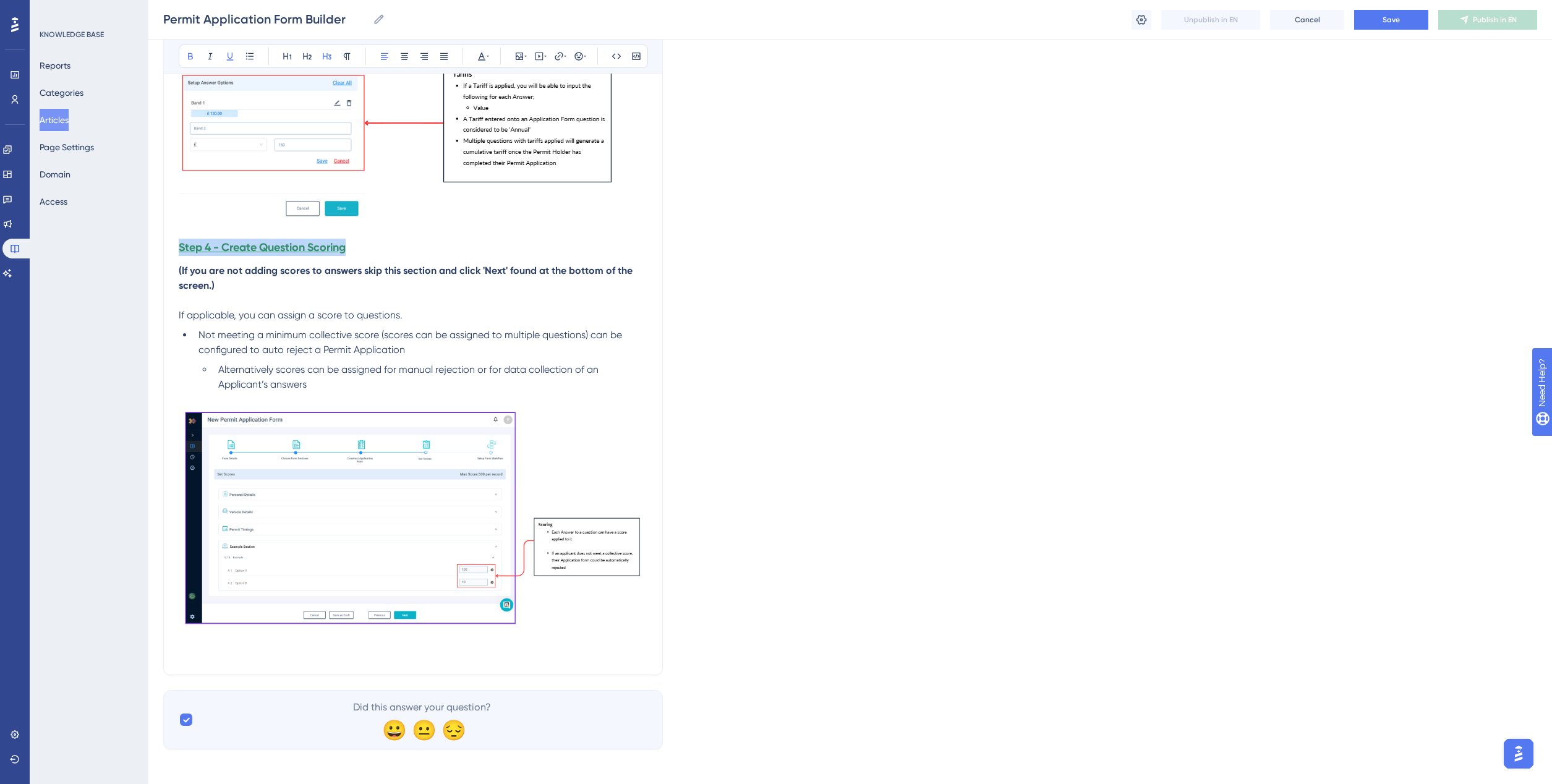
scroll to position [2868, 0]
click at [192, 642] on p at bounding box center [413, 648] width 469 height 15
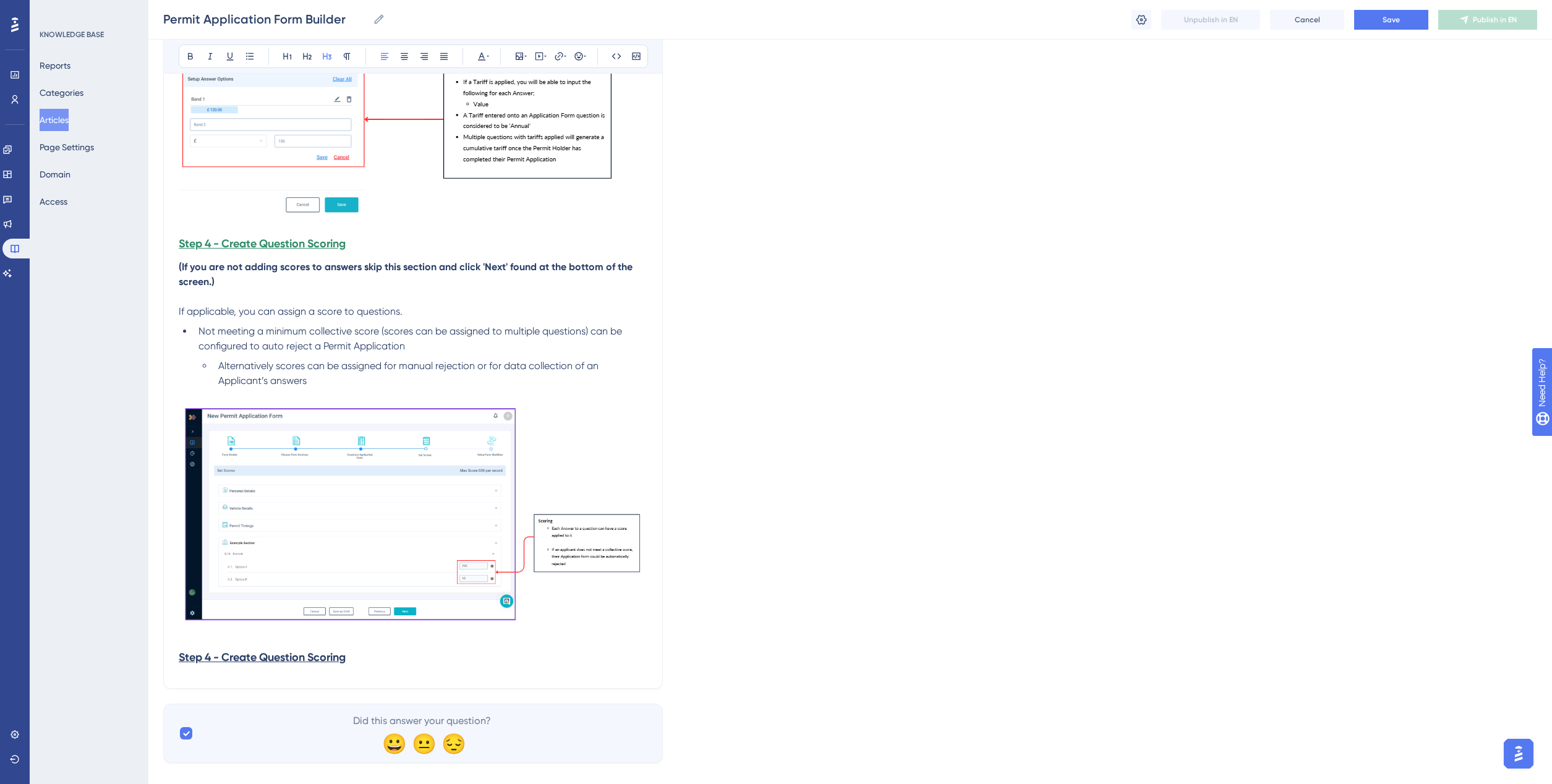
click at [357, 653] on h3 "Step 4 - Create Question Scoring" at bounding box center [413, 656] width 469 height 32
click at [211, 657] on strong "Step 4 - Create Question Scoring" at bounding box center [262, 656] width 167 height 14
drag, startPoint x: 357, startPoint y: 653, endPoint x: 267, endPoint y: 644, distance: 90.4
click at [254, 653] on h3 "Step 5 - Create Question Scoring" at bounding box center [413, 656] width 469 height 32
drag, startPoint x: 329, startPoint y: 650, endPoint x: 184, endPoint y: 639, distance: 145.4
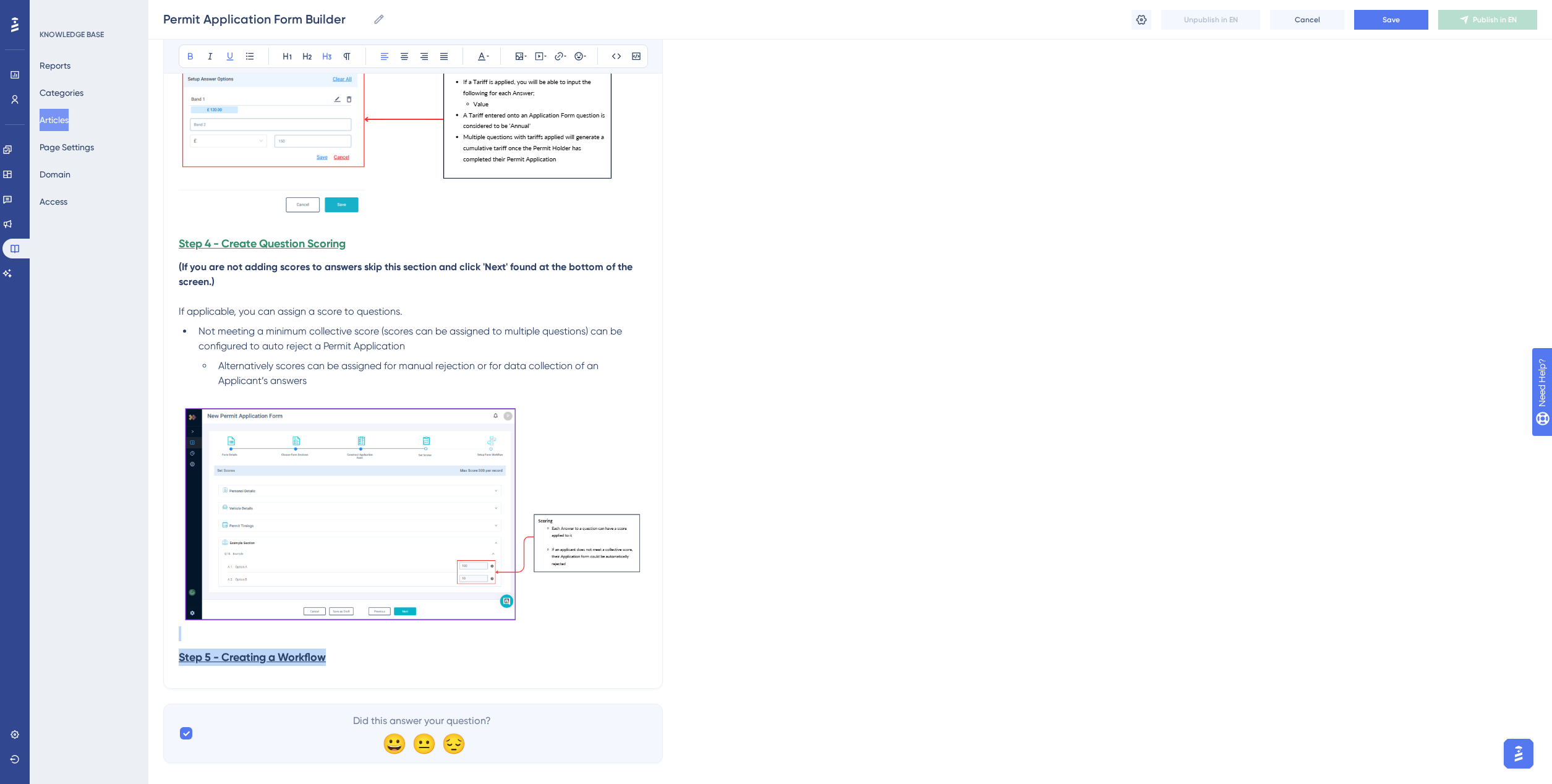
drag, startPoint x: 486, startPoint y: 49, endPoint x: 488, endPoint y: 66, distance: 17.1
click at [486, 50] on button at bounding box center [482, 56] width 18 height 18
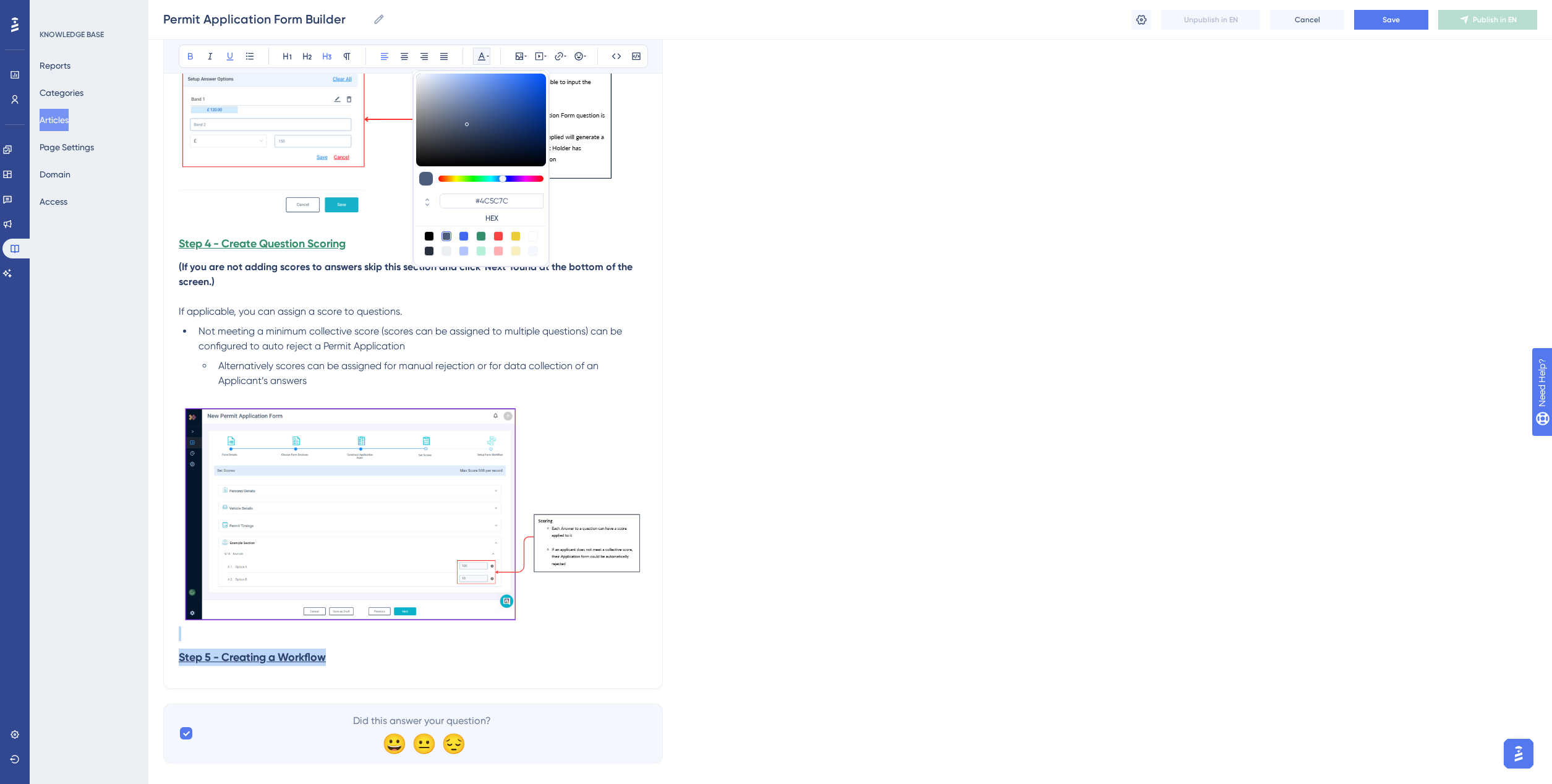
click at [485, 238] on div at bounding box center [481, 236] width 10 height 10
type input "#358E6C"
click at [381, 659] on h3 "Step 5 - Creating a Workflow" at bounding box center [413, 656] width 469 height 32
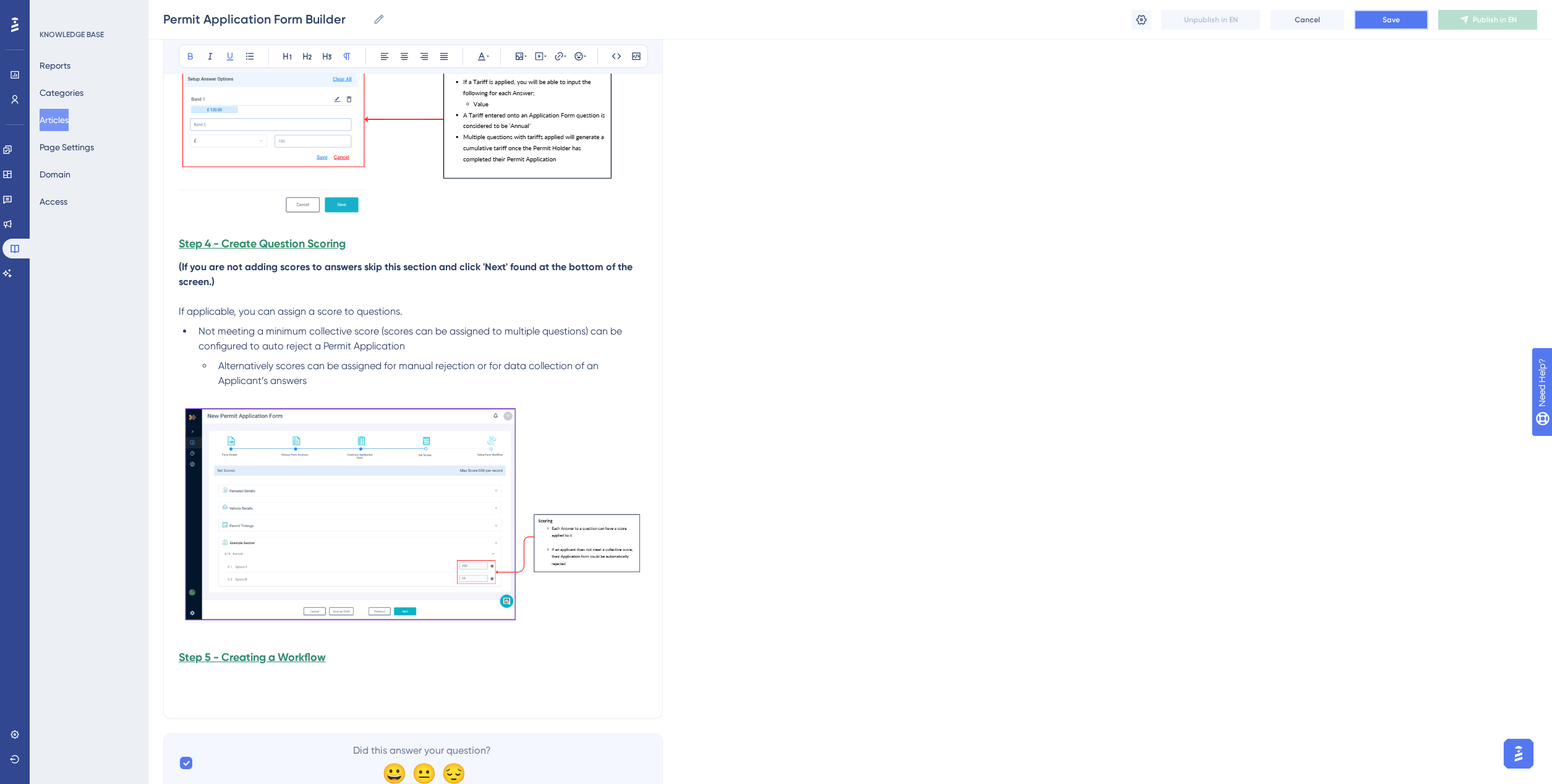
click at [1385, 26] on button "Save" at bounding box center [1391, 19] width 74 height 19
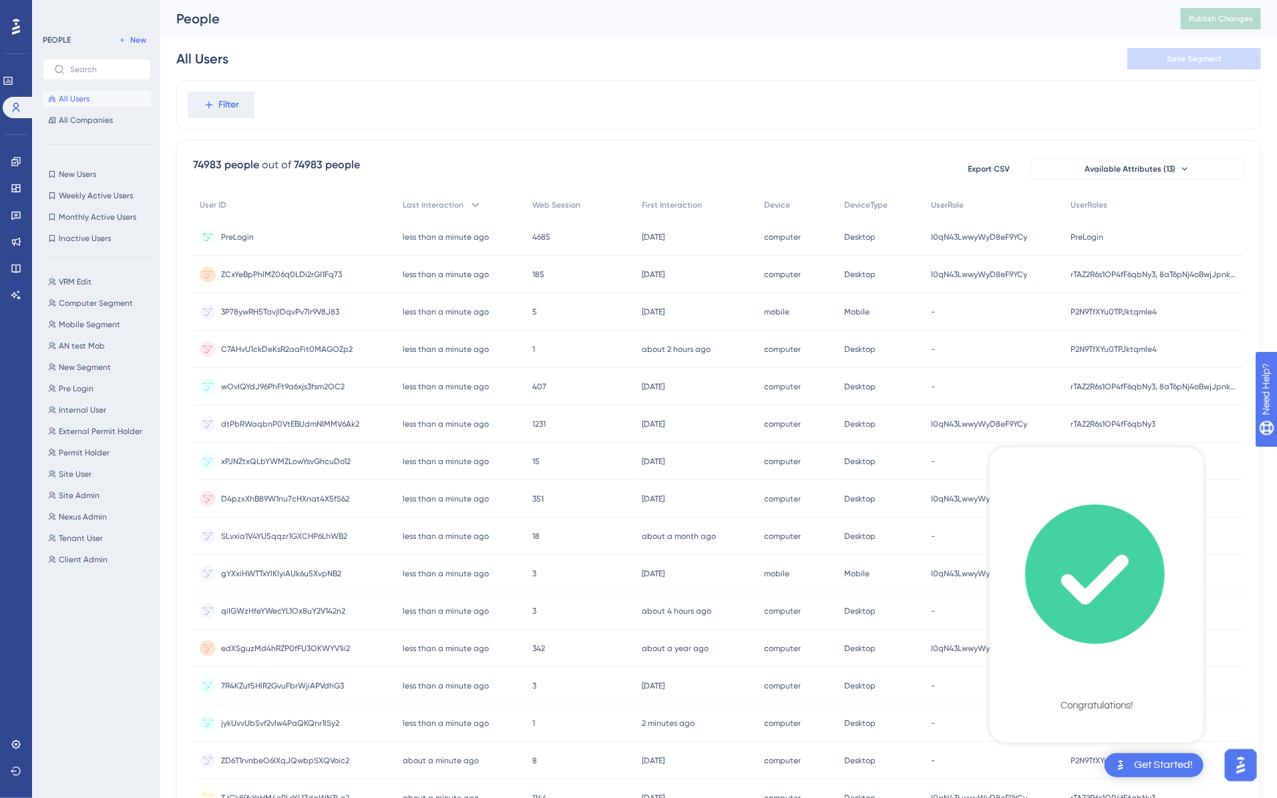
click at [1052, 688] on div "Checklist Completed" at bounding box center [1096, 683] width 149 height 19
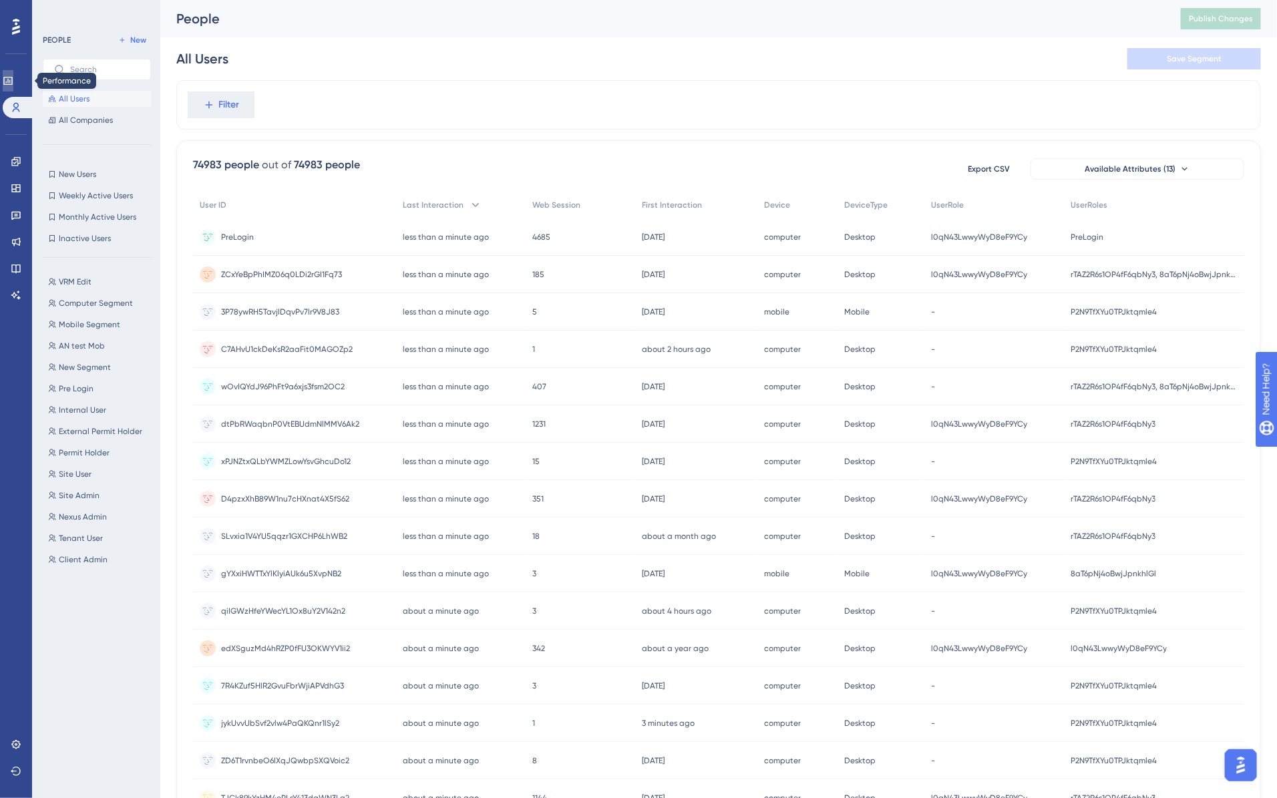
click at [13, 87] on link at bounding box center [8, 80] width 11 height 21
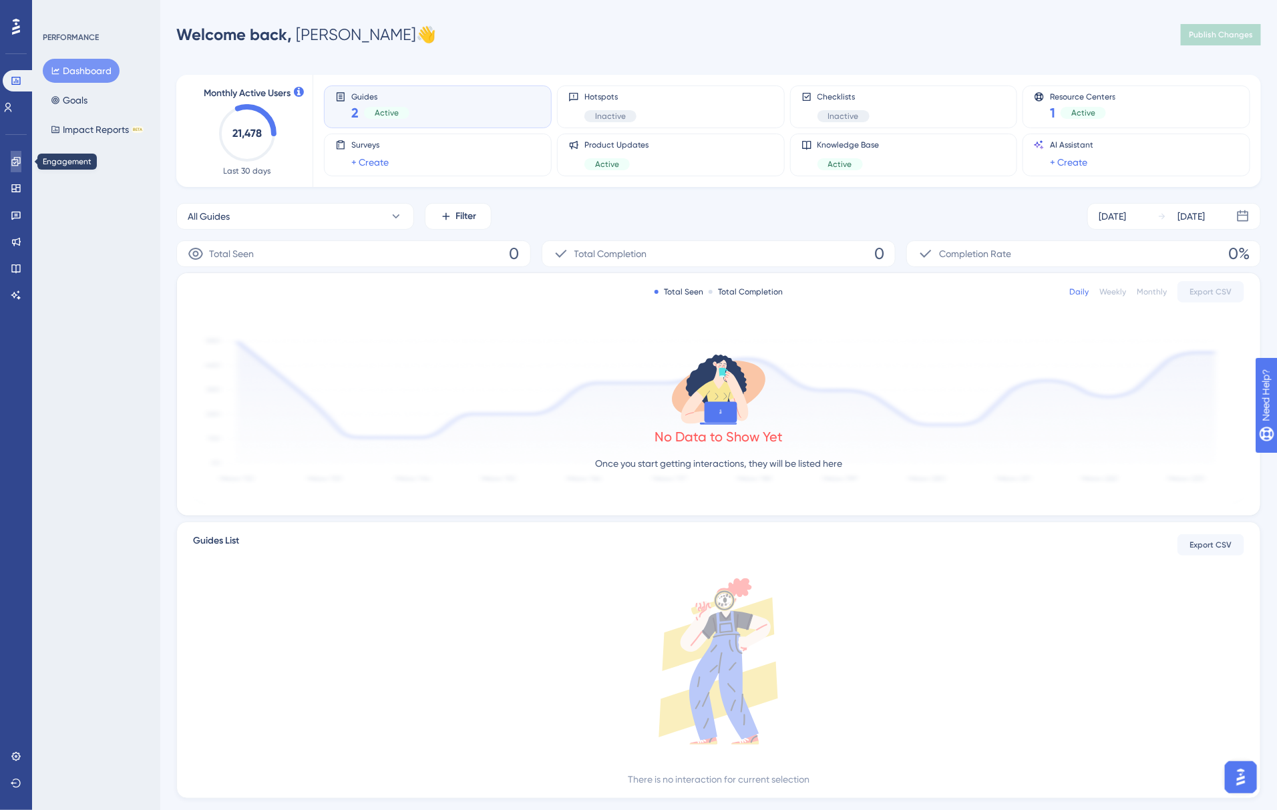
click at [15, 171] on link at bounding box center [16, 161] width 11 height 21
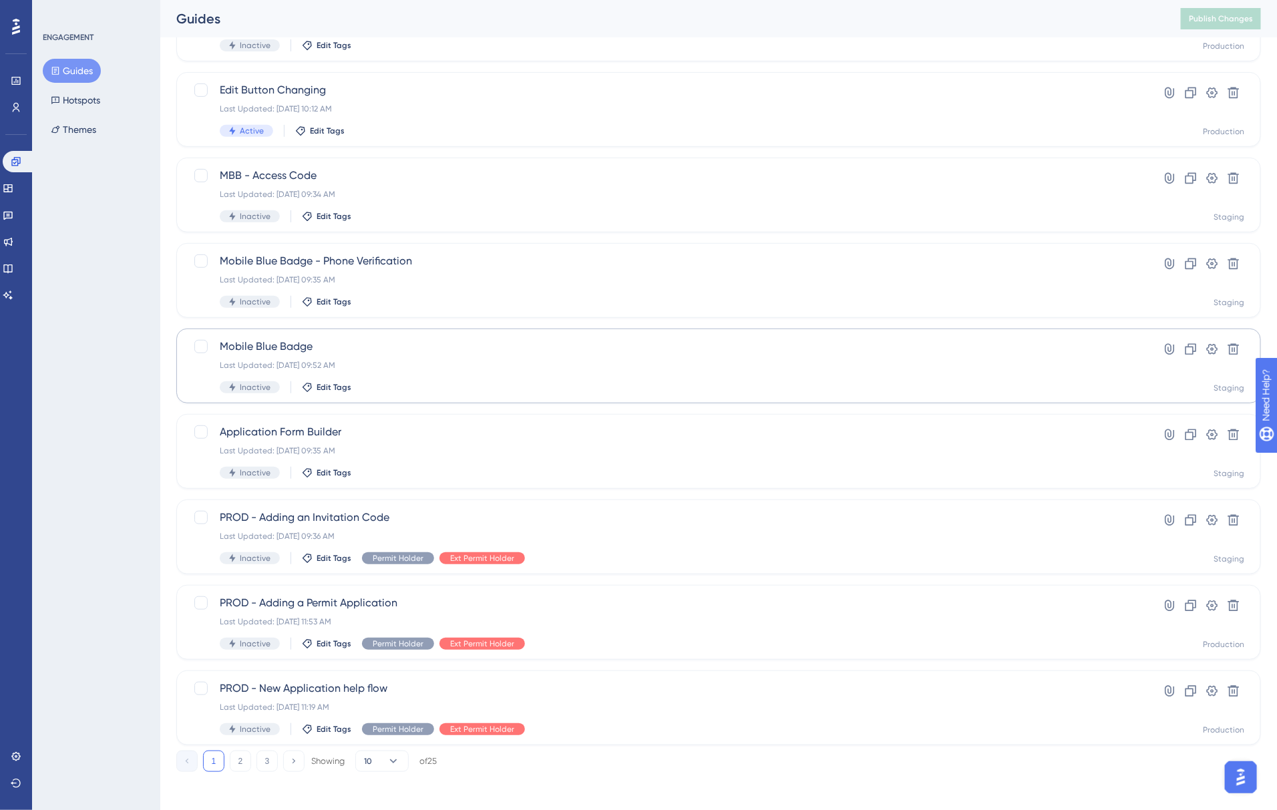
scroll to position [225, 0]
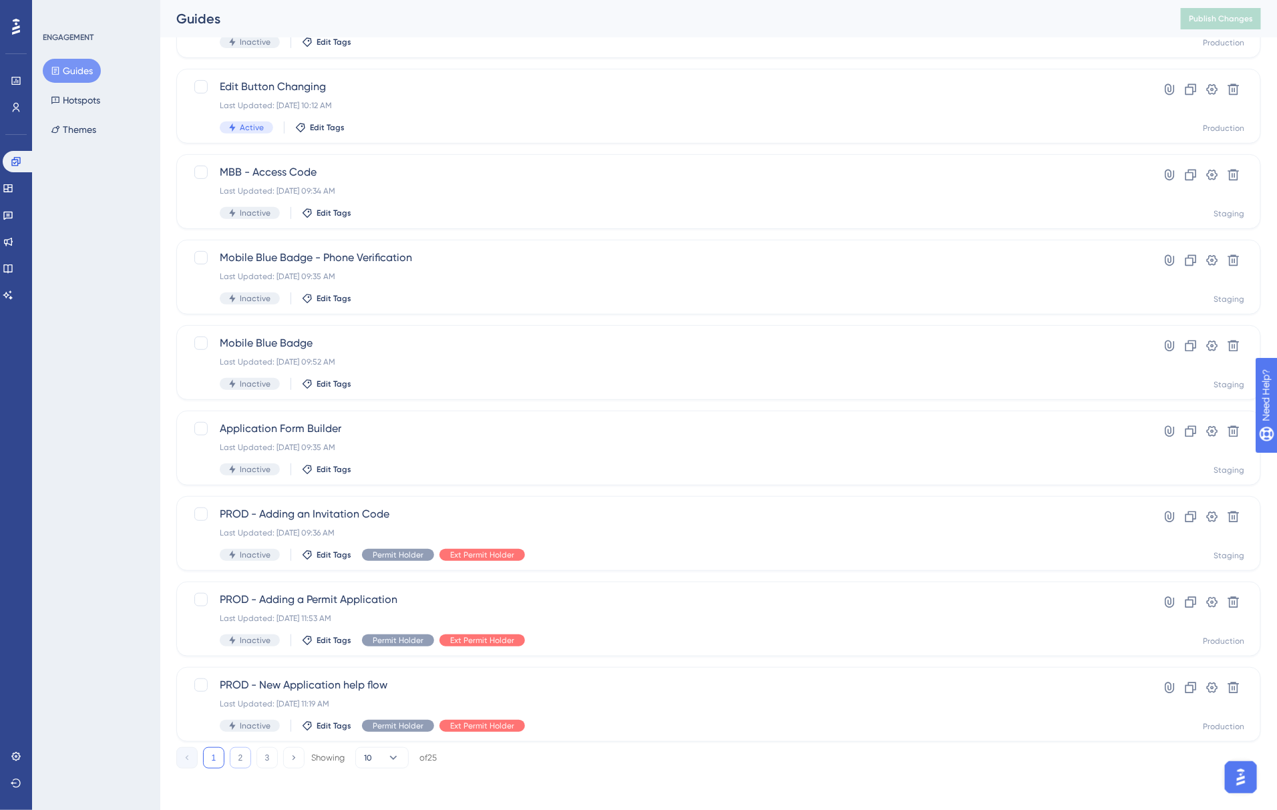
click at [239, 766] on button "2" at bounding box center [240, 757] width 21 height 21
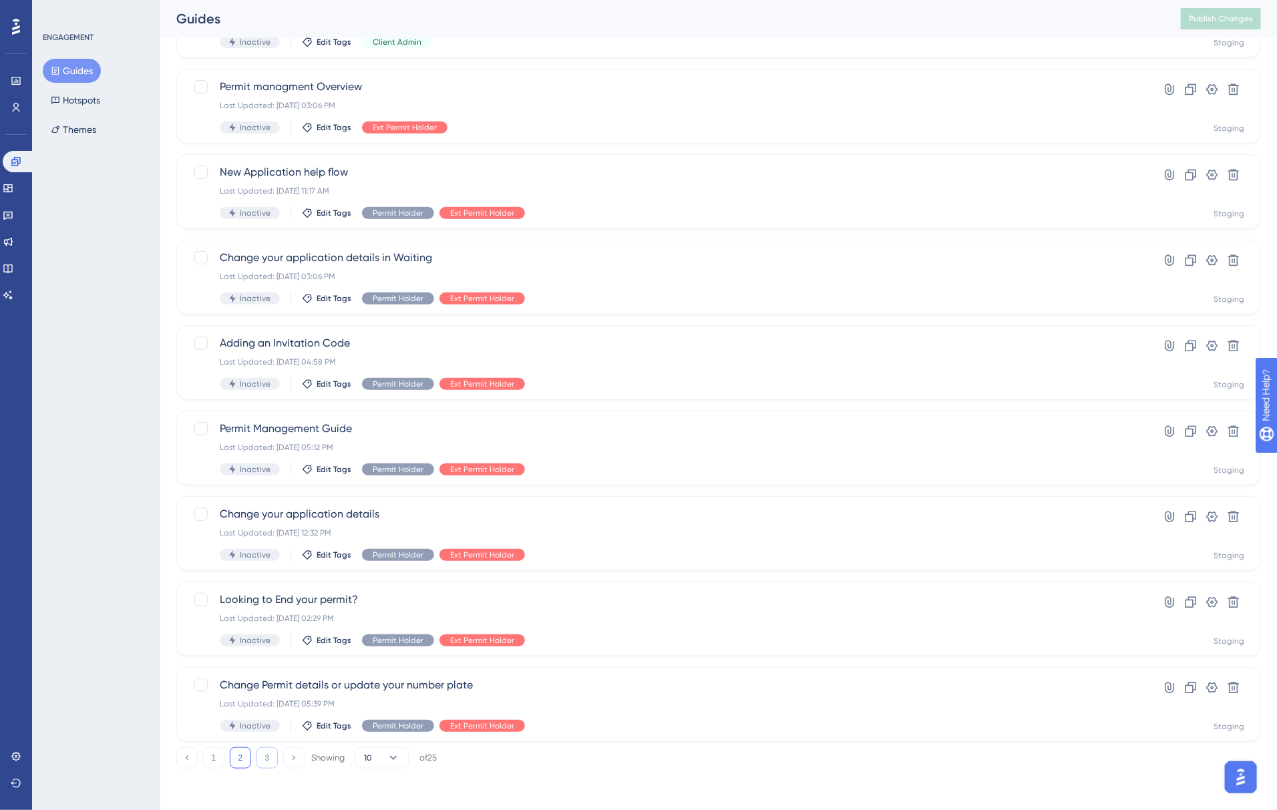
click at [267, 756] on button "3" at bounding box center [266, 757] width 21 height 21
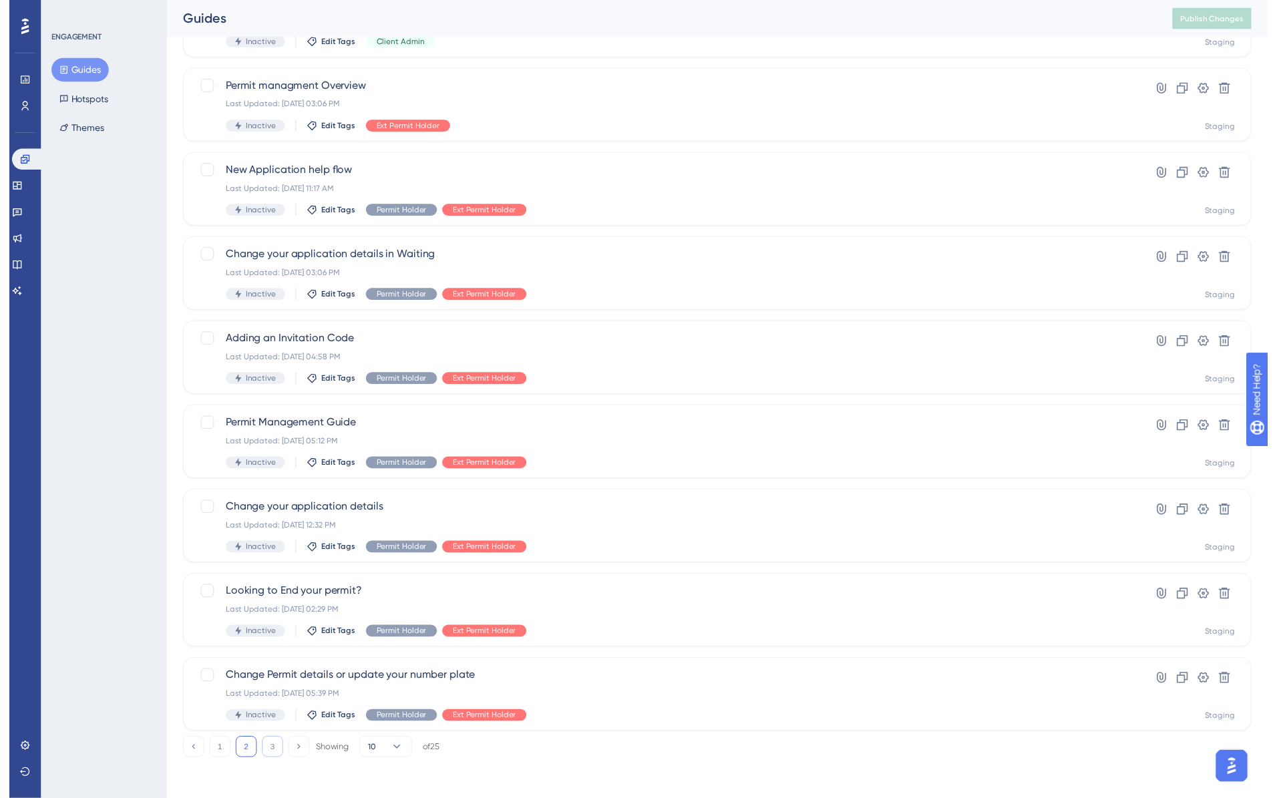
scroll to position [0, 0]
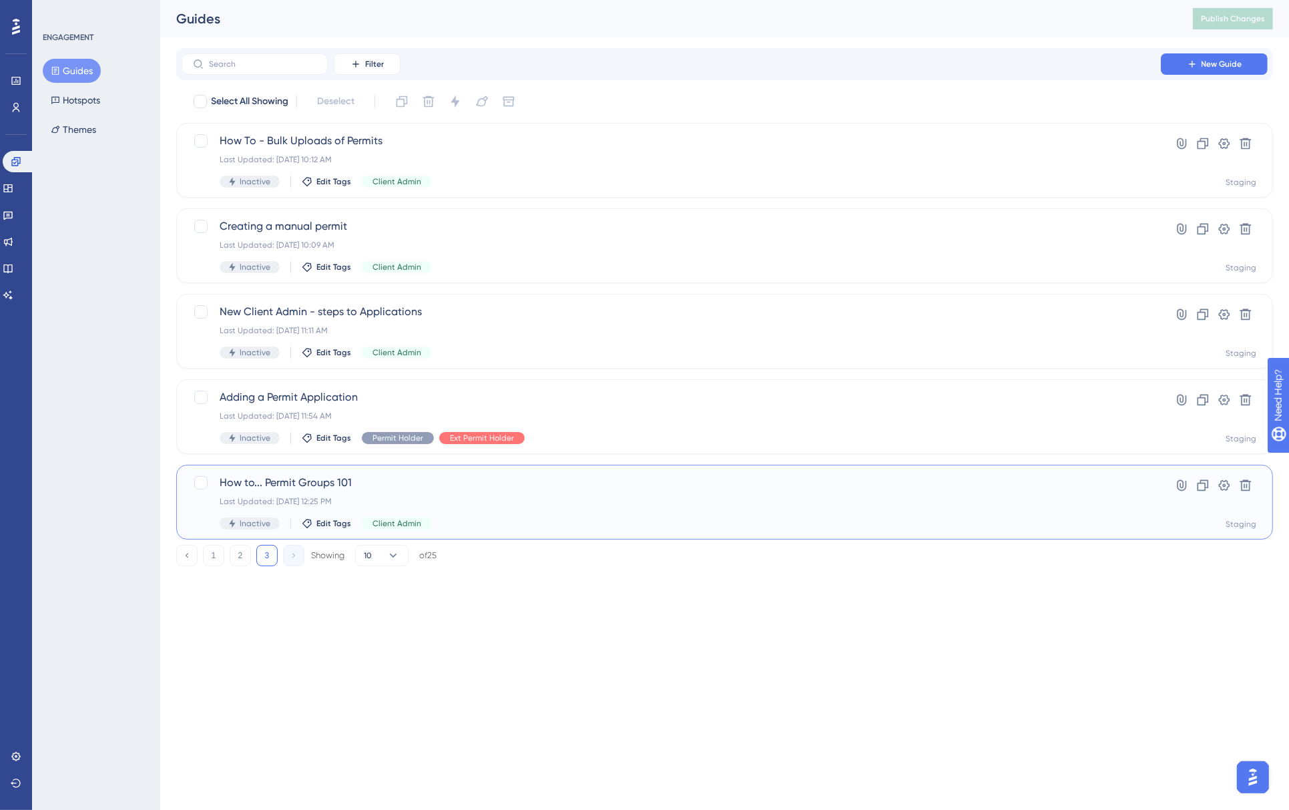
click at [521, 492] on div "How to... Permit Groups 101 Last Updated: Jul 29 2025, 12:25 PM Inactive Edit T…" at bounding box center [671, 502] width 903 height 55
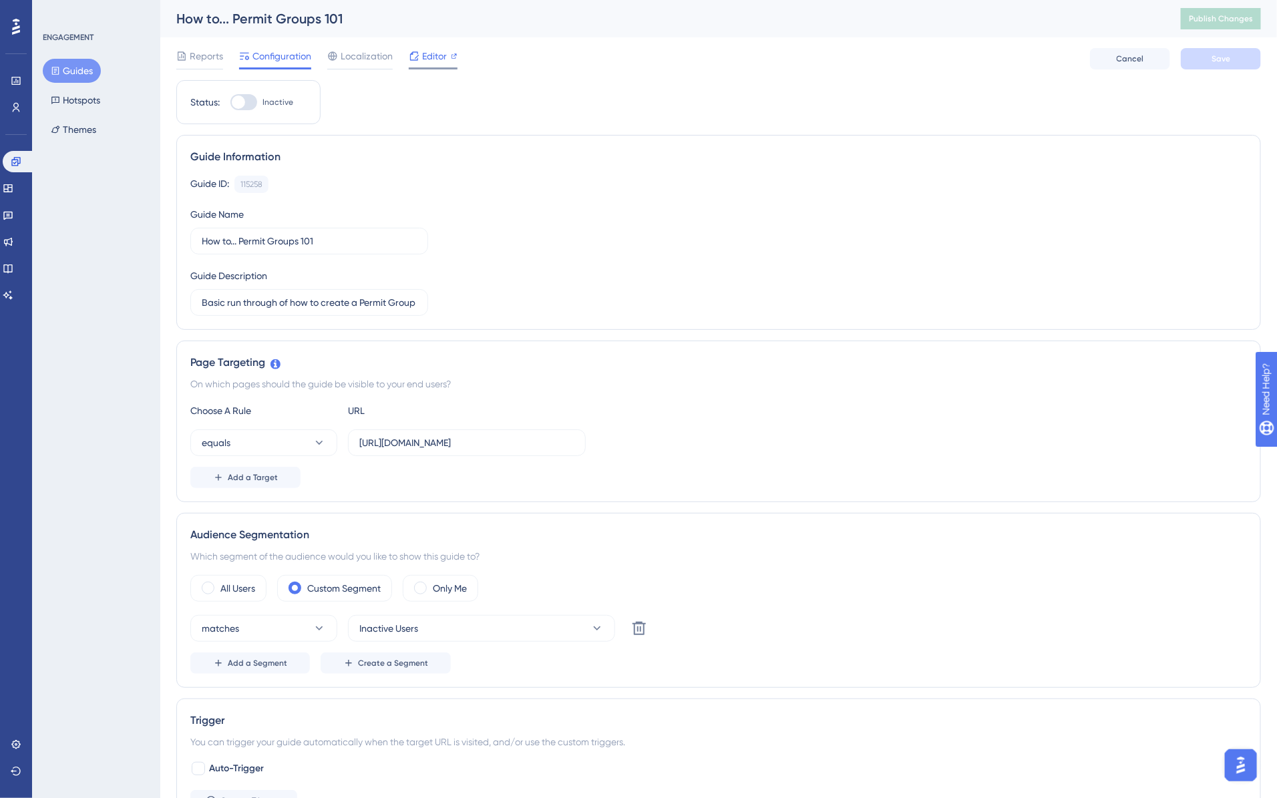
click at [439, 53] on span "Editor" at bounding box center [434, 56] width 25 height 16
click at [82, 98] on button "Hotspots" at bounding box center [75, 100] width 65 height 24
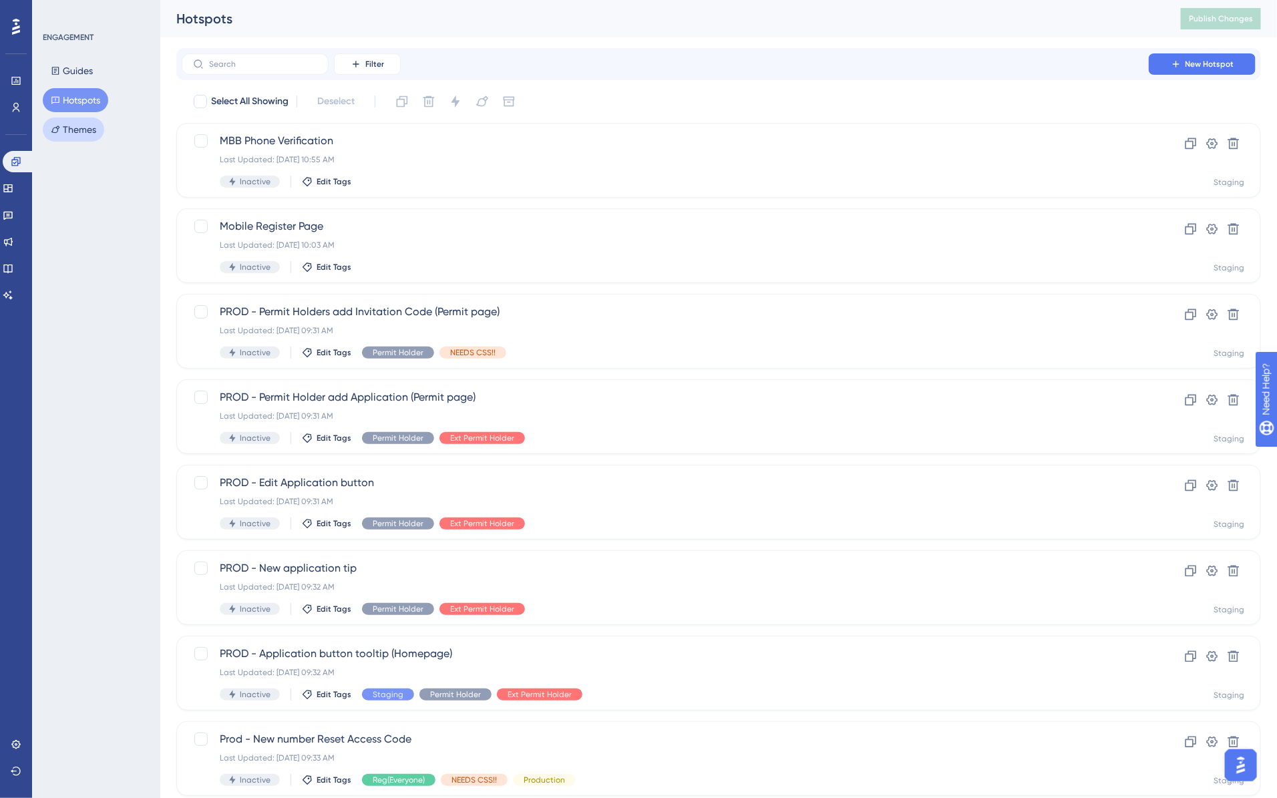
click at [68, 126] on button "Themes" at bounding box center [73, 130] width 61 height 24
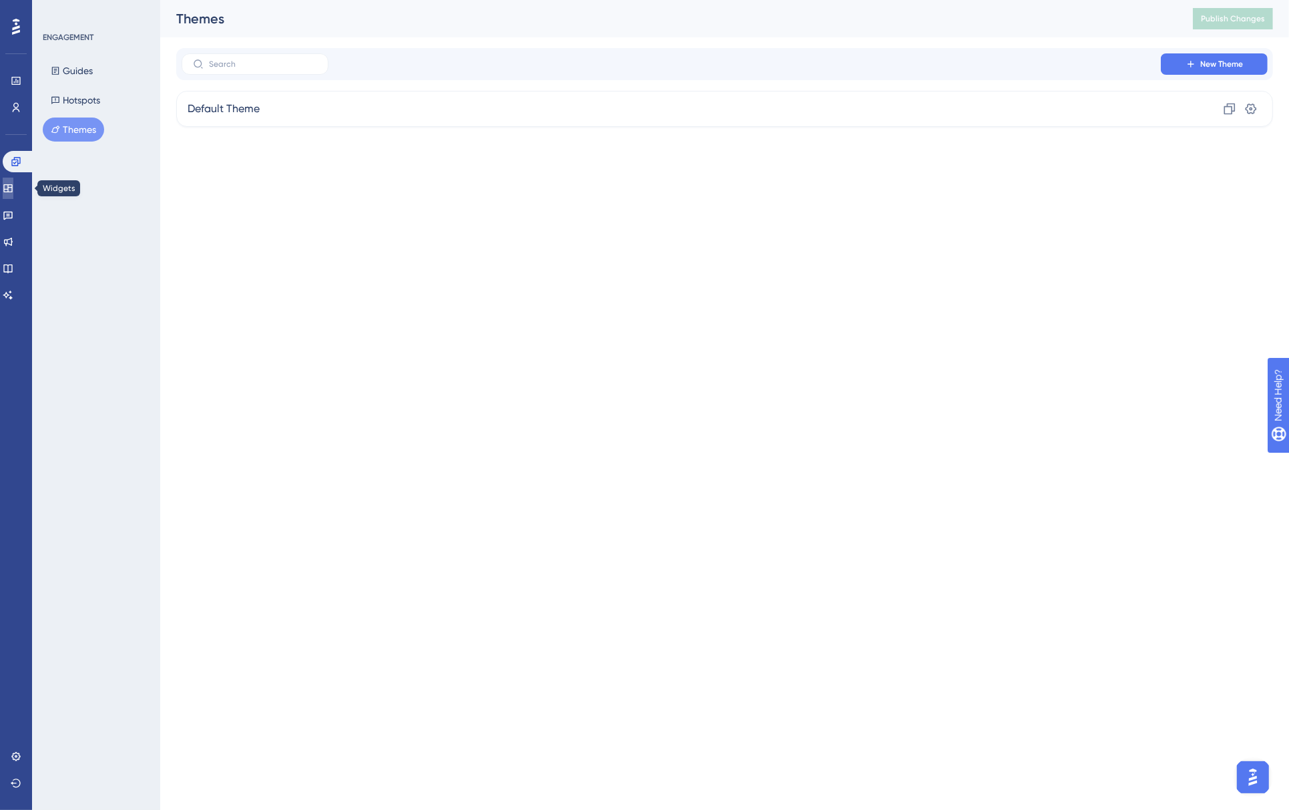
click at [11, 187] on icon at bounding box center [7, 188] width 9 height 8
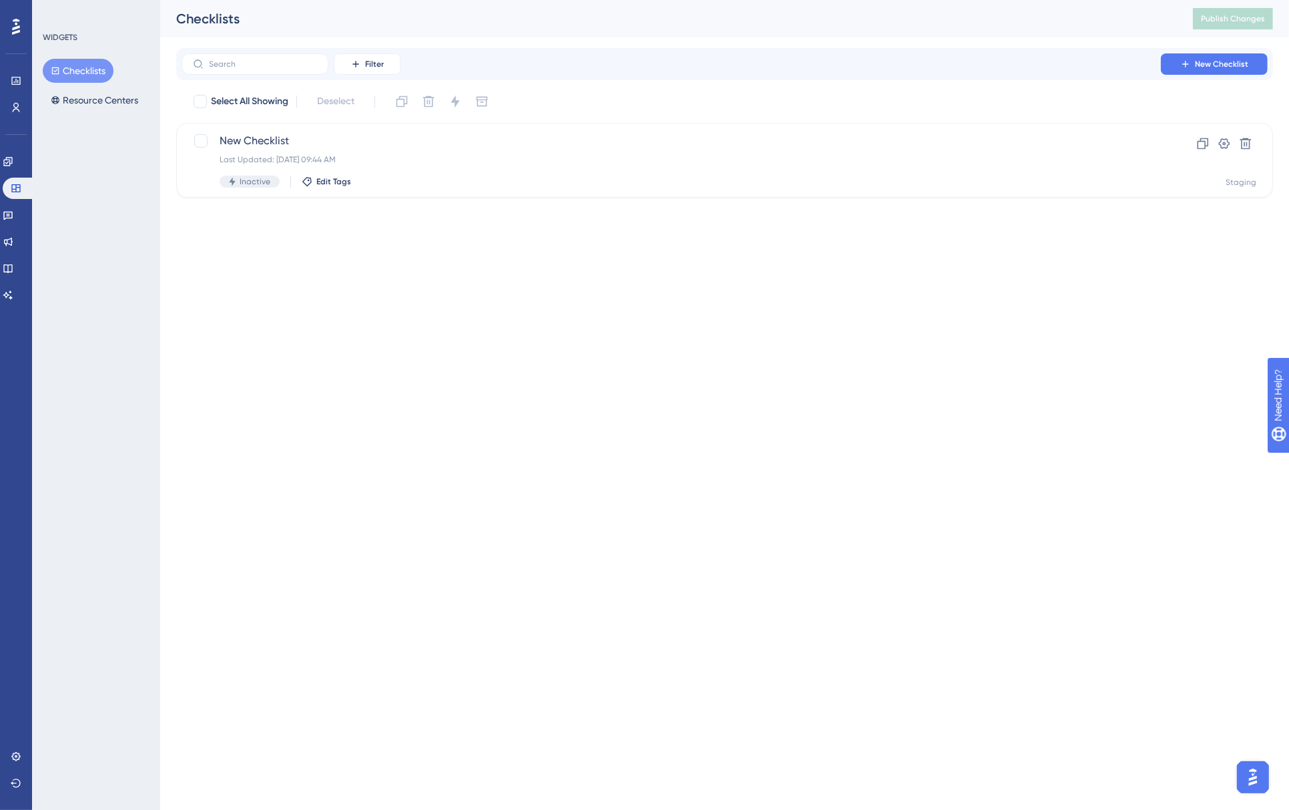
click at [14, 226] on div "Engagement Widgets Feedback Product Updates Knowledge Base AI Assistant" at bounding box center [16, 228] width 27 height 155
click at [114, 93] on button "Resource Centers" at bounding box center [94, 100] width 103 height 24
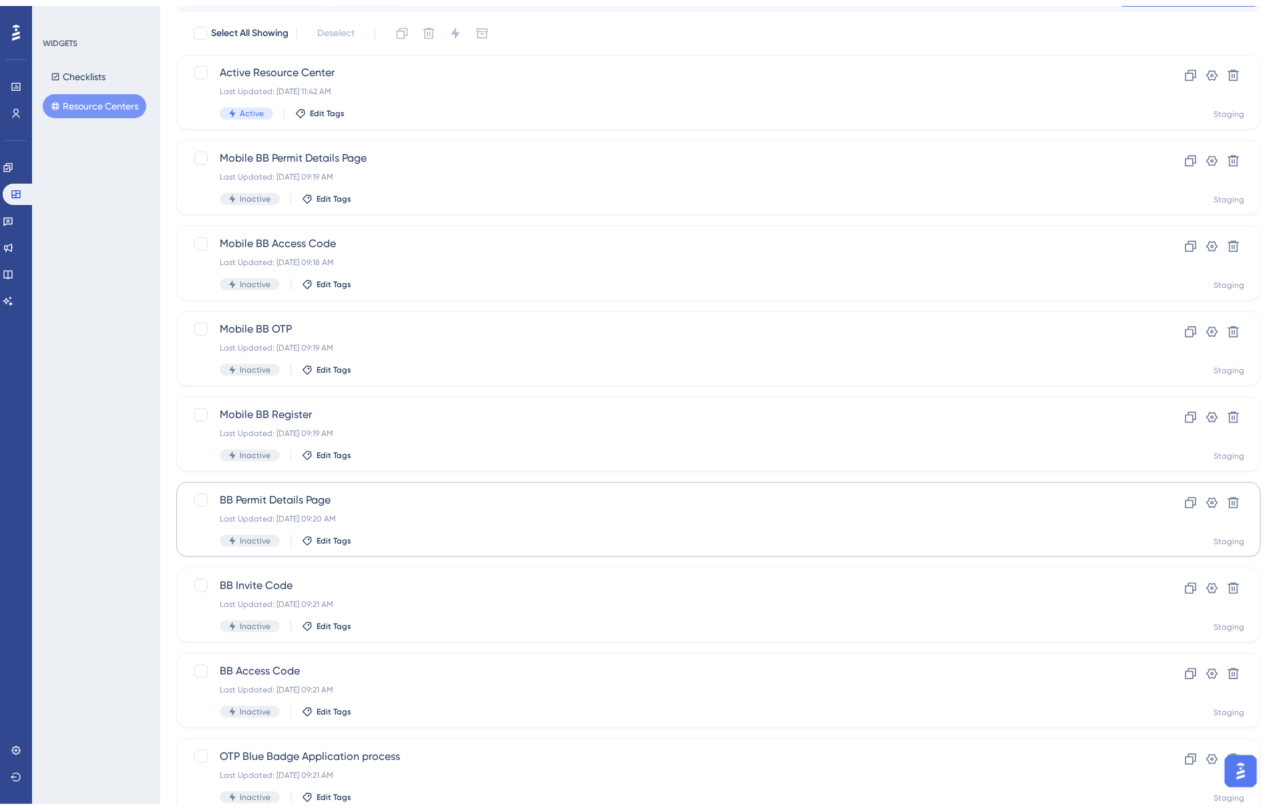
scroll to position [198, 0]
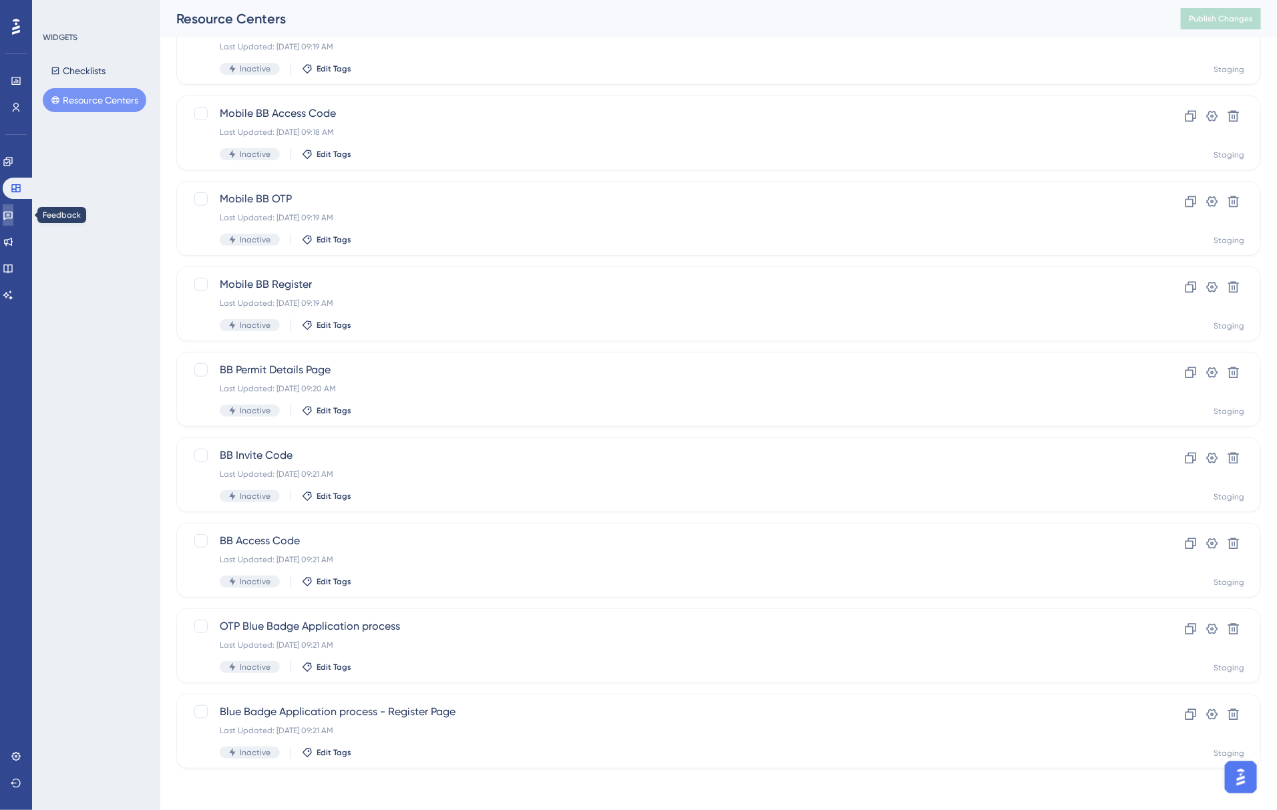
click at [12, 216] on icon at bounding box center [8, 215] width 11 height 11
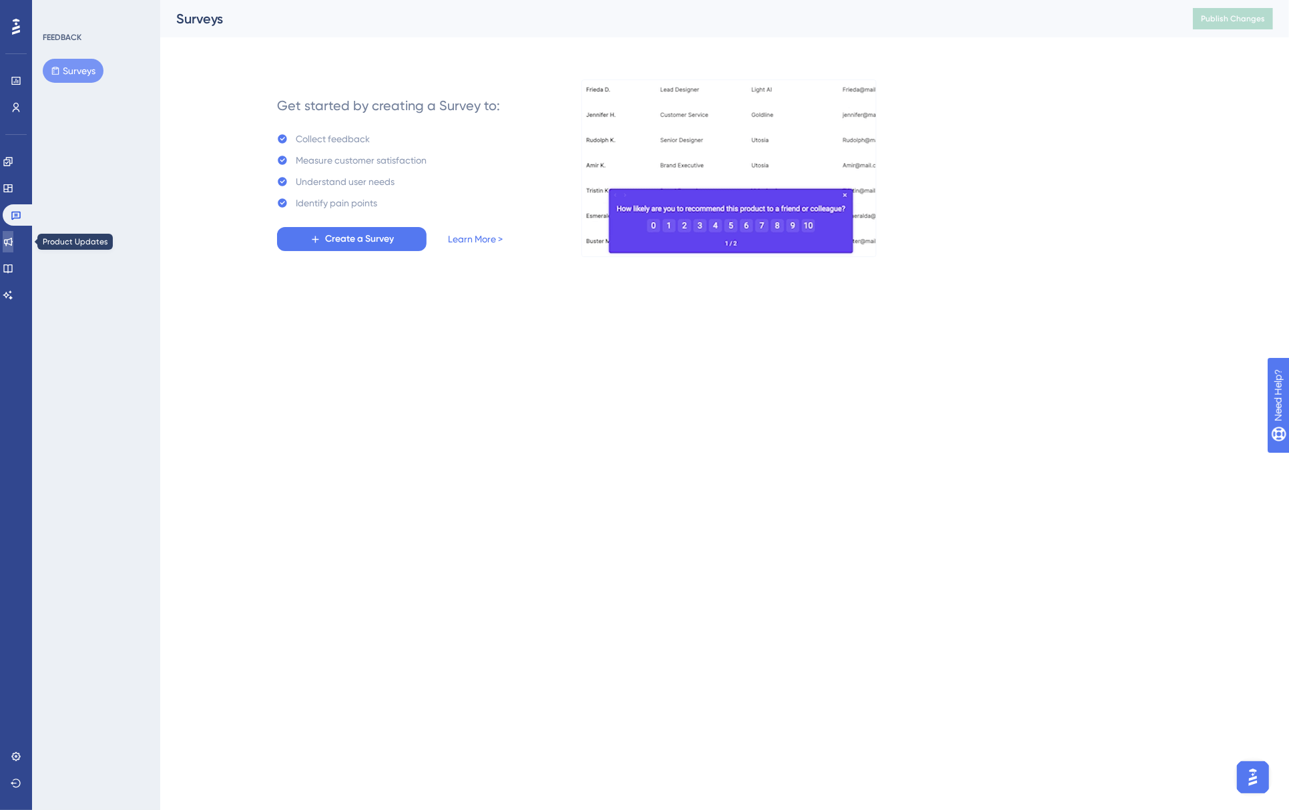
click at [13, 234] on link at bounding box center [8, 241] width 11 height 21
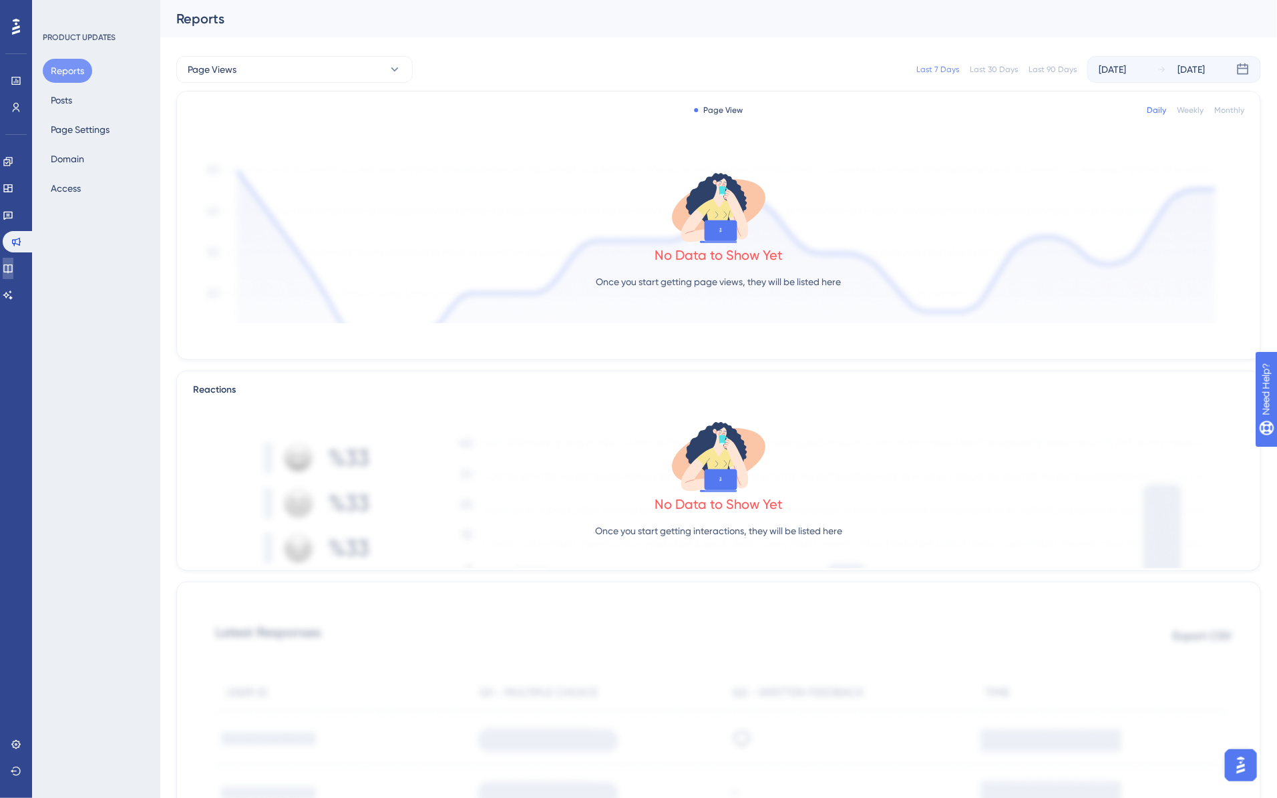
click at [13, 263] on icon at bounding box center [8, 268] width 11 height 11
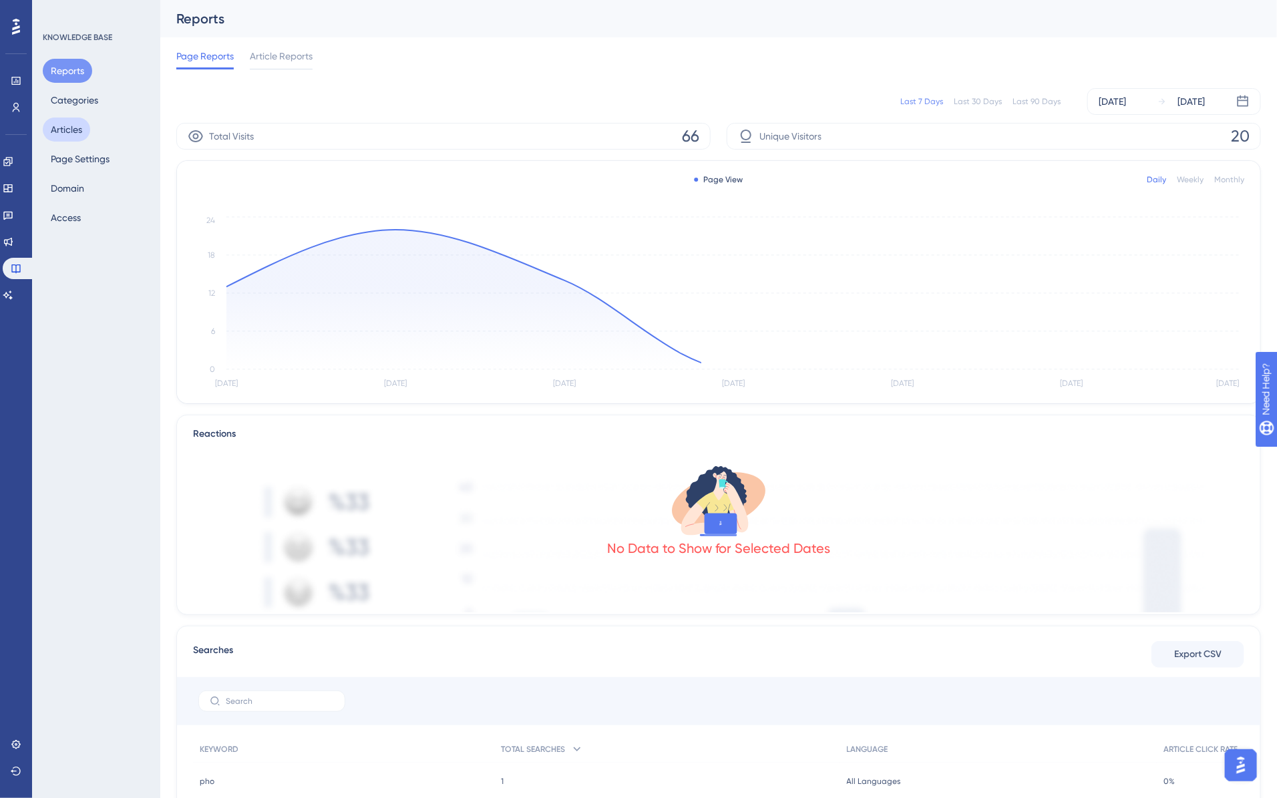
click at [70, 125] on button "Articles" at bounding box center [66, 130] width 47 height 24
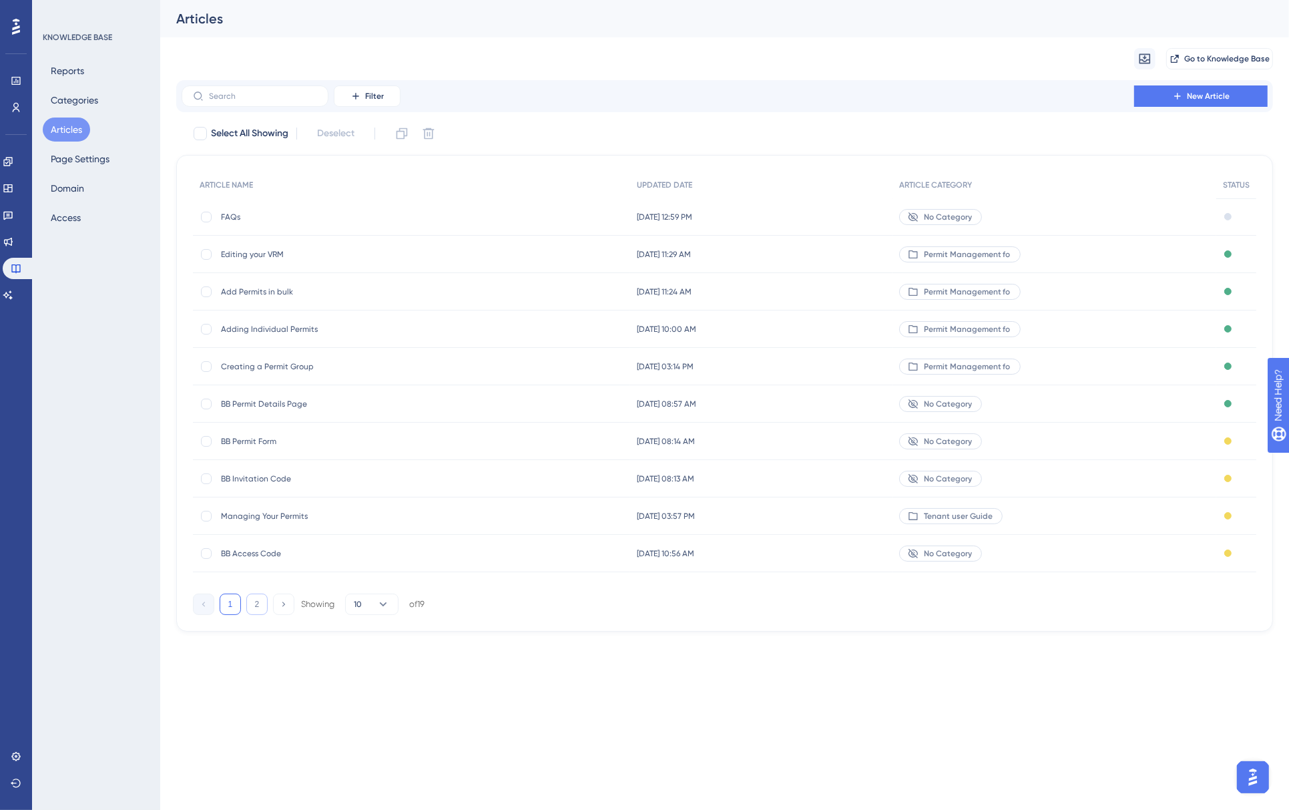
click at [252, 604] on button "2" at bounding box center [256, 604] width 21 height 21
click at [274, 515] on span "Permit Management" at bounding box center [328, 516] width 214 height 11
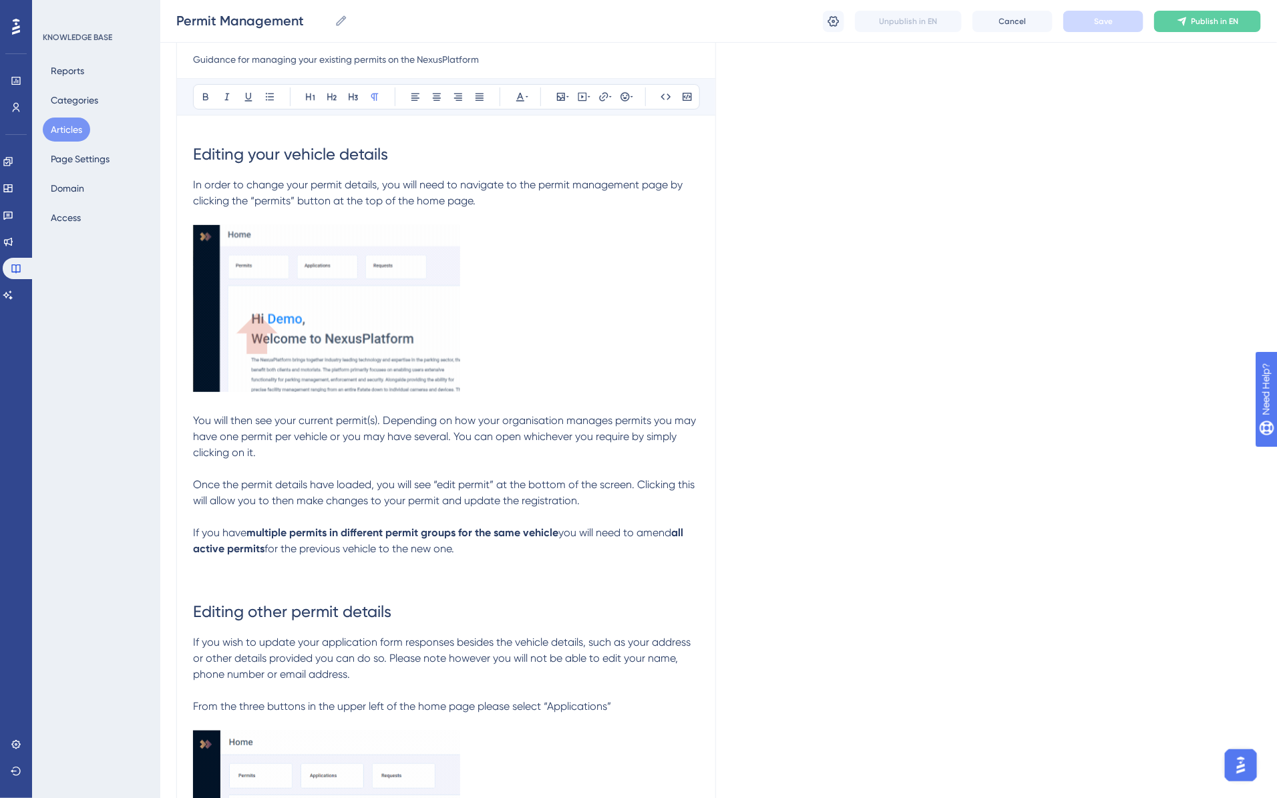
scroll to position [83, 0]
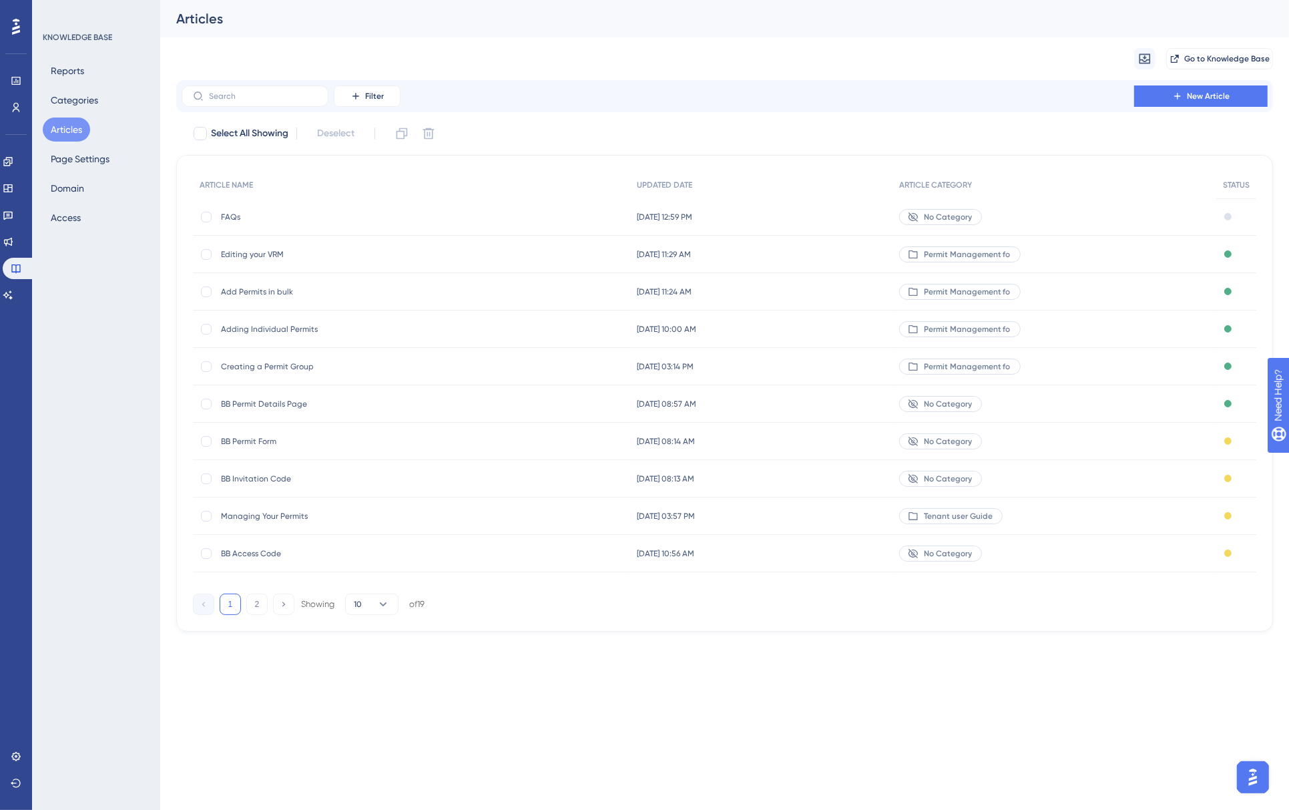
click at [267, 519] on span "Managing Your Permits" at bounding box center [328, 516] width 214 height 11
click at [414, 290] on span "Add Permits in bulk" at bounding box center [328, 291] width 214 height 11
